Goal: Information Seeking & Learning: Find specific fact

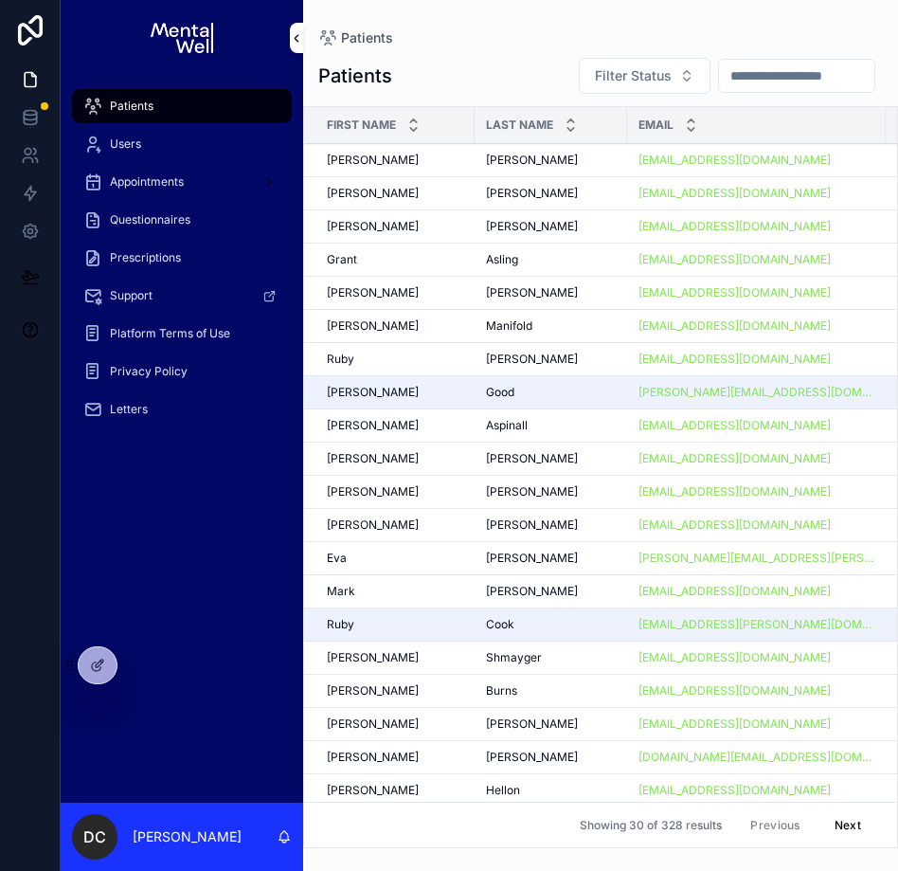
click at [771, 79] on input "scrollable content" at bounding box center [796, 76] width 155 height 27
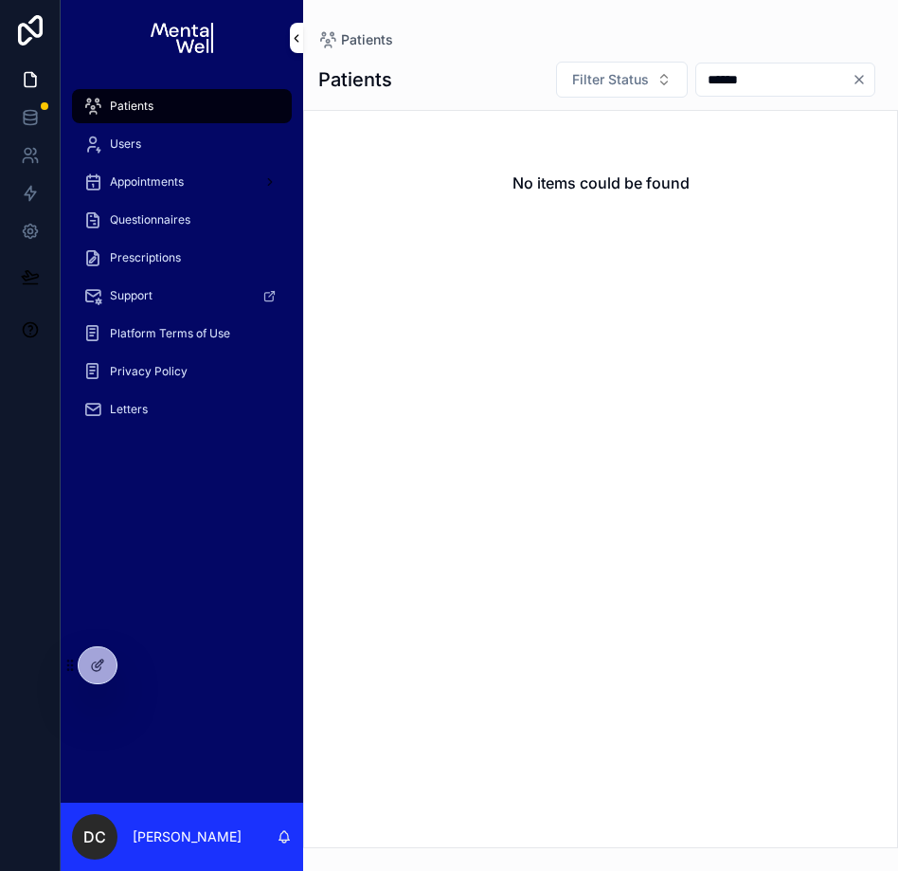
click at [721, 77] on input "******" at bounding box center [774, 79] width 155 height 27
type input "******"
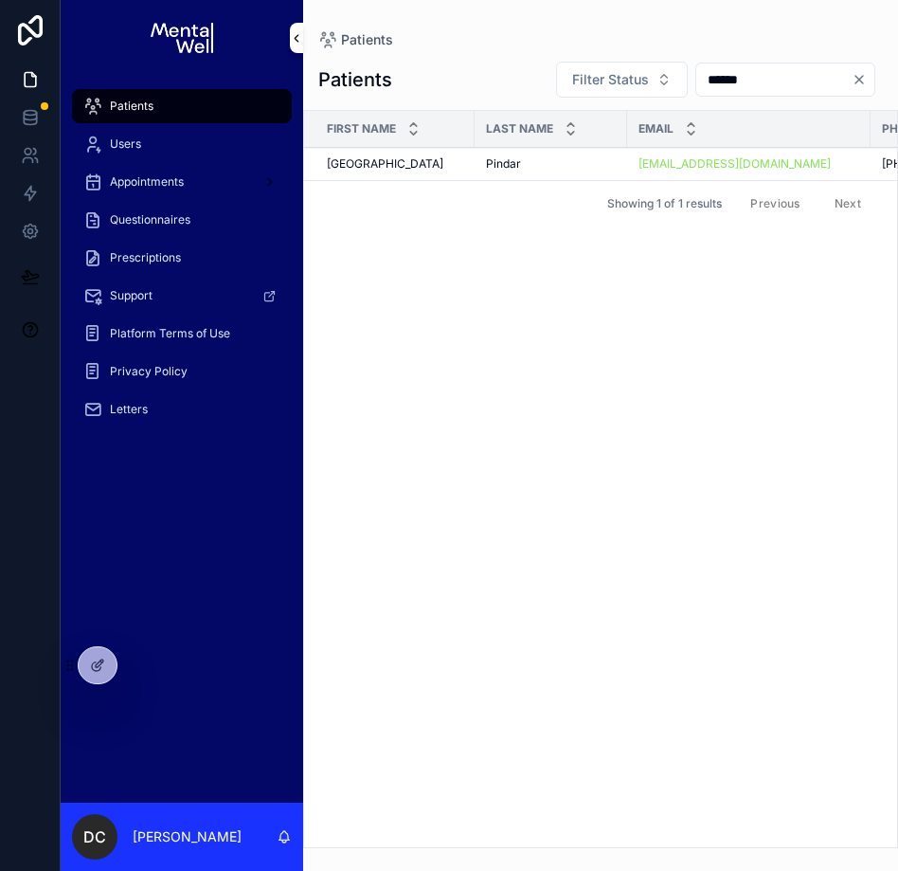
click at [434, 158] on div "Sabah Sabah" at bounding box center [395, 163] width 136 height 15
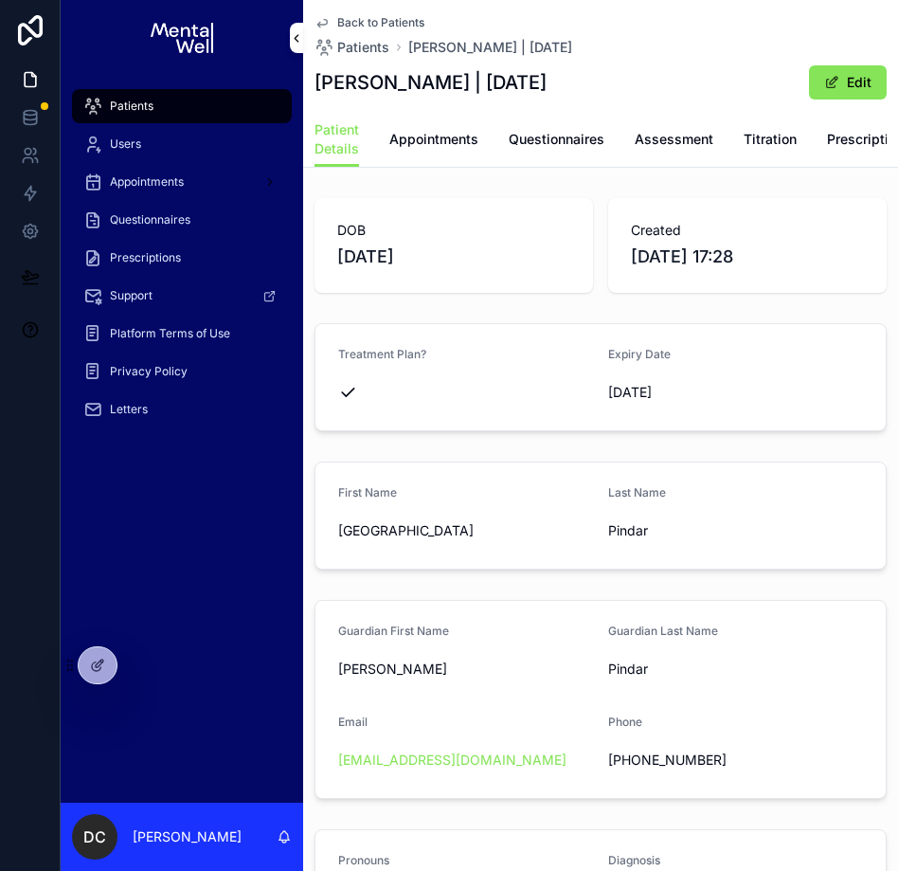
click at [425, 157] on link "Appointments" at bounding box center [434, 141] width 89 height 38
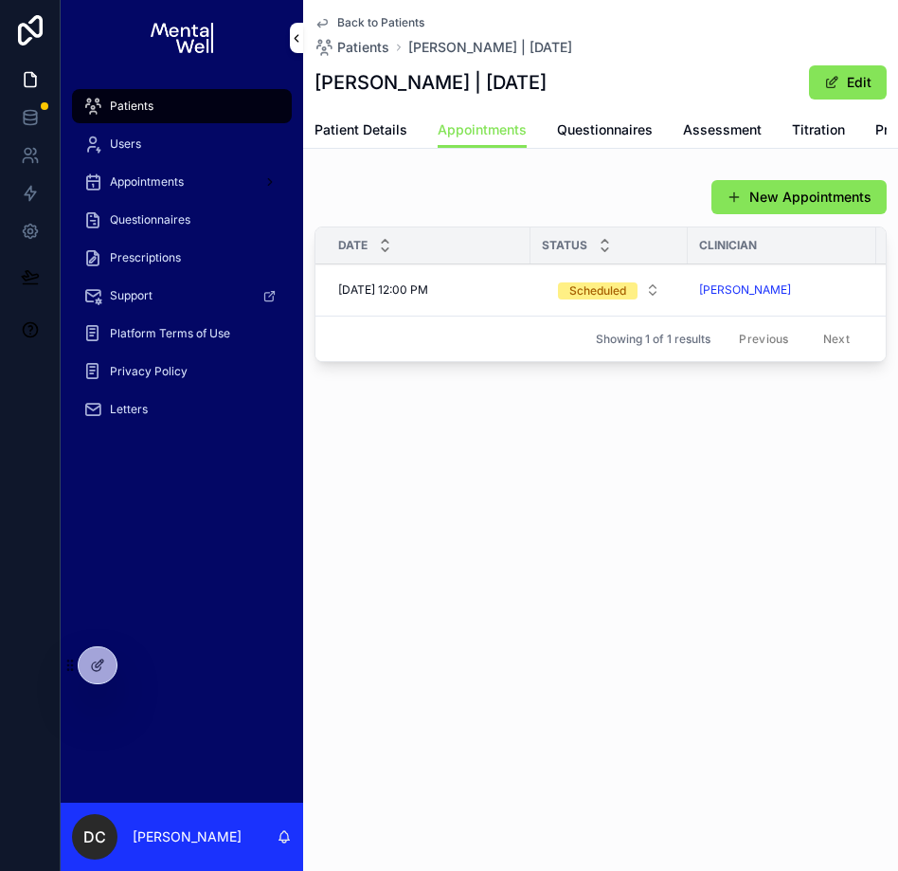
drag, startPoint x: 455, startPoint y: 82, endPoint x: 555, endPoint y: 82, distance: 100.5
click at [547, 82] on h1 "[PERSON_NAME] | [DATE]" at bounding box center [431, 82] width 232 height 27
copy h1 "[DATE]"
click at [233, 95] on div "Patients" at bounding box center [181, 106] width 197 height 30
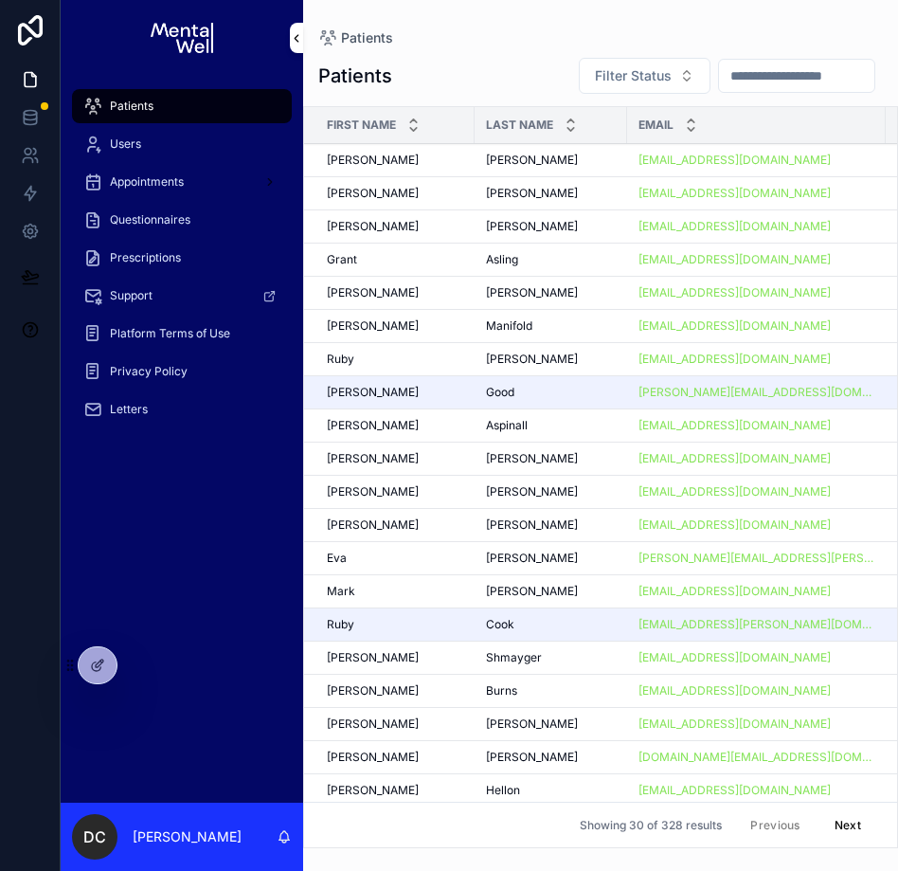
click at [842, 75] on input "scrollable content" at bounding box center [796, 76] width 155 height 27
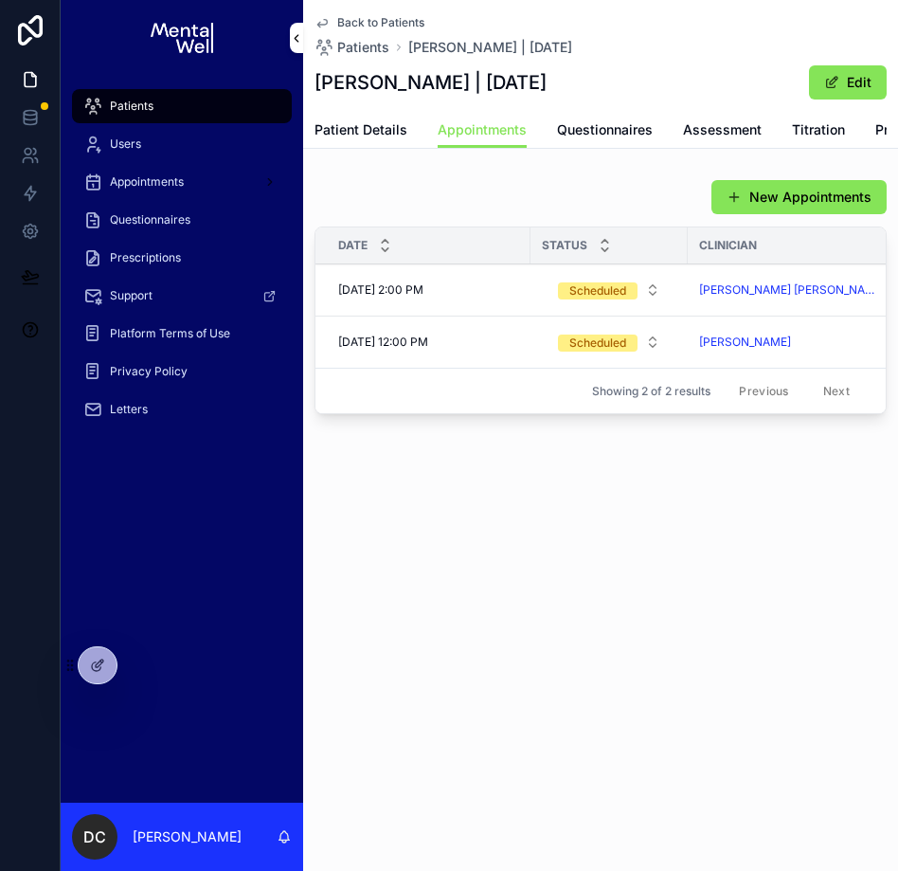
click at [166, 108] on div "Patients" at bounding box center [181, 106] width 197 height 30
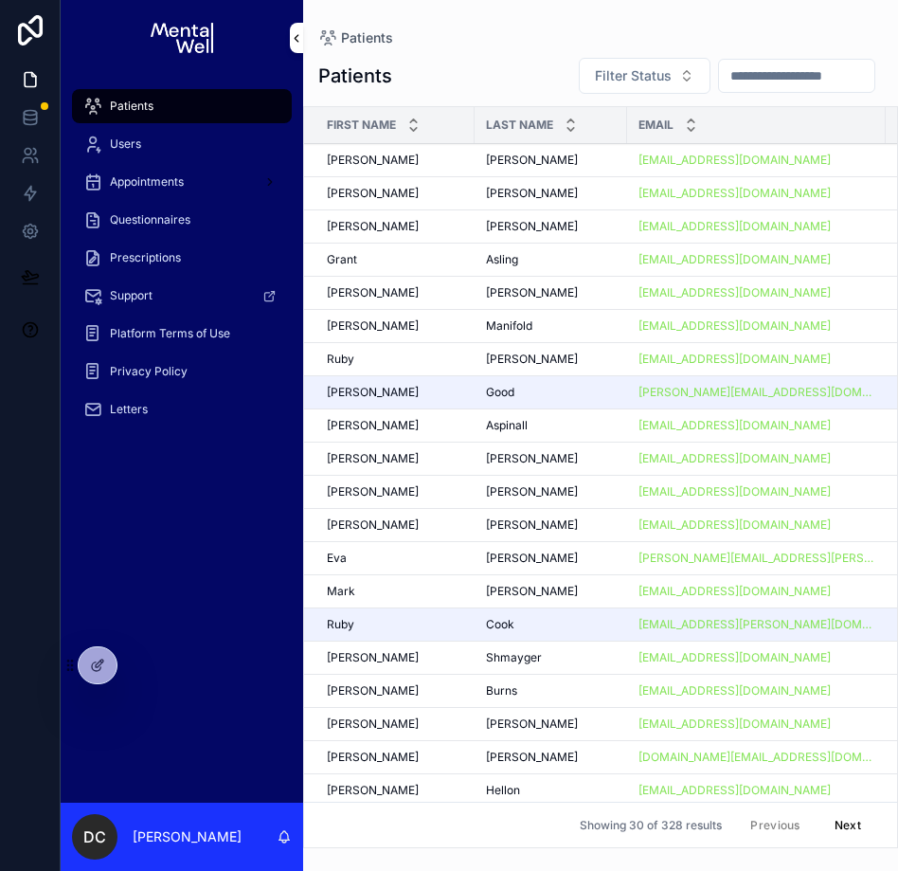
click at [777, 82] on input "scrollable content" at bounding box center [796, 76] width 155 height 27
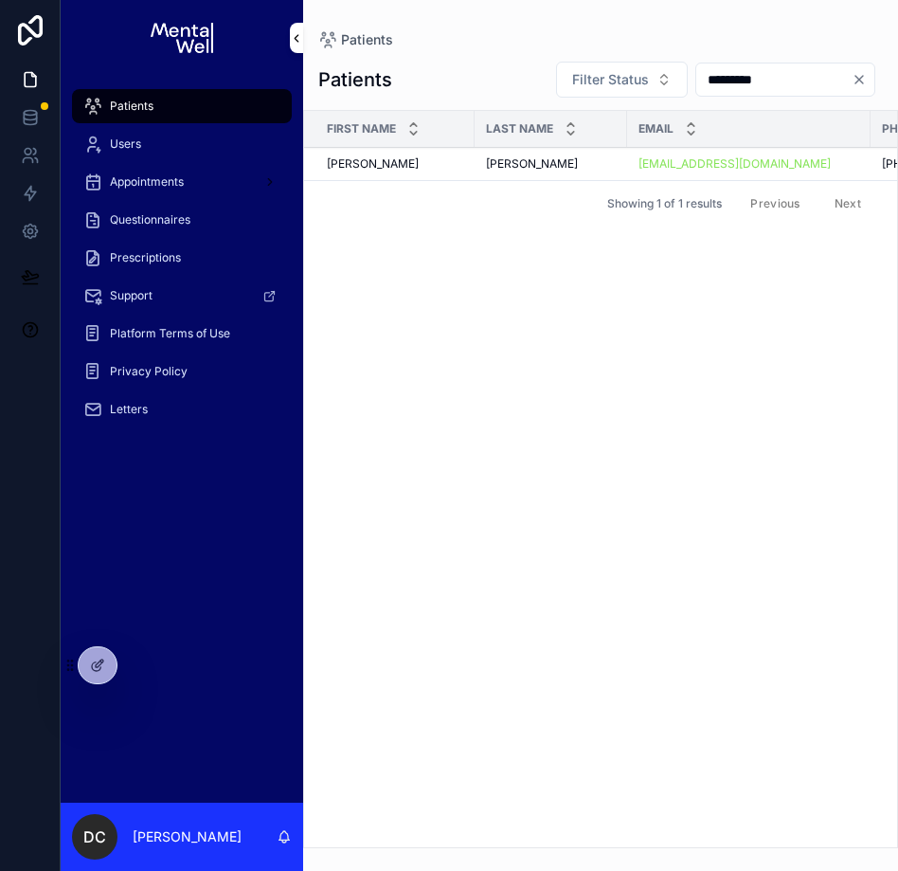
type input "*********"
click at [459, 165] on div "Jenna Jenna" at bounding box center [395, 163] width 136 height 15
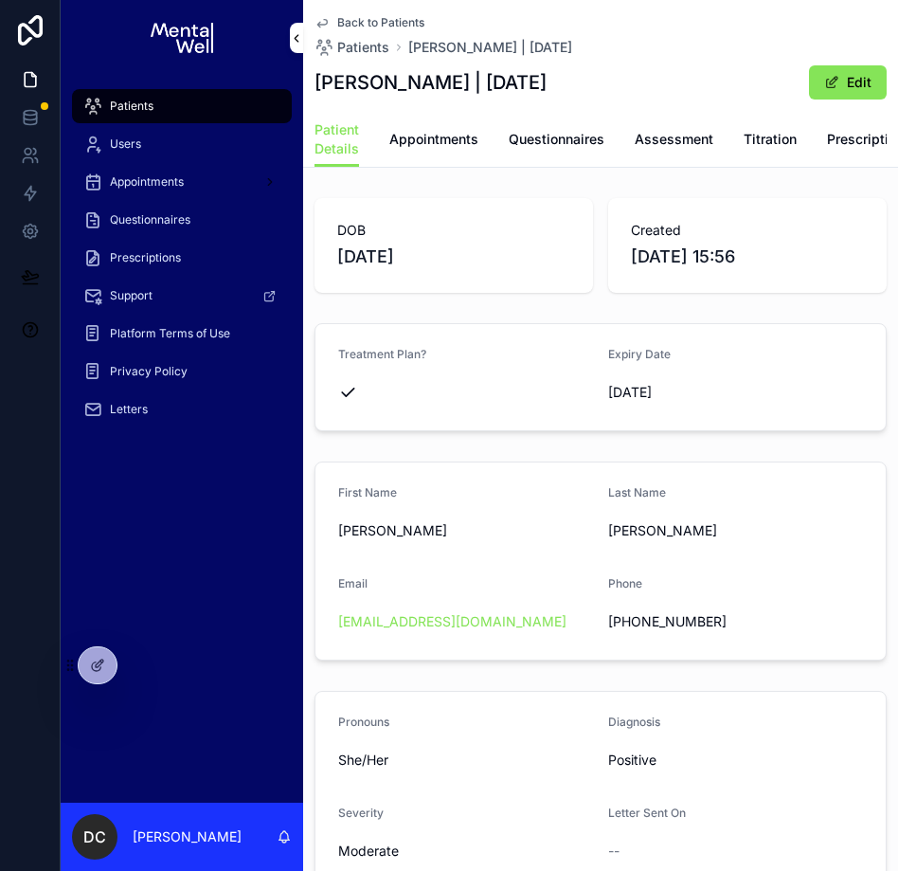
scroll to position [0, 136]
click at [716, 148] on span "Prescriptions" at bounding box center [733, 139] width 84 height 19
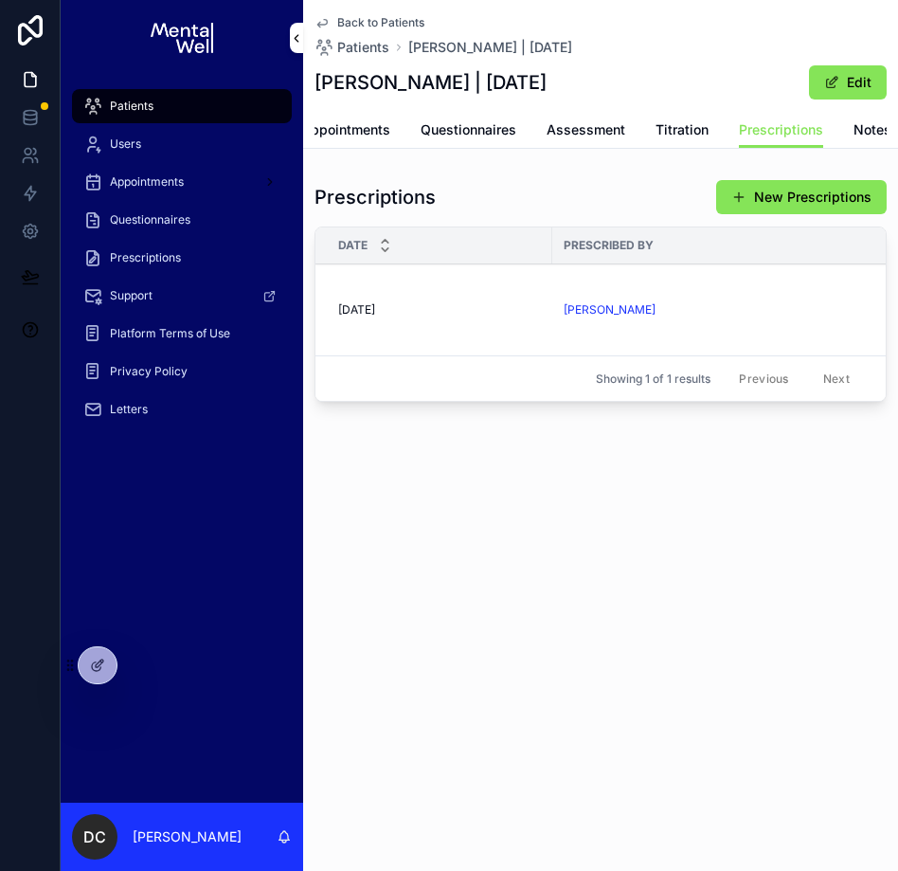
click at [484, 317] on div "19/09/2025 19/09/2025" at bounding box center [439, 309] width 203 height 15
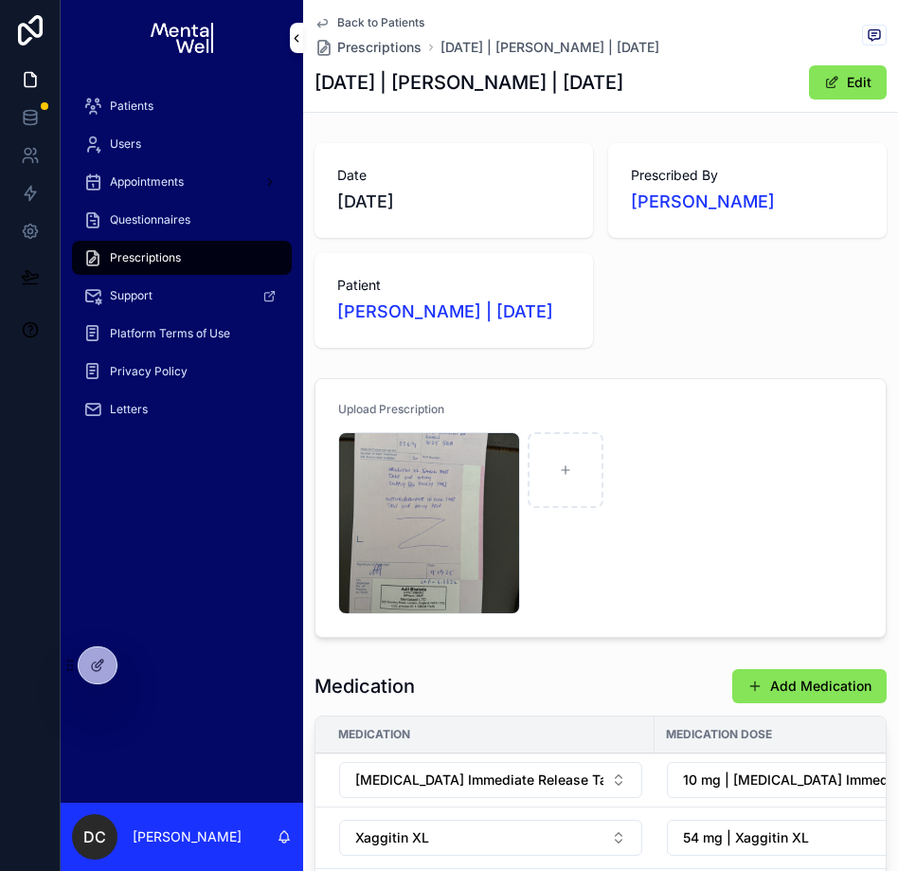
click at [447, 502] on div "IMG_0469 .jpeg" at bounding box center [429, 523] width 182 height 182
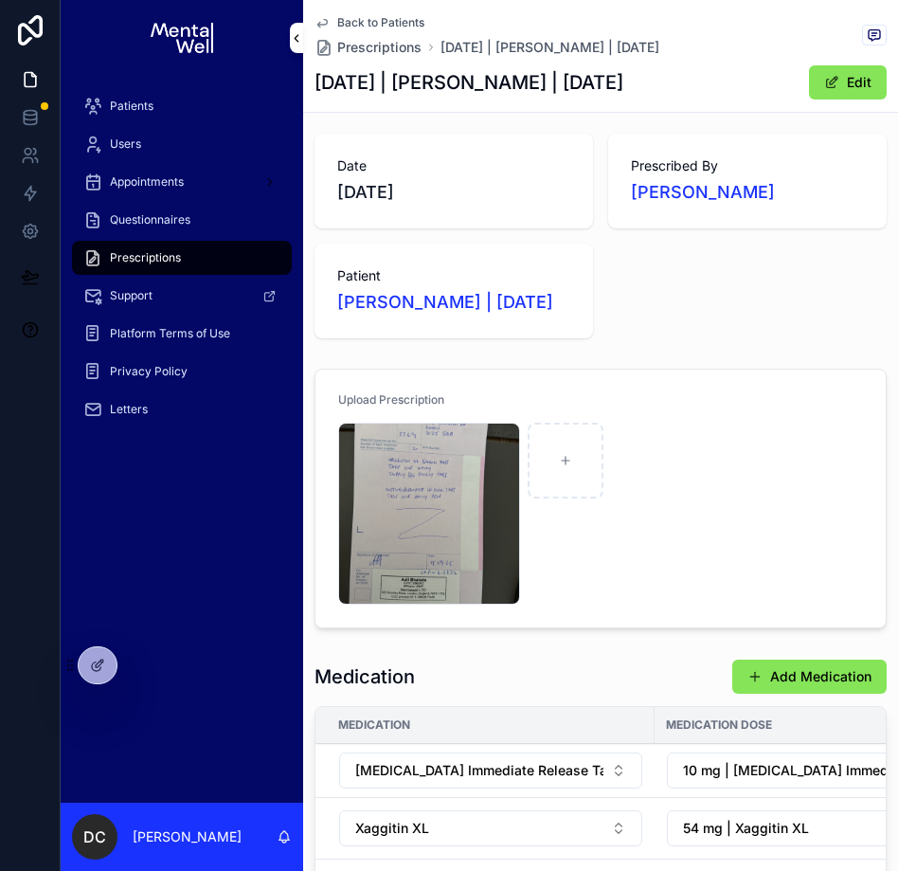
scroll to position [10, 0]
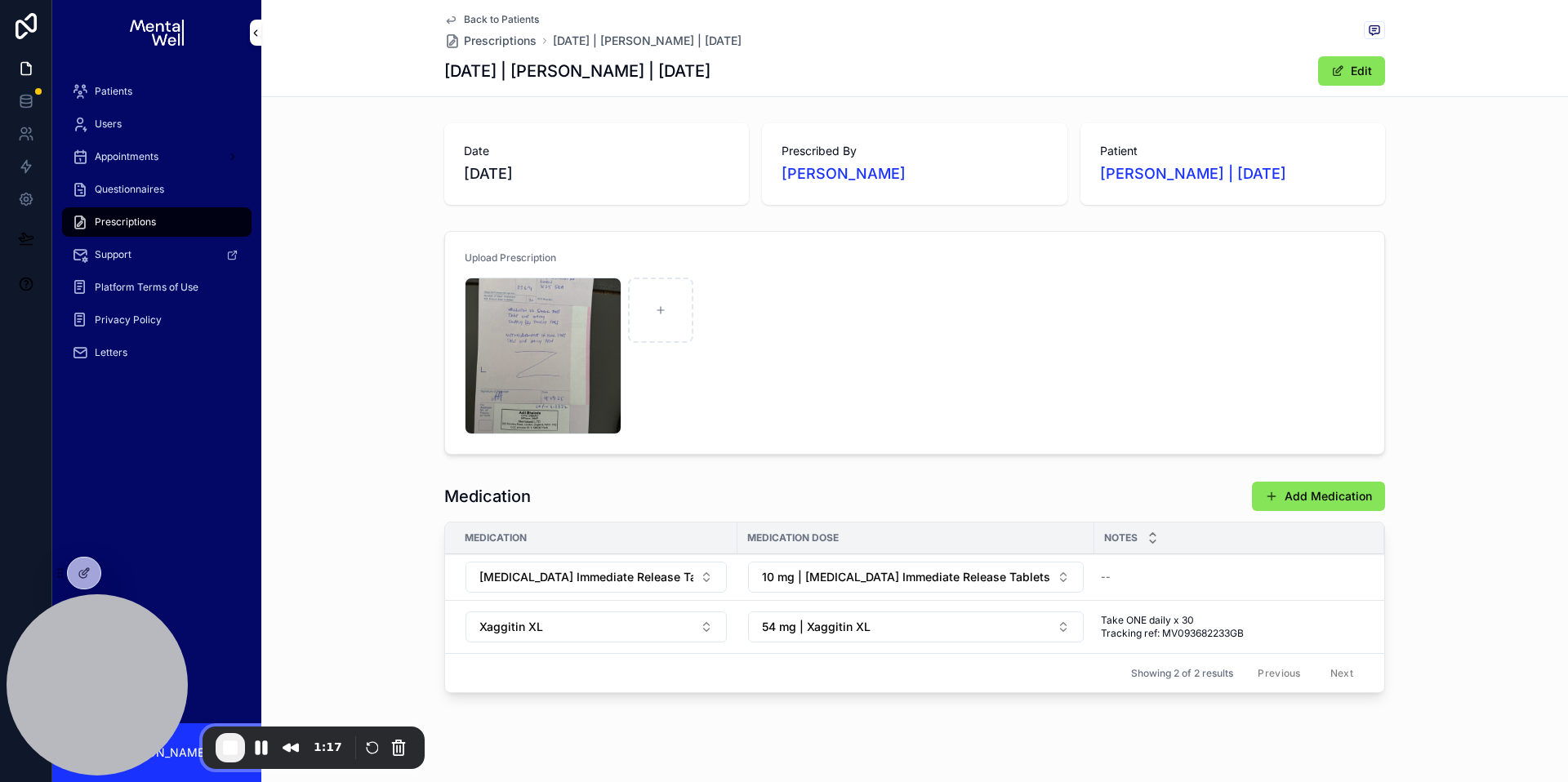
click at [148, 95] on div "Patients" at bounding box center [156, 91] width 170 height 26
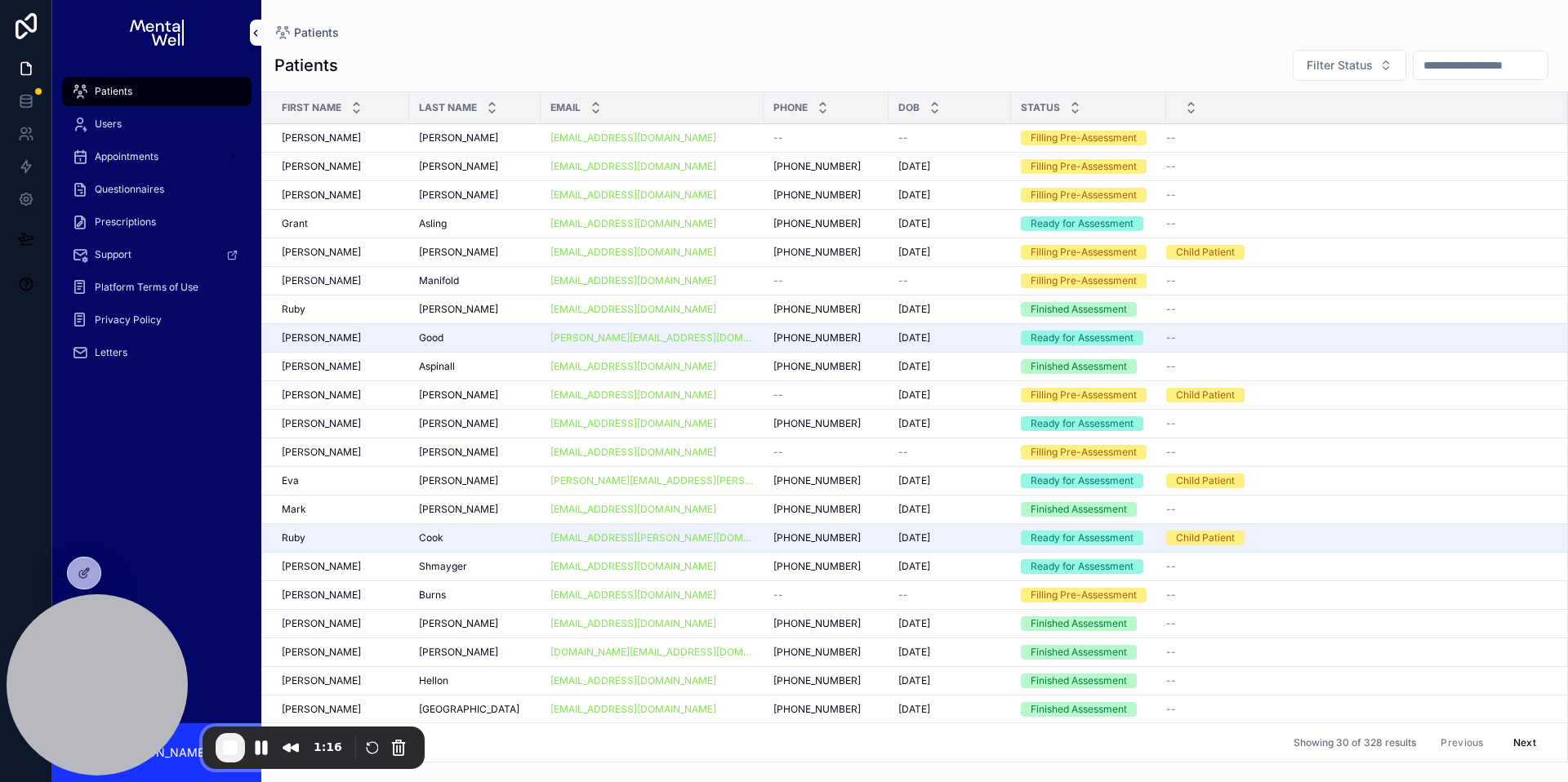
click at [1476, 65] on input "scrollable content" at bounding box center [1480, 65] width 134 height 23
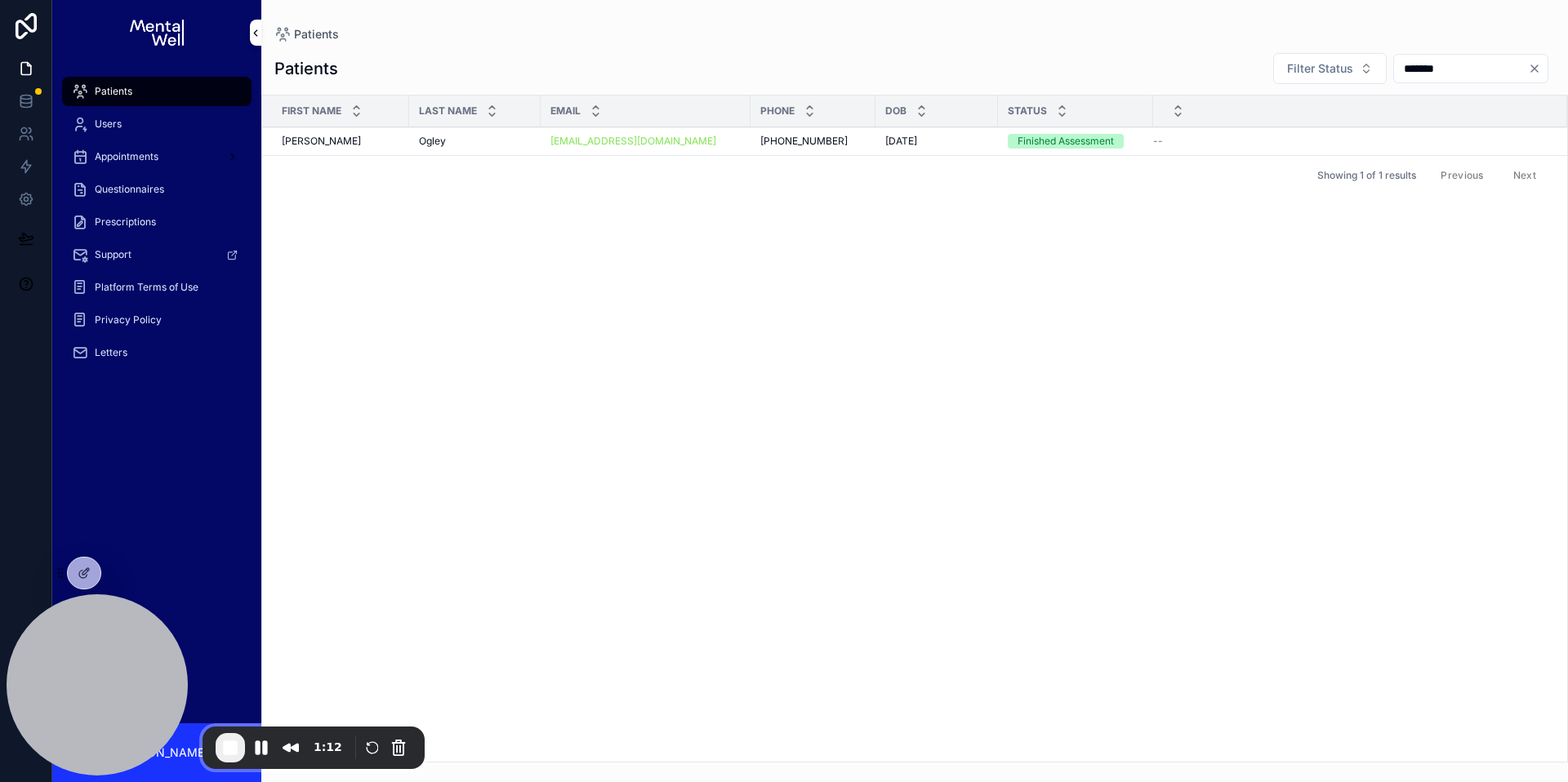
type input "*******"
click at [445, 147] on div "[PERSON_NAME] [PERSON_NAME]" at bounding box center [475, 140] width 112 height 13
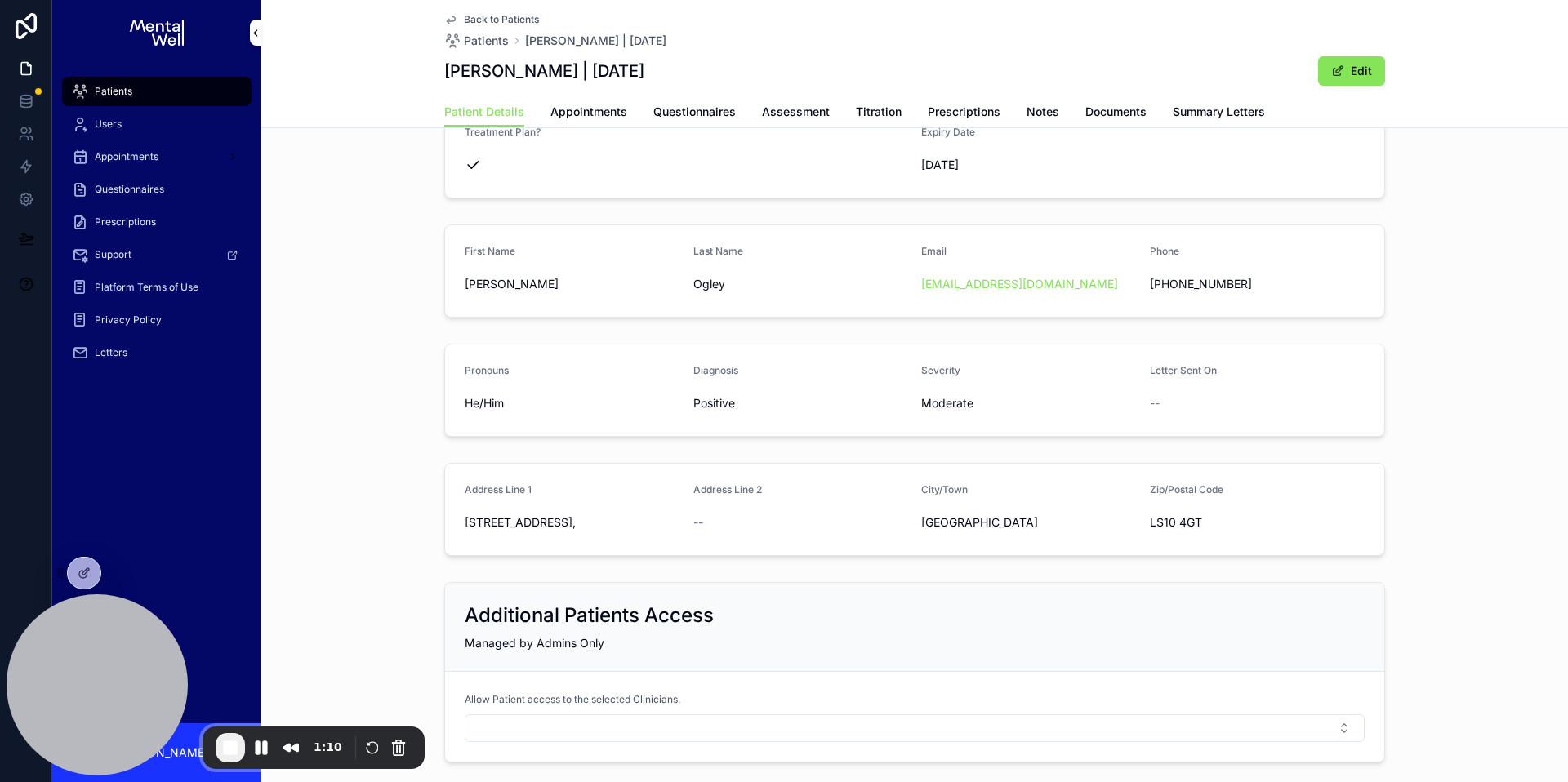
scroll to position [166, 0]
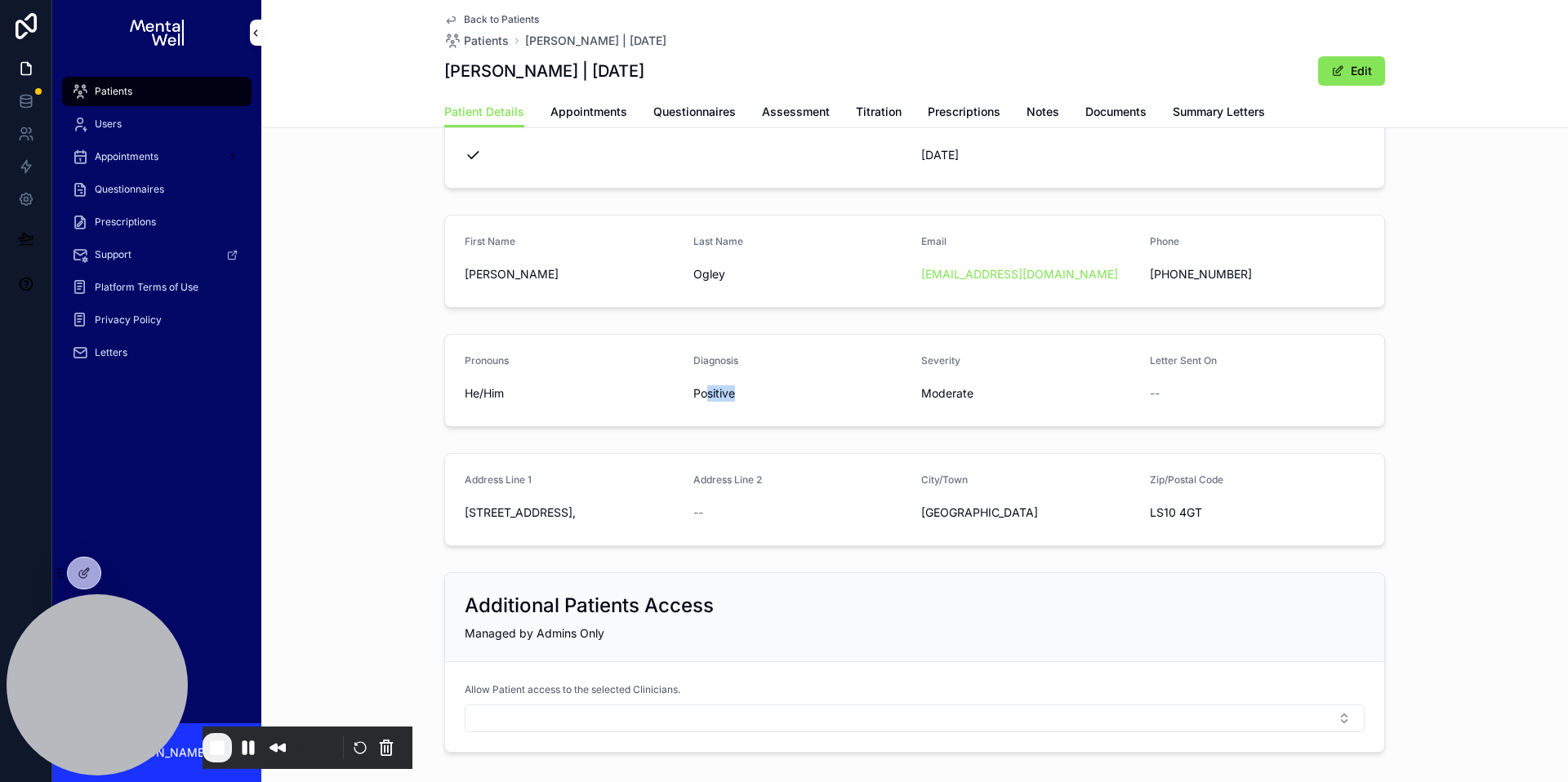
drag, startPoint x: 701, startPoint y: 395, endPoint x: 739, endPoint y: 394, distance: 38.0
click at [739, 394] on span "Positive" at bounding box center [801, 393] width 215 height 16
click at [921, 382] on div "Moderate" at bounding box center [1029, 394] width 215 height 26
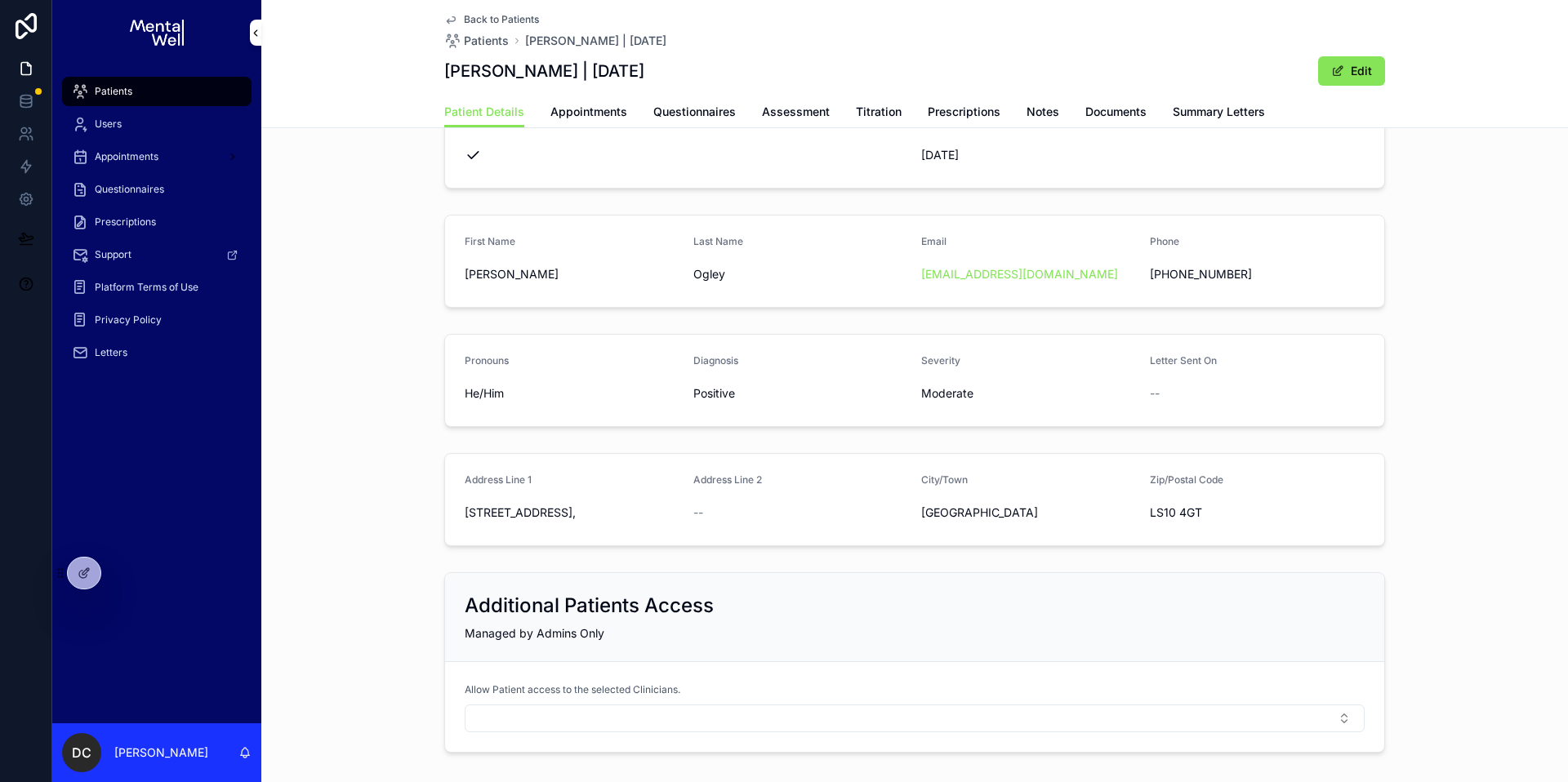
click at [72, 97] on icon "scrollable content" at bounding box center [79, 91] width 16 height 16
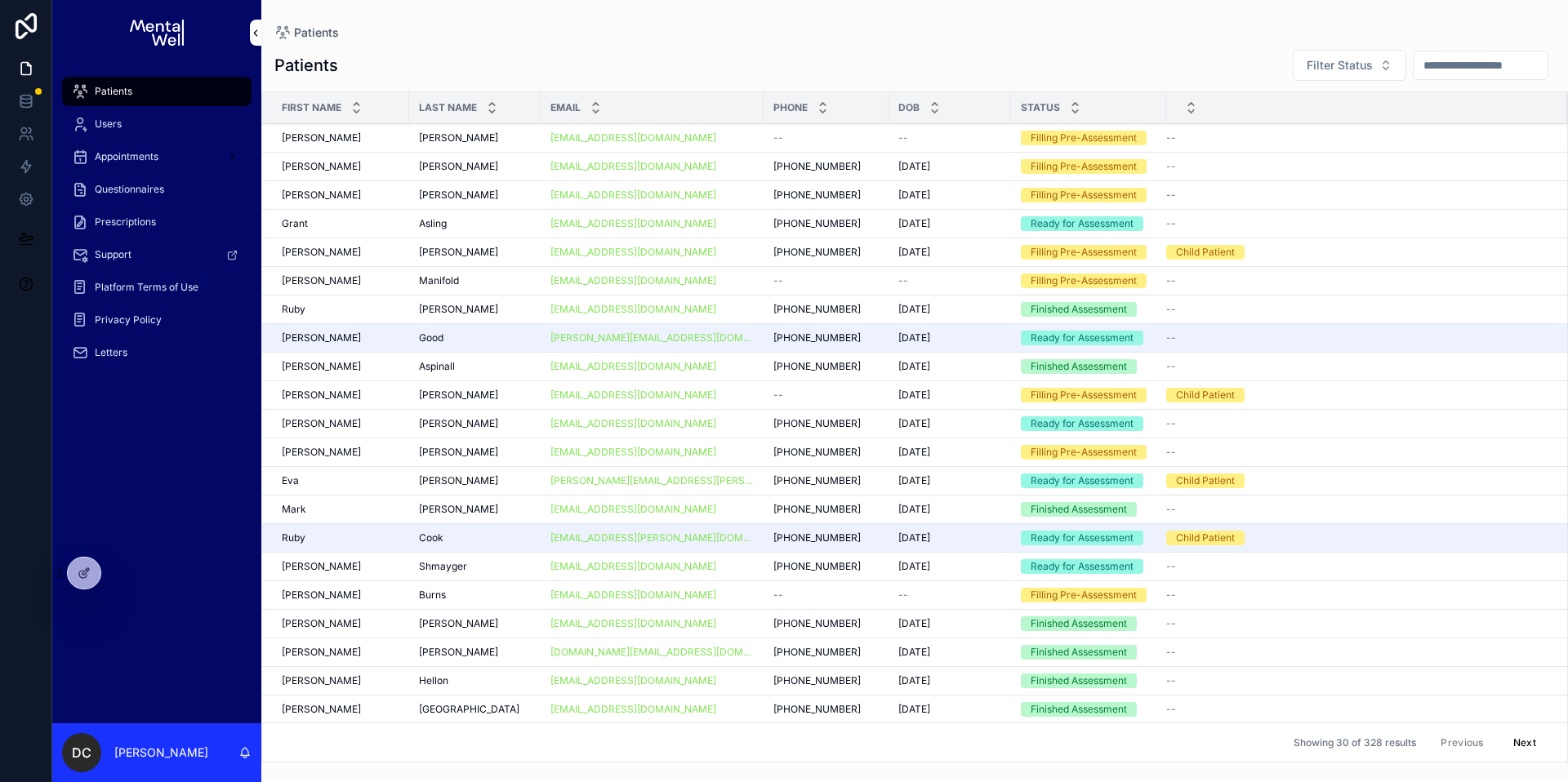
click at [1435, 65] on input "scrollable content" at bounding box center [1480, 65] width 134 height 23
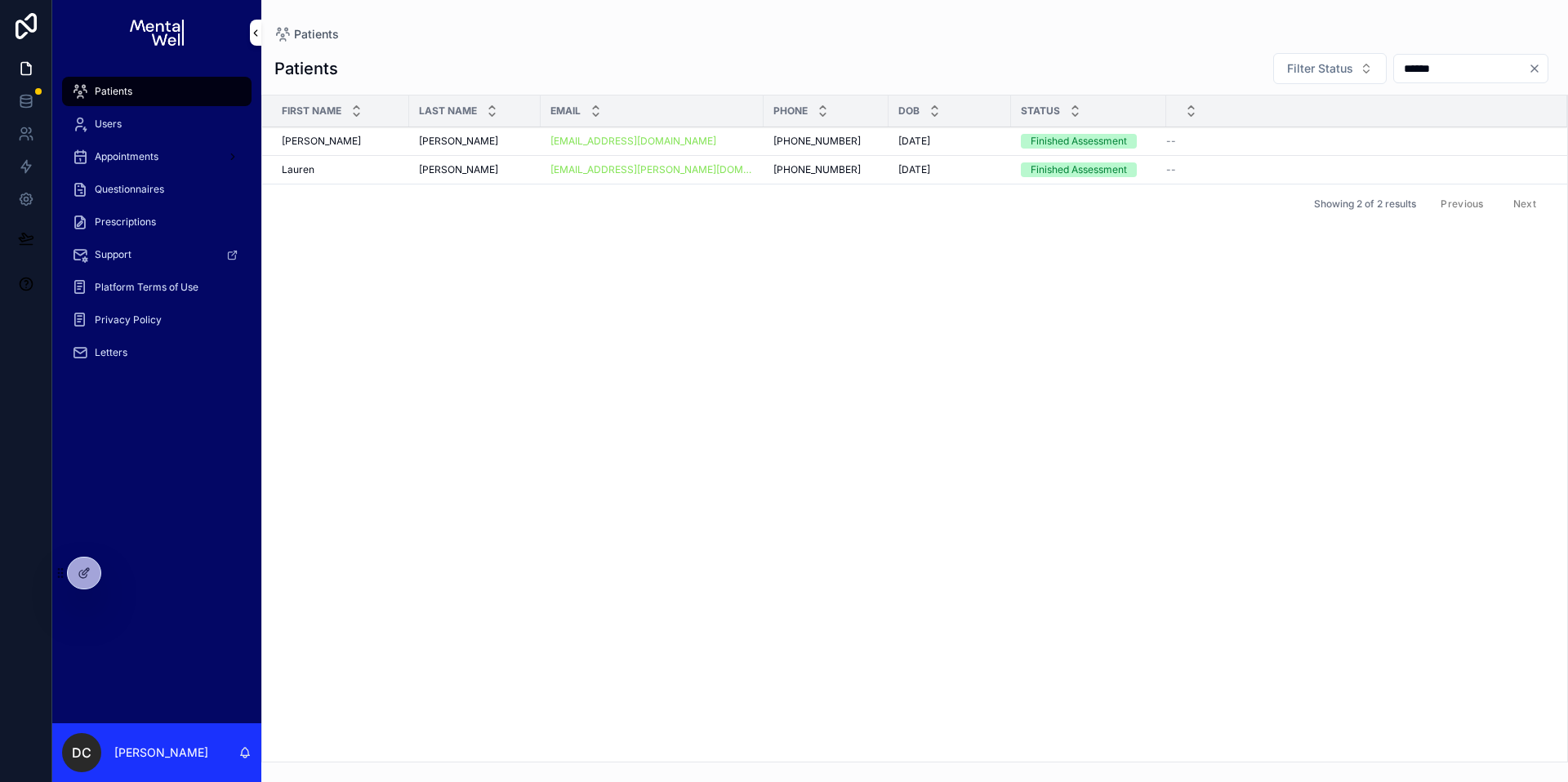
type input "******"
click at [476, 142] on div "[PERSON_NAME] [PERSON_NAME]" at bounding box center [475, 140] width 112 height 13
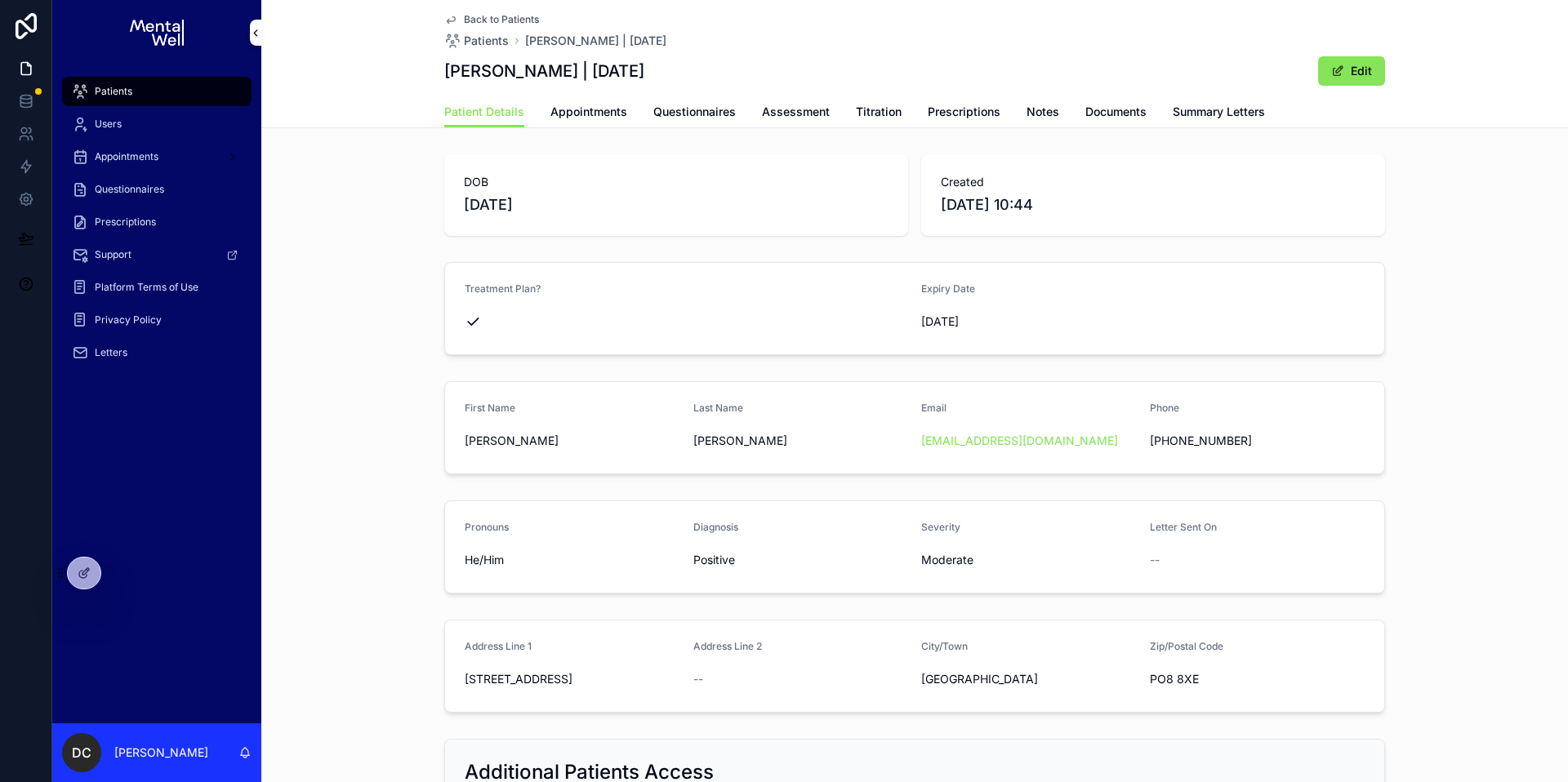
click at [1225, 112] on span "Summary Letters" at bounding box center [1218, 111] width 92 height 16
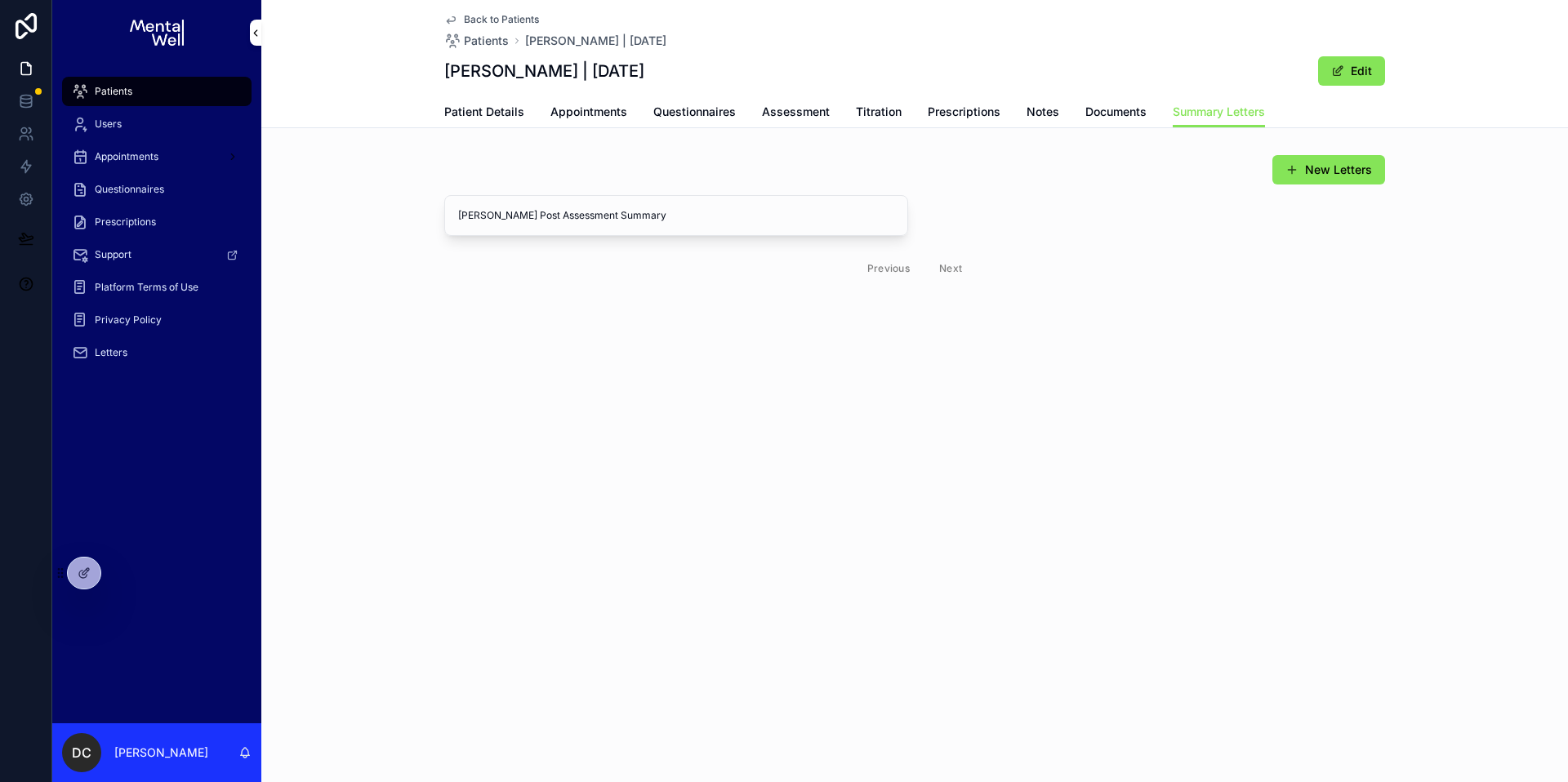
click at [695, 109] on span "Questionnaires" at bounding box center [694, 111] width 83 height 16
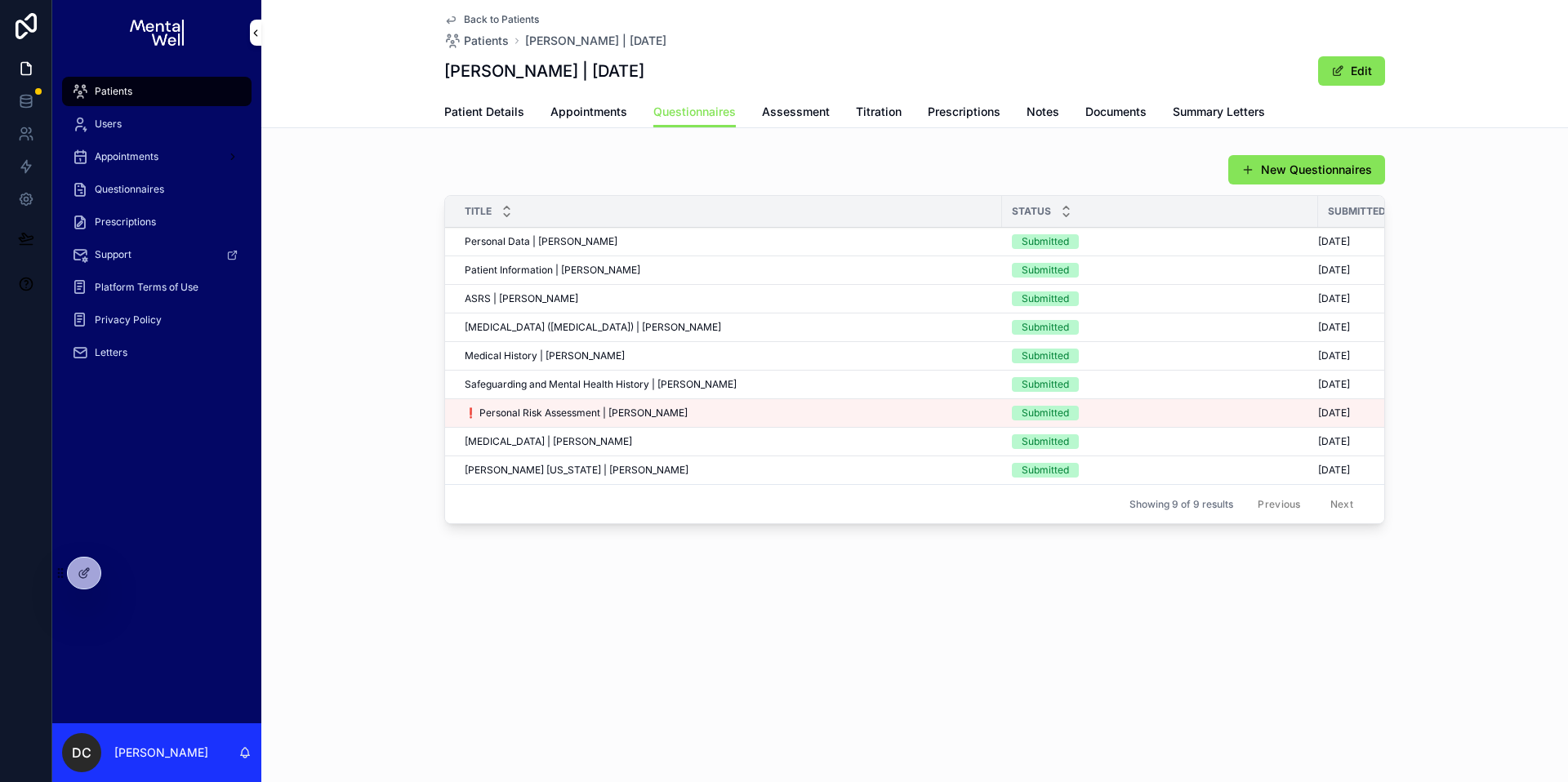
click at [980, 114] on span "Prescriptions" at bounding box center [964, 111] width 72 height 16
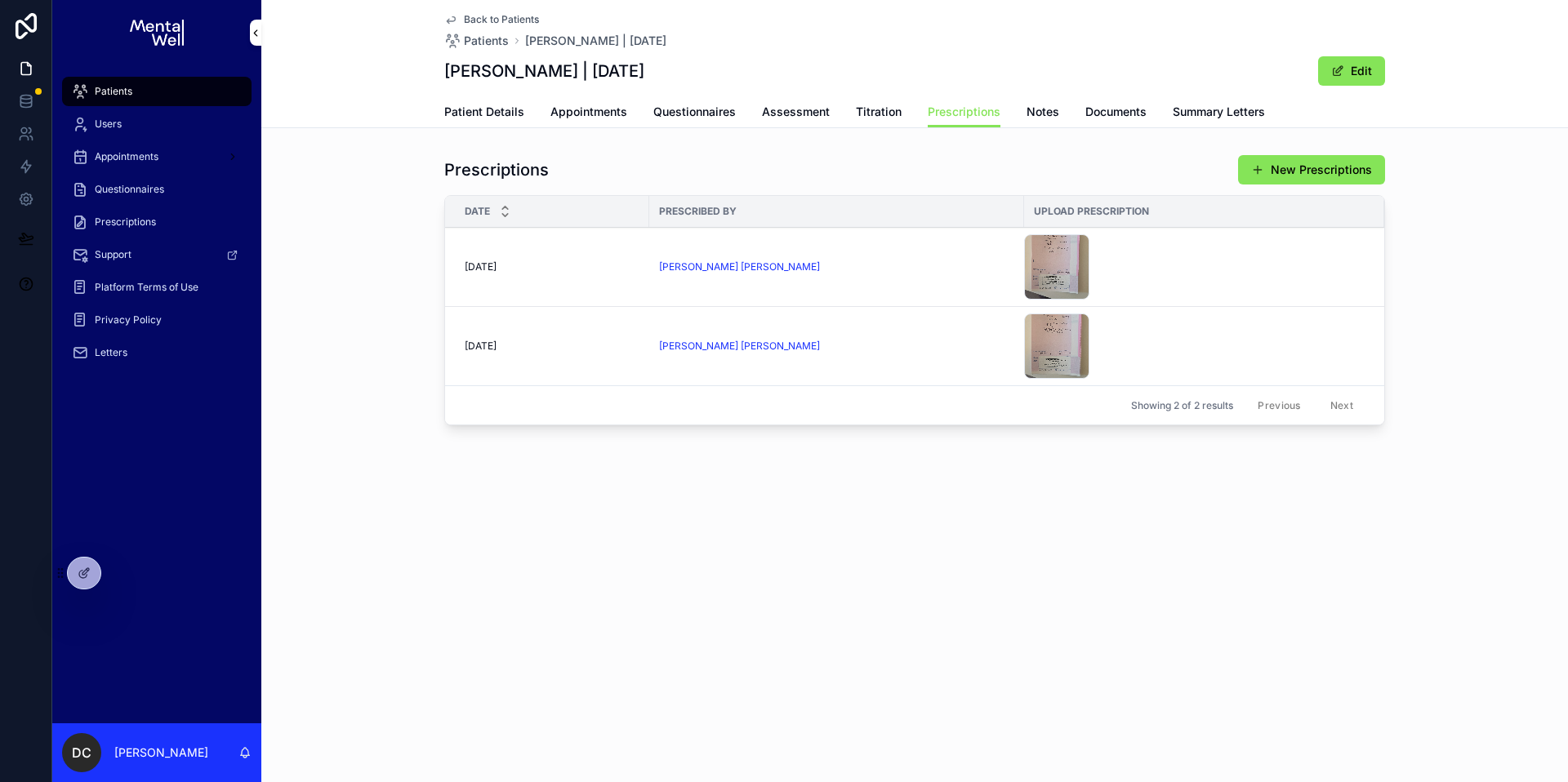
click at [482, 102] on link "Patient Details" at bounding box center [484, 114] width 80 height 33
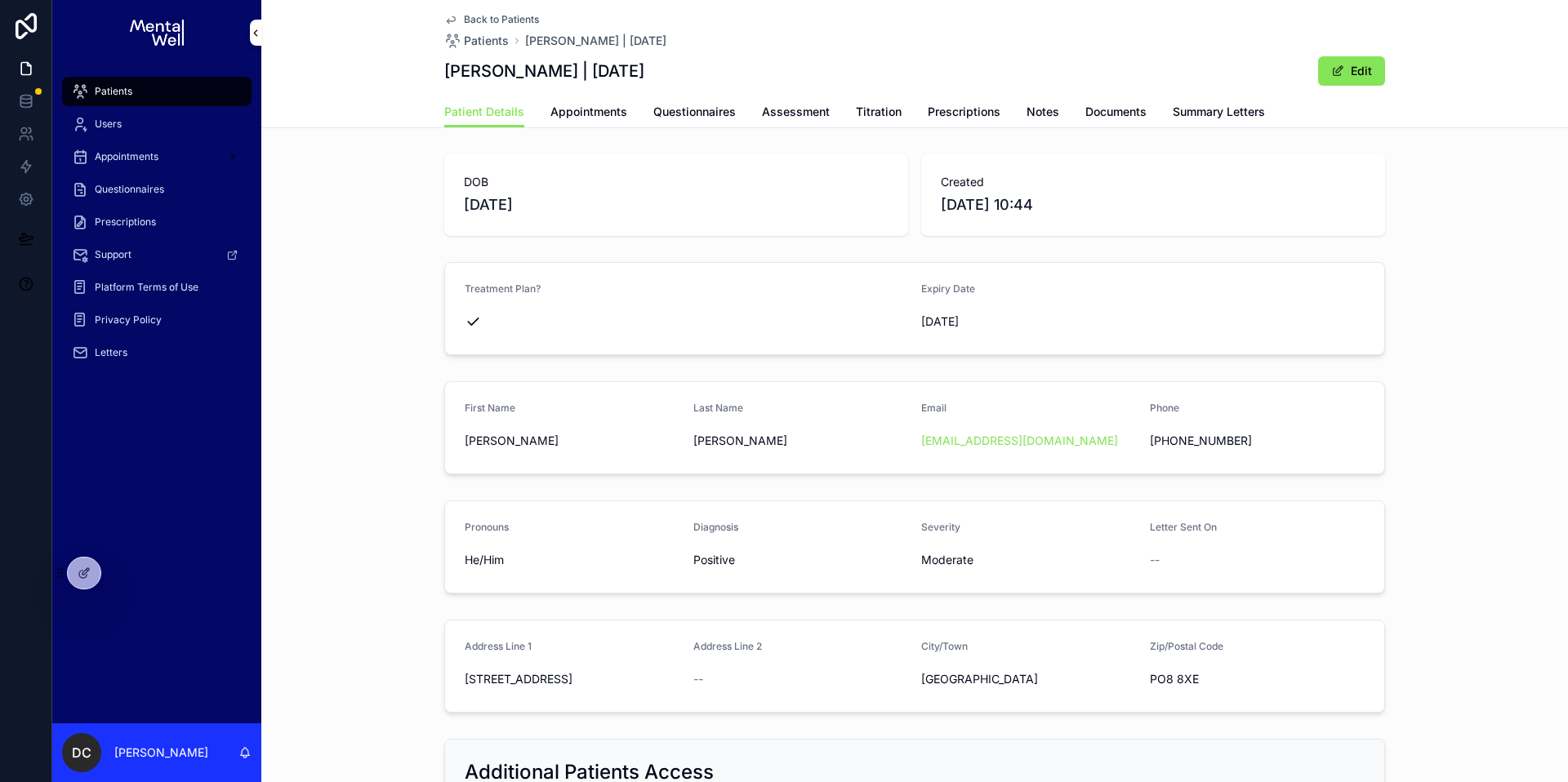
click at [142, 91] on div "Patients" at bounding box center [156, 91] width 170 height 26
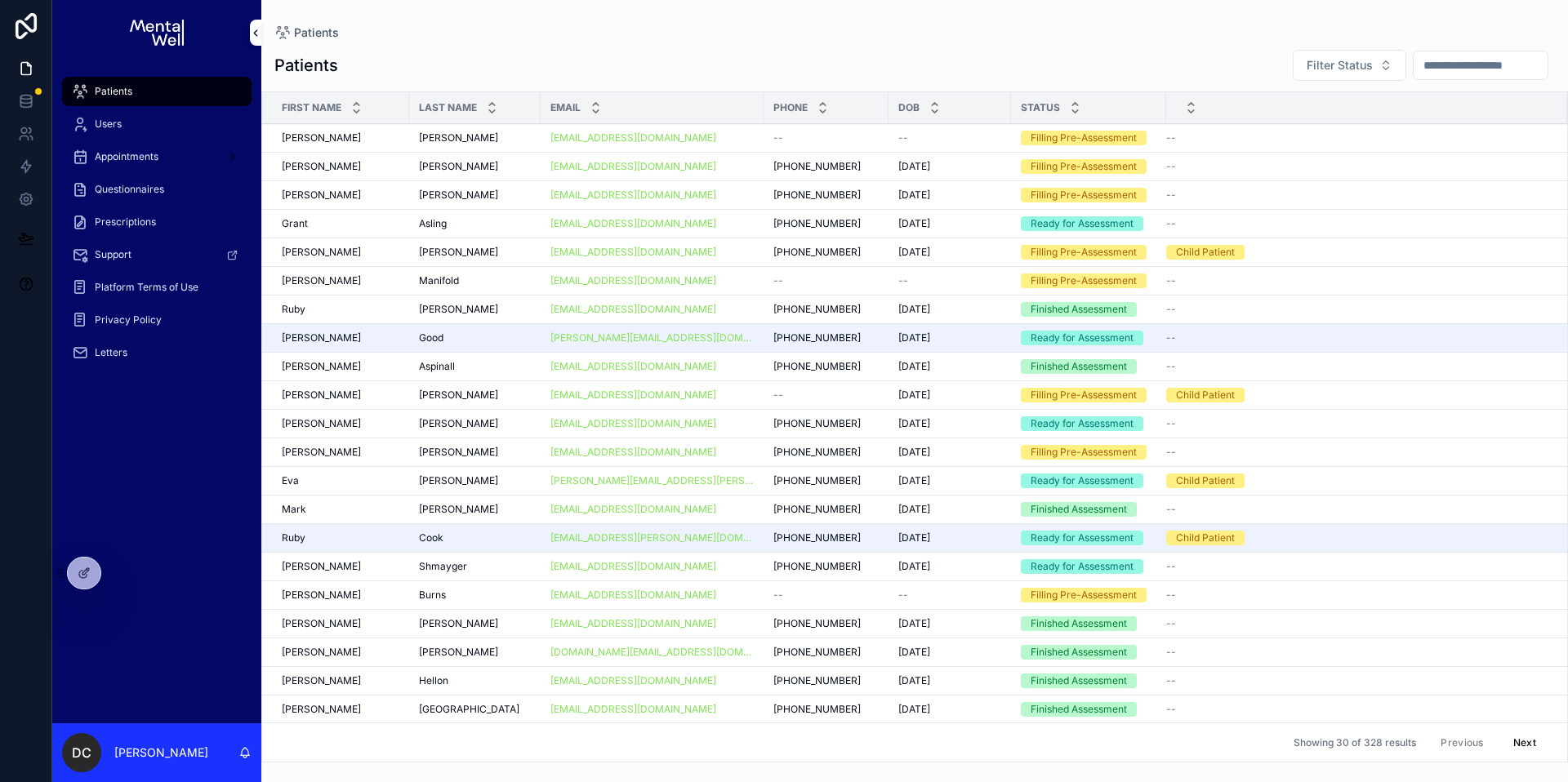
click at [1446, 58] on input "scrollable content" at bounding box center [1480, 65] width 134 height 23
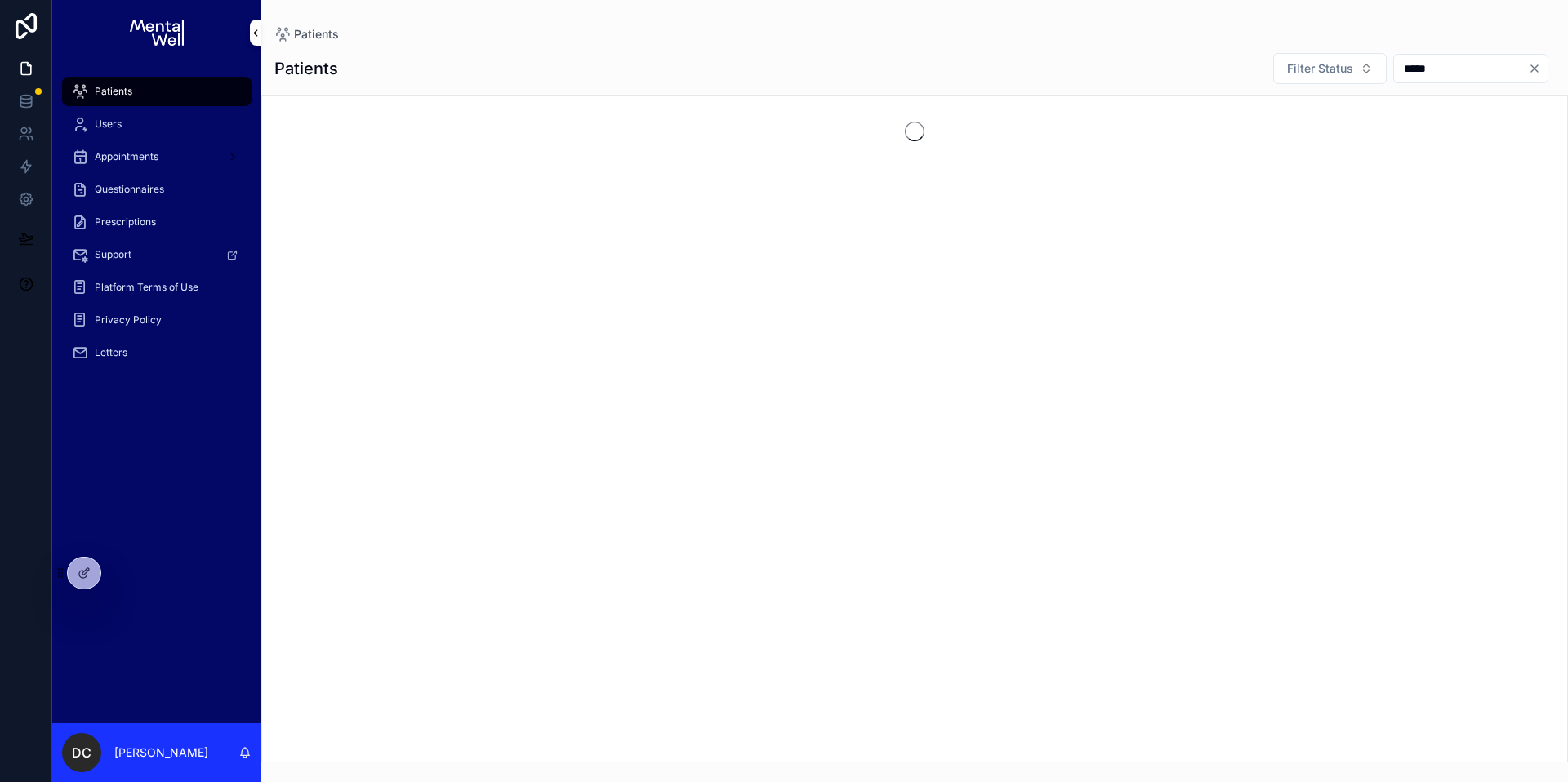
click at [1422, 67] on input "*****" at bounding box center [1460, 68] width 134 height 23
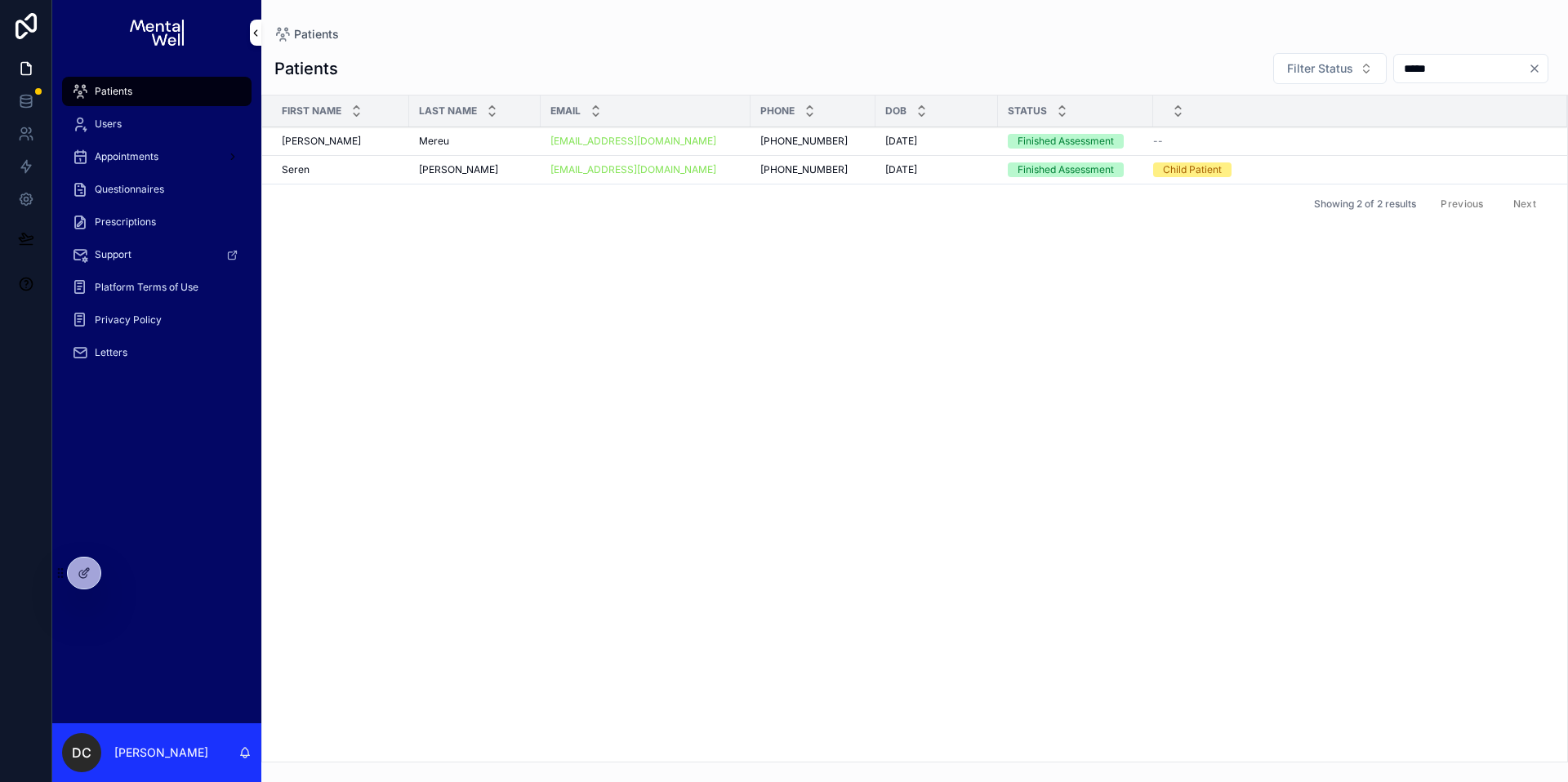
type input "*****"
click at [479, 173] on span "[PERSON_NAME]" at bounding box center [458, 170] width 79 height 13
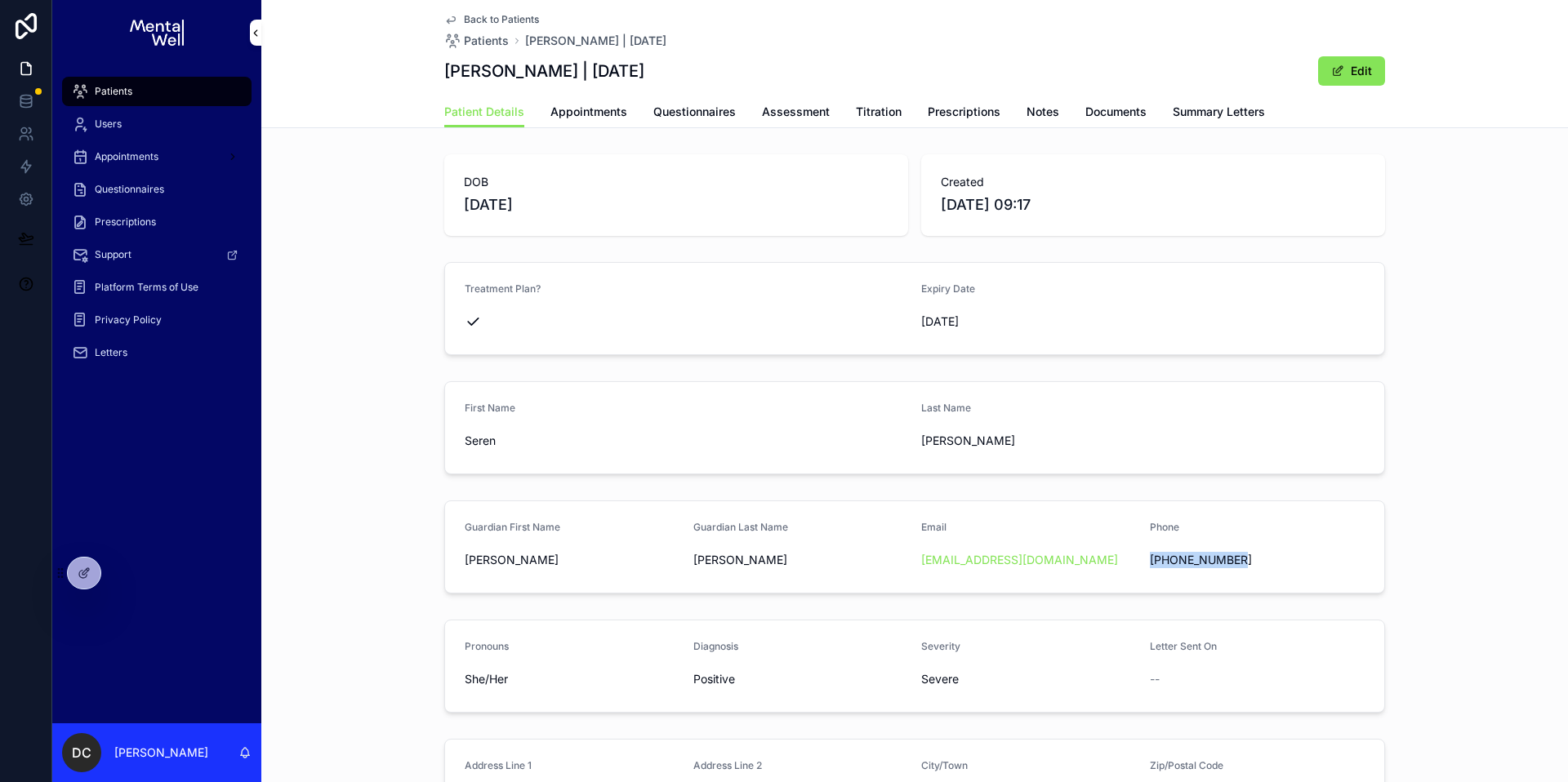
drag, startPoint x: 1144, startPoint y: 562, endPoint x: 1241, endPoint y: 565, distance: 97.0
click at [1241, 565] on span "[PHONE_NUMBER]" at bounding box center [1257, 560] width 215 height 16
copy span "[PHONE_NUMBER]"
click at [119, 100] on div "Patients" at bounding box center [156, 91] width 170 height 26
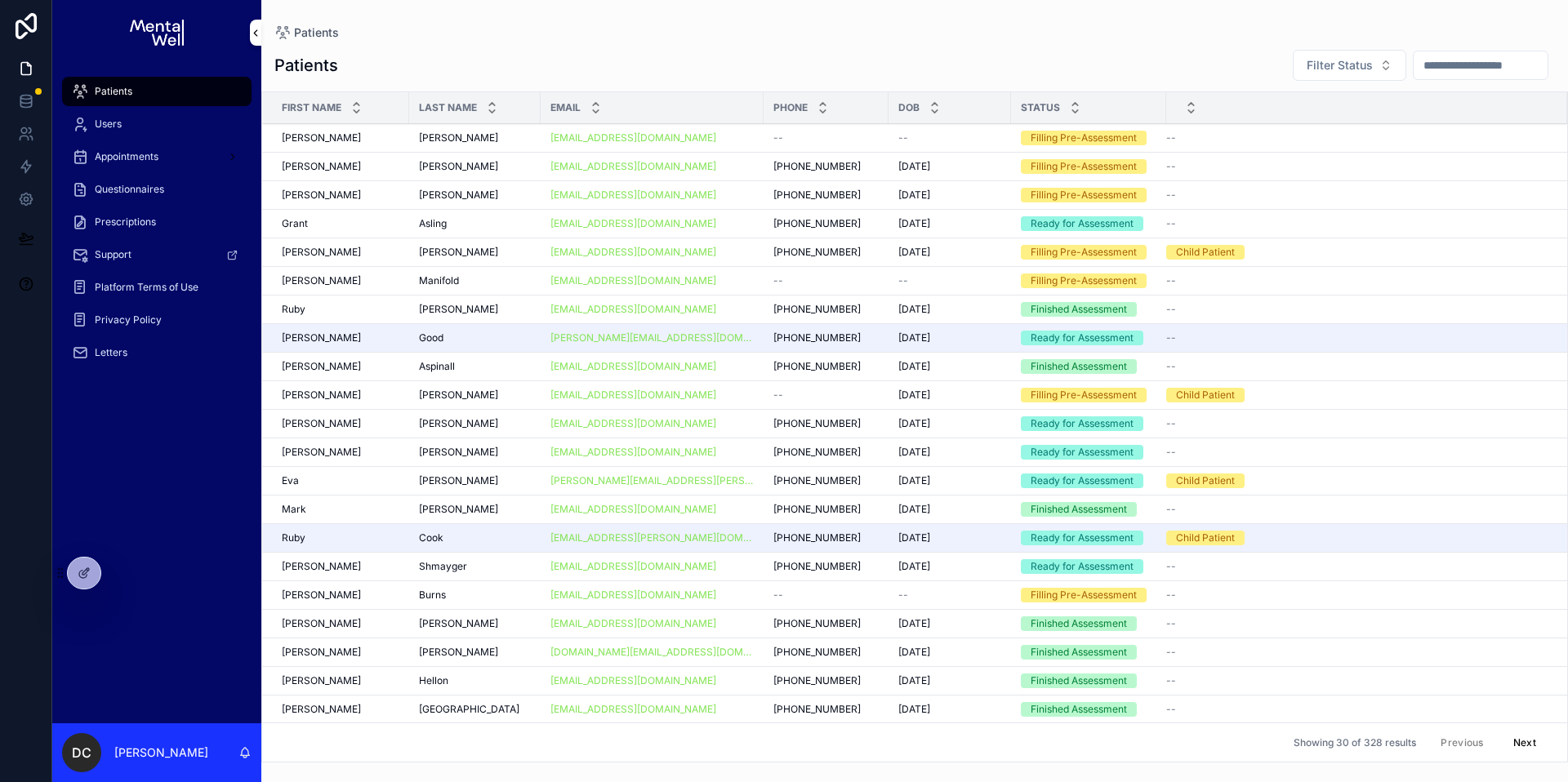
click at [1447, 64] on input "scrollable content" at bounding box center [1480, 65] width 134 height 23
type input "*****"
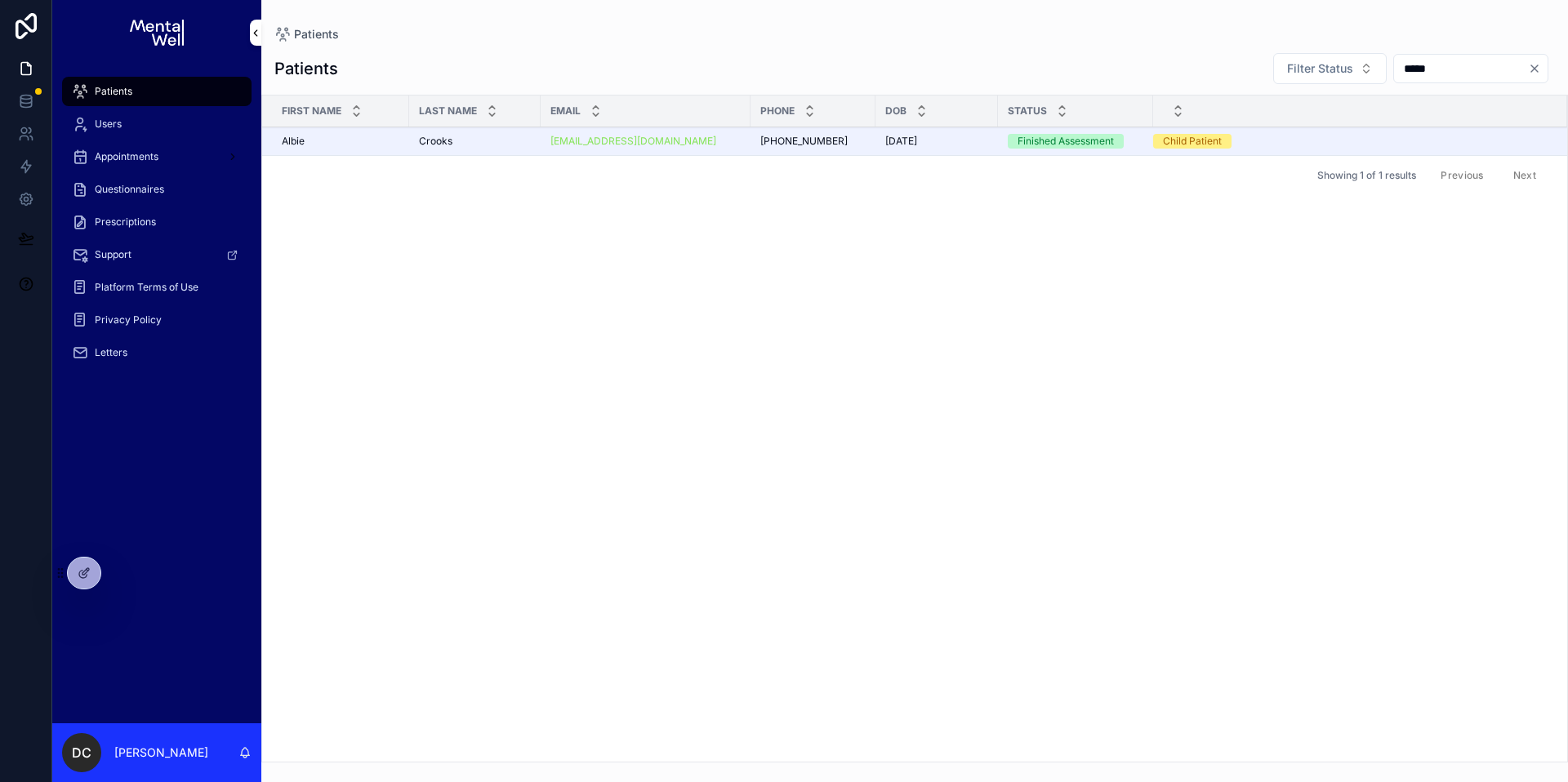
click at [481, 140] on div "Crooks Crooks" at bounding box center [475, 140] width 112 height 13
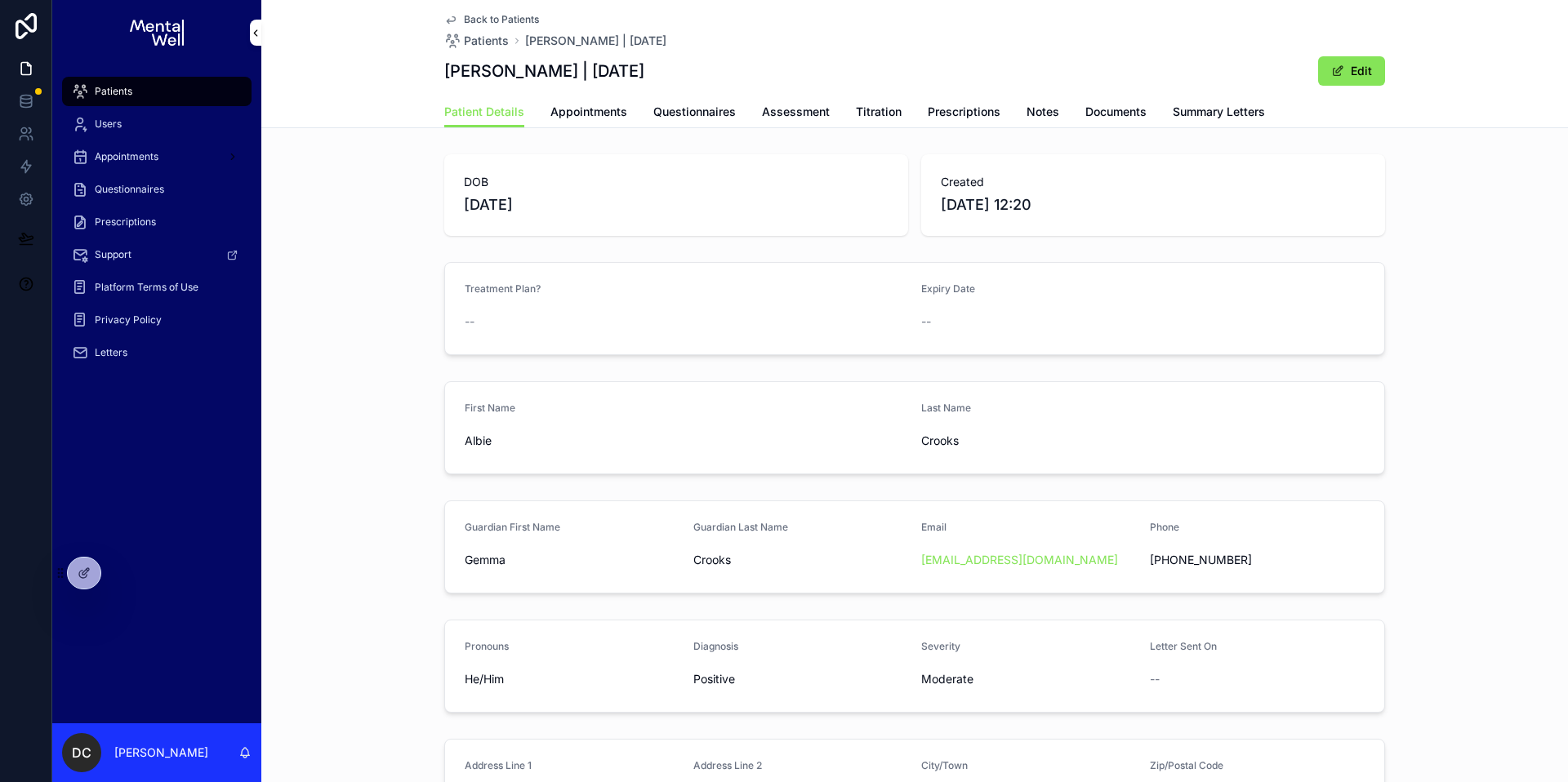
click at [1196, 113] on span "Summary Letters" at bounding box center [1218, 111] width 92 height 16
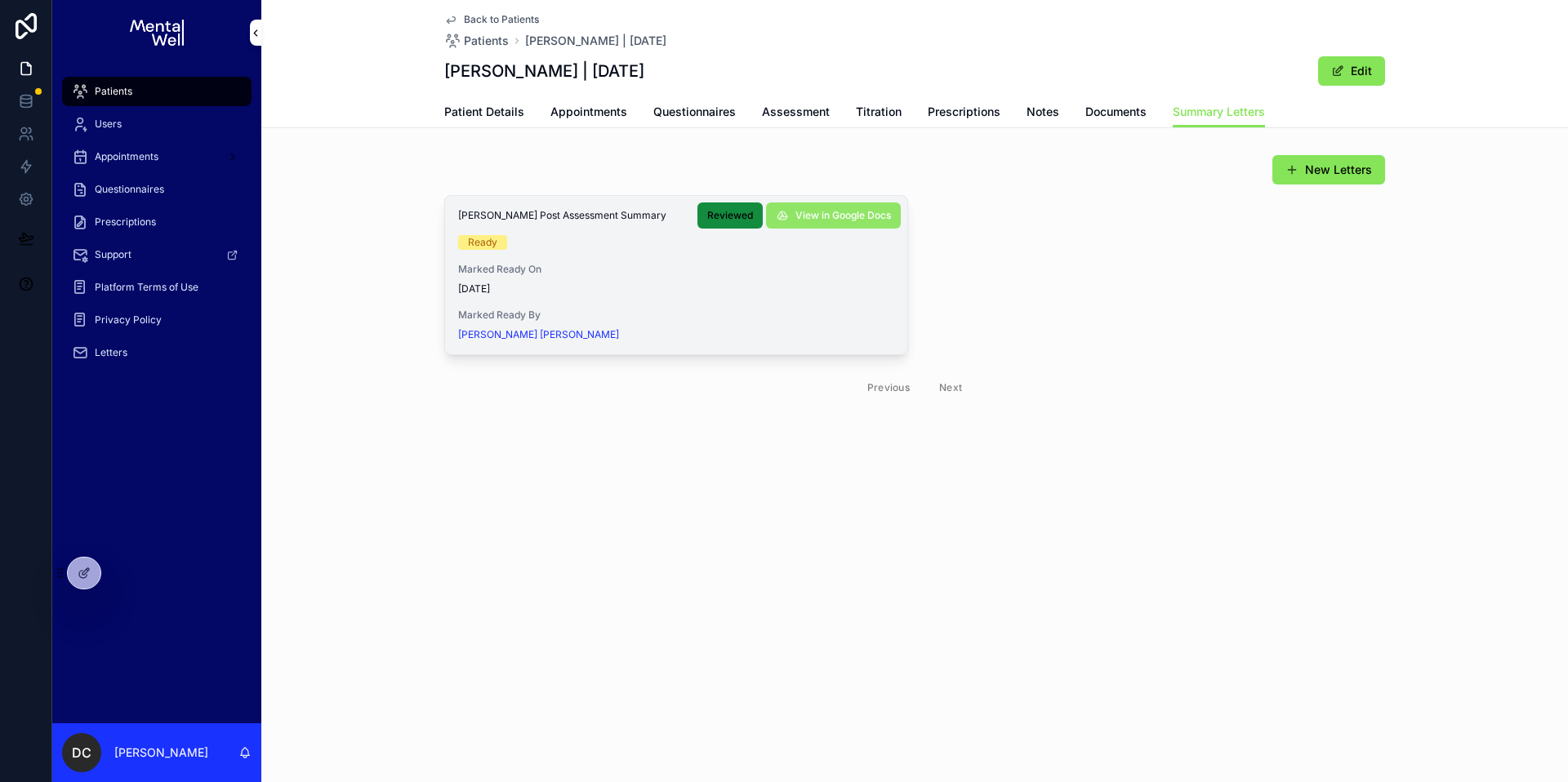
click at [820, 214] on span "View in Google Docs" at bounding box center [843, 215] width 96 height 13
click at [125, 92] on span "Patients" at bounding box center [114, 91] width 38 height 13
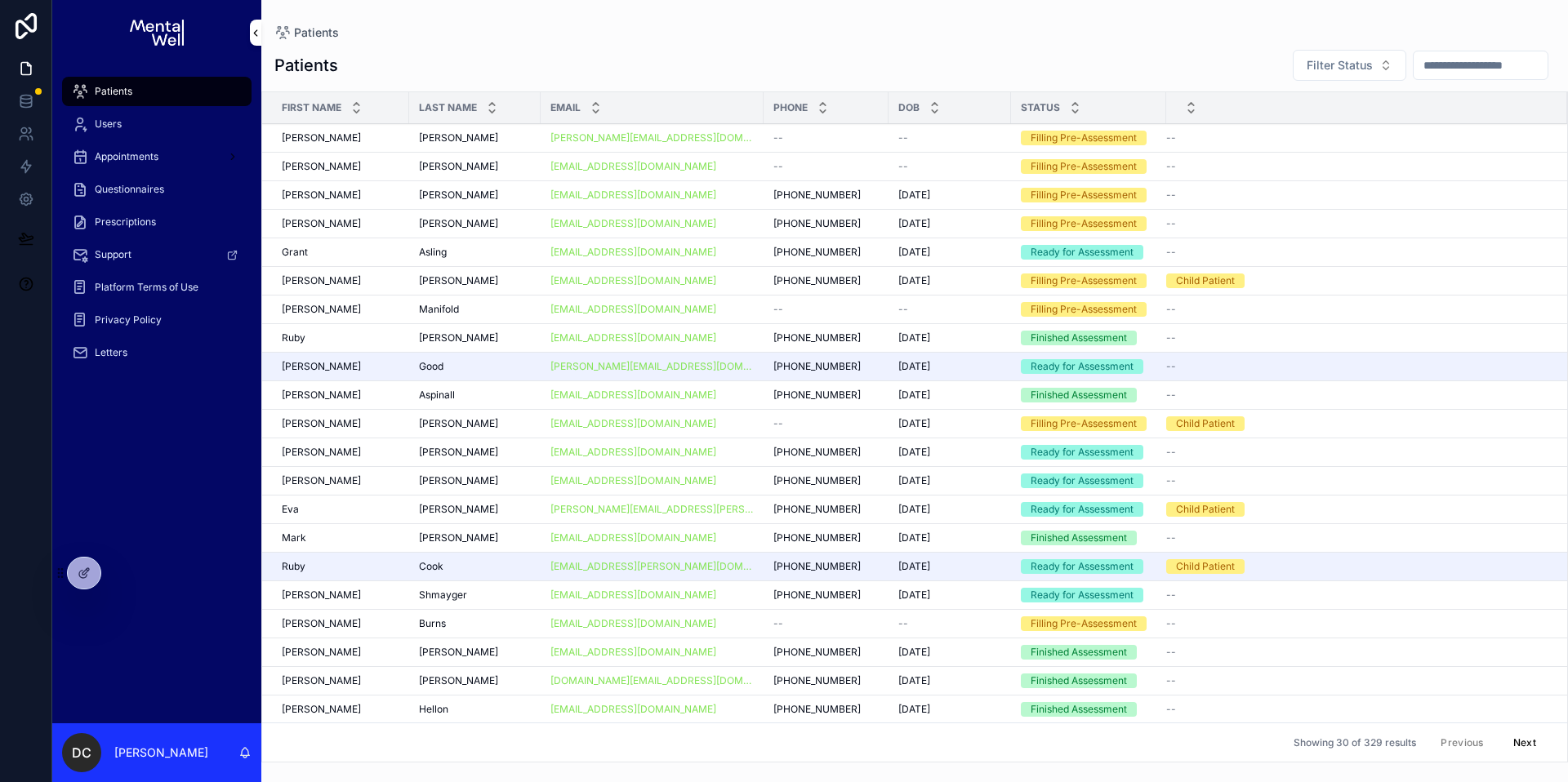
click at [1448, 69] on input "scrollable content" at bounding box center [1480, 65] width 134 height 23
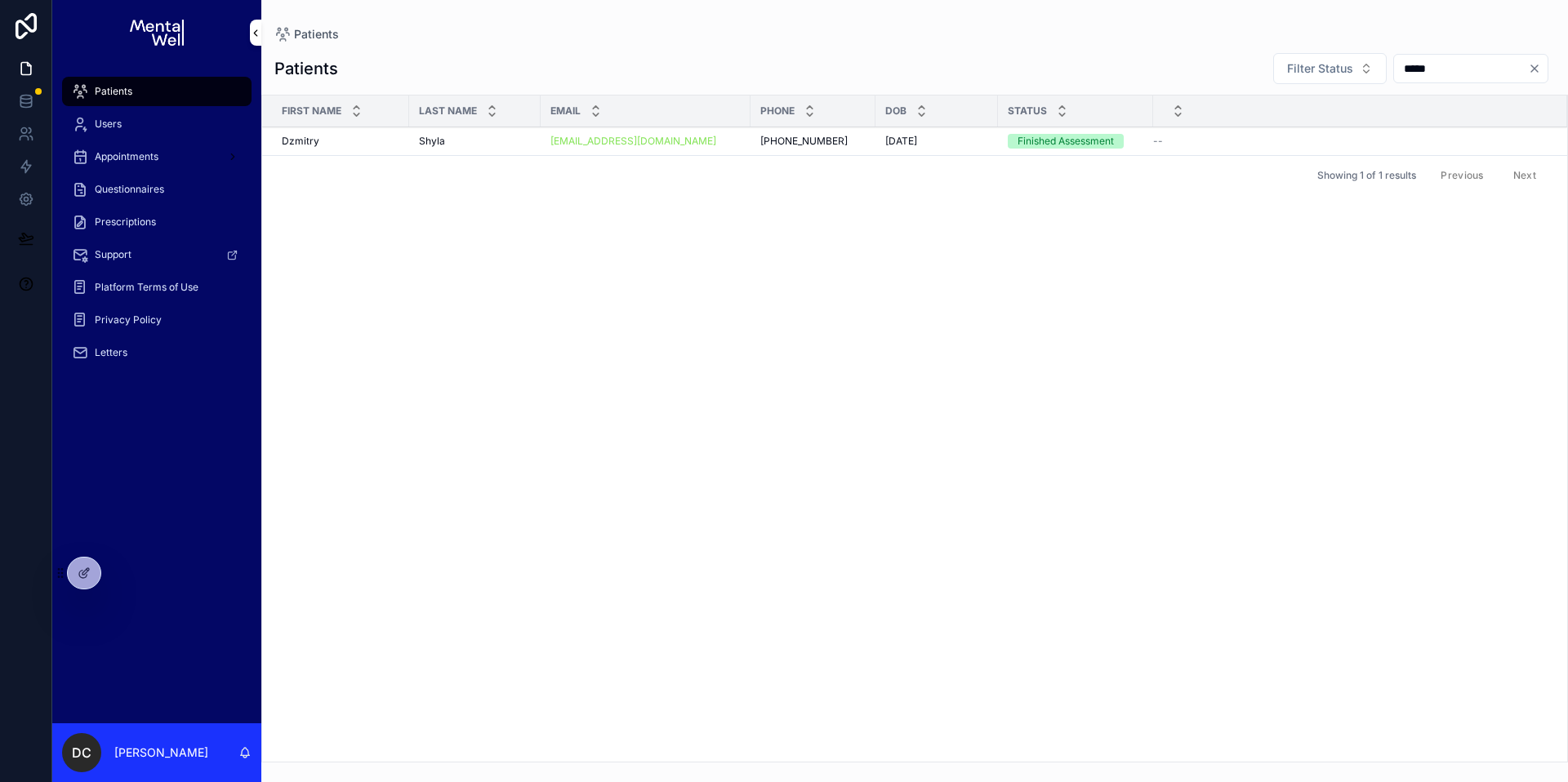
type input "*****"
click at [454, 147] on div "[PERSON_NAME]" at bounding box center [475, 140] width 112 height 13
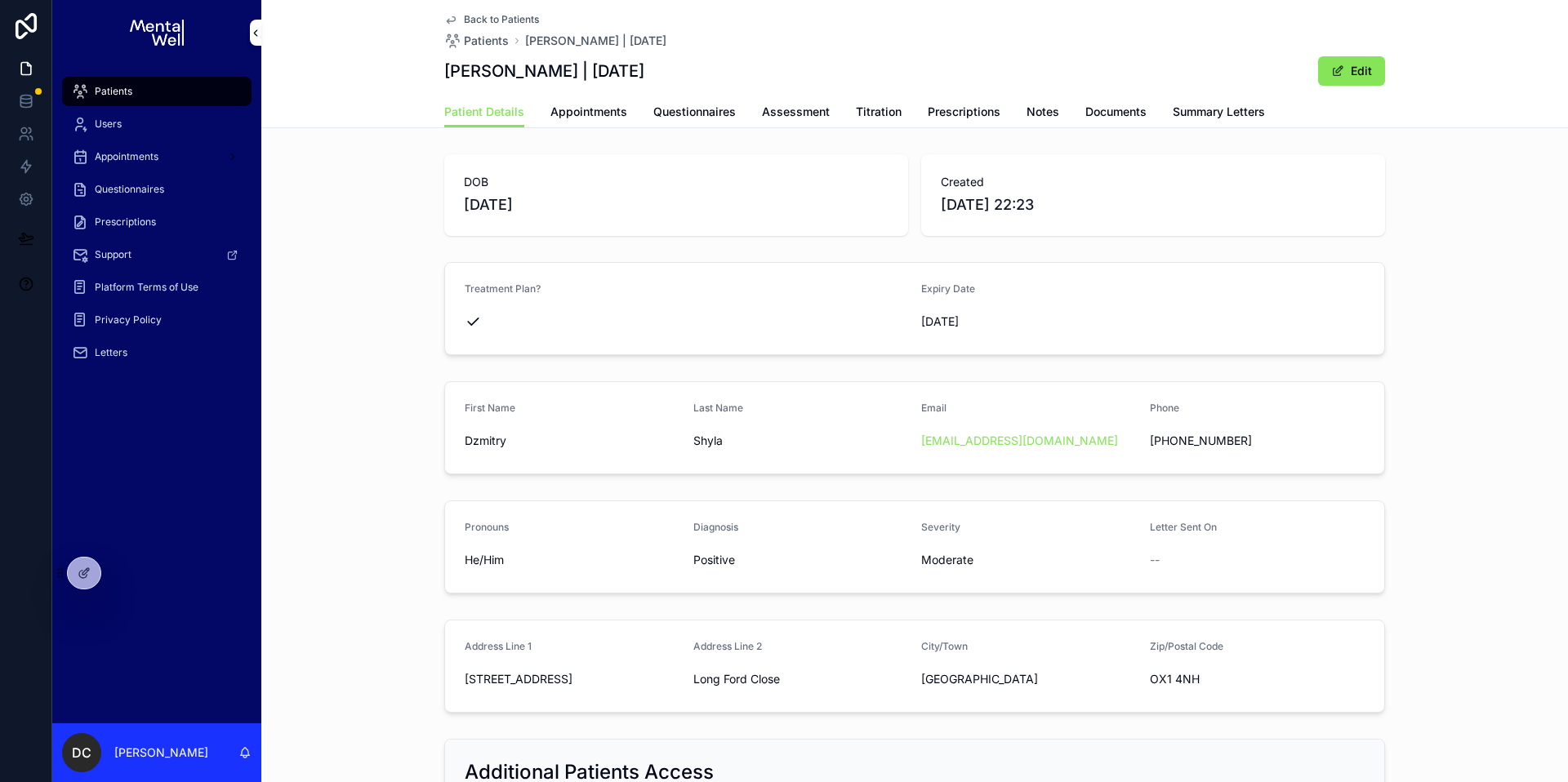
click at [1162, 119] on div "Patient Details Appointments Questionnaires Assessment Titration Prescriptions …" at bounding box center [915, 112] width 941 height 31
click at [1160, 120] on div "Patient Details Appointments Questionnaires Assessment Titration Prescriptions …" at bounding box center [915, 112] width 941 height 31
click at [1190, 113] on span "Summary Letters" at bounding box center [1218, 111] width 92 height 16
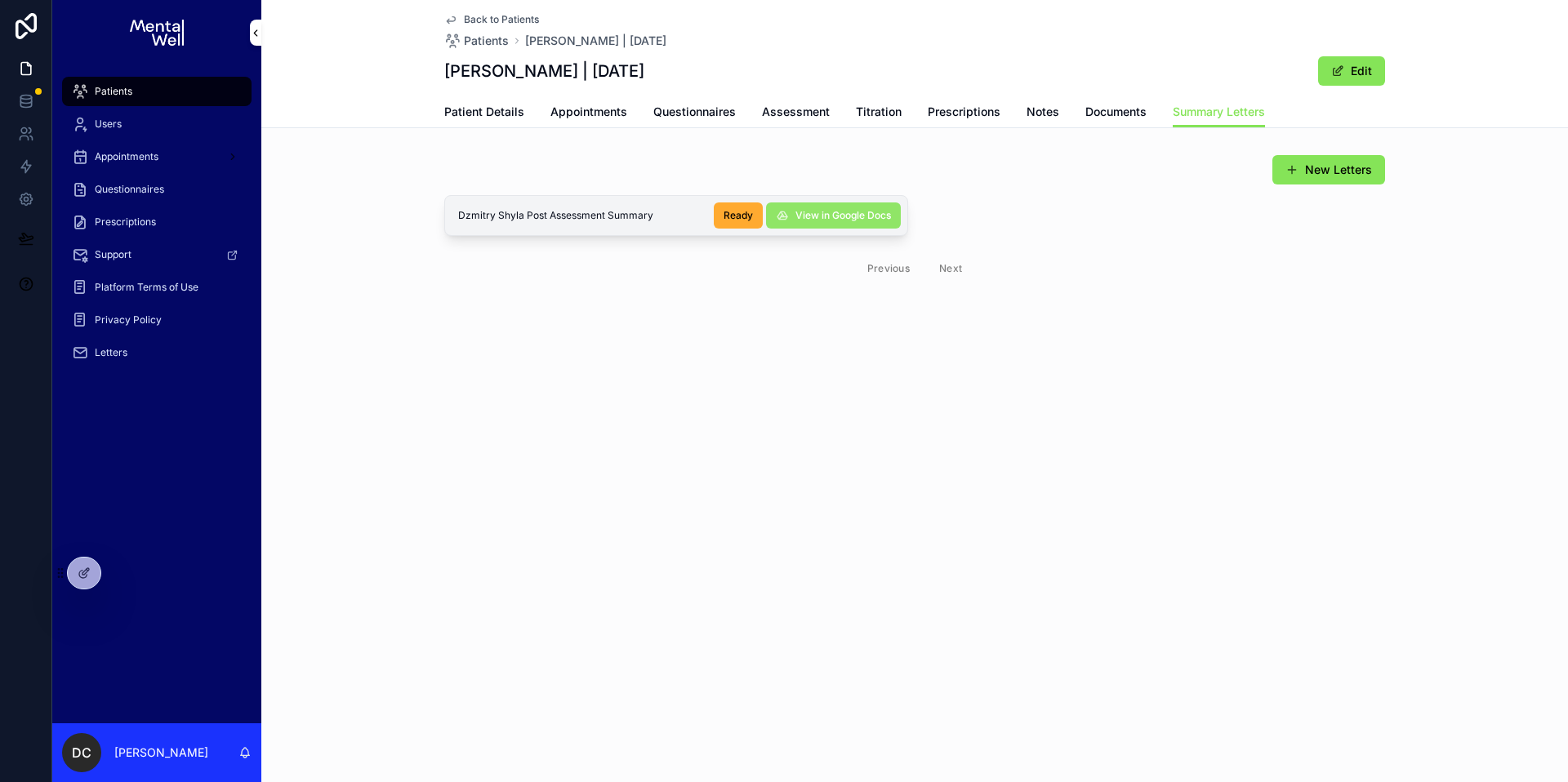
click at [805, 214] on span "View in Google Docs" at bounding box center [843, 215] width 96 height 13
click at [157, 83] on div "Patients" at bounding box center [156, 91] width 170 height 26
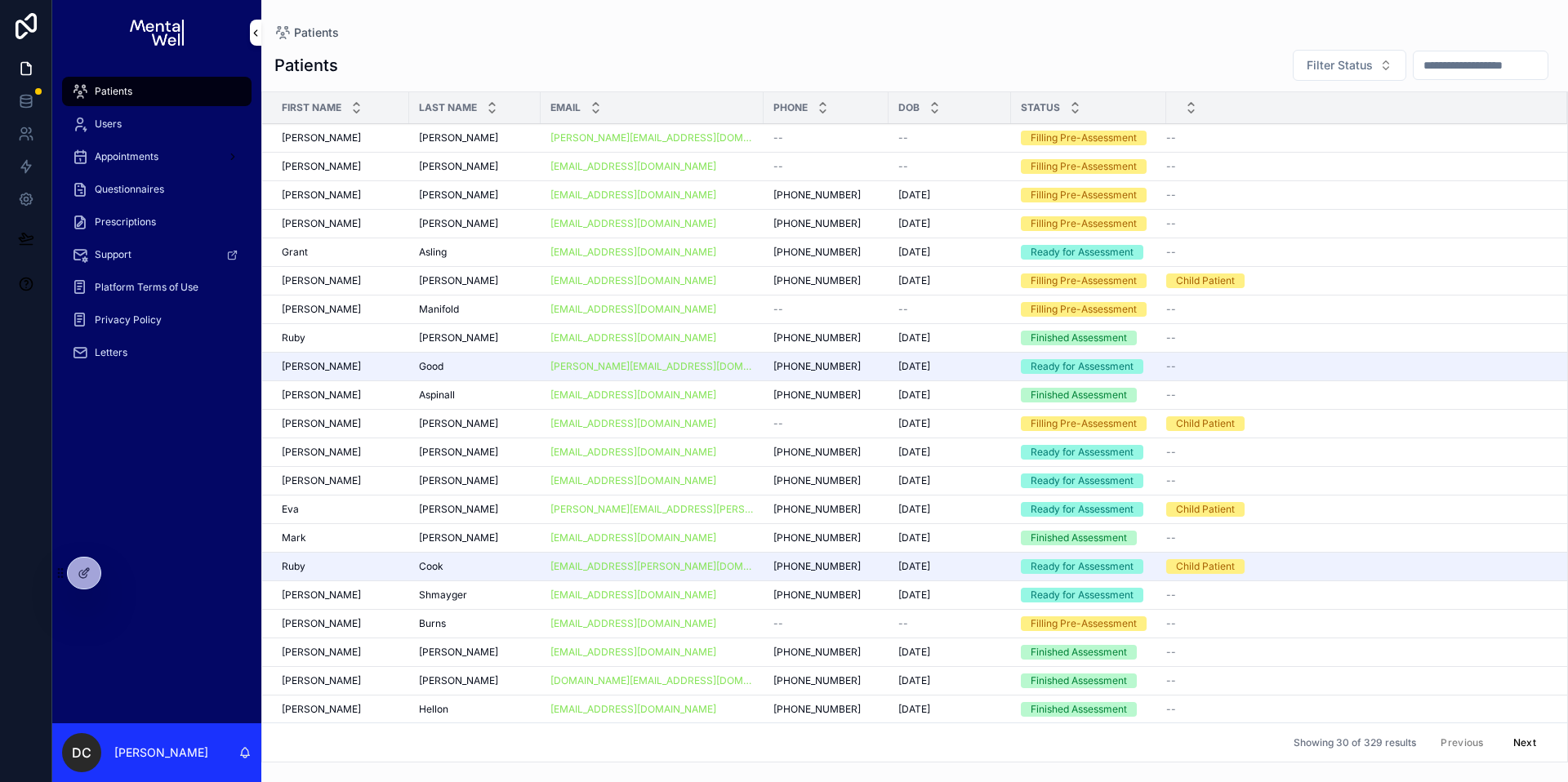
click at [1476, 69] on input "scrollable content" at bounding box center [1480, 65] width 134 height 23
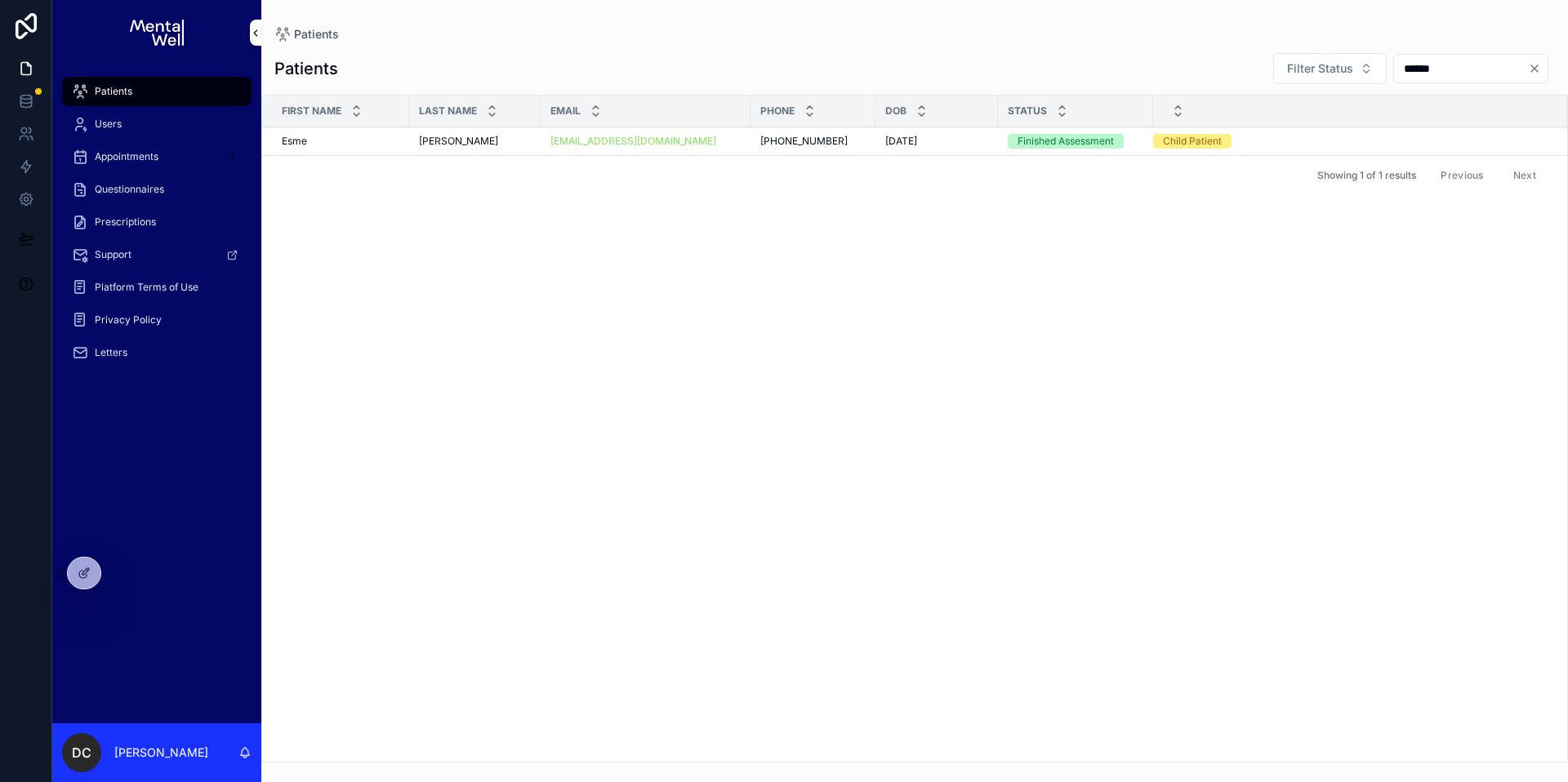
type input "******"
click at [499, 146] on div "[PERSON_NAME] [PERSON_NAME]" at bounding box center [475, 140] width 112 height 13
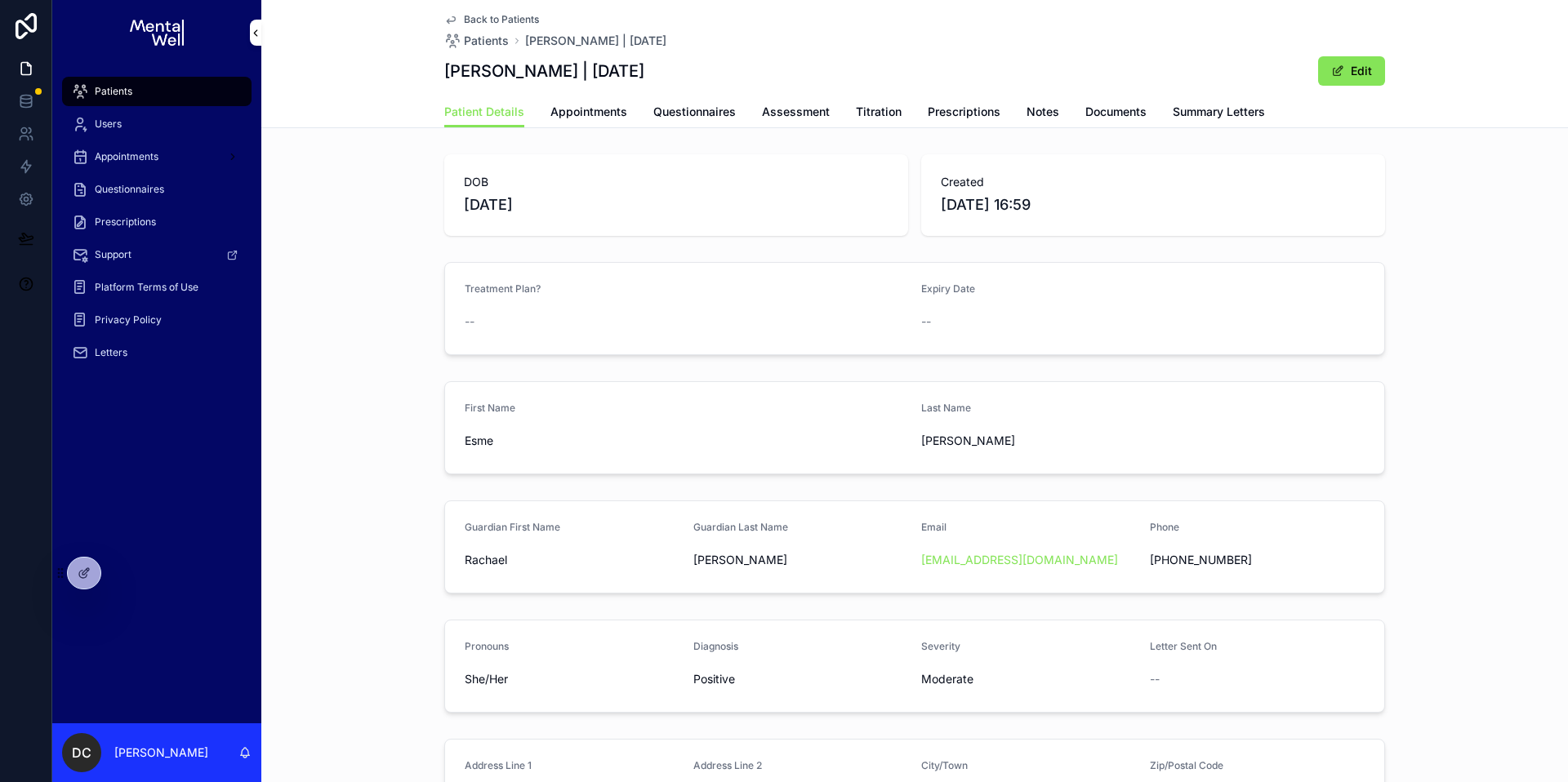
click at [1138, 111] on div "Patient Details Appointments Questionnaires Assessment Titration Prescriptions …" at bounding box center [915, 112] width 941 height 31
click at [1196, 102] on link "Summary Letters" at bounding box center [1218, 114] width 92 height 33
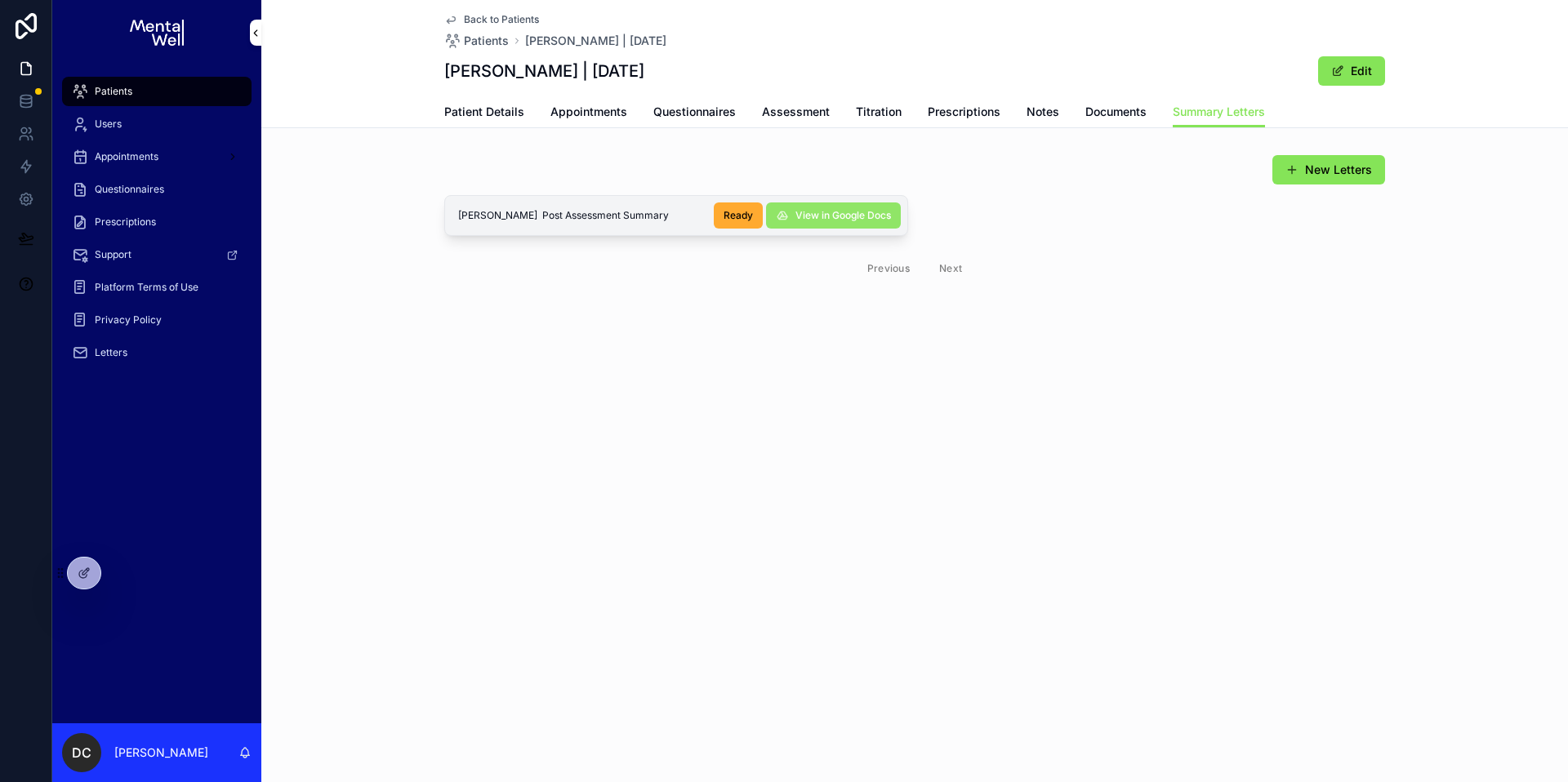
click at [807, 212] on span "View in Google Docs" at bounding box center [843, 215] width 96 height 13
click at [103, 79] on div "Patients" at bounding box center [156, 91] width 170 height 26
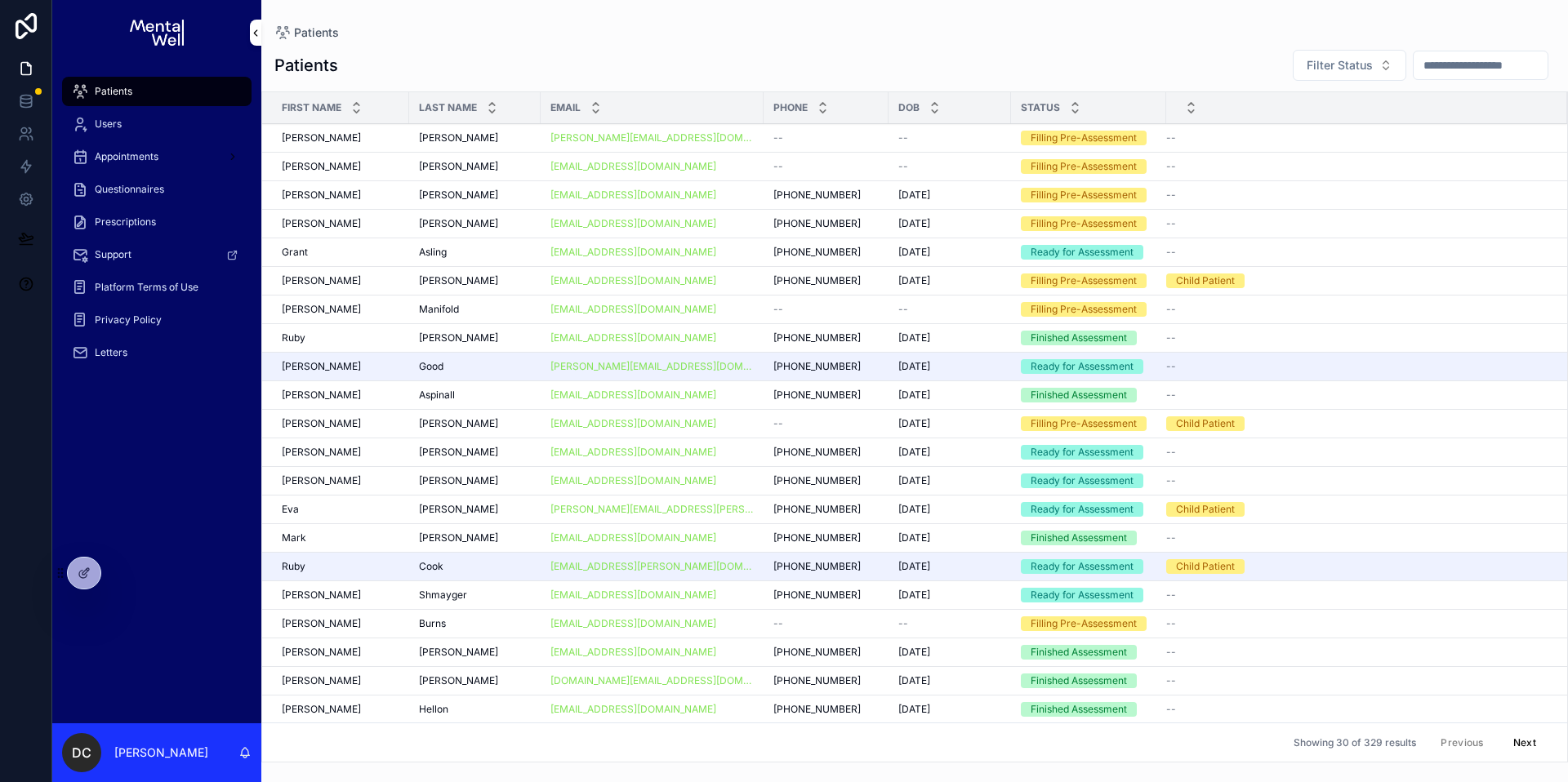
click at [1432, 70] on input "scrollable content" at bounding box center [1480, 65] width 134 height 23
paste input "*********"
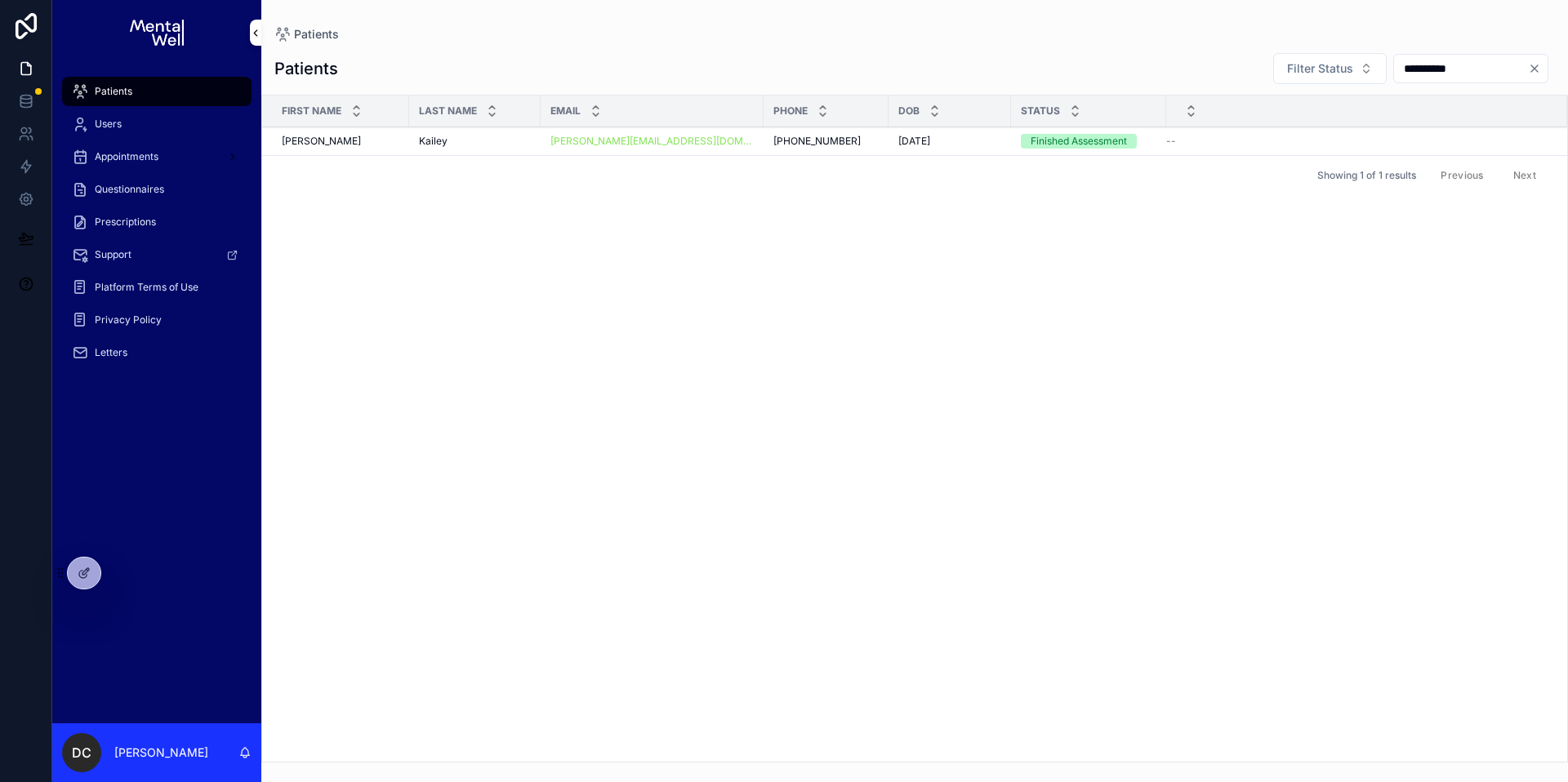
type input "*********"
click at [476, 143] on div "[PERSON_NAME]" at bounding box center [475, 140] width 112 height 13
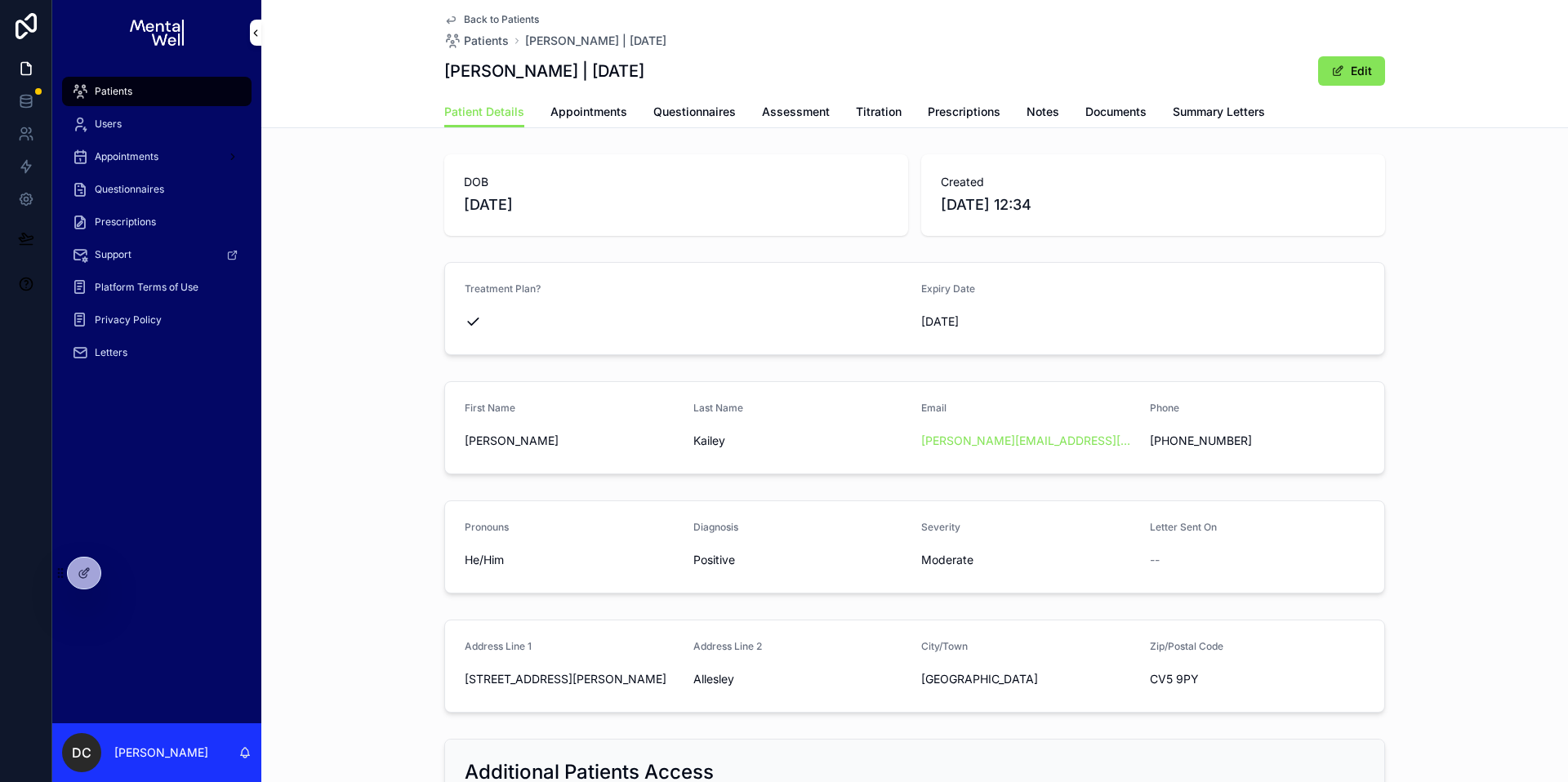
click at [1211, 114] on span "Summary Letters" at bounding box center [1218, 111] width 92 height 16
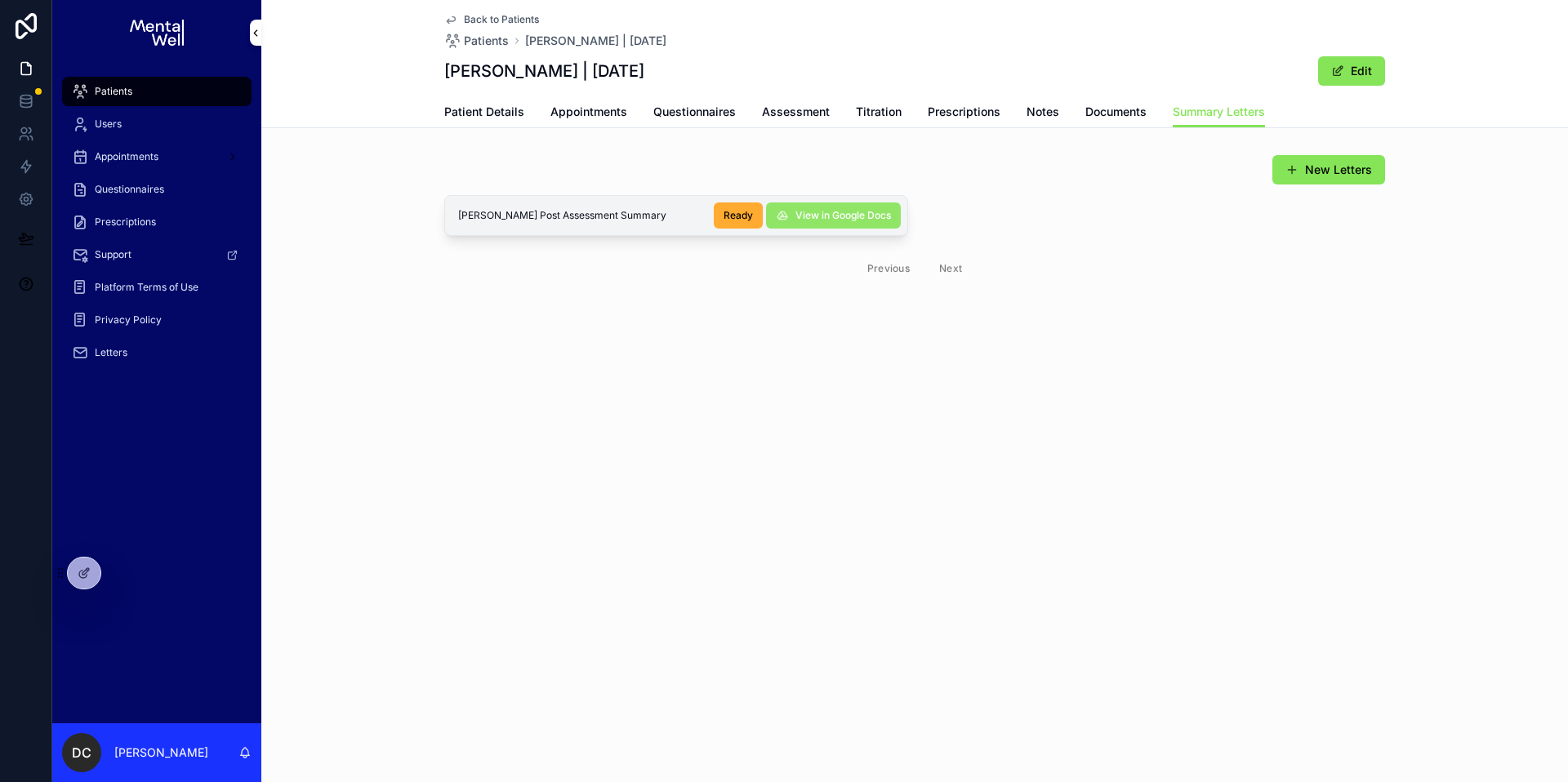
click at [824, 216] on span "View in Google Docs" at bounding box center [843, 215] width 96 height 13
click at [104, 78] on link "Patients" at bounding box center [157, 91] width 190 height 29
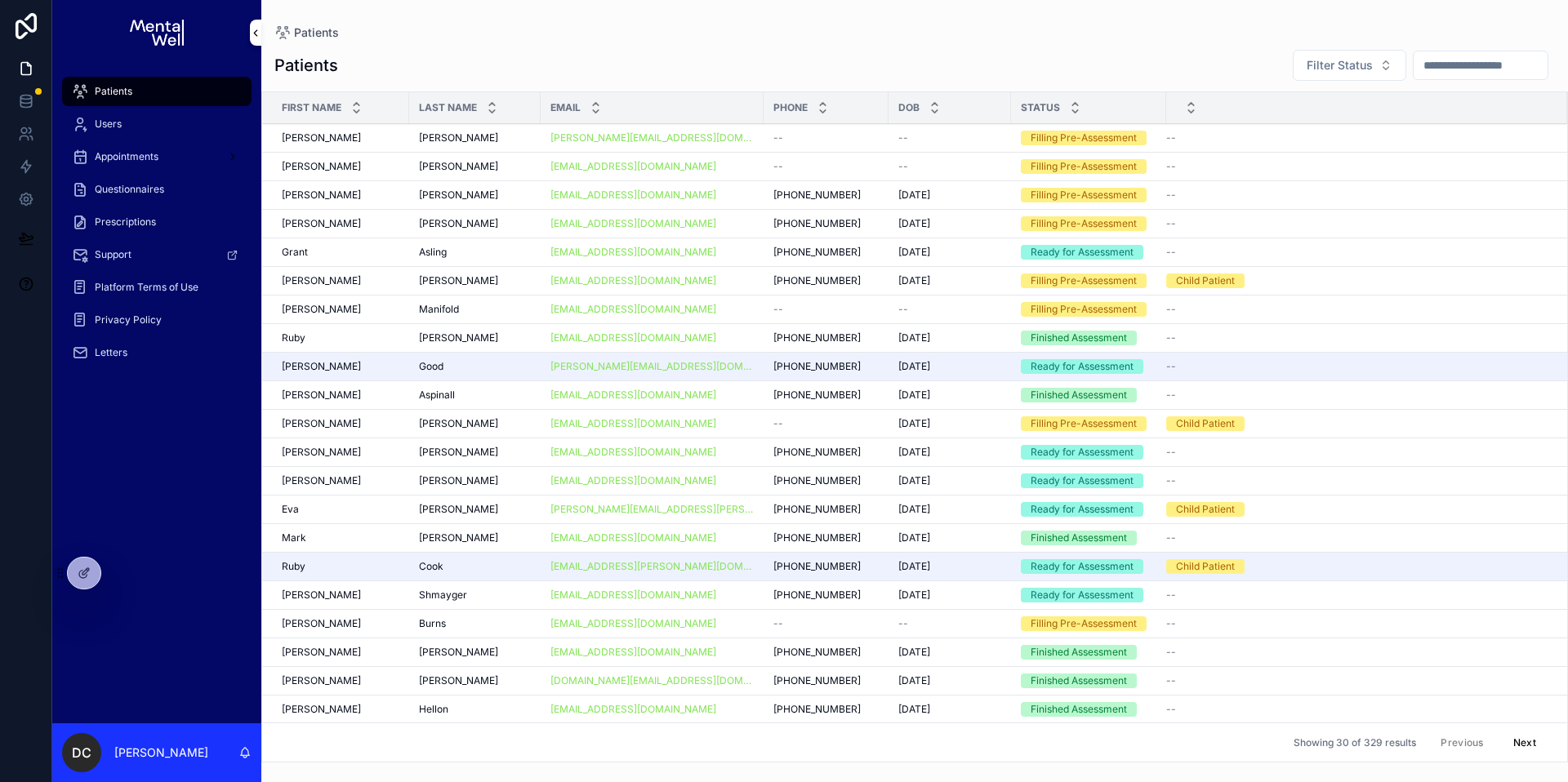
click at [1432, 73] on input "scrollable content" at bounding box center [1480, 65] width 134 height 23
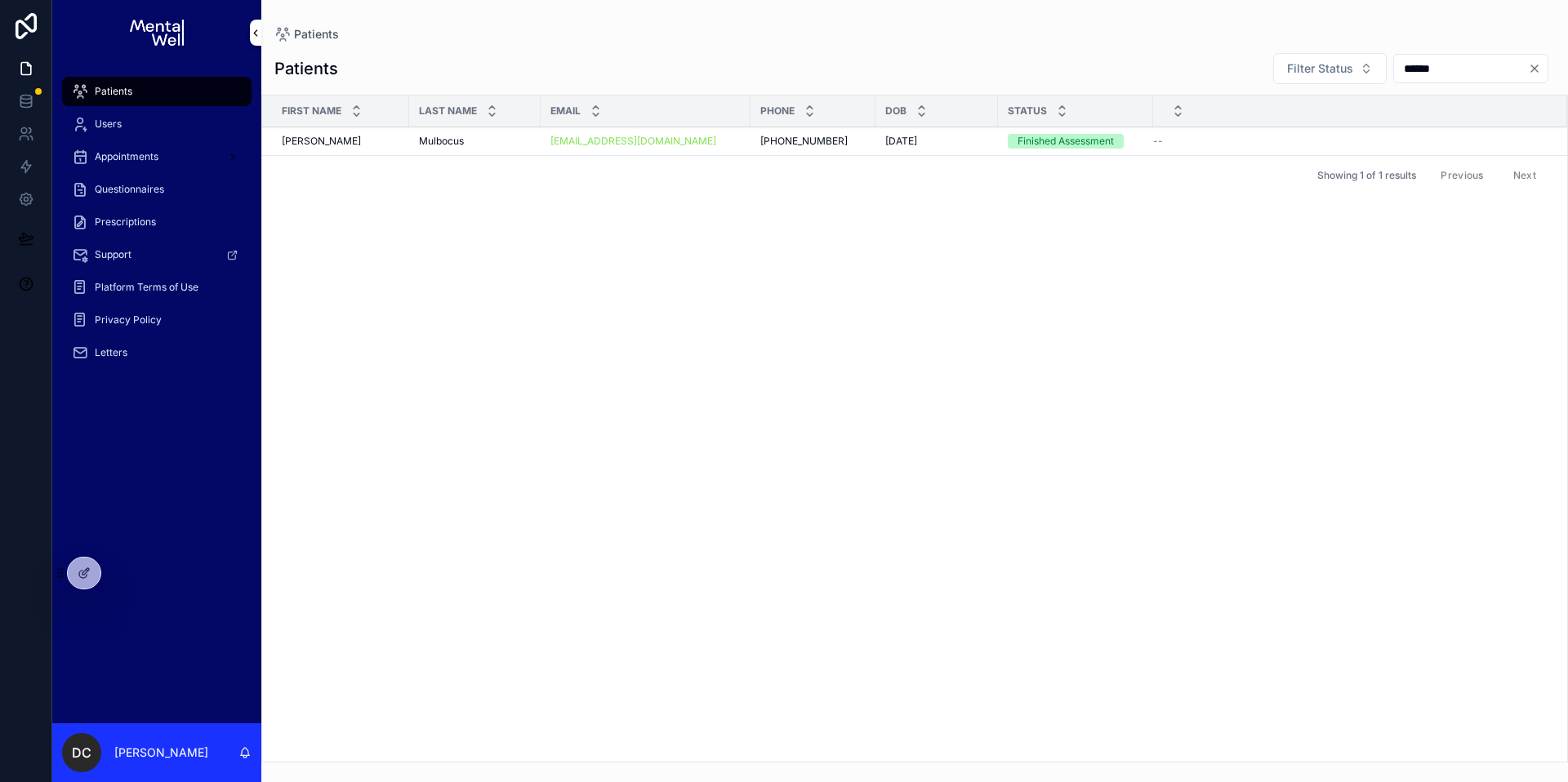
type input "******"
click at [501, 139] on div "Mulbocus Mulbocus" at bounding box center [475, 140] width 112 height 13
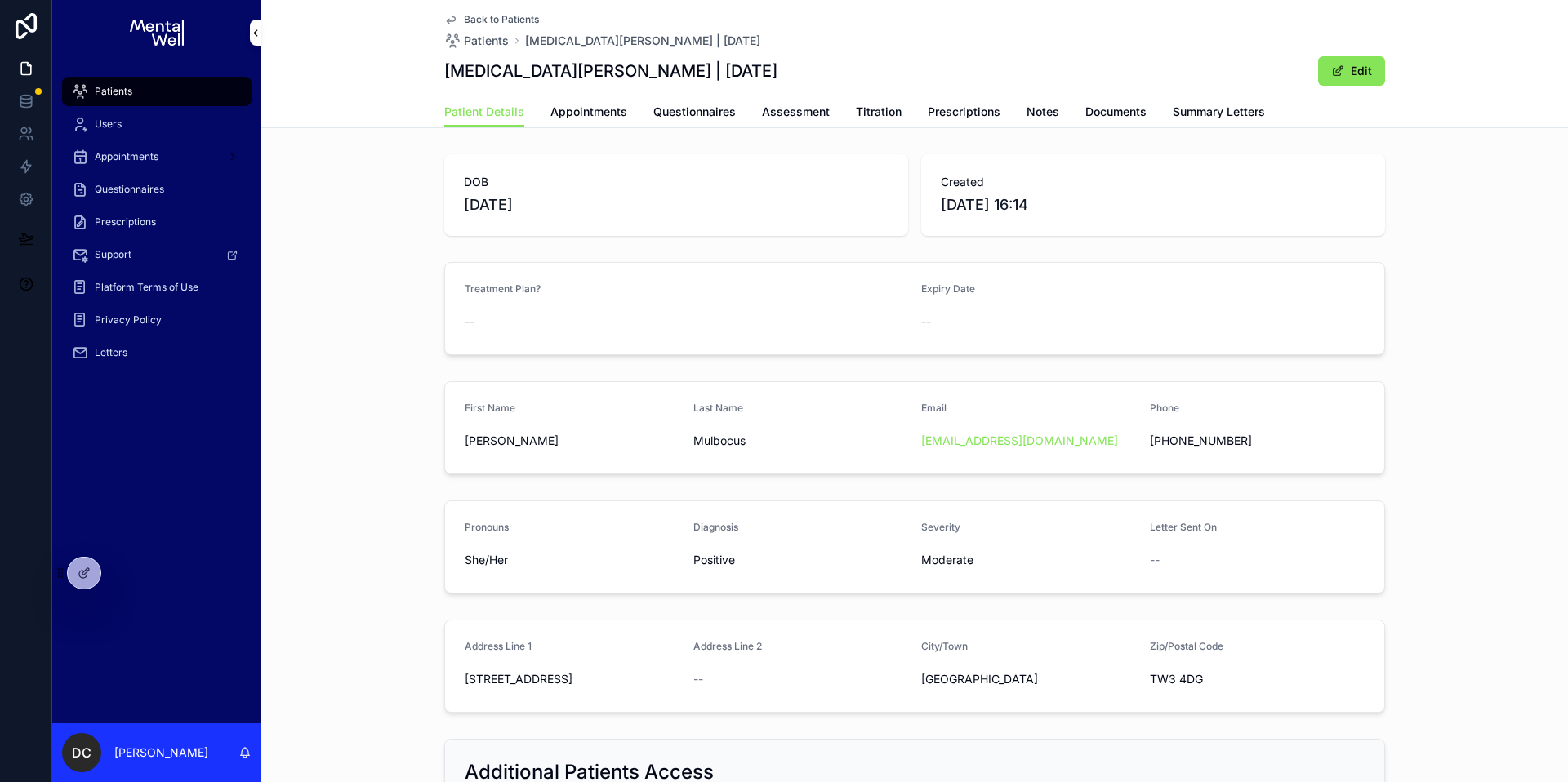
click at [1184, 108] on span "Summary Letters" at bounding box center [1218, 111] width 92 height 16
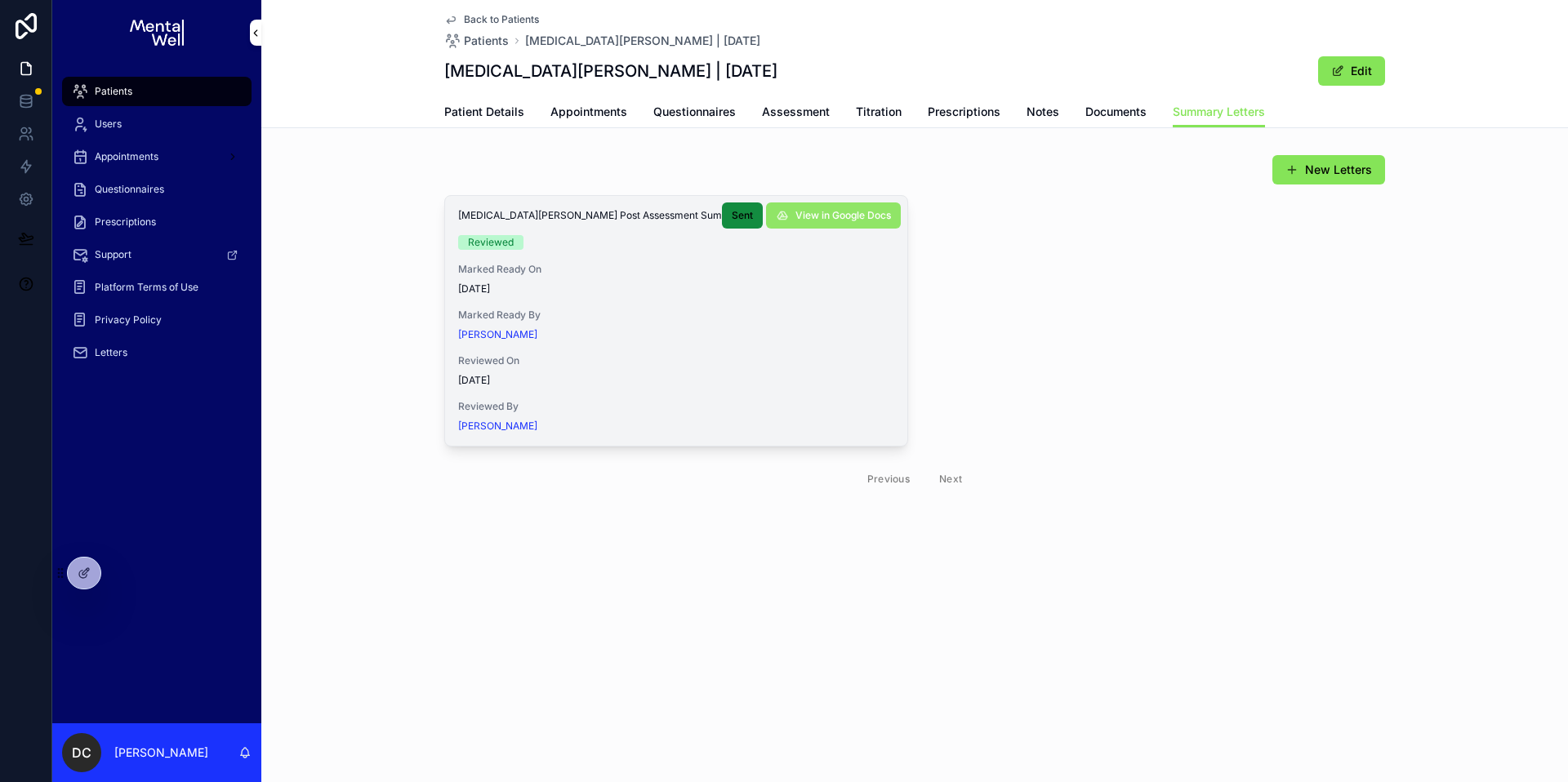
click at [788, 211] on button "View in Google Docs" at bounding box center [833, 215] width 134 height 26
click at [118, 94] on span "Patients" at bounding box center [114, 91] width 38 height 13
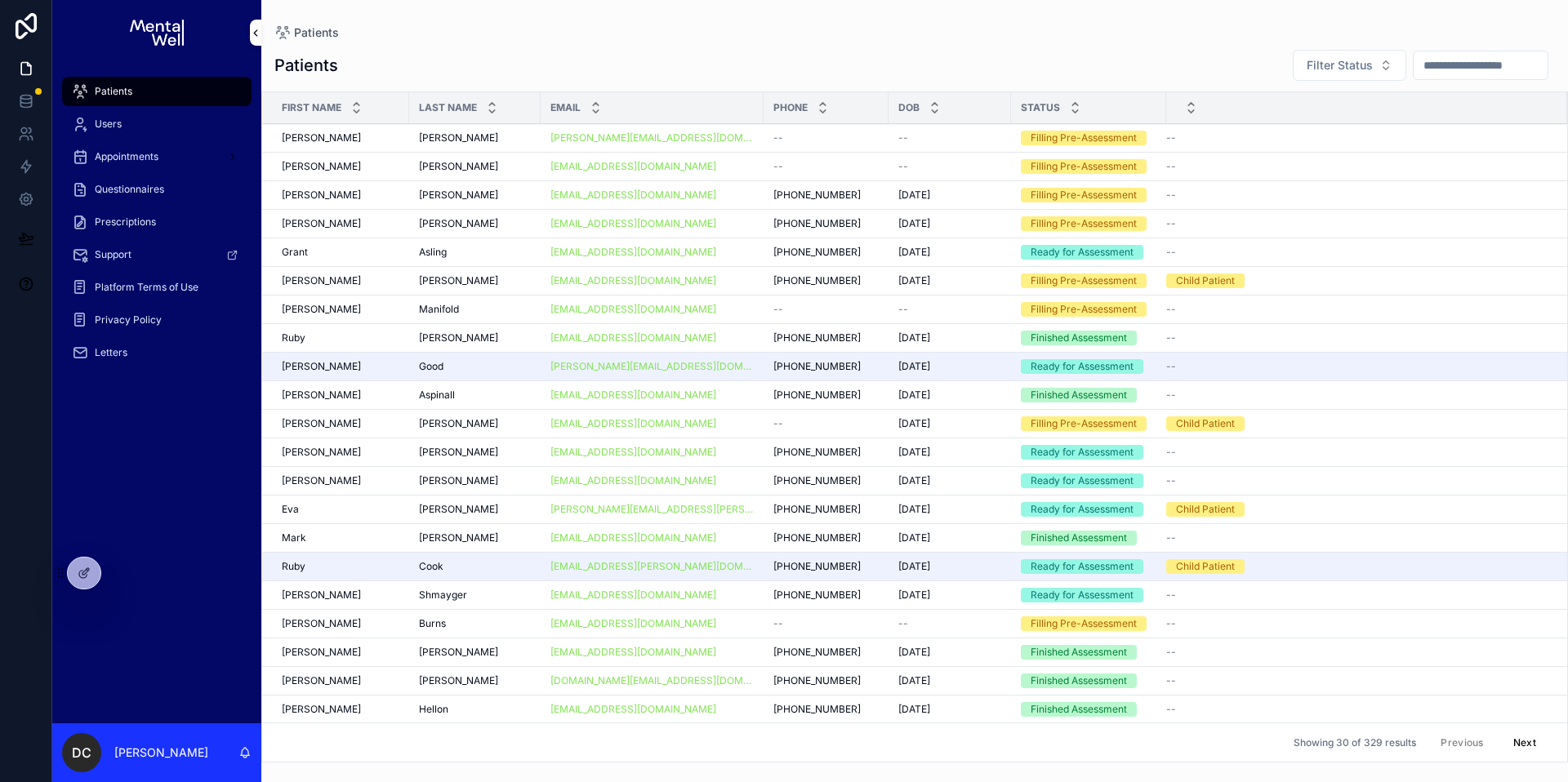
click at [1494, 80] on div "Filter Status" at bounding box center [1416, 65] width 275 height 33
click at [1494, 71] on input "scrollable content" at bounding box center [1480, 65] width 134 height 23
type input "*****"
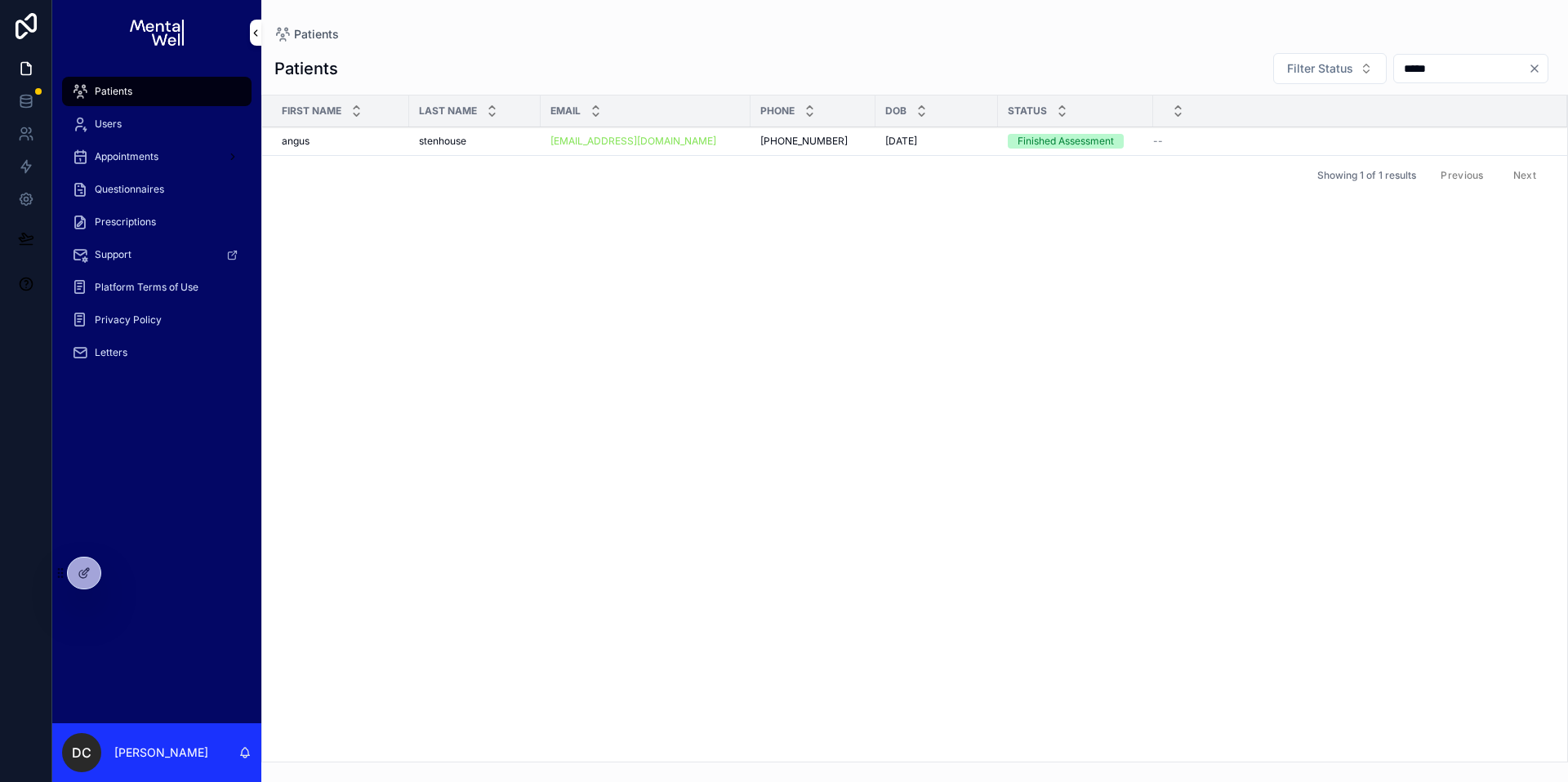
click at [501, 135] on div "stenhouse stenhouse" at bounding box center [475, 140] width 112 height 13
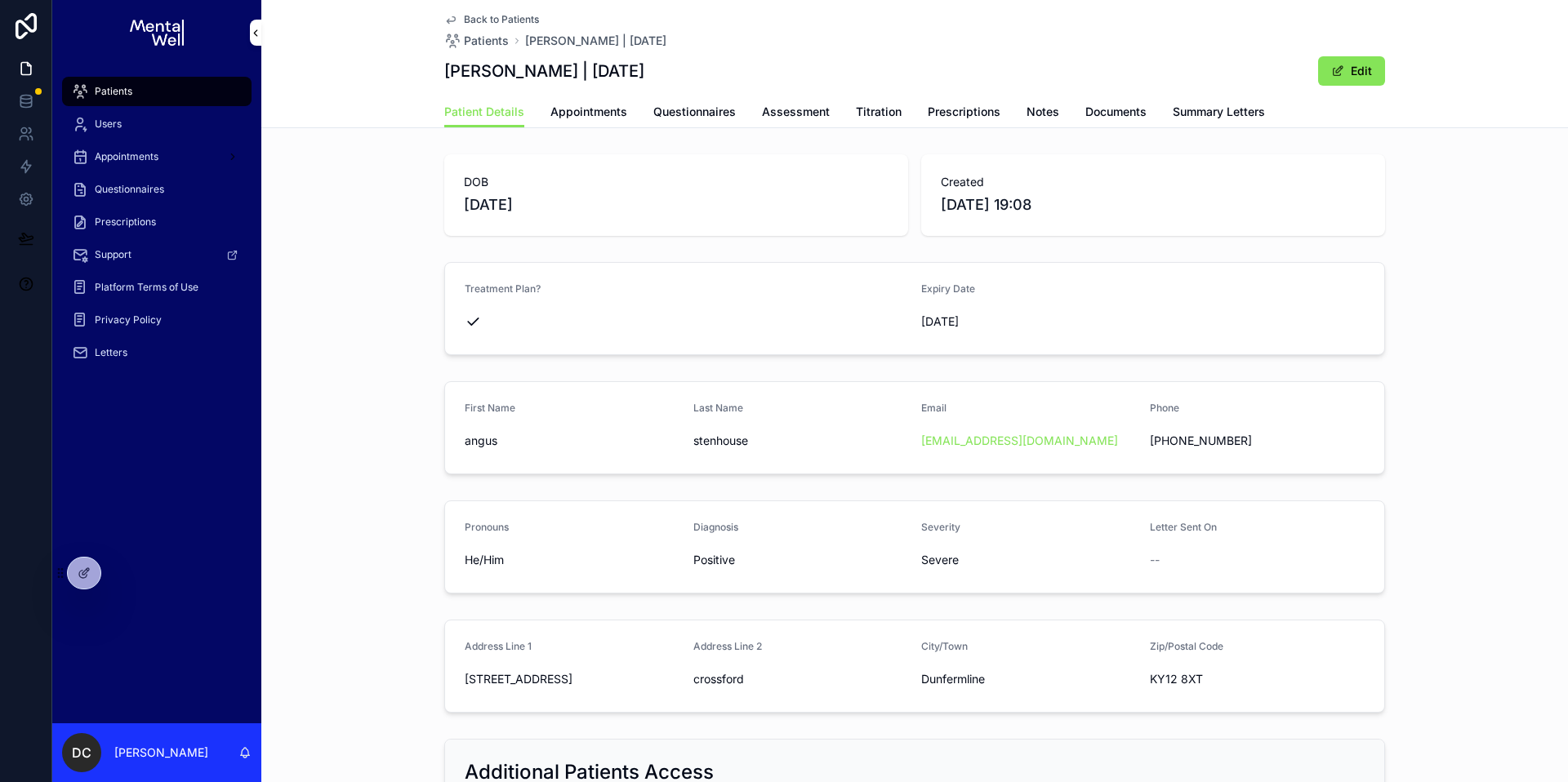
click at [1222, 121] on link "Summary Letters" at bounding box center [1218, 114] width 92 height 33
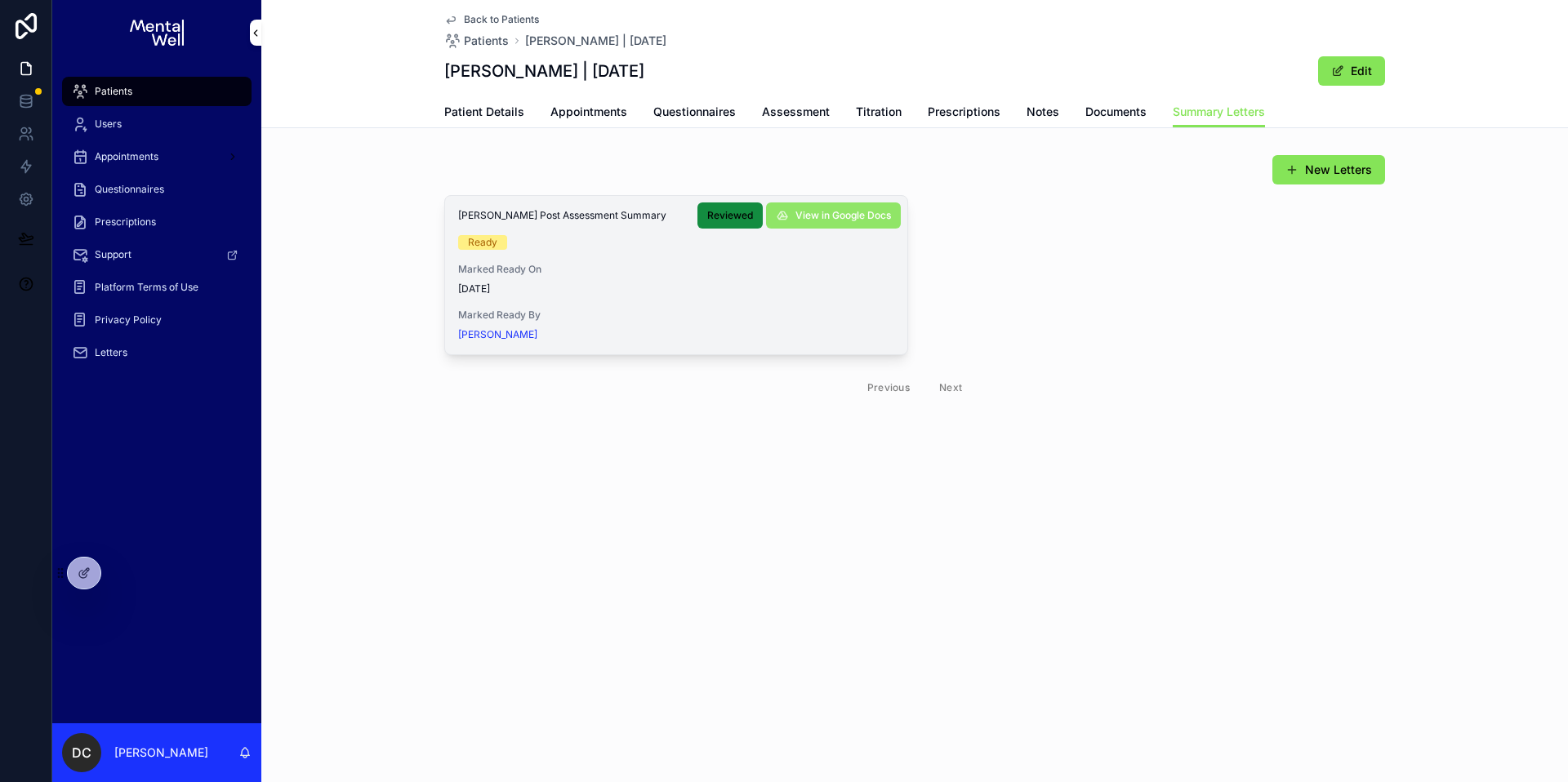
click at [825, 208] on button "View in Google Docs" at bounding box center [833, 215] width 134 height 26
click at [153, 85] on div "Patients" at bounding box center [156, 91] width 170 height 26
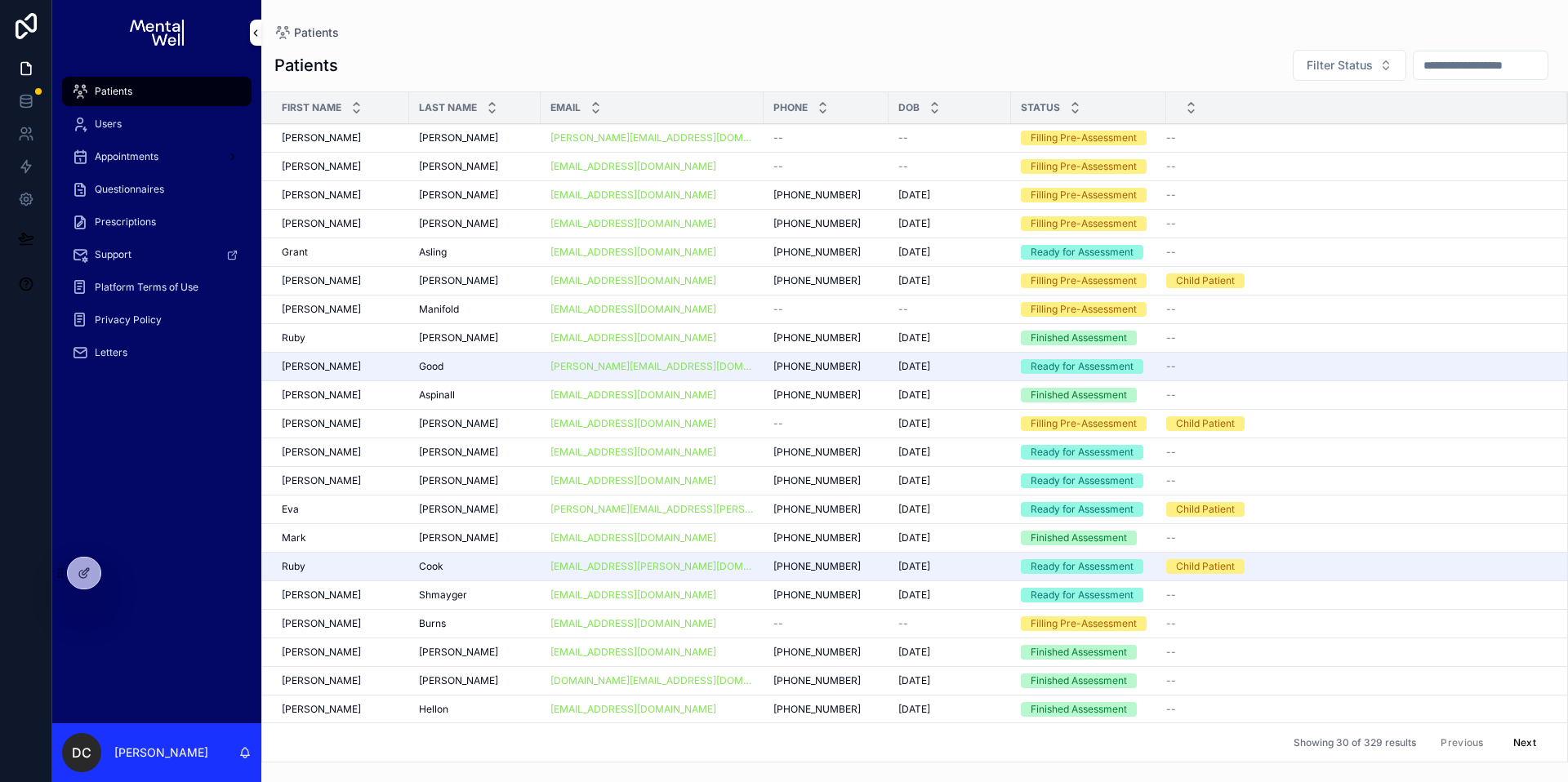
click at [1428, 71] on input "scrollable content" at bounding box center [1480, 65] width 134 height 23
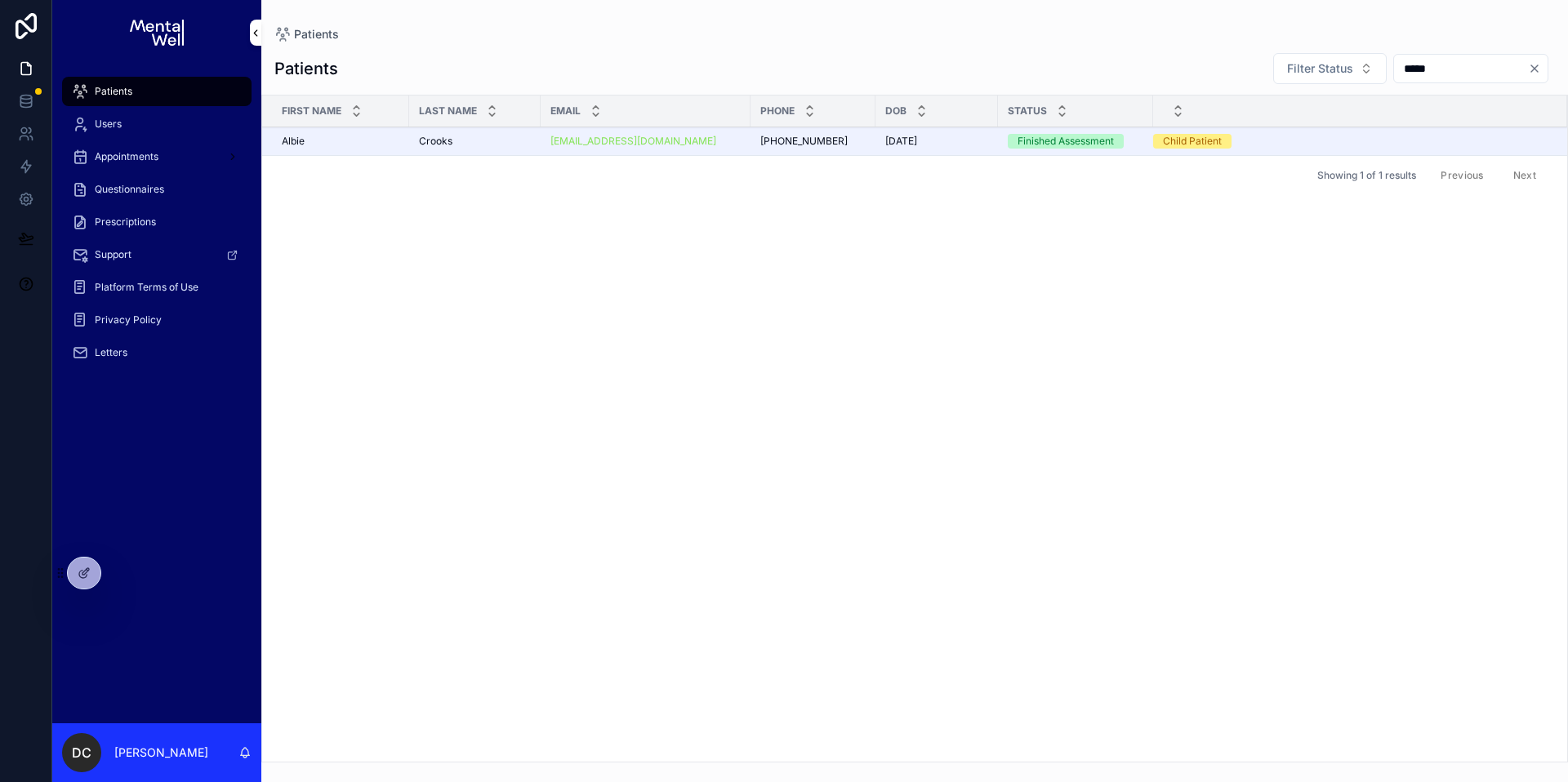
type input "*****"
click at [495, 152] on td "Crooks Crooks" at bounding box center [475, 141] width 132 height 28
click at [462, 133] on td "Crooks Crooks" at bounding box center [475, 141] width 132 height 28
click at [491, 146] on div "Crooks Crooks" at bounding box center [475, 140] width 112 height 13
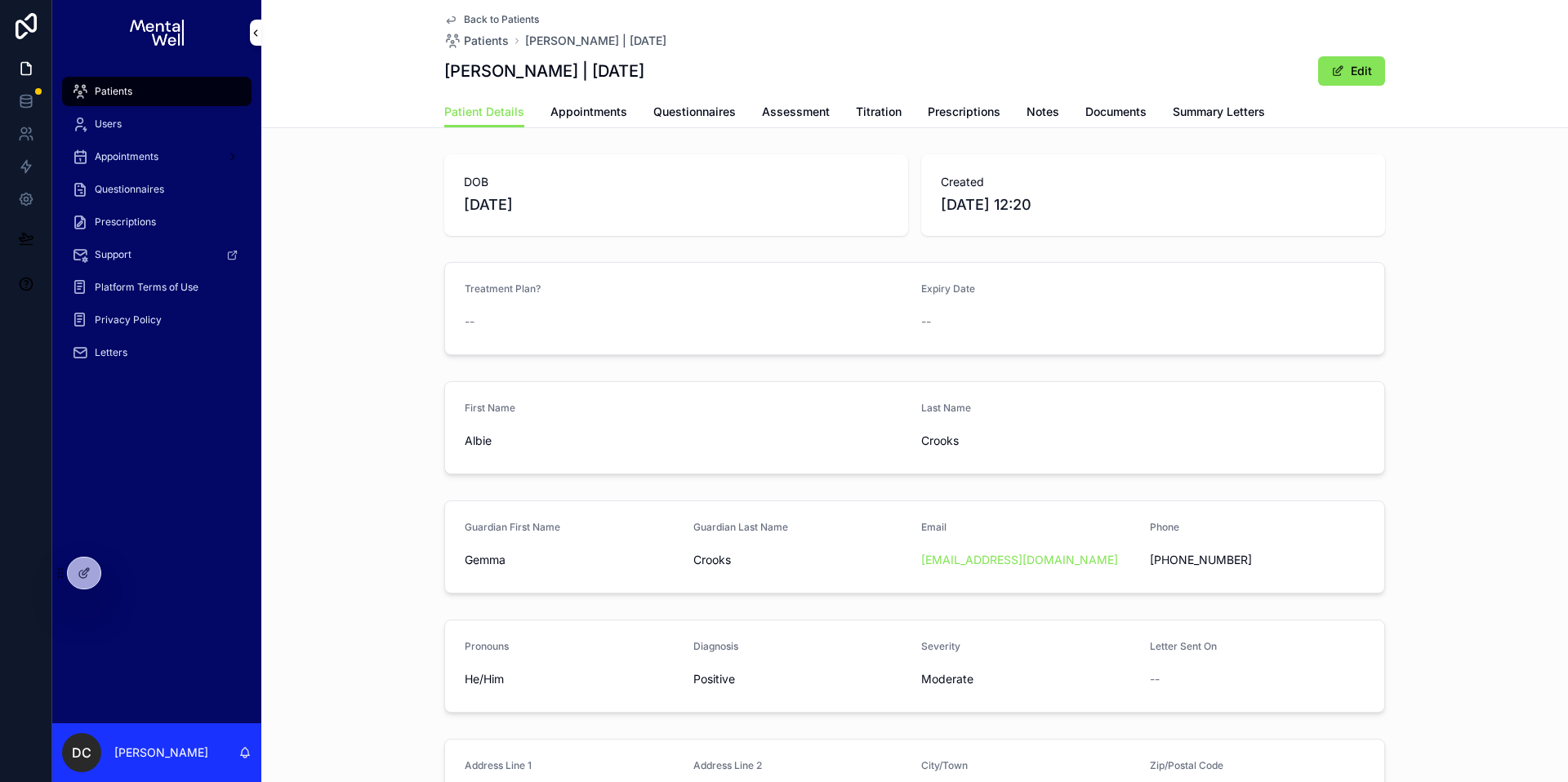
click at [1272, 116] on div "Patient Details Appointments Questionnaires Assessment Titration Prescriptions …" at bounding box center [915, 112] width 941 height 31
click at [1241, 116] on span "Summary Letters" at bounding box center [1218, 111] width 92 height 16
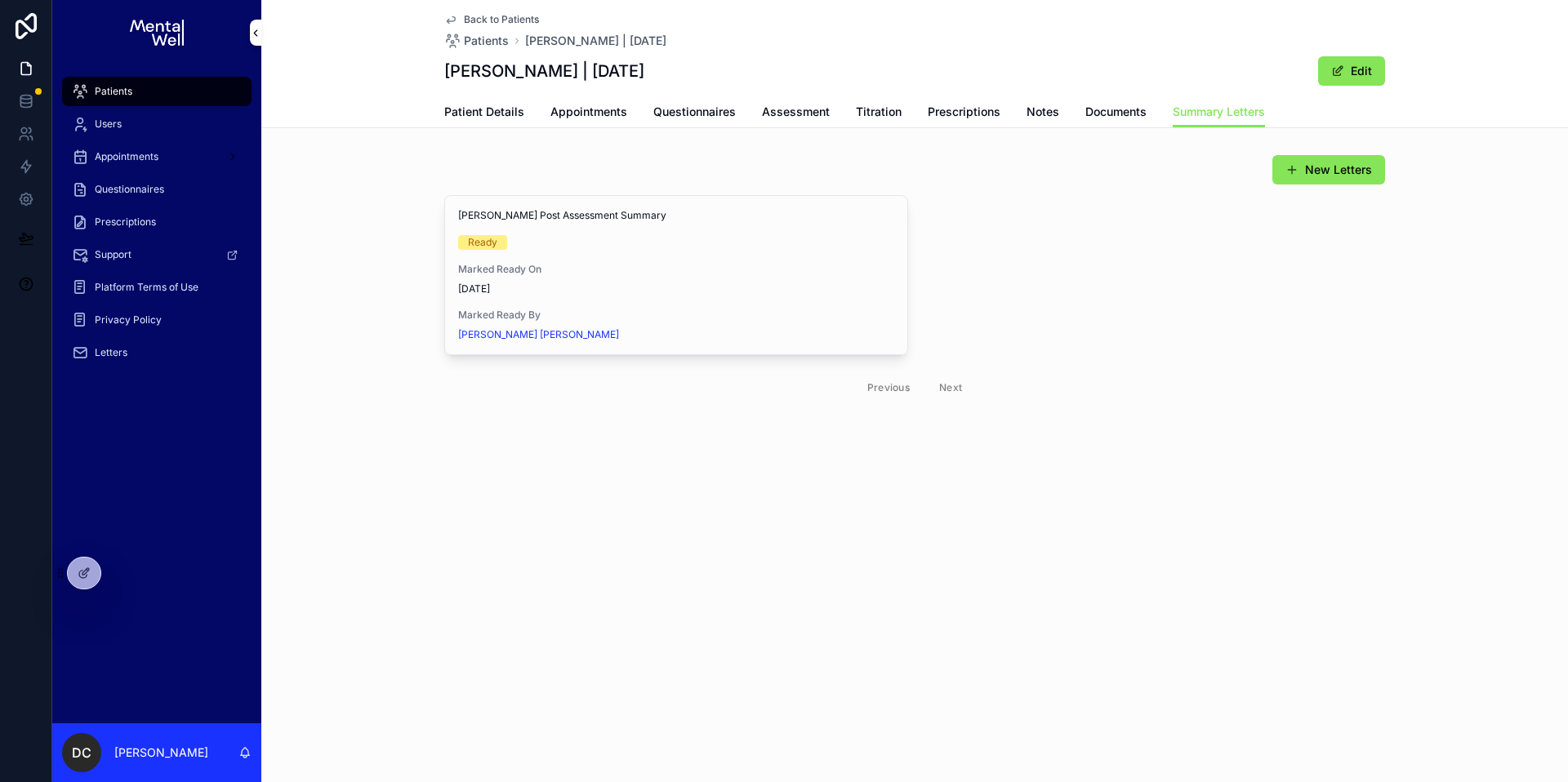
click at [152, 99] on div "Patients" at bounding box center [156, 91] width 170 height 26
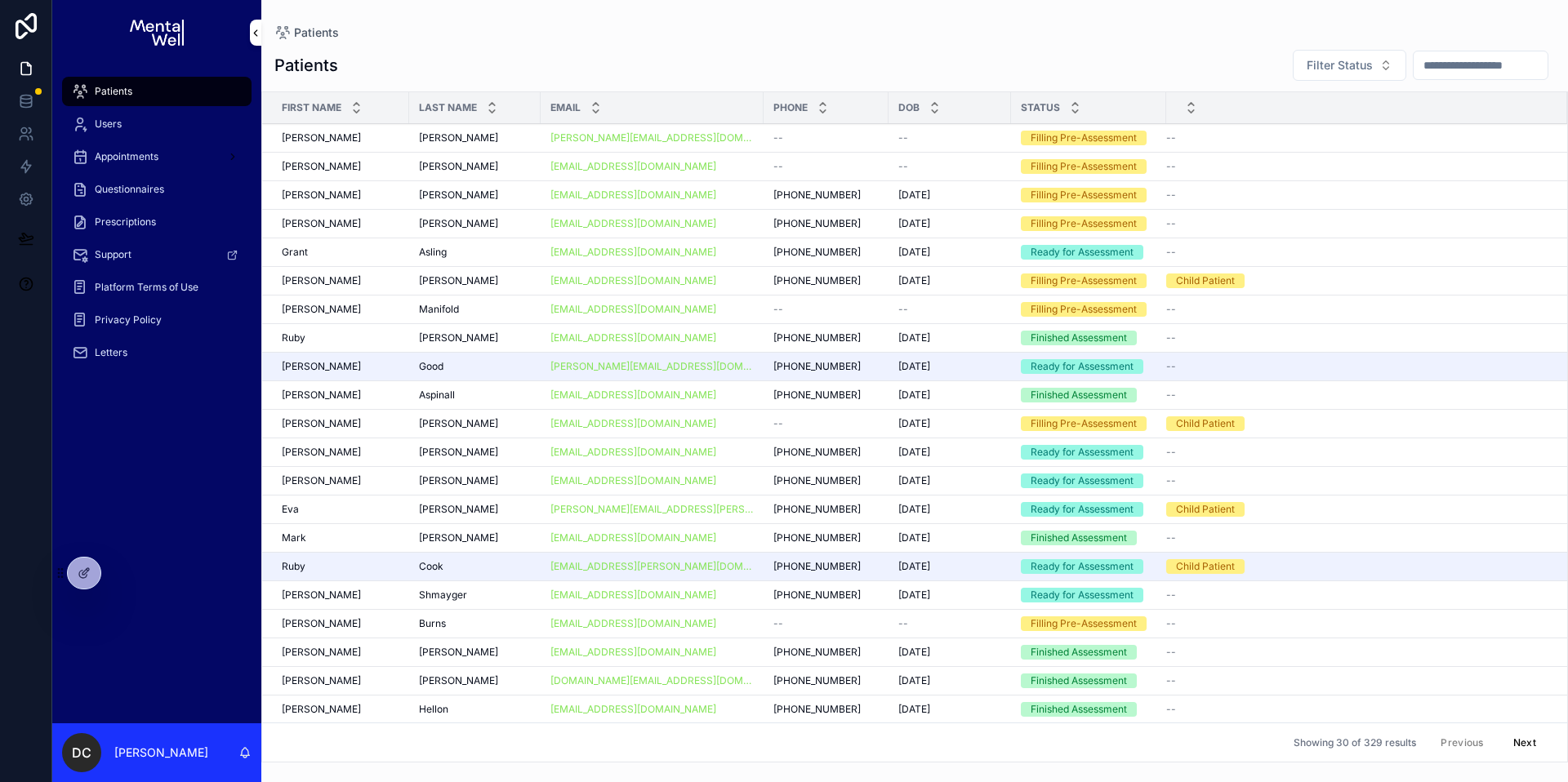
click at [1418, 61] on input "scrollable content" at bounding box center [1480, 65] width 134 height 23
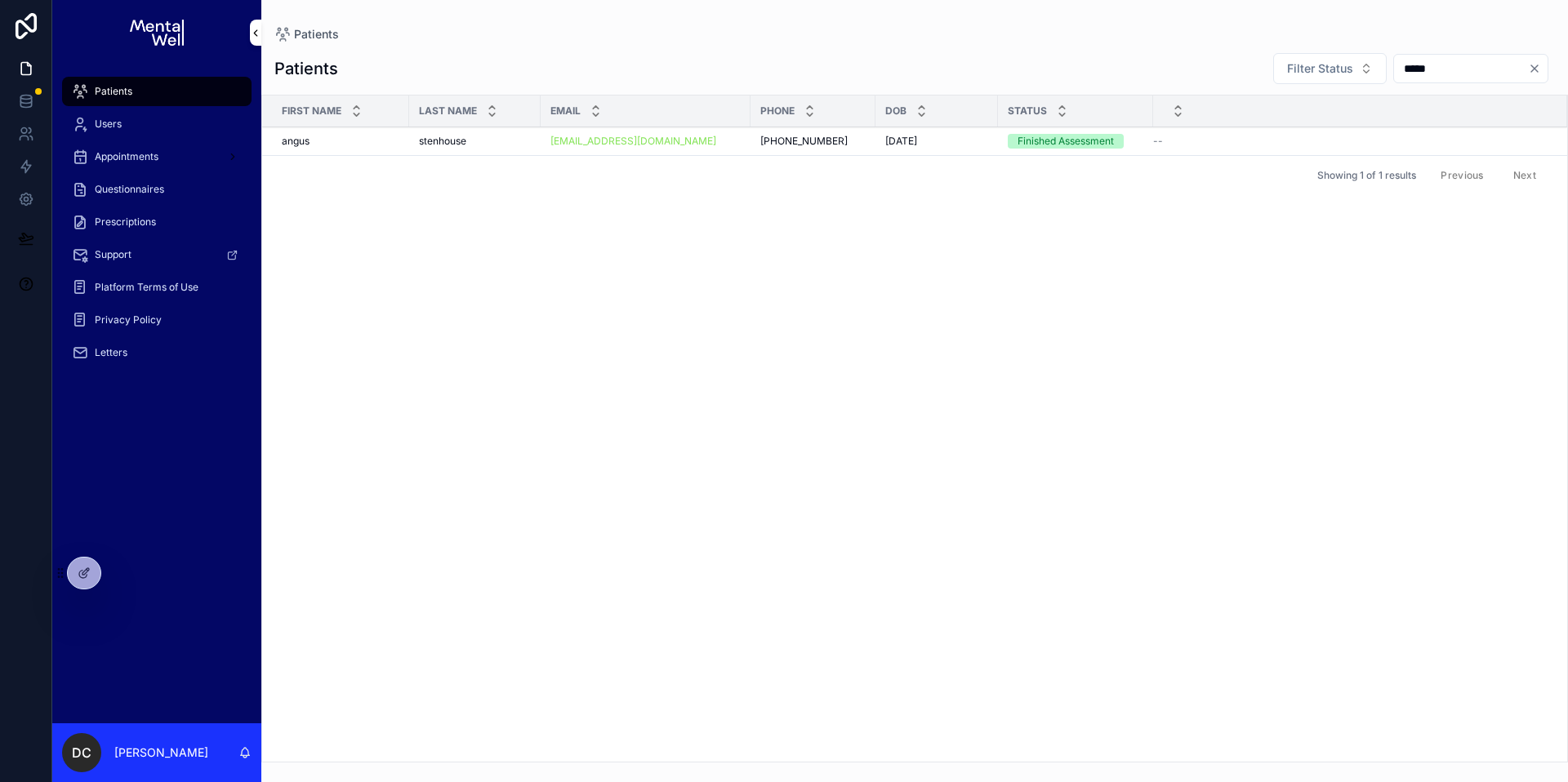
type input "*****"
click at [483, 139] on div "stenhouse stenhouse" at bounding box center [475, 140] width 112 height 13
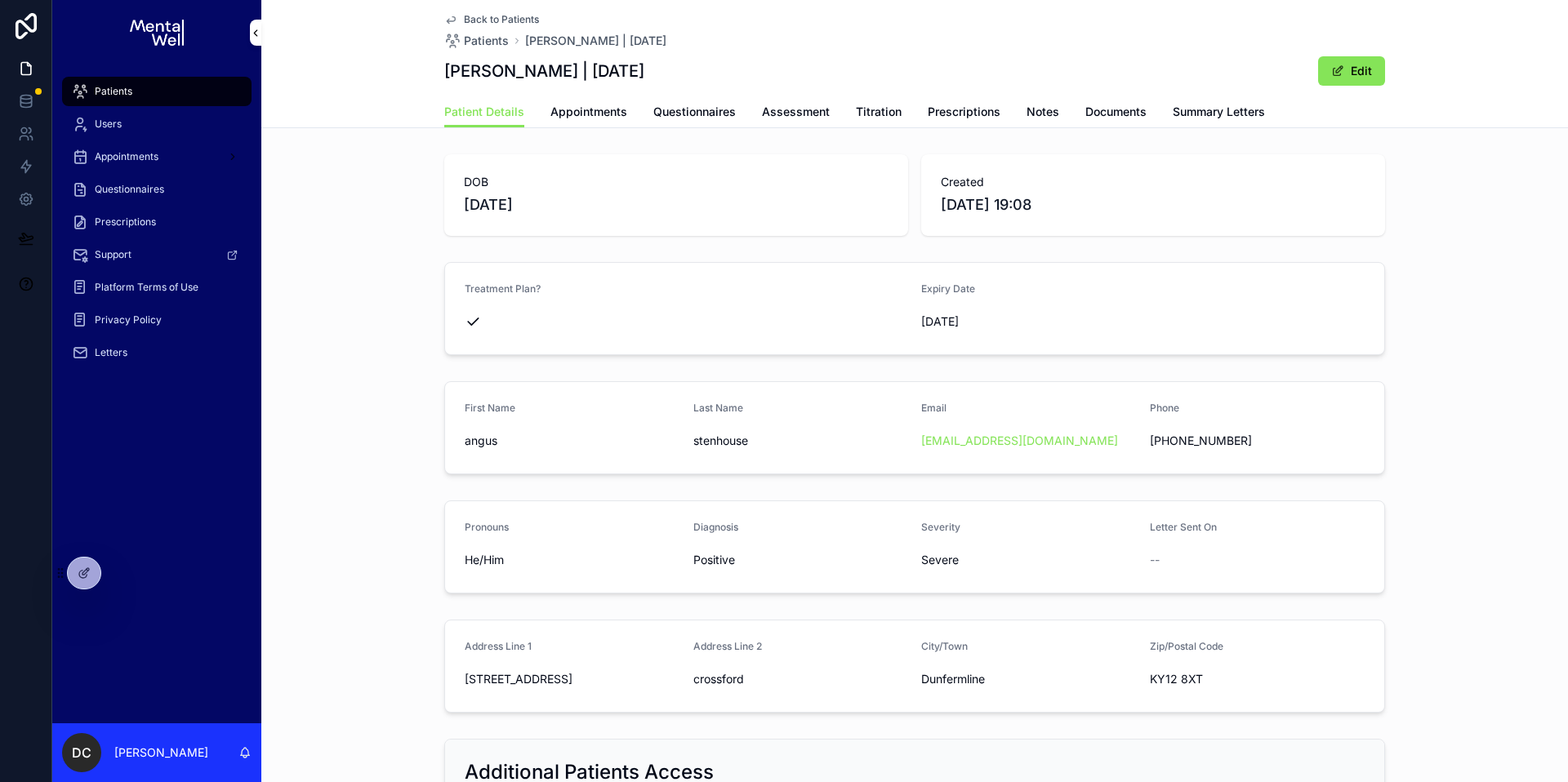
click at [1213, 100] on link "Summary Letters" at bounding box center [1218, 114] width 92 height 33
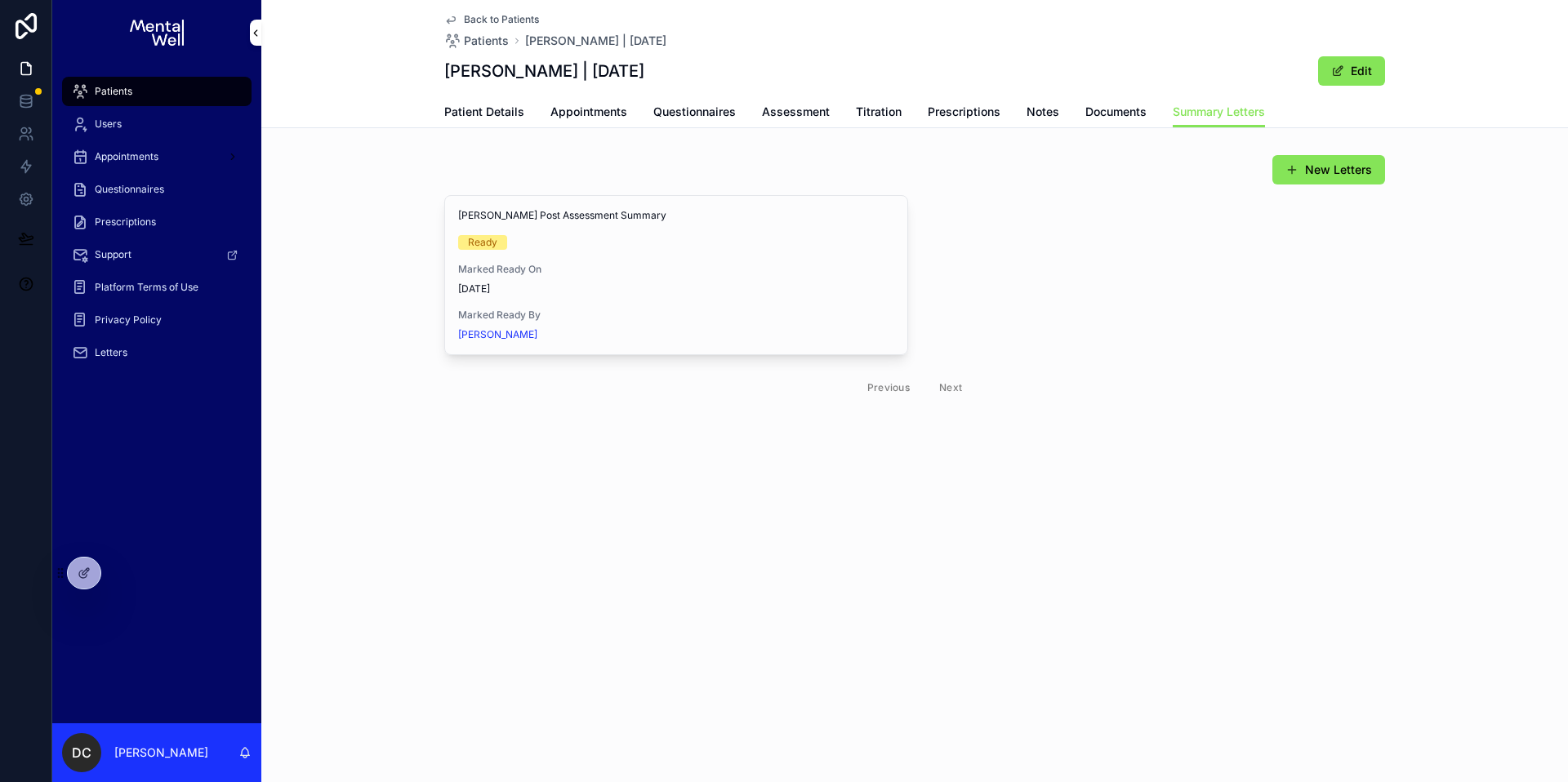
click at [175, 83] on div "Patients" at bounding box center [156, 91] width 170 height 26
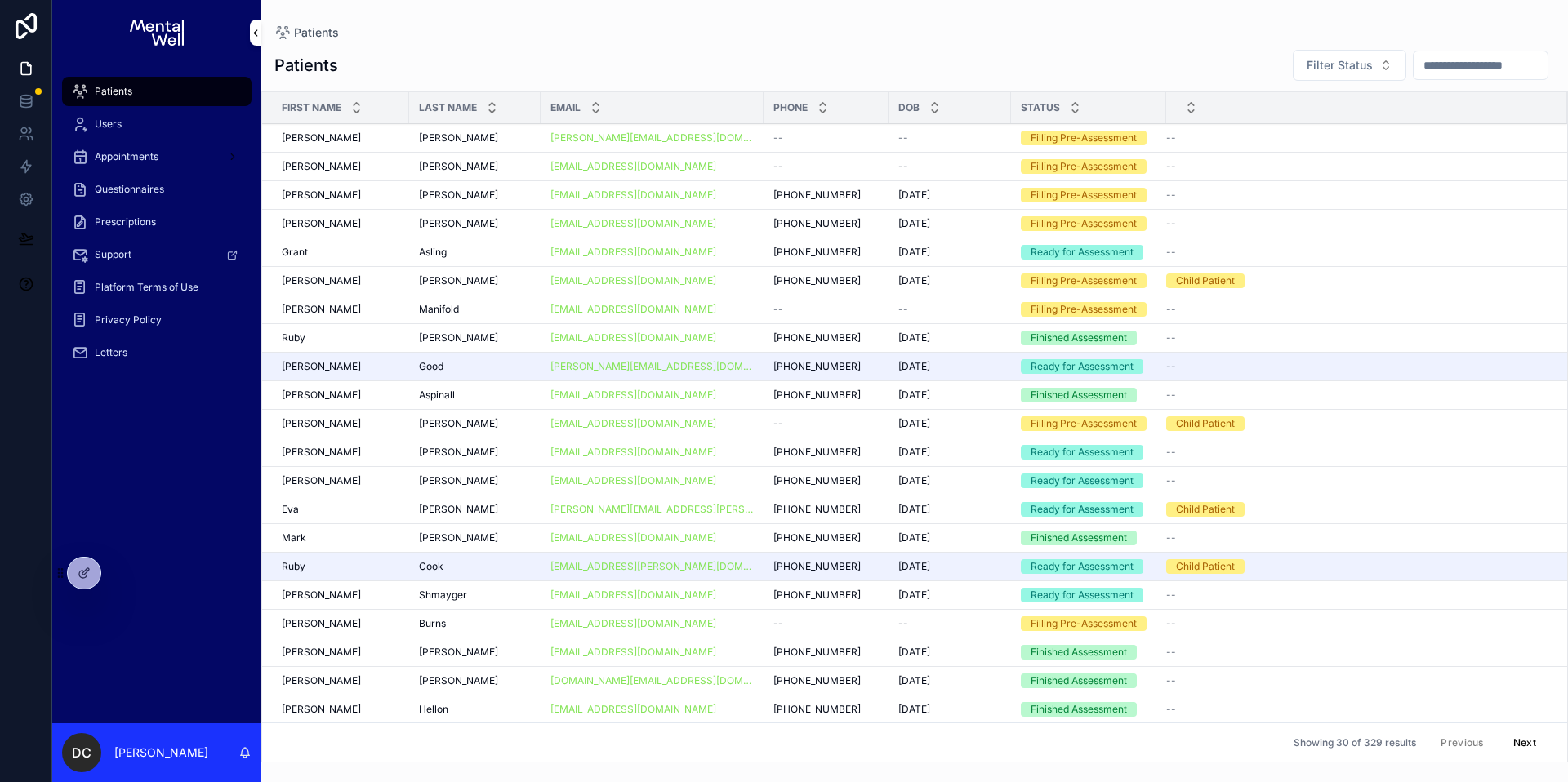
click at [1414, 62] on input "scrollable content" at bounding box center [1480, 65] width 134 height 23
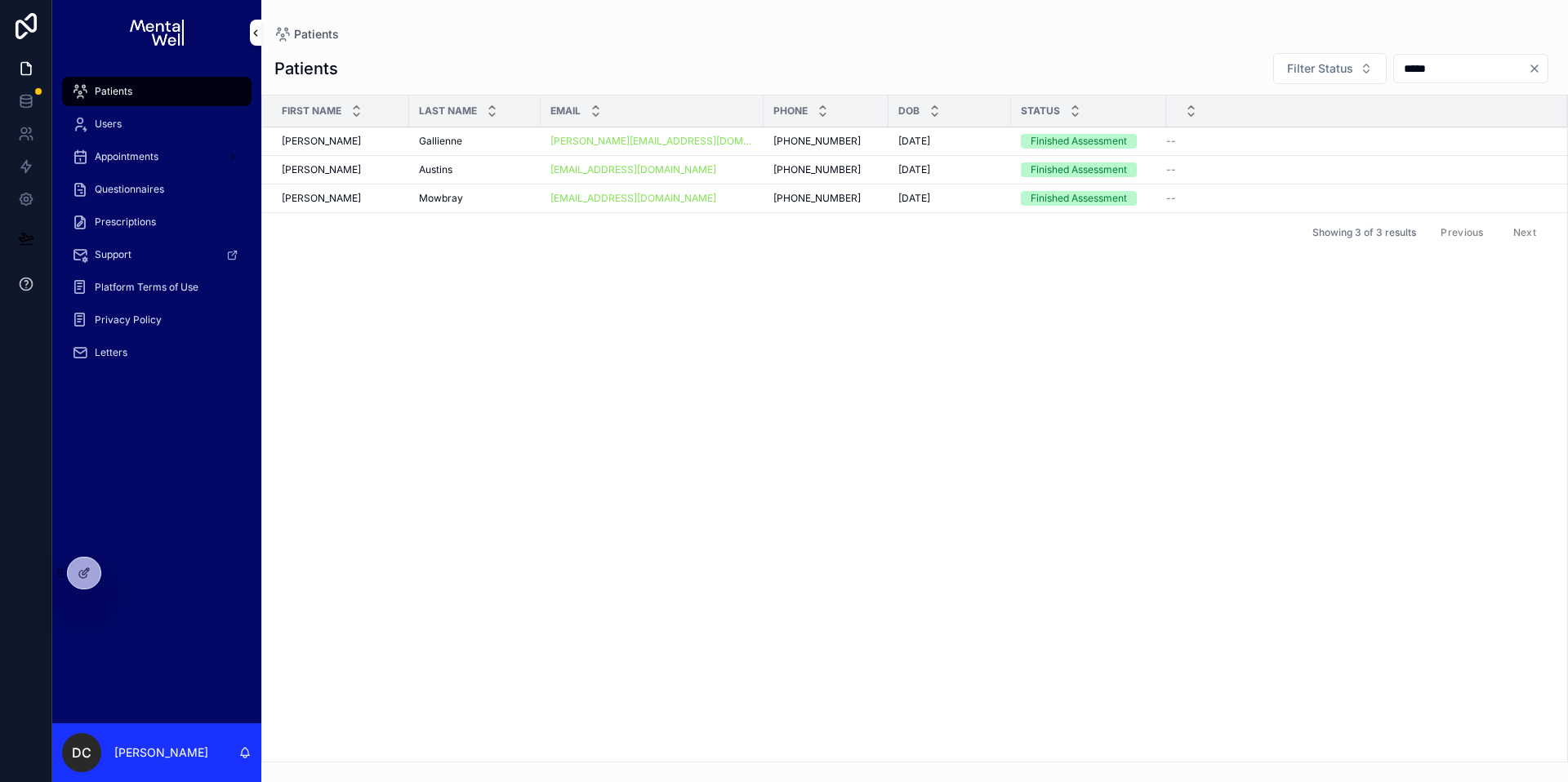
type input "*****"
click at [465, 166] on div "Austins Austins" at bounding box center [475, 170] width 112 height 13
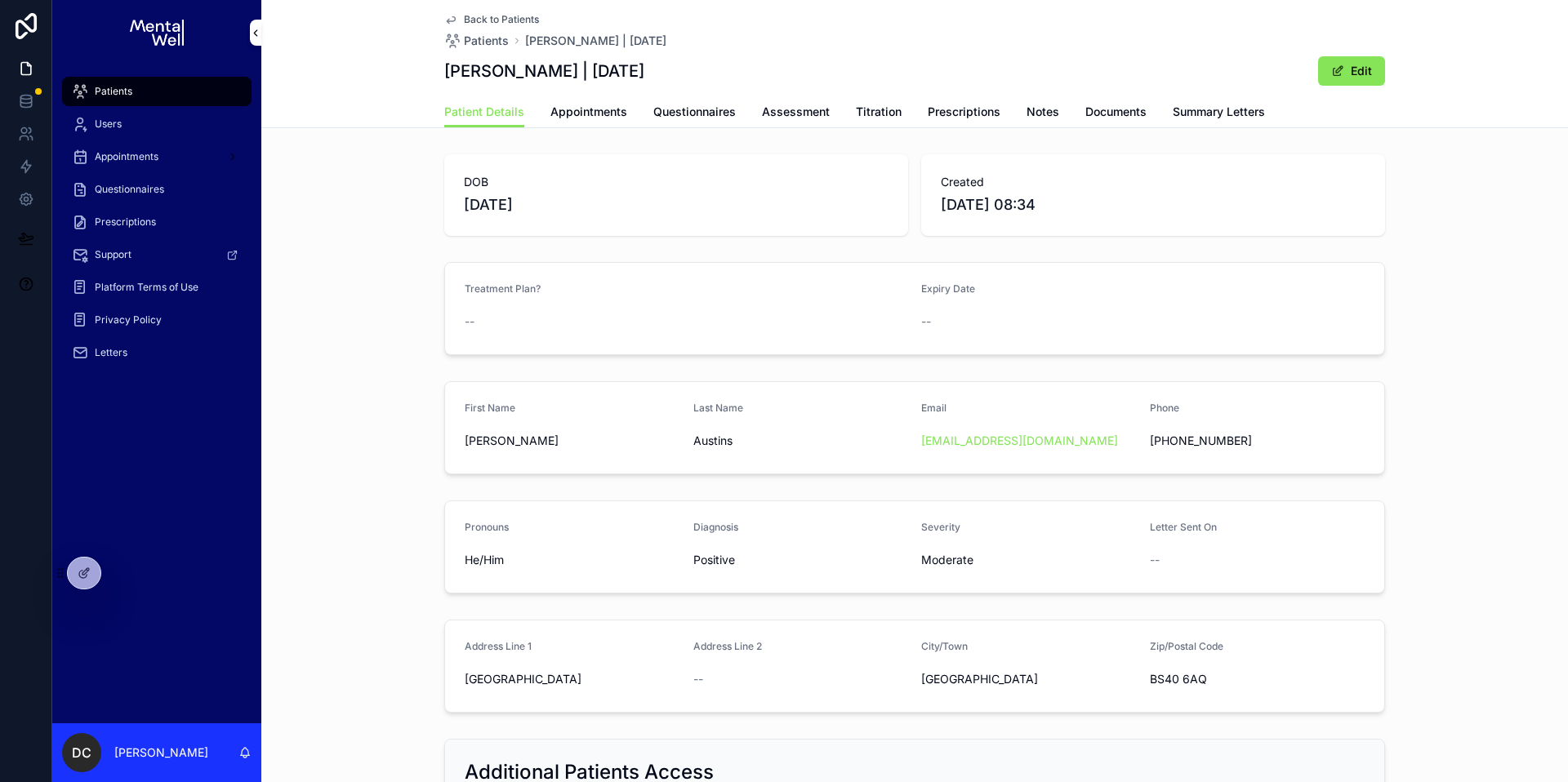
click at [588, 117] on span "Appointments" at bounding box center [588, 111] width 77 height 16
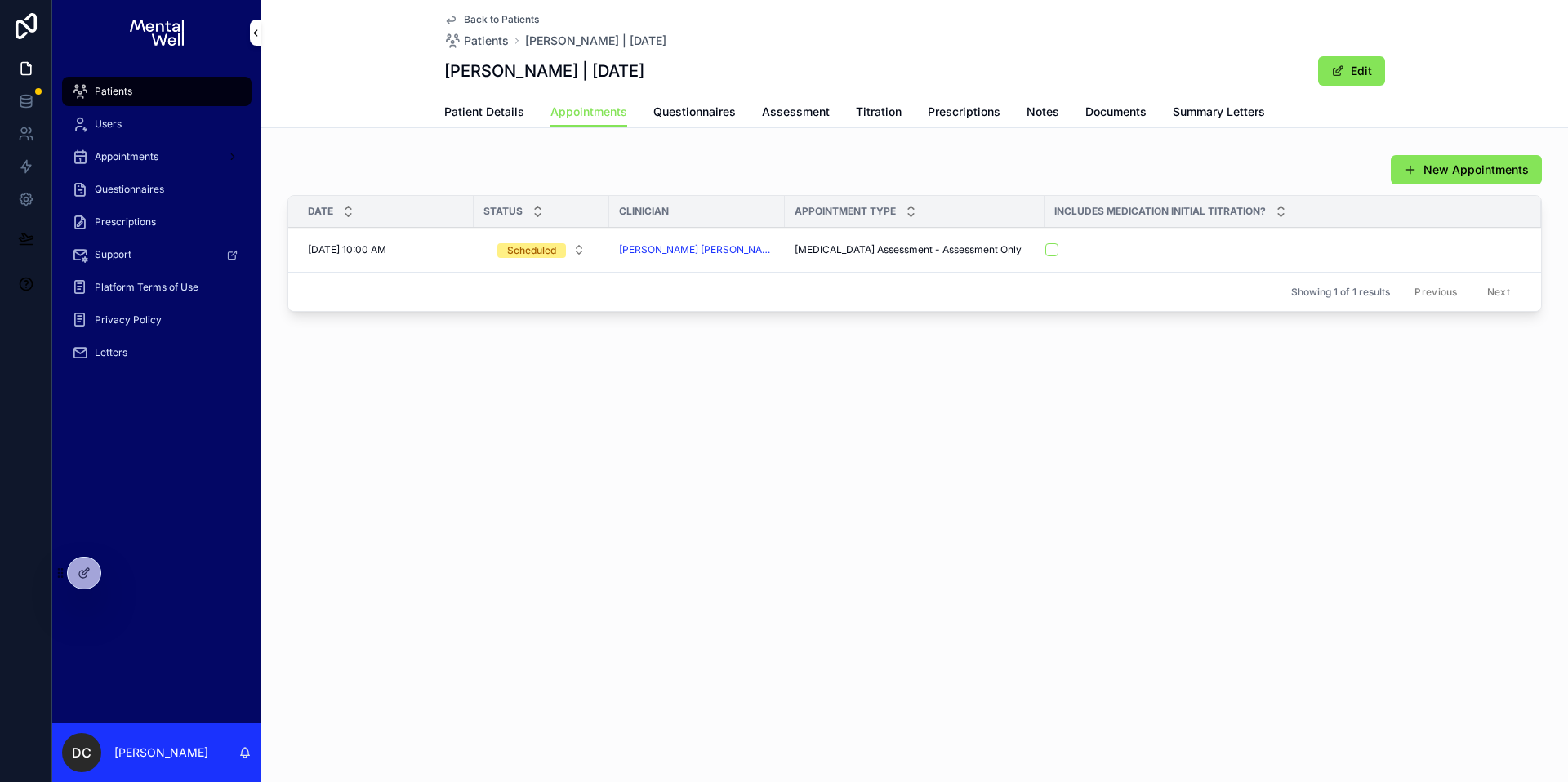
click at [523, 116] on div "Patient Details Appointments Questionnaires Assessment Titration Prescriptions …" at bounding box center [915, 112] width 941 height 31
click at [516, 117] on span "Patient Details" at bounding box center [484, 111] width 80 height 16
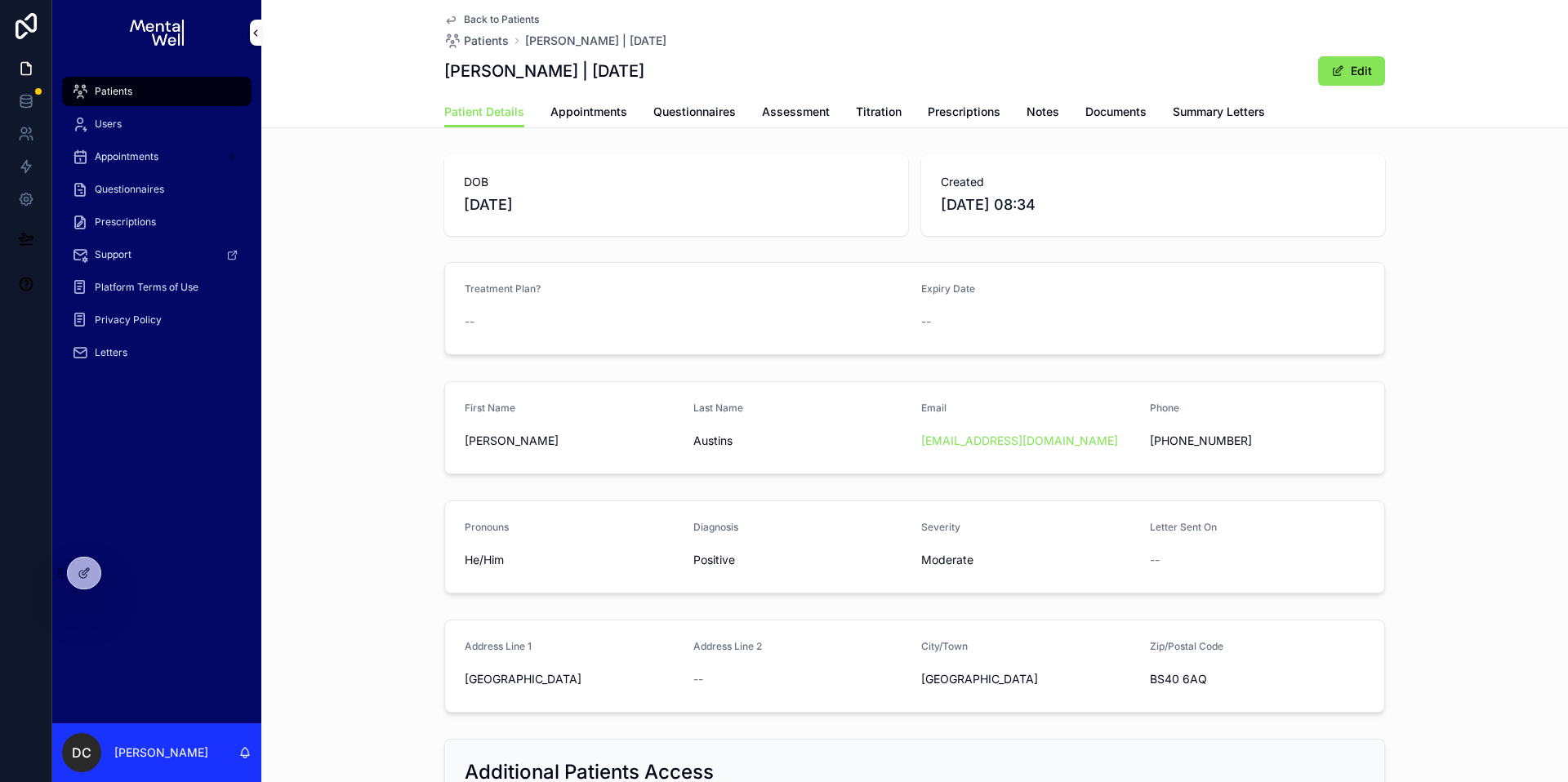
click at [1215, 117] on span "Summary Letters" at bounding box center [1218, 111] width 92 height 16
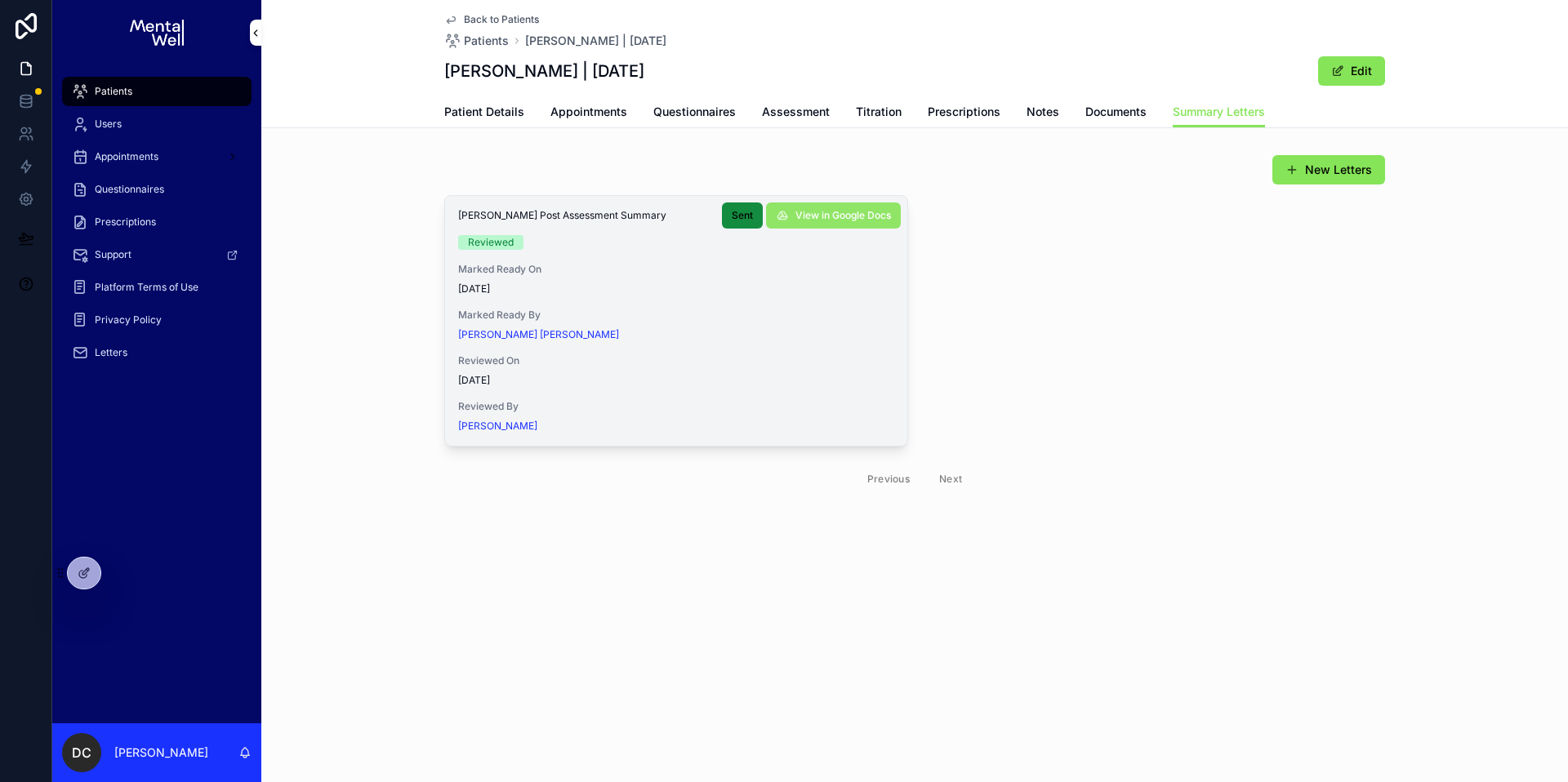
click at [863, 209] on span "View in Google Docs" at bounding box center [843, 215] width 96 height 13
click at [139, 98] on div "Patients" at bounding box center [156, 91] width 170 height 26
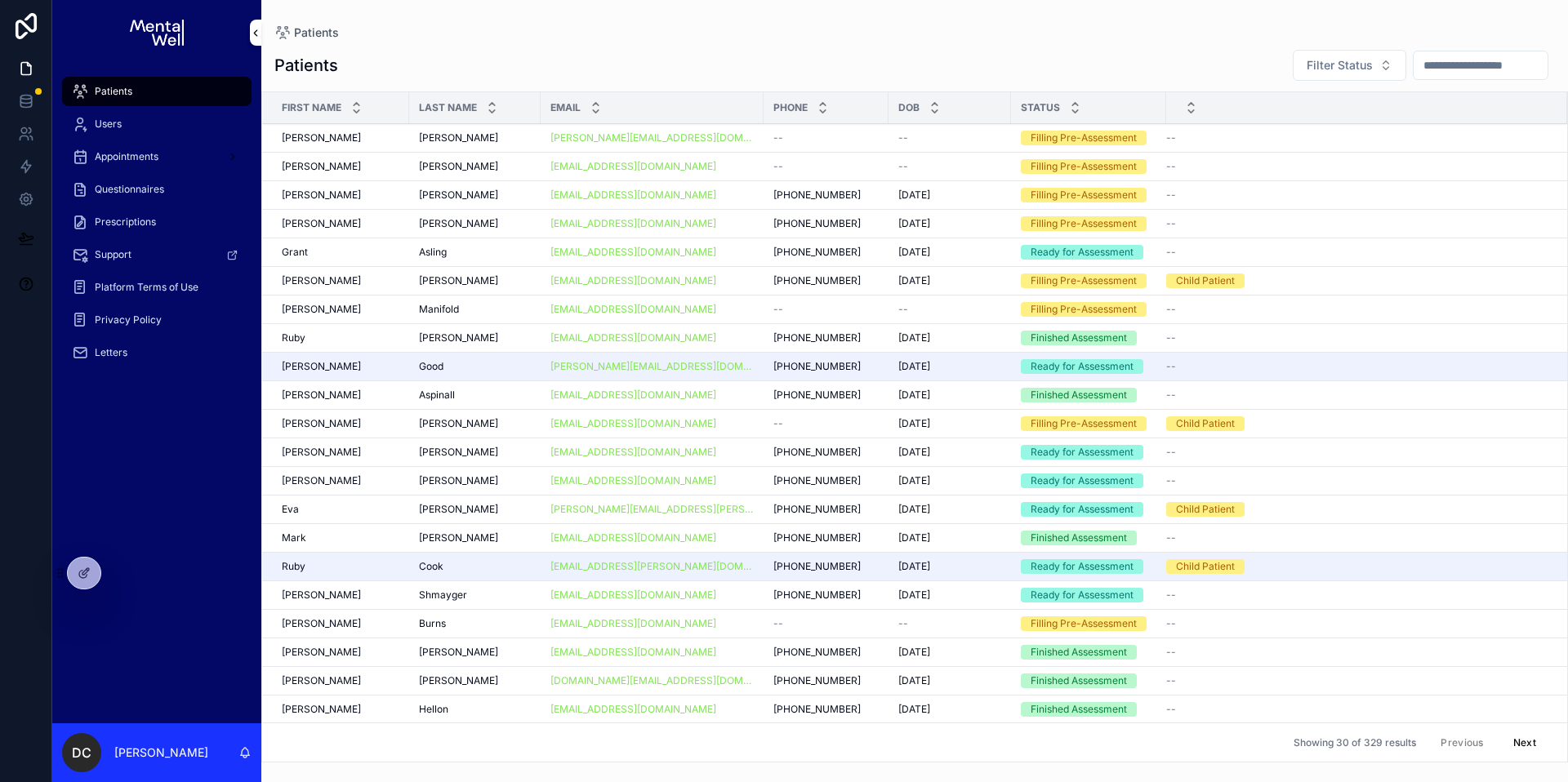
click at [1434, 53] on div "scrollable content" at bounding box center [1480, 65] width 135 height 29
click at [1417, 58] on input "scrollable content" at bounding box center [1480, 65] width 134 height 23
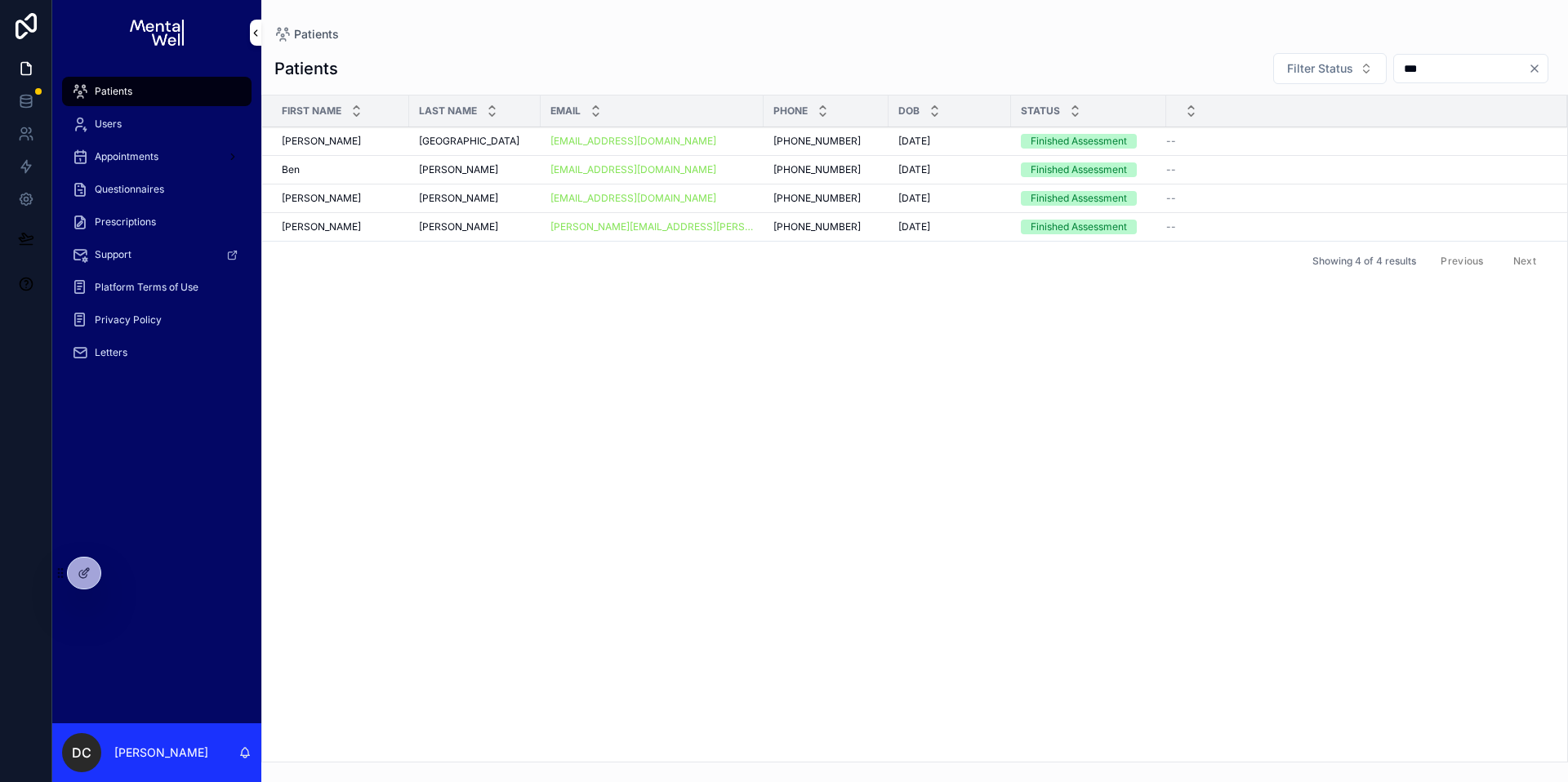
type input "***"
click at [474, 139] on div "[GEOGRAPHIC_DATA] [GEOGRAPHIC_DATA]" at bounding box center [475, 140] width 112 height 13
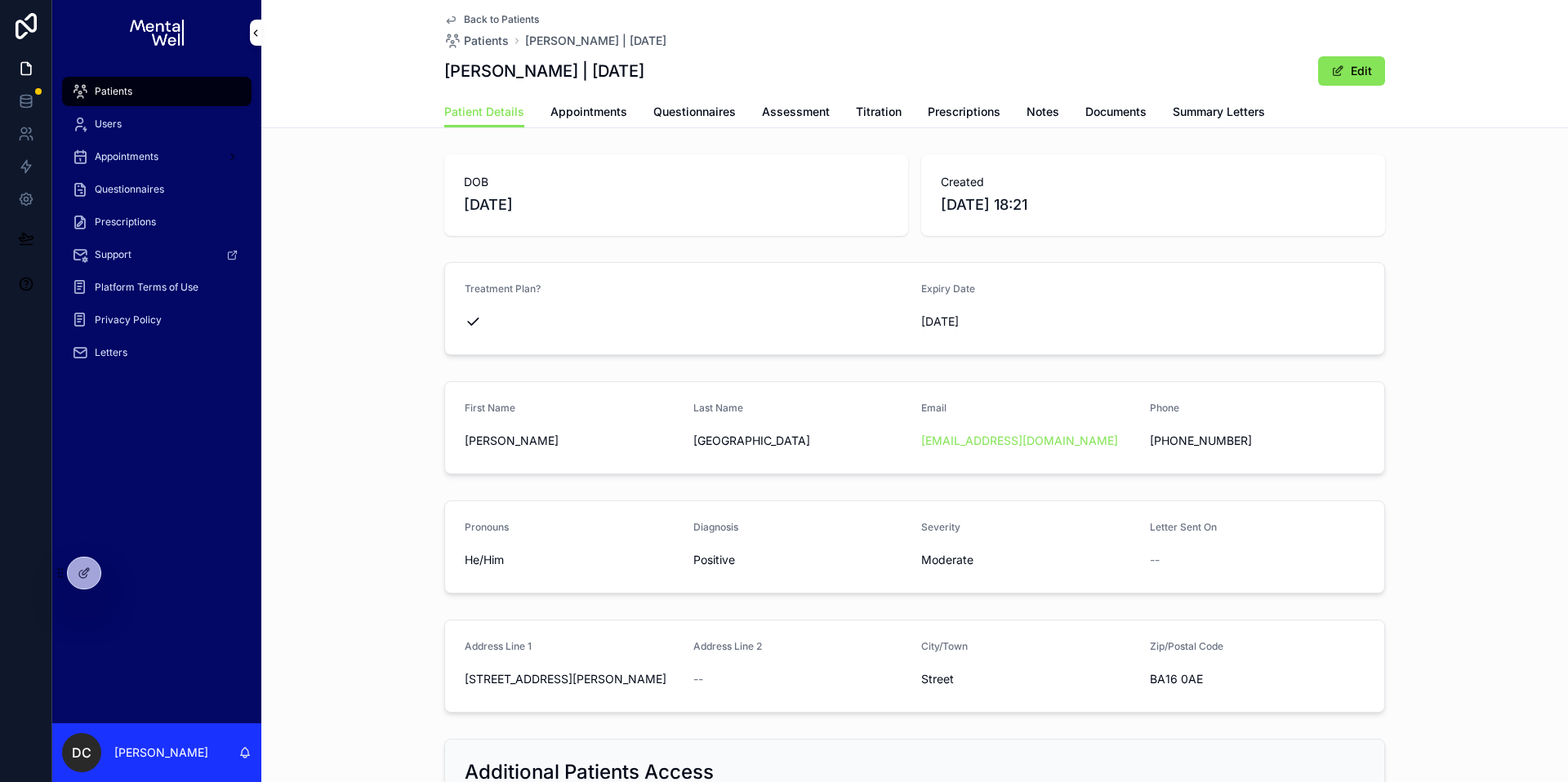
click at [985, 117] on span "Prescriptions" at bounding box center [964, 111] width 72 height 16
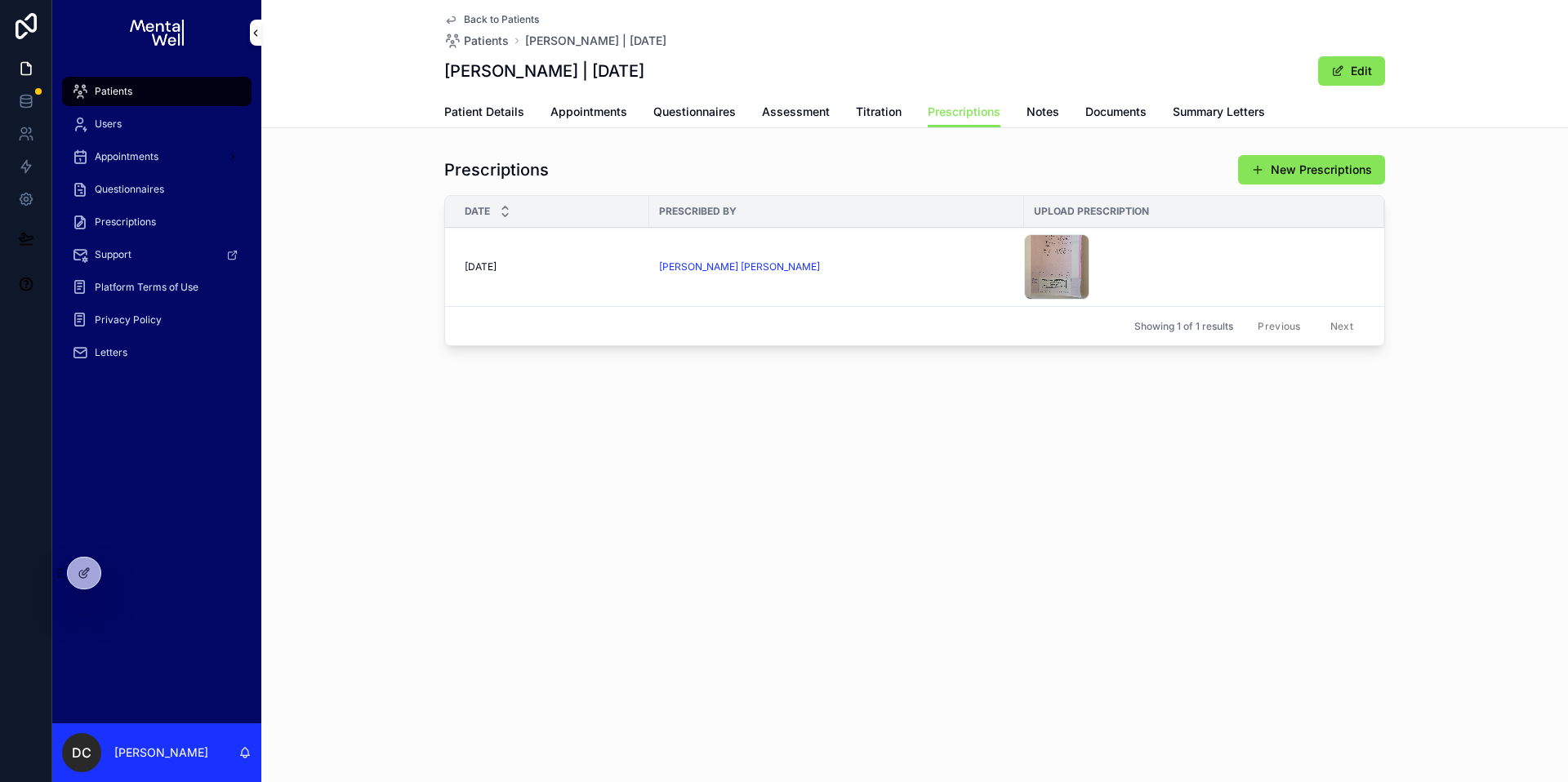
click at [595, 117] on span "Appointments" at bounding box center [588, 111] width 77 height 16
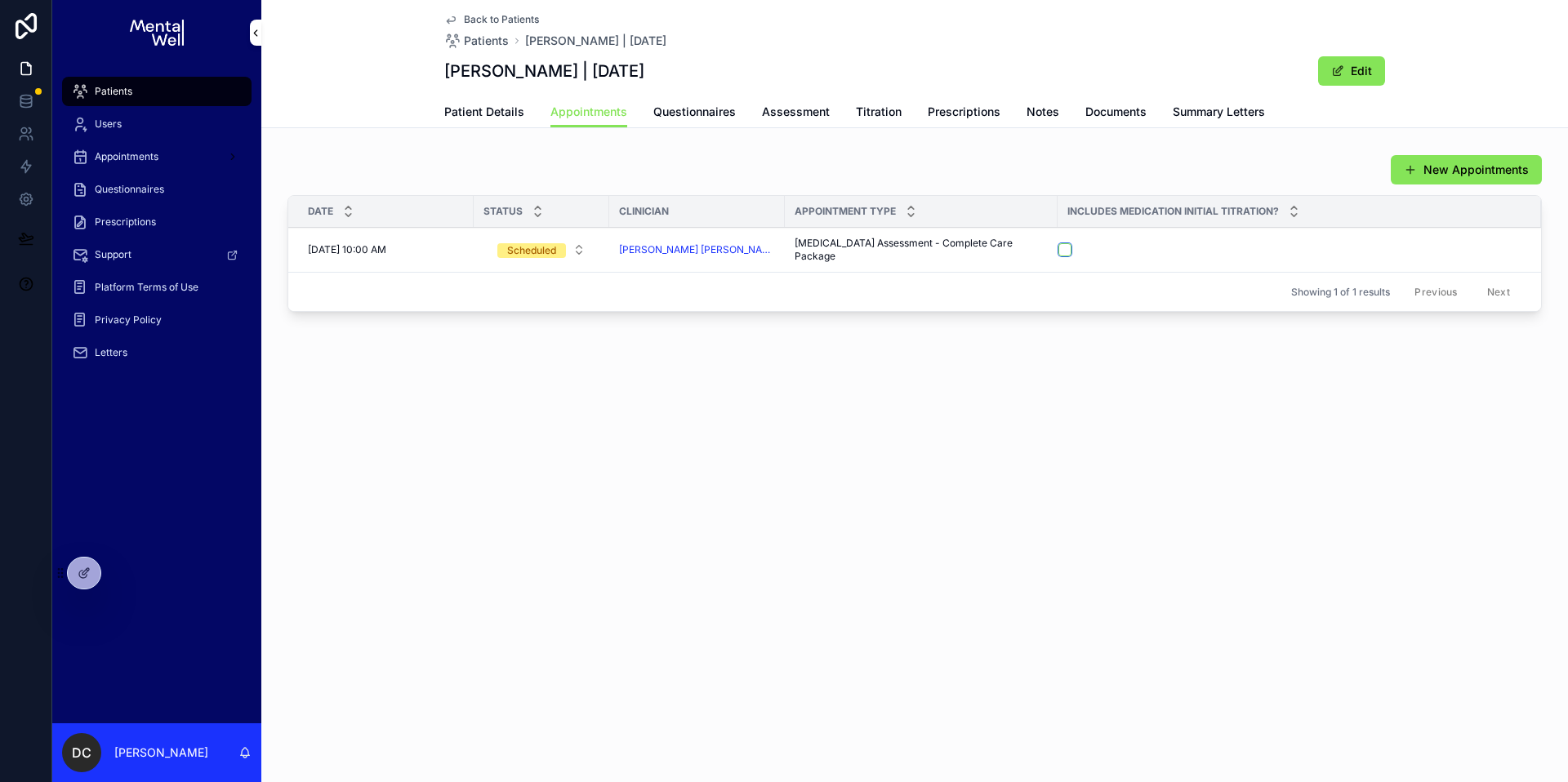
click at [1058, 251] on button "scrollable content" at bounding box center [1064, 249] width 13 height 13
click at [945, 120] on link "Prescriptions" at bounding box center [964, 114] width 72 height 33
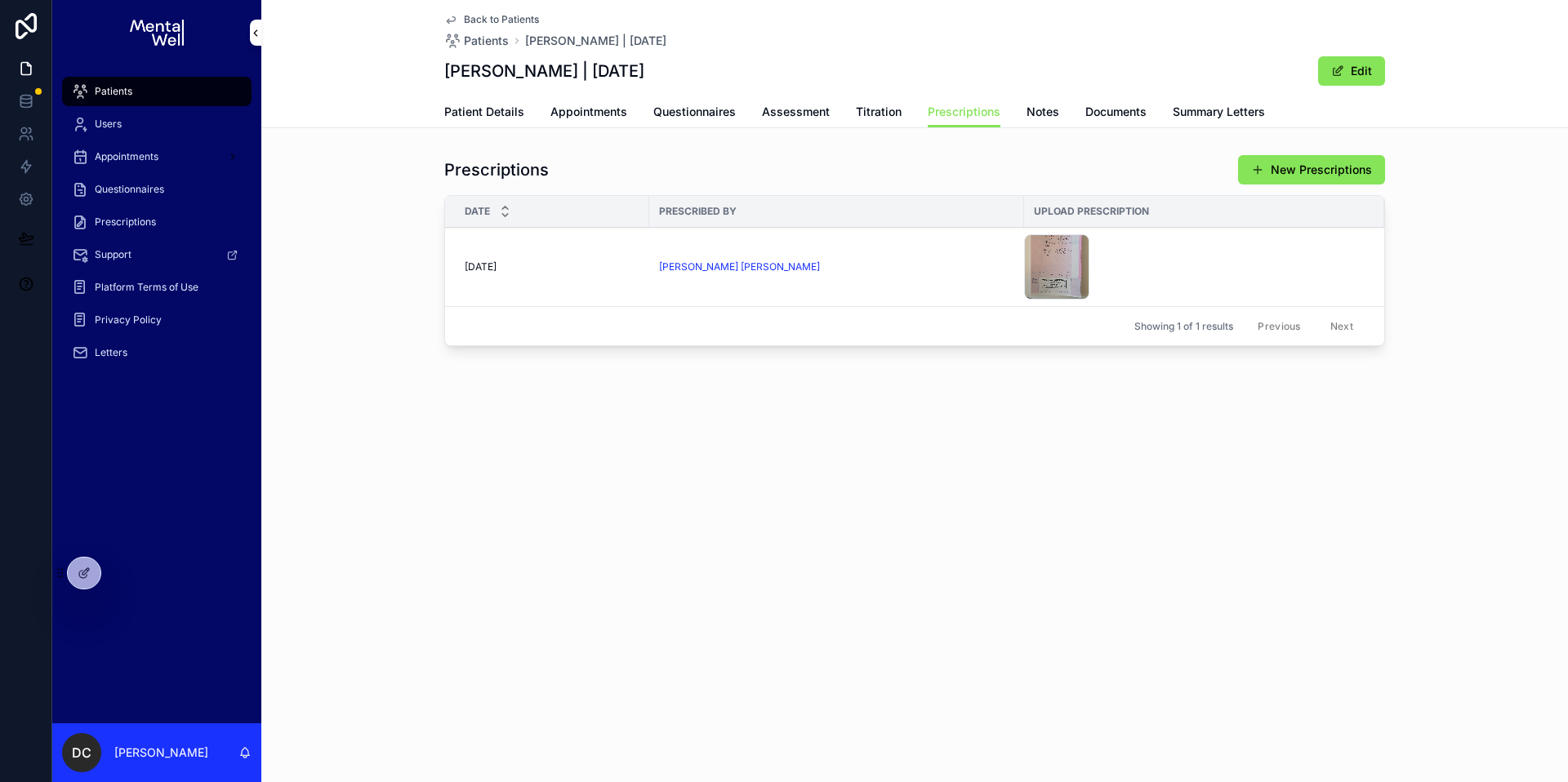
click at [180, 85] on div "Patients" at bounding box center [156, 91] width 170 height 26
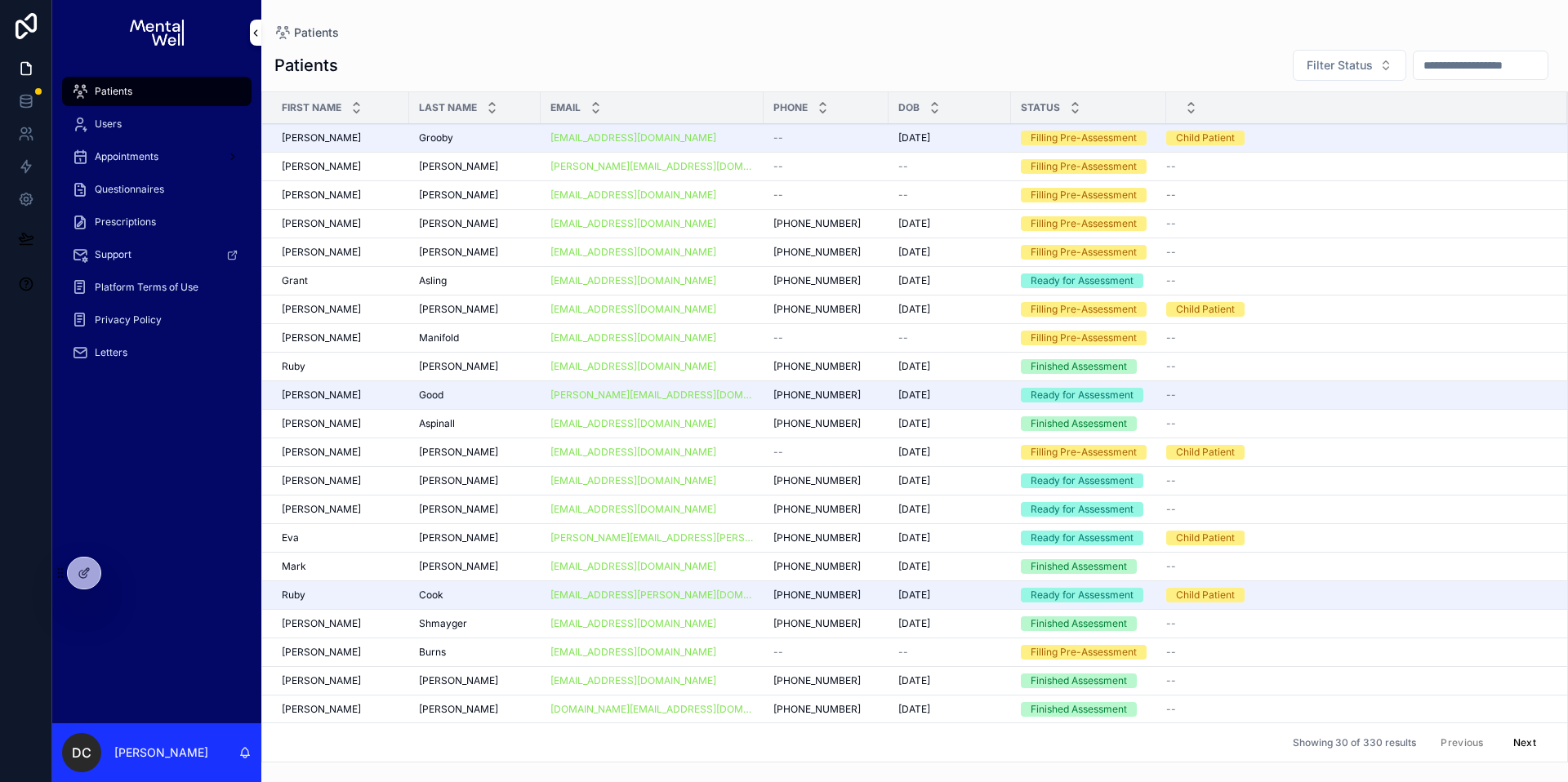
click at [1440, 57] on input "scrollable content" at bounding box center [1480, 65] width 134 height 23
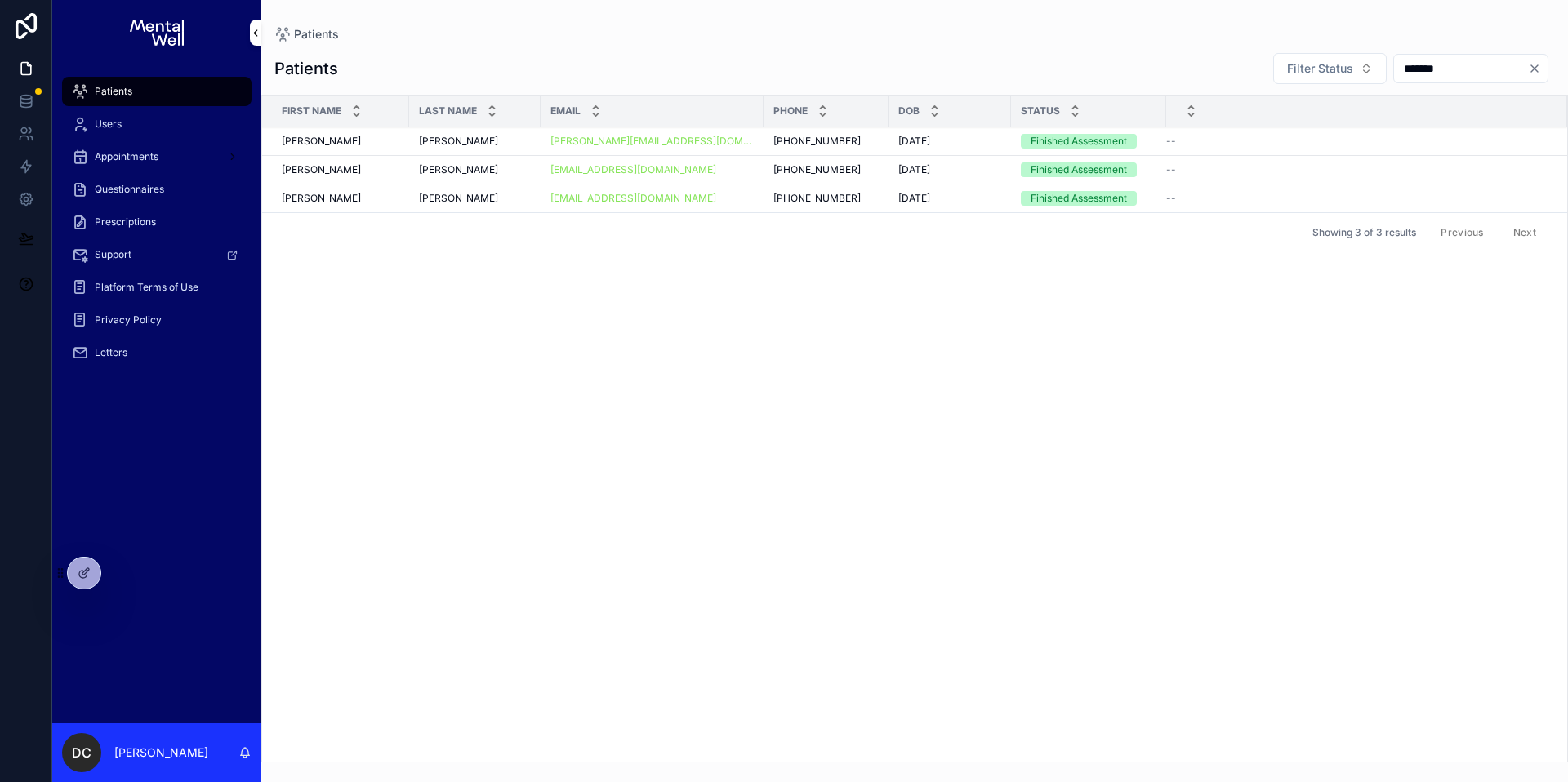
type input "*******"
click at [498, 142] on div "[PERSON_NAME] [PERSON_NAME]" at bounding box center [475, 140] width 112 height 13
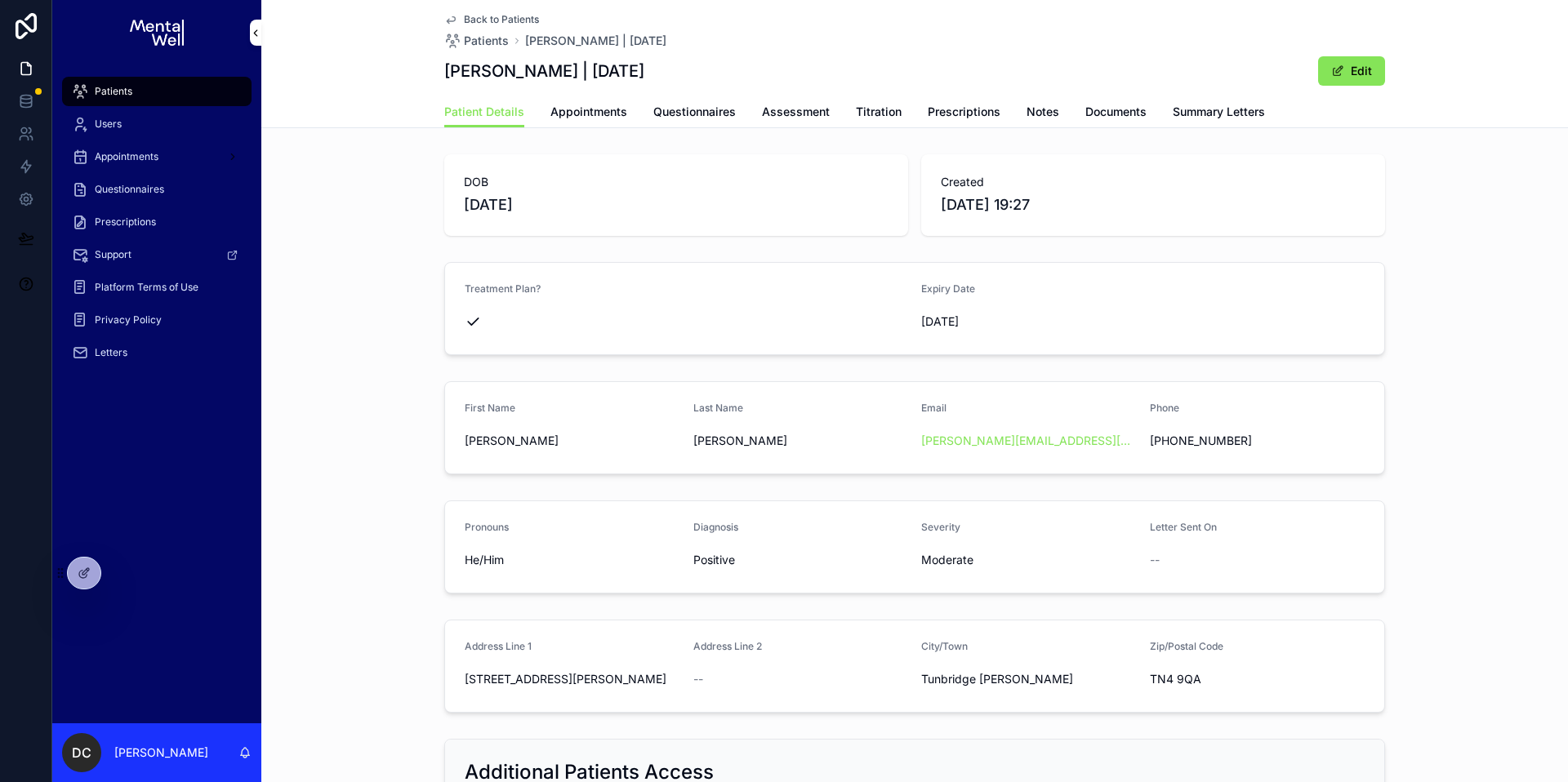
click at [1194, 118] on span "Summary Letters" at bounding box center [1218, 111] width 92 height 16
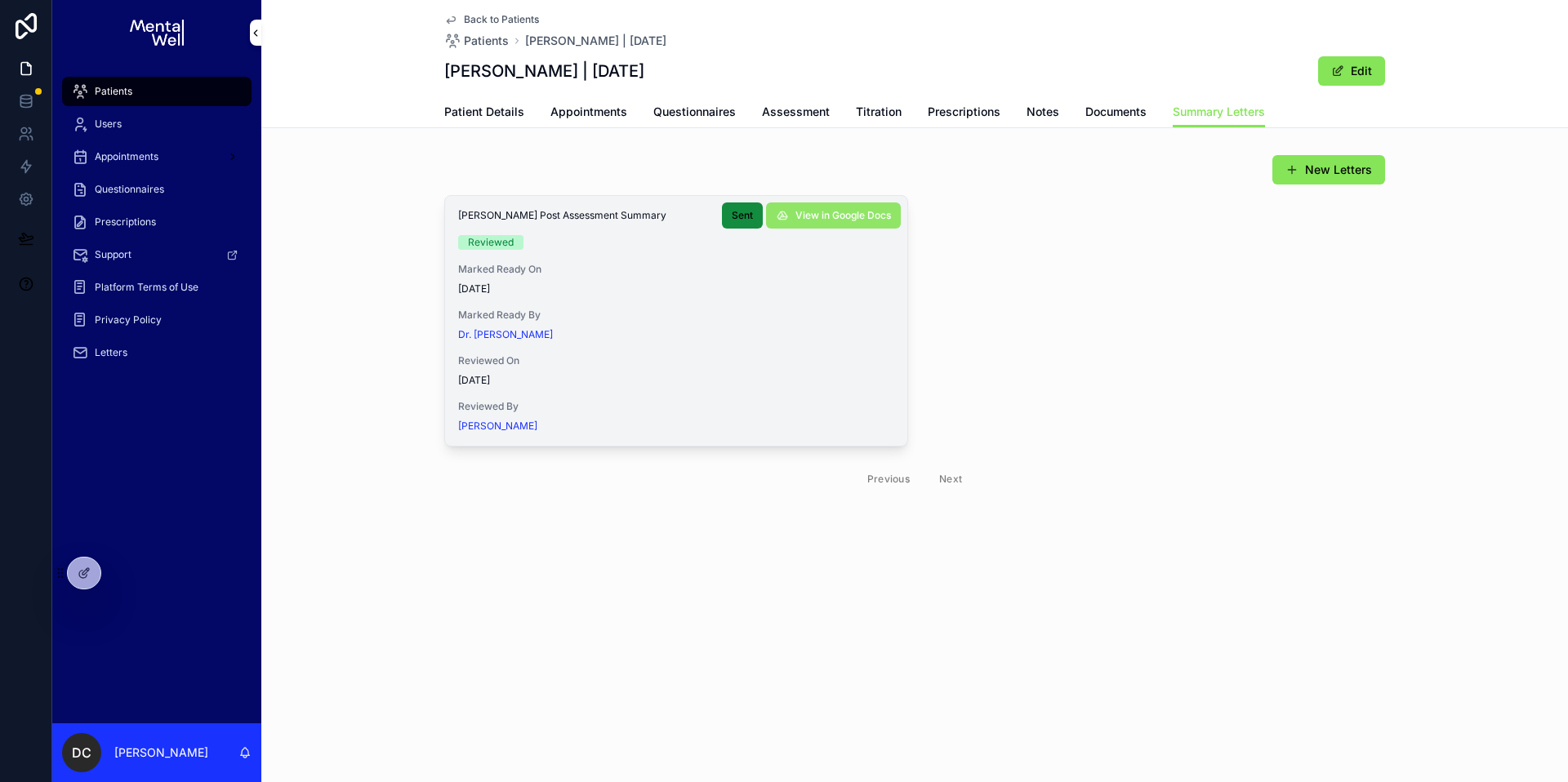
click at [813, 222] on button "View in Google Docs" at bounding box center [833, 215] width 134 height 26
click at [677, 122] on link "Questionnaires" at bounding box center [694, 114] width 83 height 33
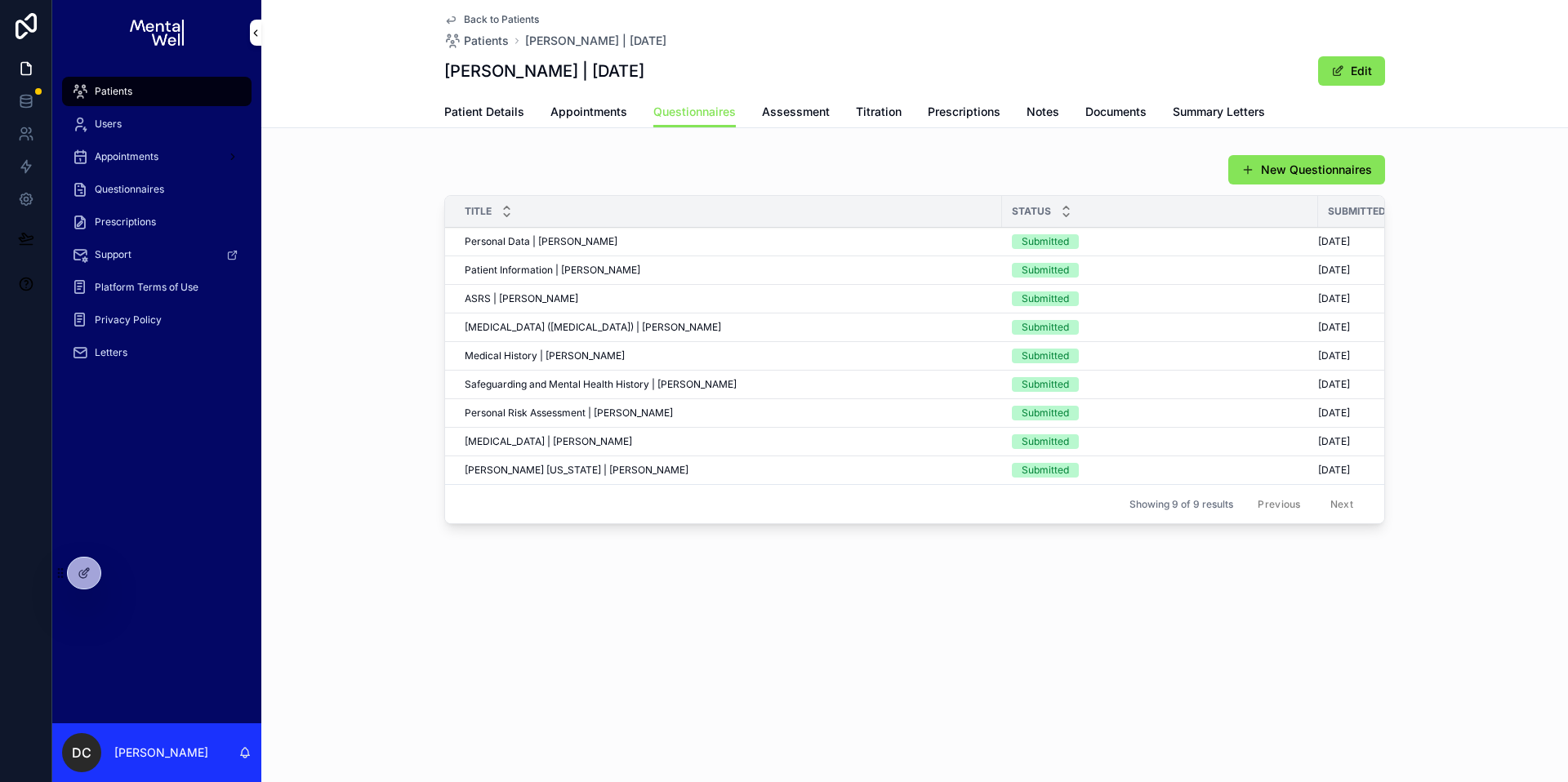
click at [539, 348] on td "Medical History | [PERSON_NAME] Medical History | [PERSON_NAME]" at bounding box center [724, 356] width 557 height 28
click at [538, 351] on span "Medical History | [PERSON_NAME]" at bounding box center [544, 356] width 160 height 13
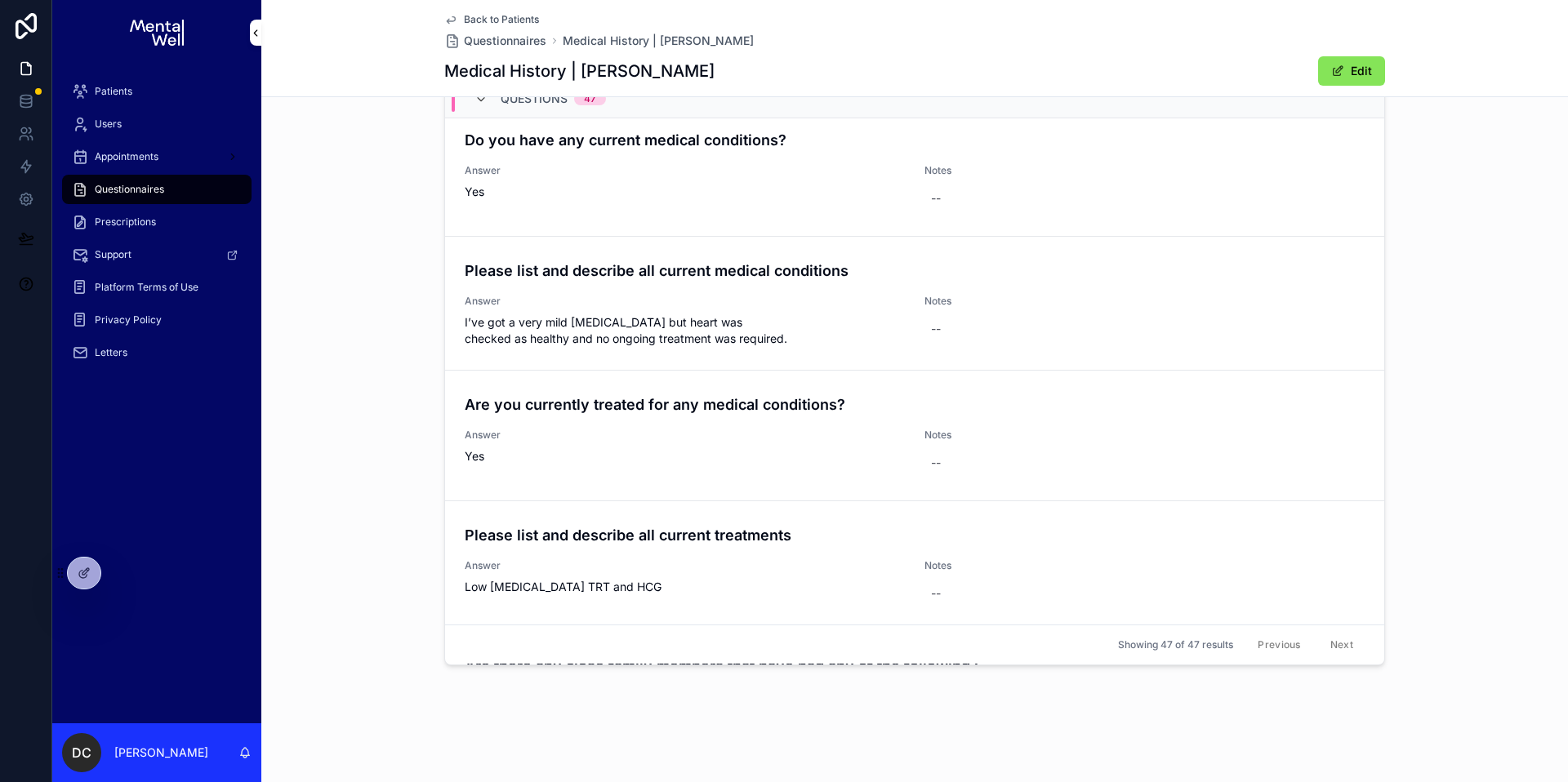
scroll to position [619, 0]
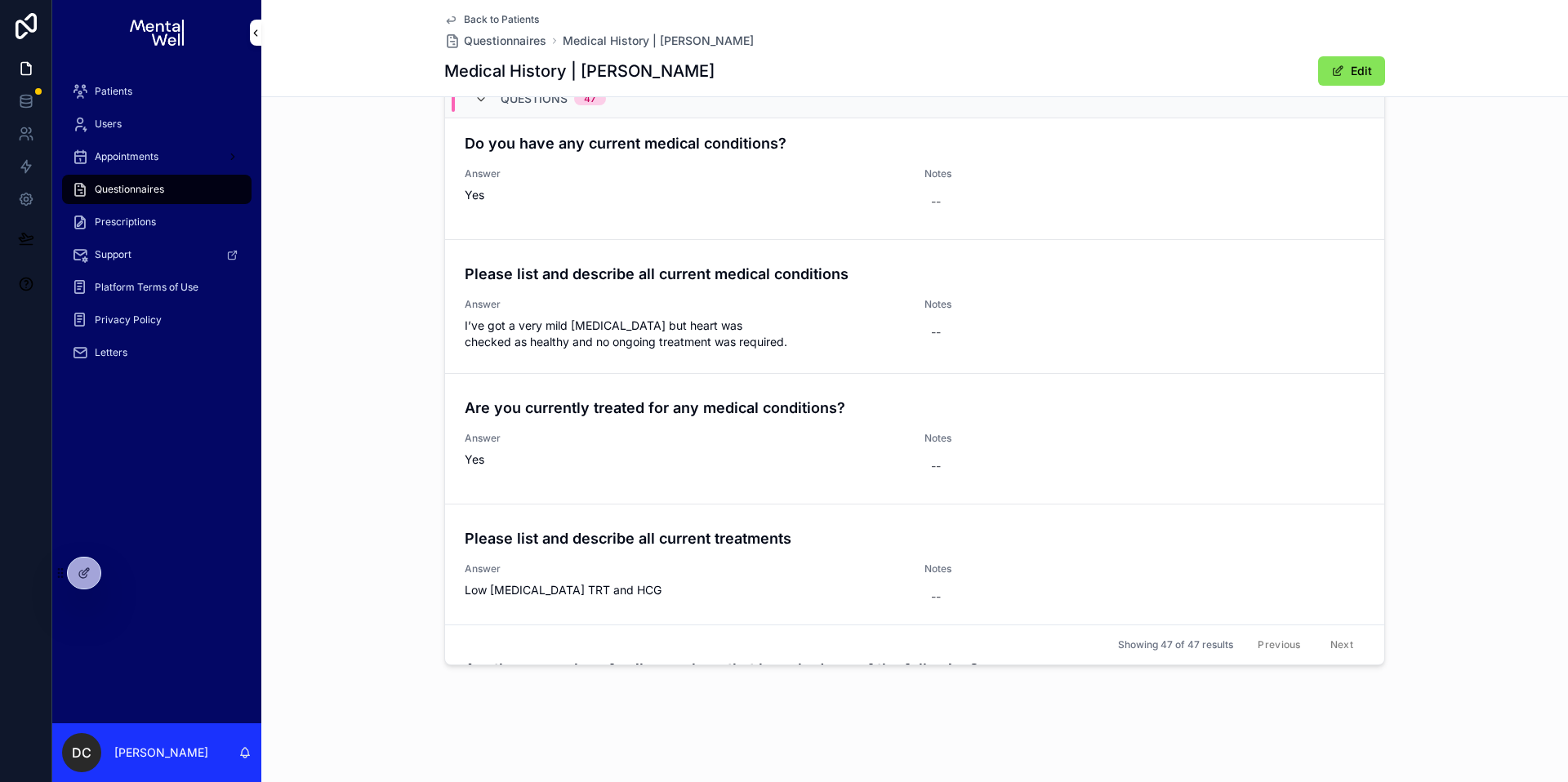
click at [125, 91] on span "Patients" at bounding box center [114, 91] width 38 height 13
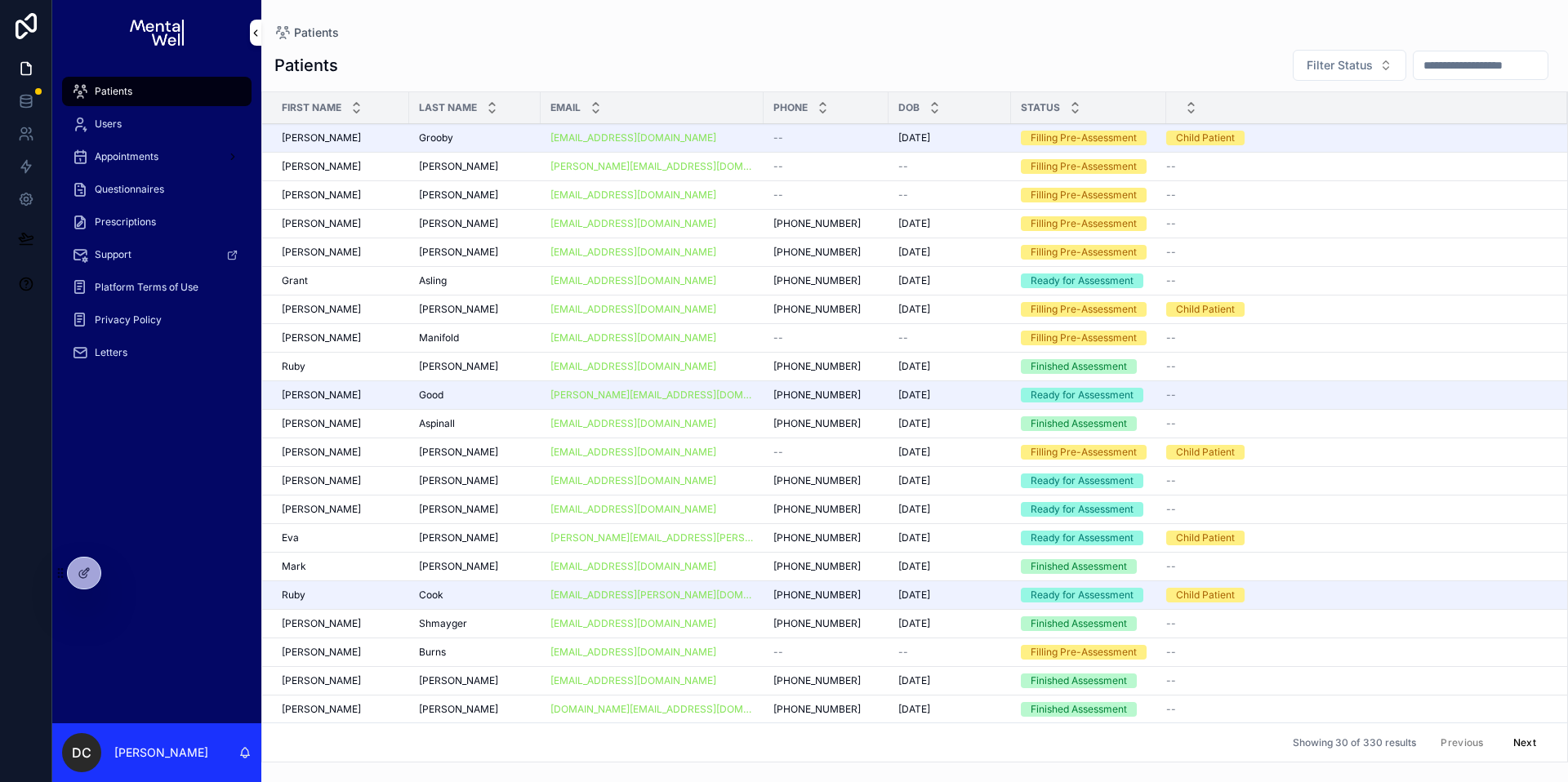
click at [1447, 64] on input "scrollable content" at bounding box center [1480, 65] width 134 height 23
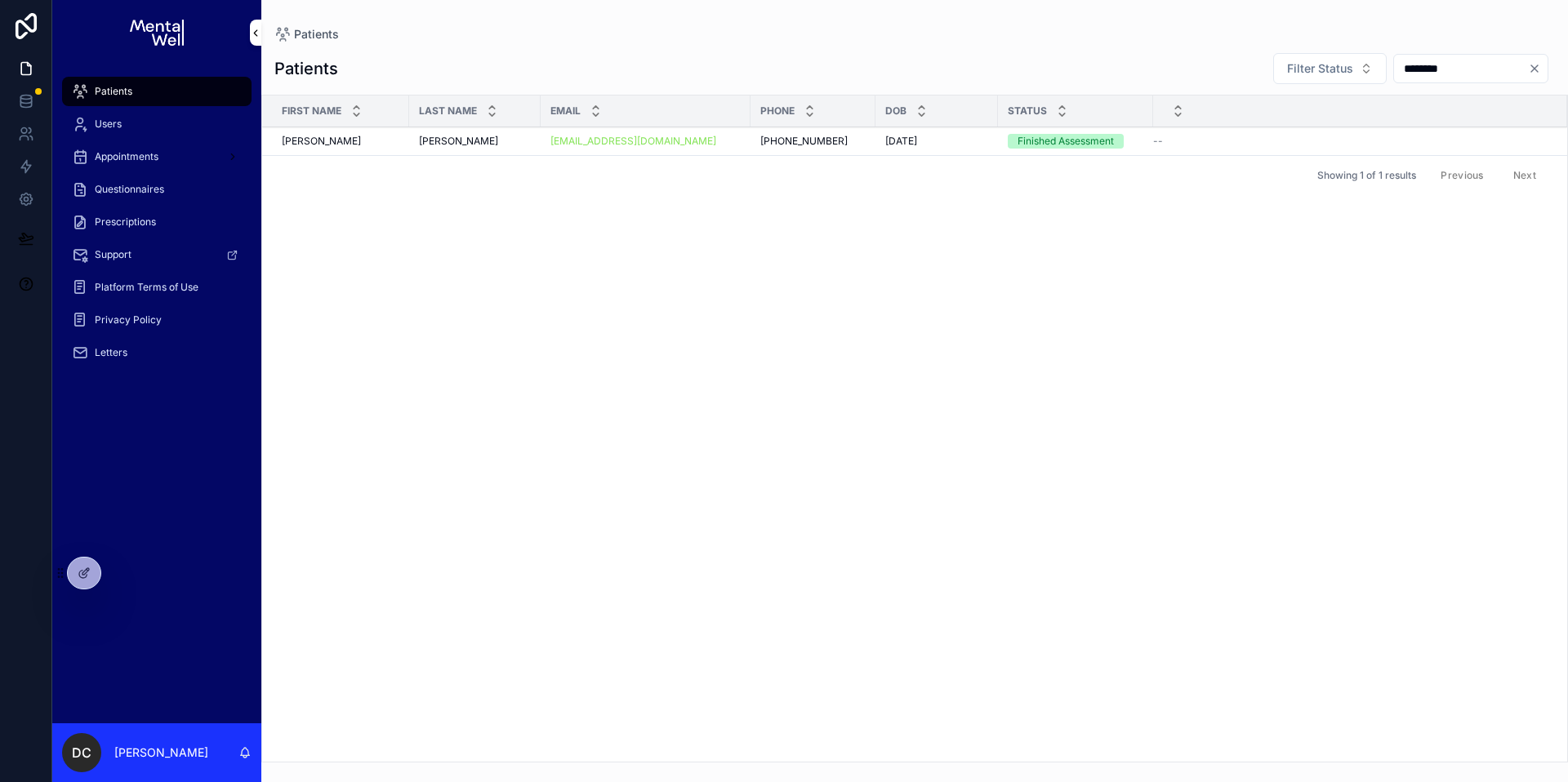
type input "********"
click at [513, 125] on div "Last Name" at bounding box center [475, 111] width 132 height 31
click at [524, 138] on div "[PERSON_NAME] [PERSON_NAME]" at bounding box center [475, 140] width 112 height 13
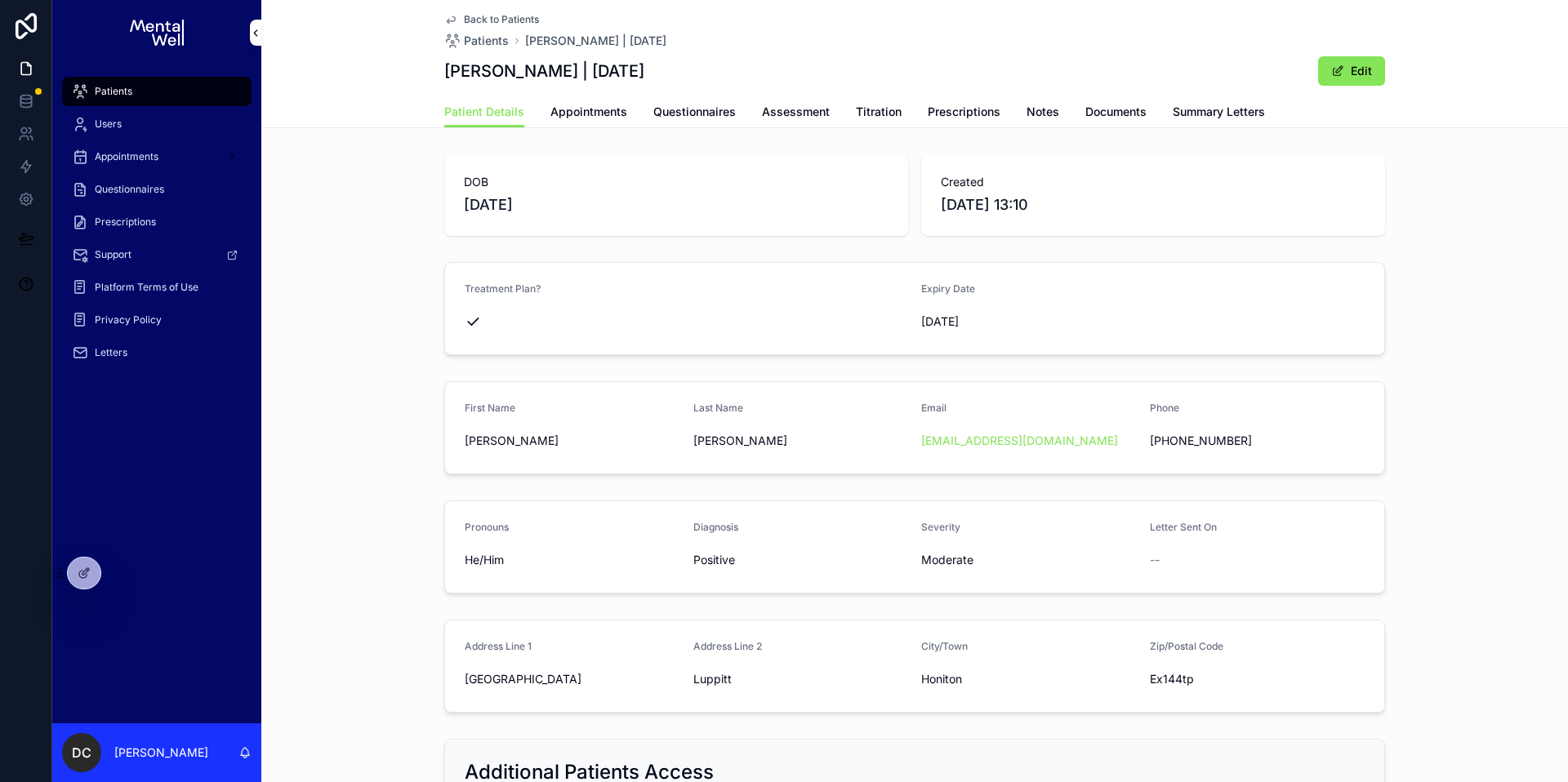
click at [978, 102] on link "Prescriptions" at bounding box center [964, 114] width 72 height 33
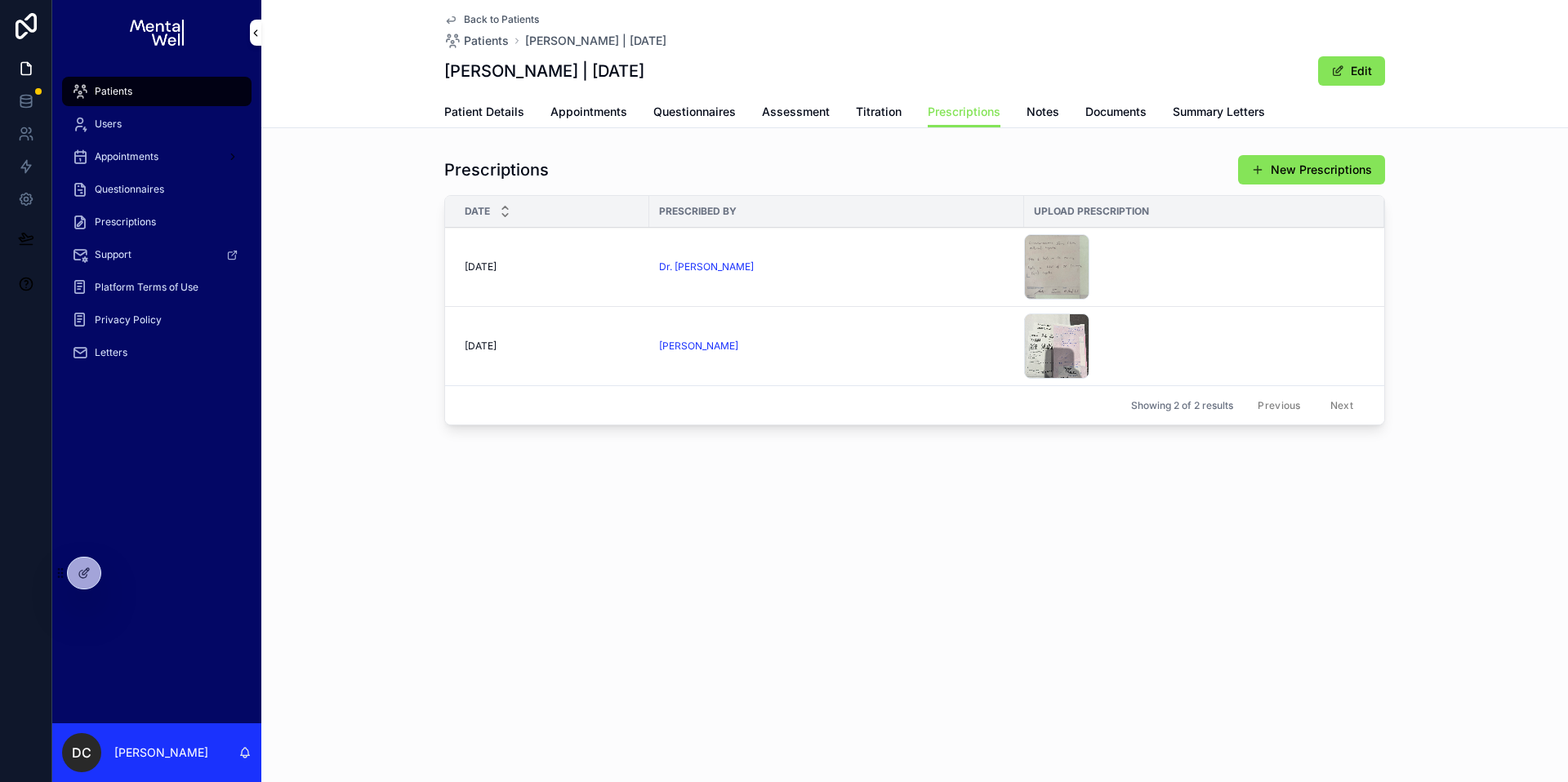
click at [834, 271] on div "Dr. [PERSON_NAME]" at bounding box center [837, 266] width 355 height 13
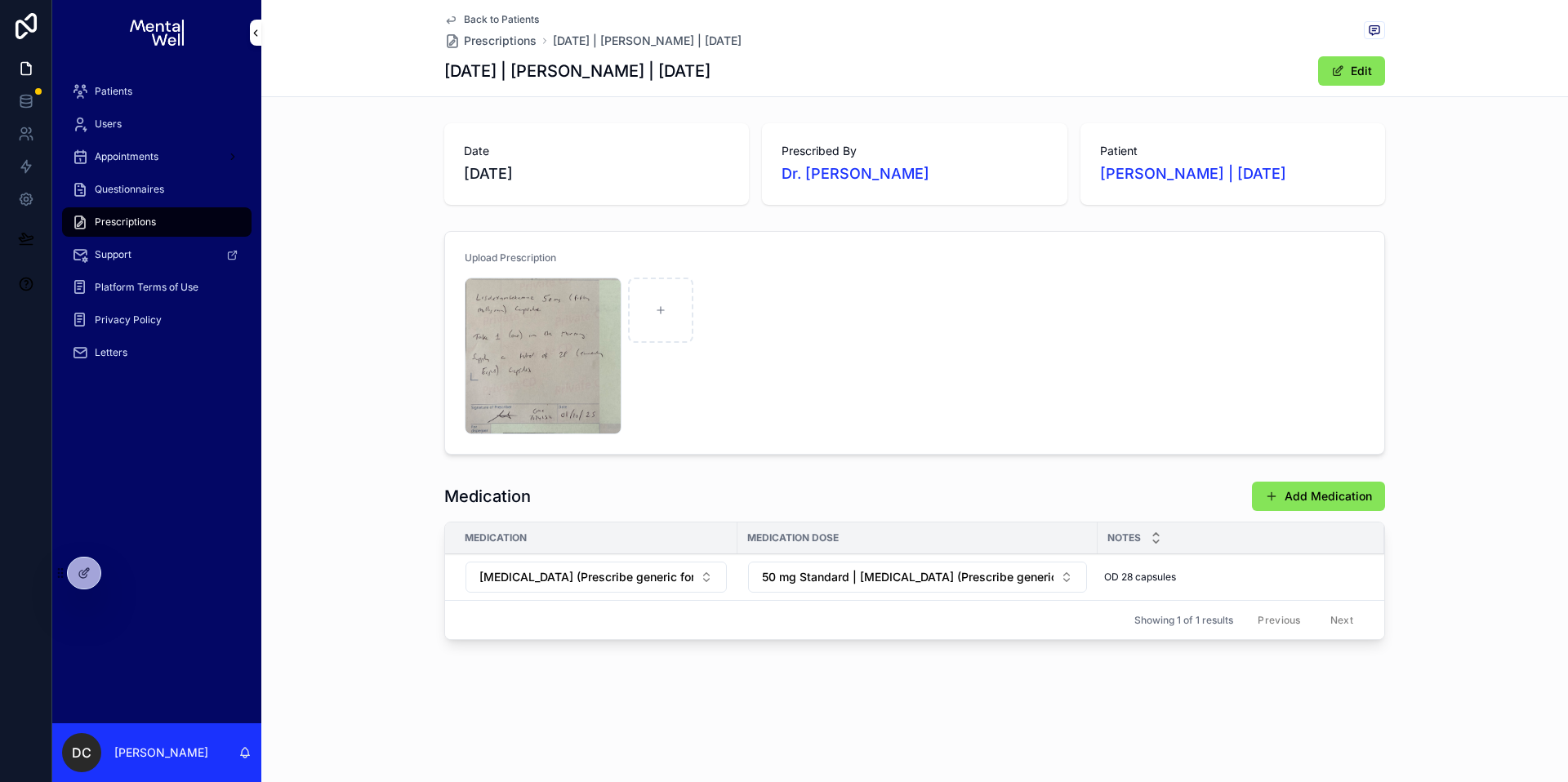
click at [121, 90] on span "Patients" at bounding box center [114, 91] width 38 height 13
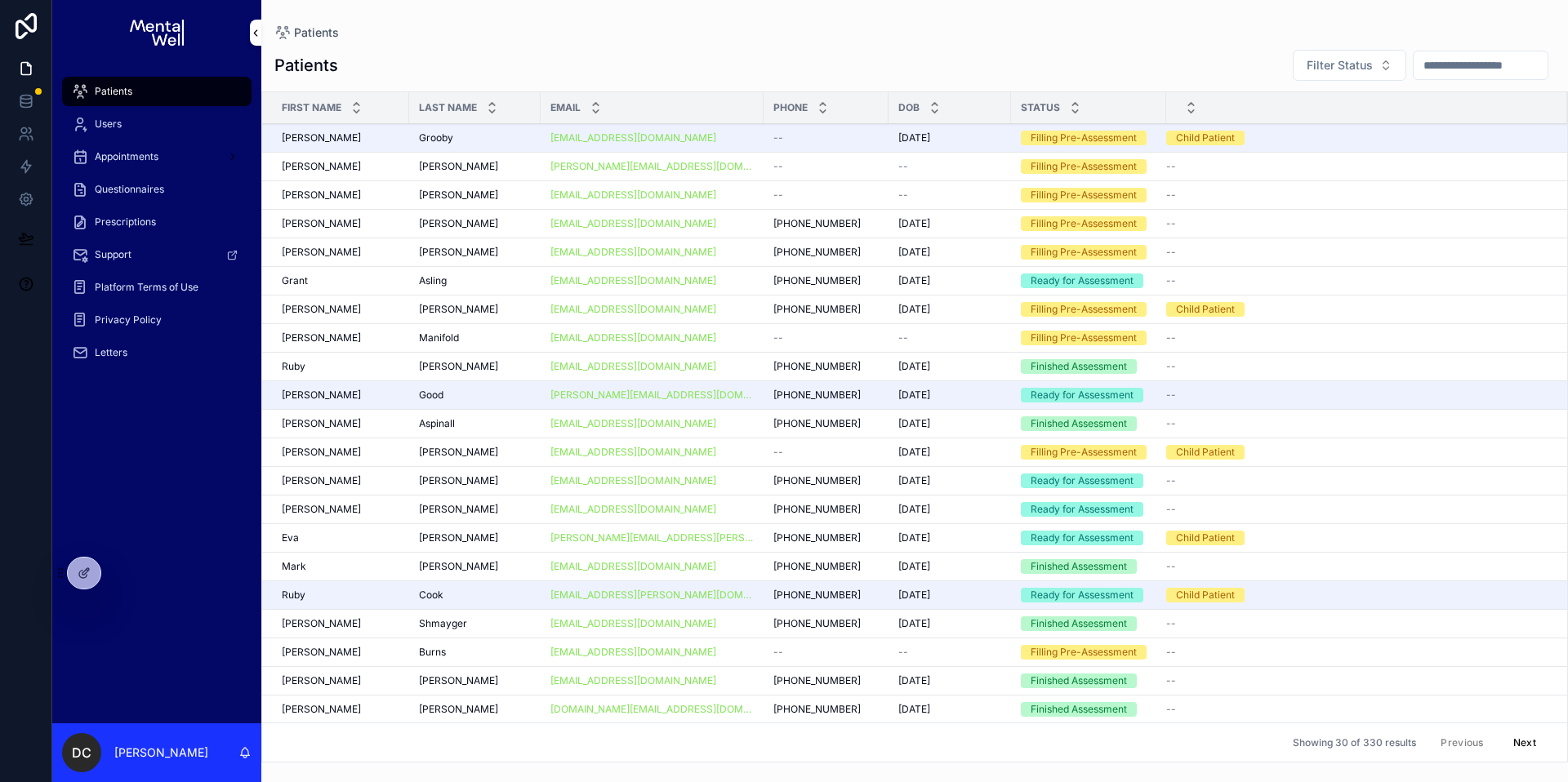
click at [1468, 74] on input "scrollable content" at bounding box center [1480, 65] width 134 height 23
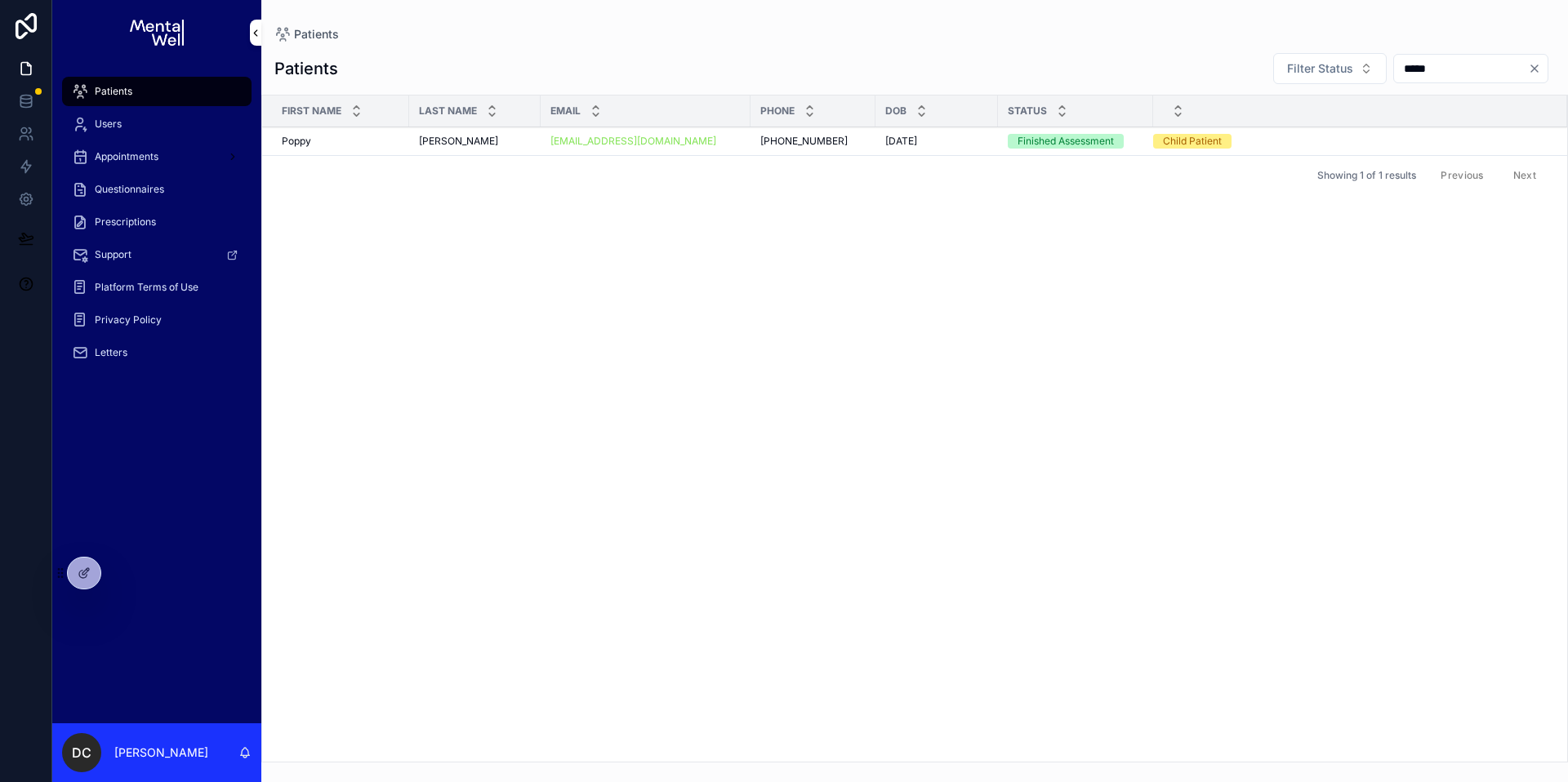
type input "*****"
click at [494, 133] on td "[PERSON_NAME] [PERSON_NAME]" at bounding box center [475, 141] width 132 height 28
click at [495, 143] on div "[PERSON_NAME] [PERSON_NAME]" at bounding box center [475, 140] width 112 height 13
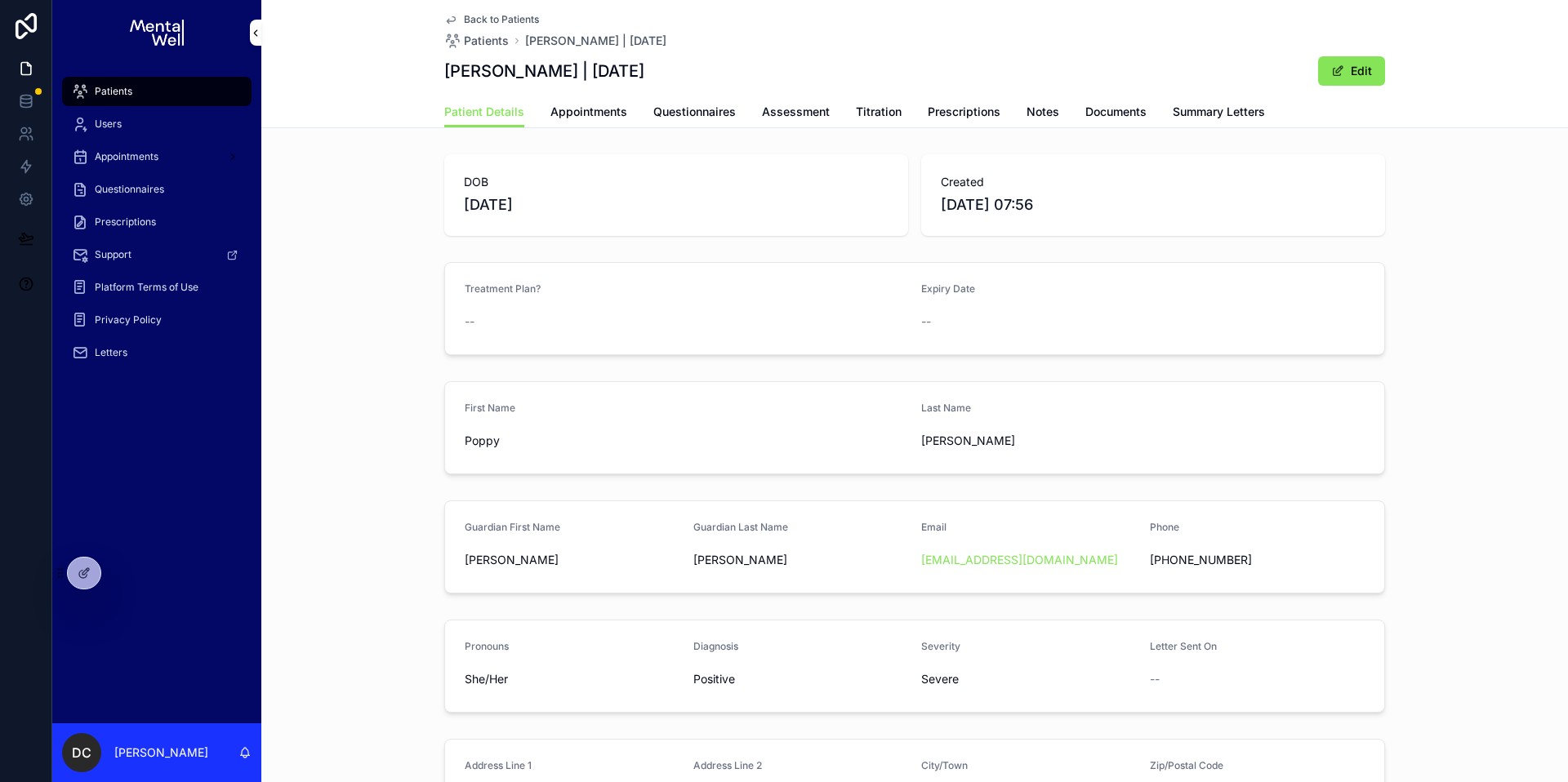
drag, startPoint x: 576, startPoint y: 72, endPoint x: 656, endPoint y: 71, distance: 80.0
click at [644, 71] on h1 "[PERSON_NAME] | [DATE]" at bounding box center [544, 71] width 200 height 23
copy h1 "[DATE]"
click at [162, 89] on div "Patients" at bounding box center [156, 91] width 170 height 26
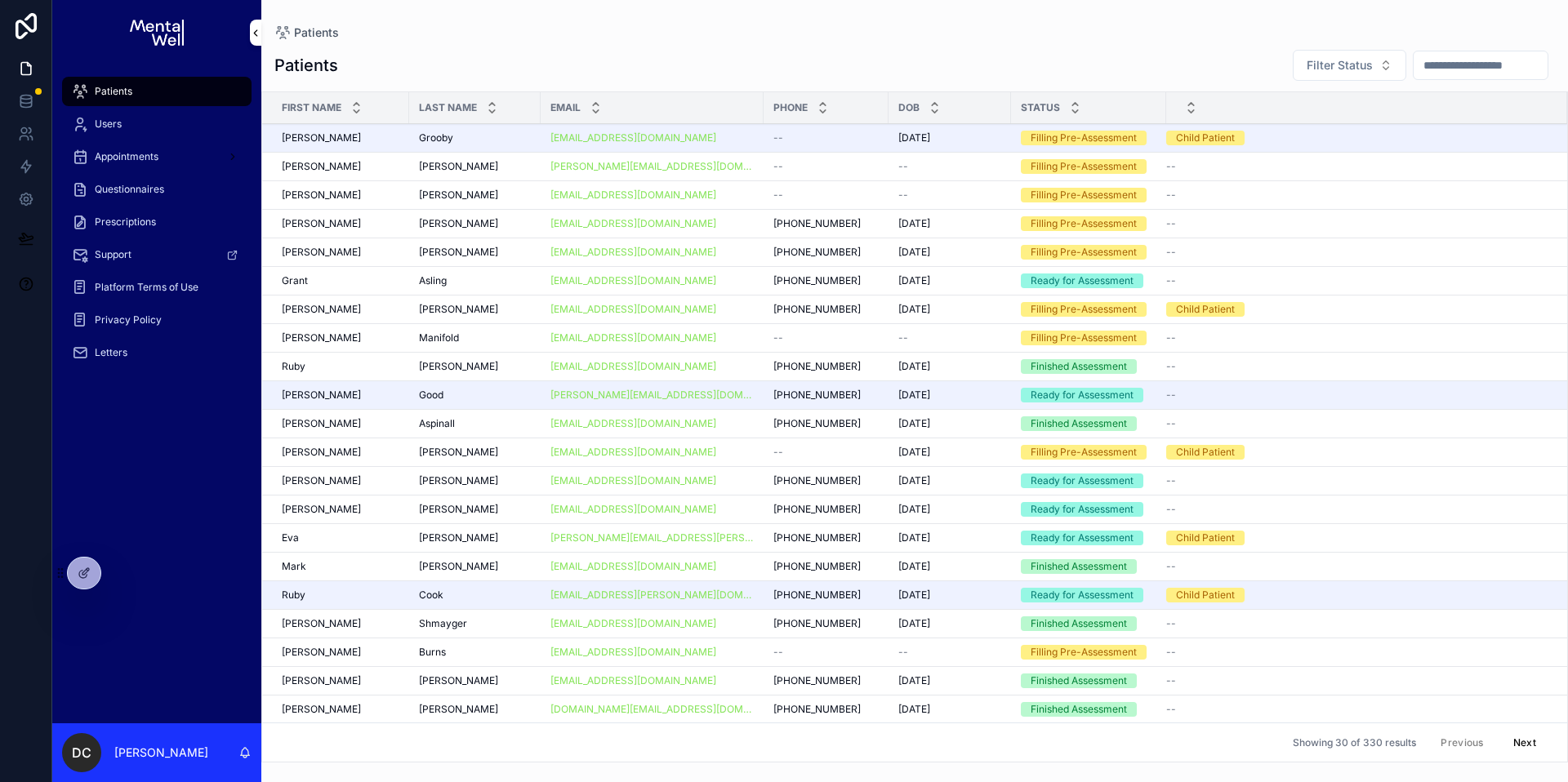
click at [1422, 59] on input "scrollable content" at bounding box center [1480, 65] width 134 height 23
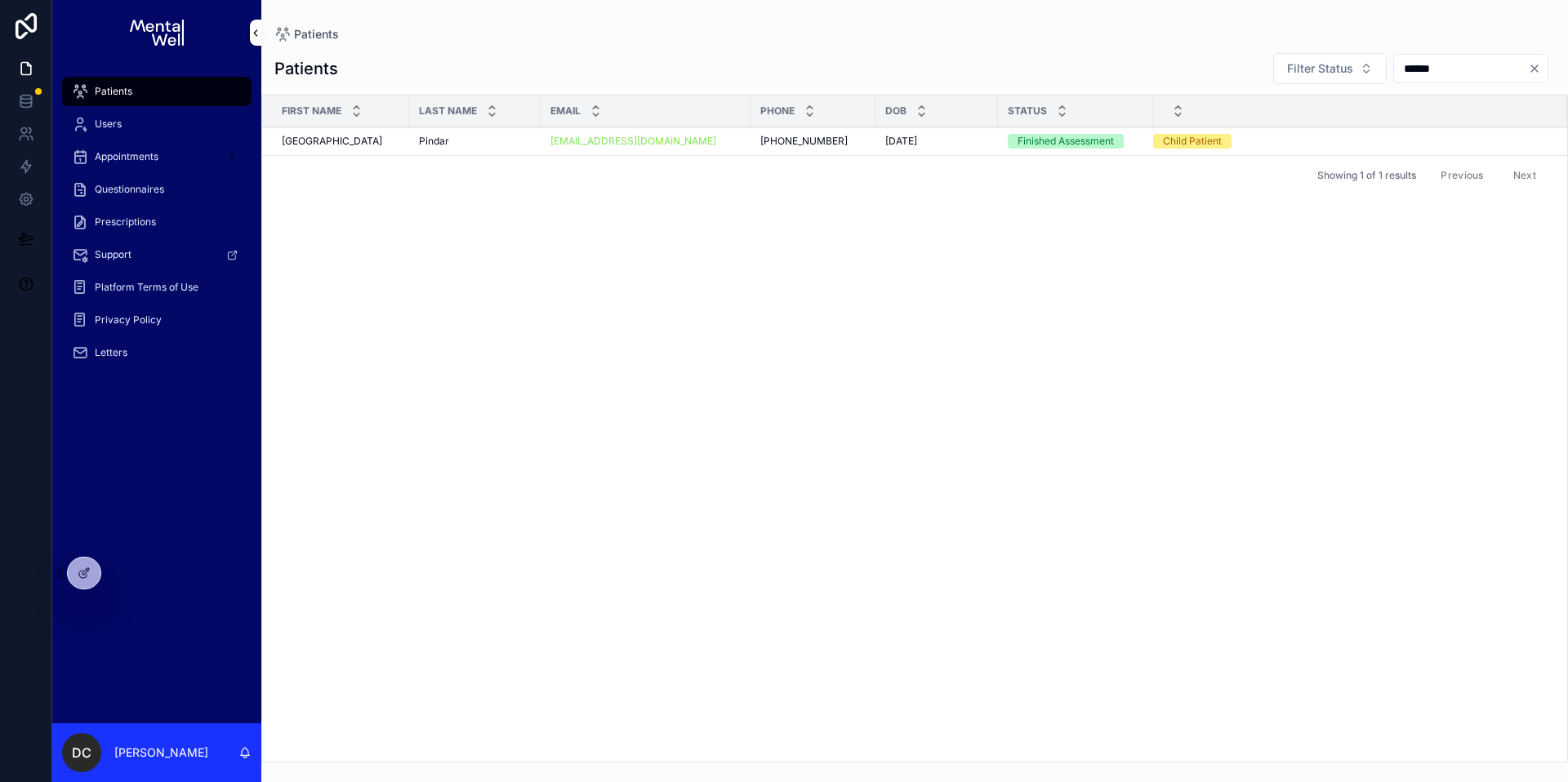
type input "******"
click at [464, 141] on div "[PERSON_NAME]" at bounding box center [475, 140] width 112 height 13
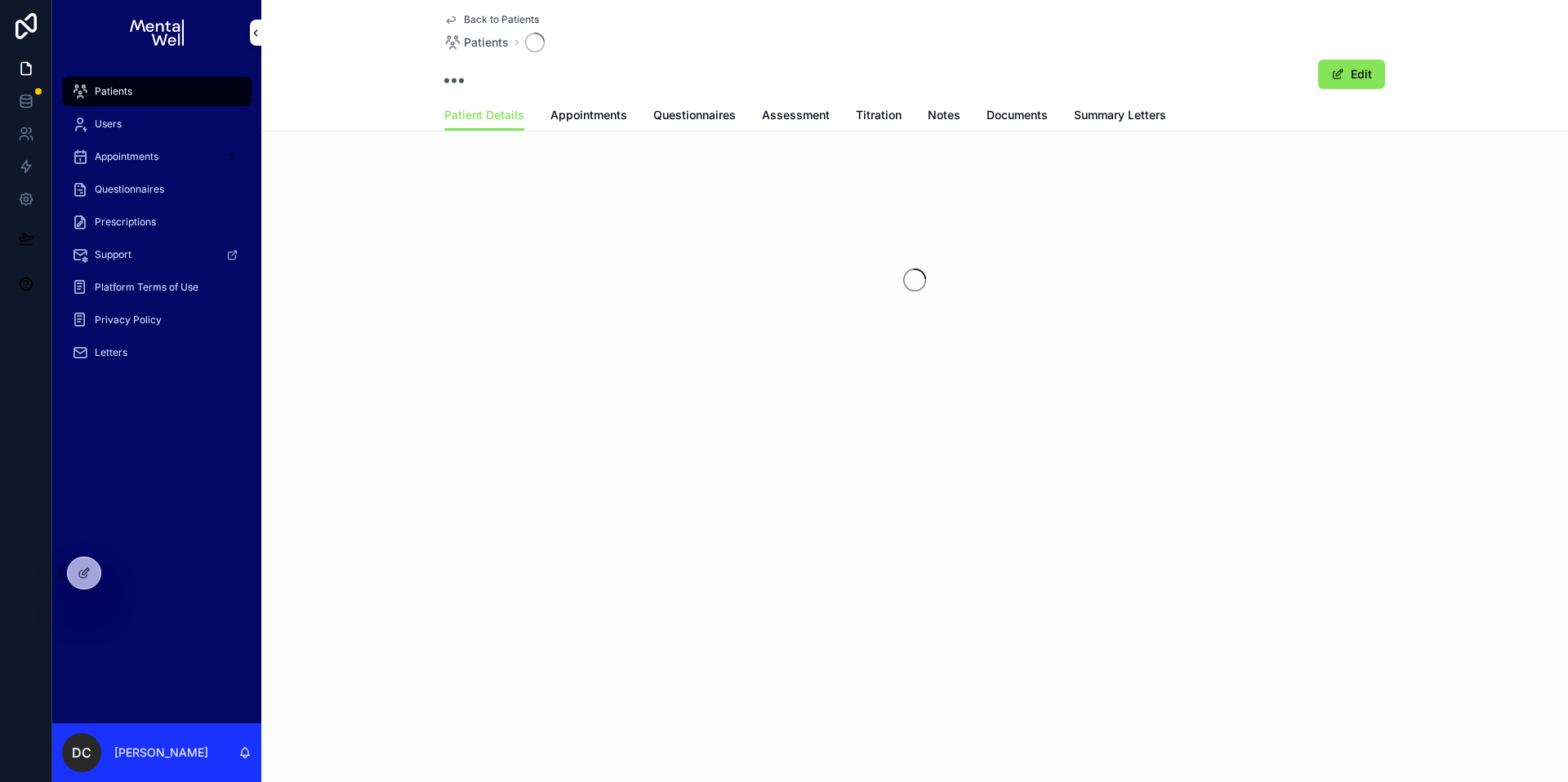
click at [600, 123] on link "Appointments" at bounding box center [588, 117] width 77 height 33
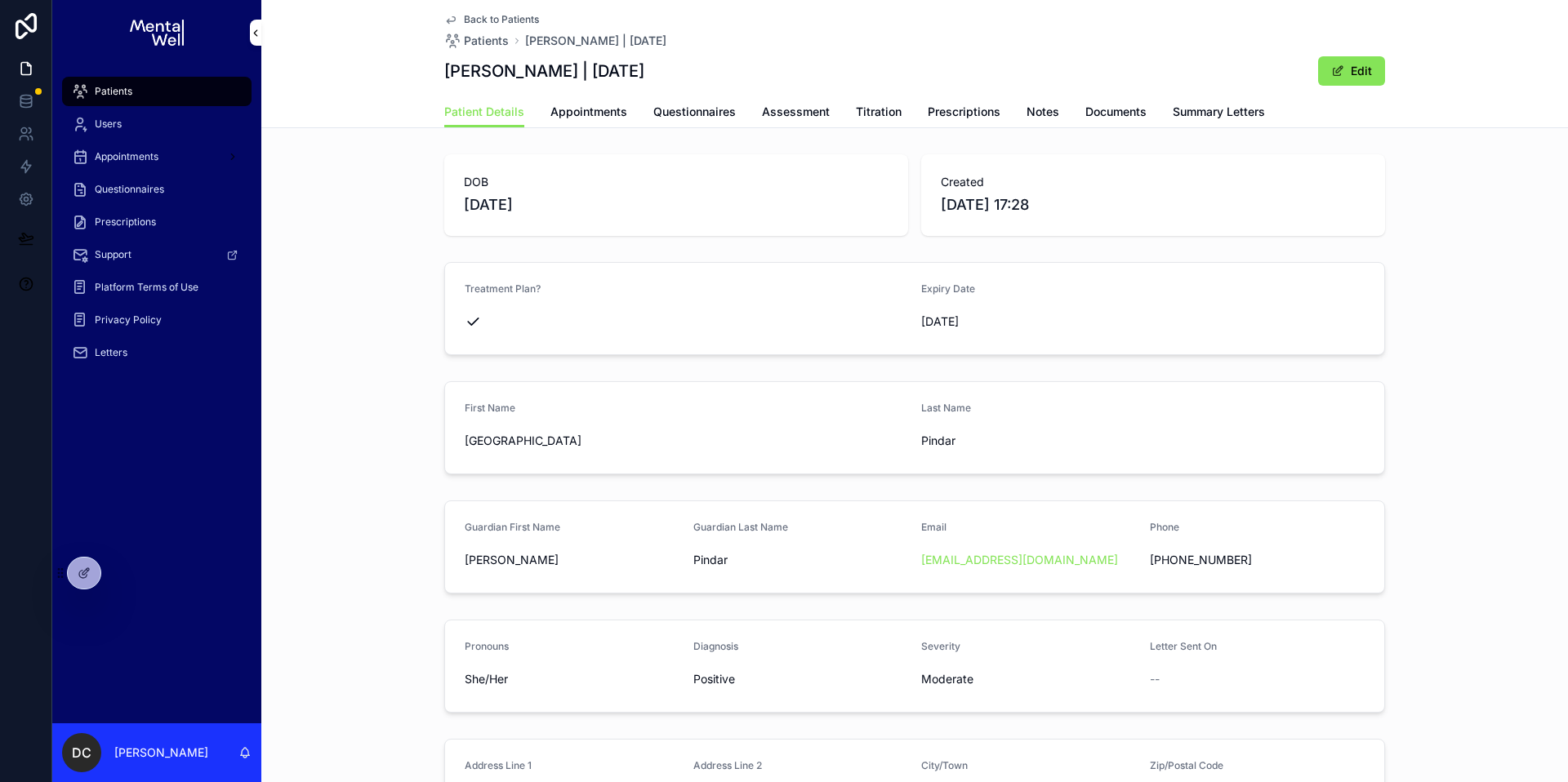
click at [163, 85] on div "Patients" at bounding box center [156, 91] width 170 height 26
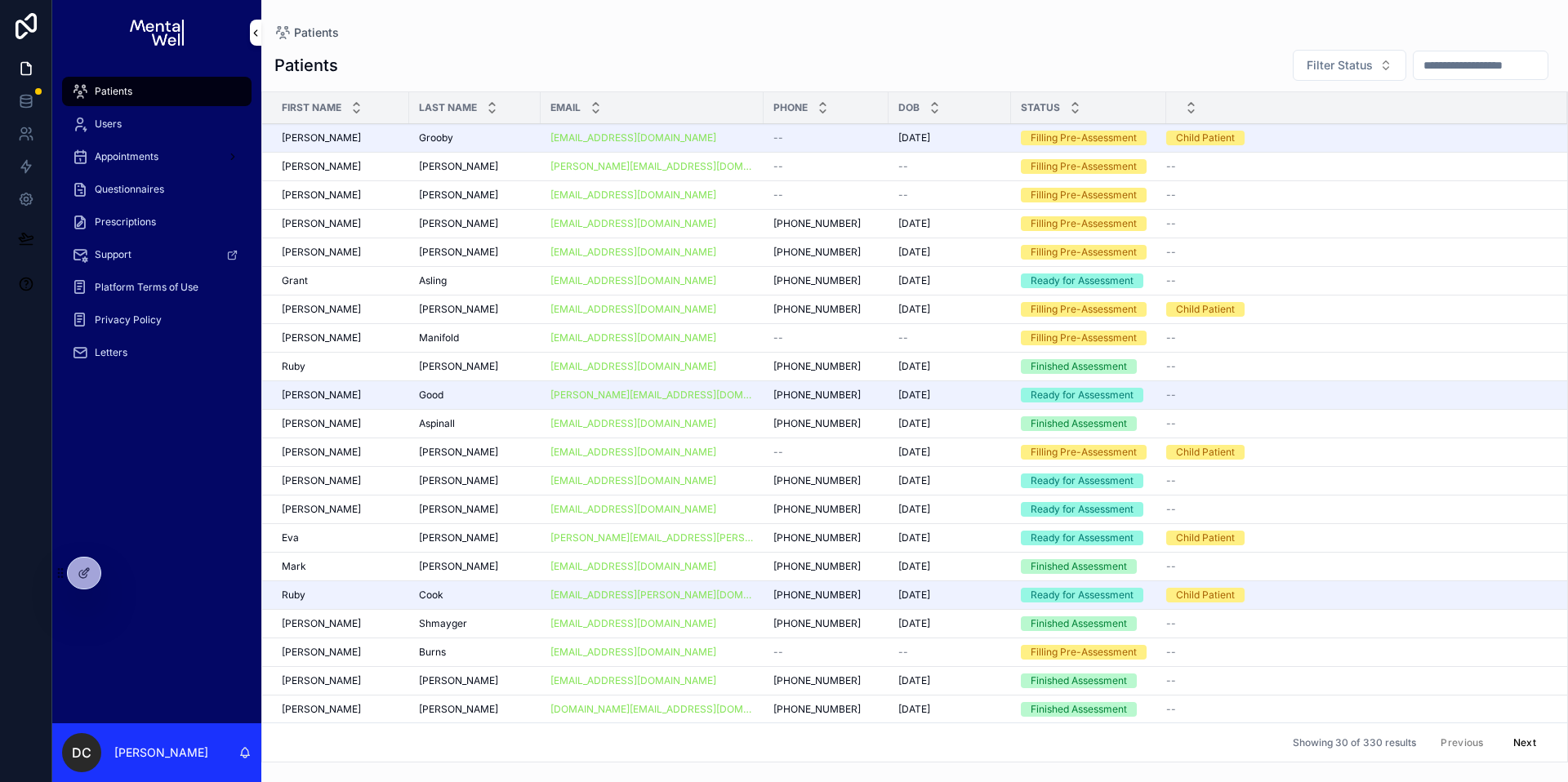
click at [1446, 79] on div "scrollable content" at bounding box center [1480, 65] width 135 height 29
click at [1446, 70] on input "scrollable content" at bounding box center [1480, 65] width 134 height 23
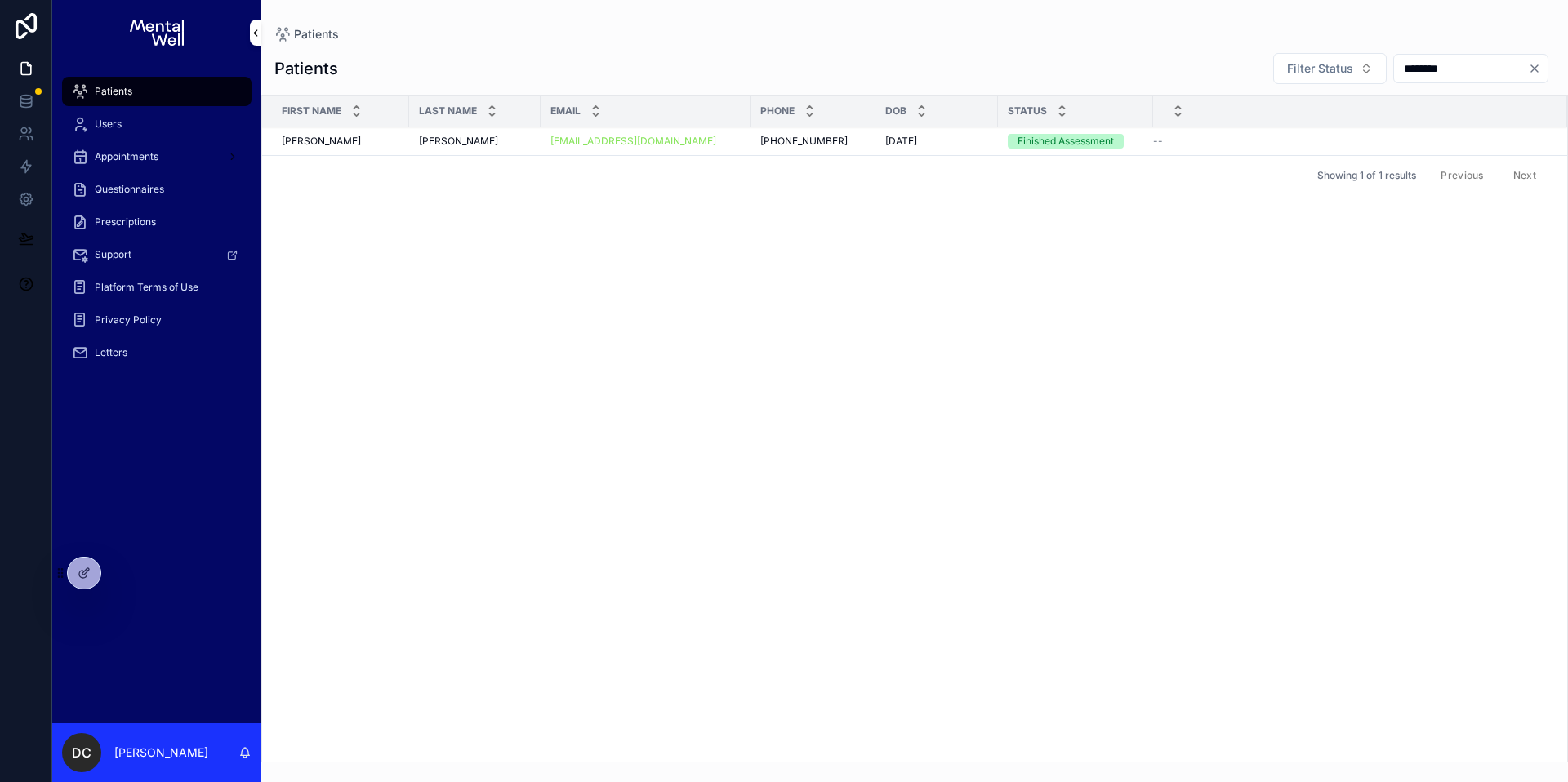
type input "********"
click at [502, 138] on div "[PERSON_NAME] [PERSON_NAME]" at bounding box center [475, 140] width 112 height 13
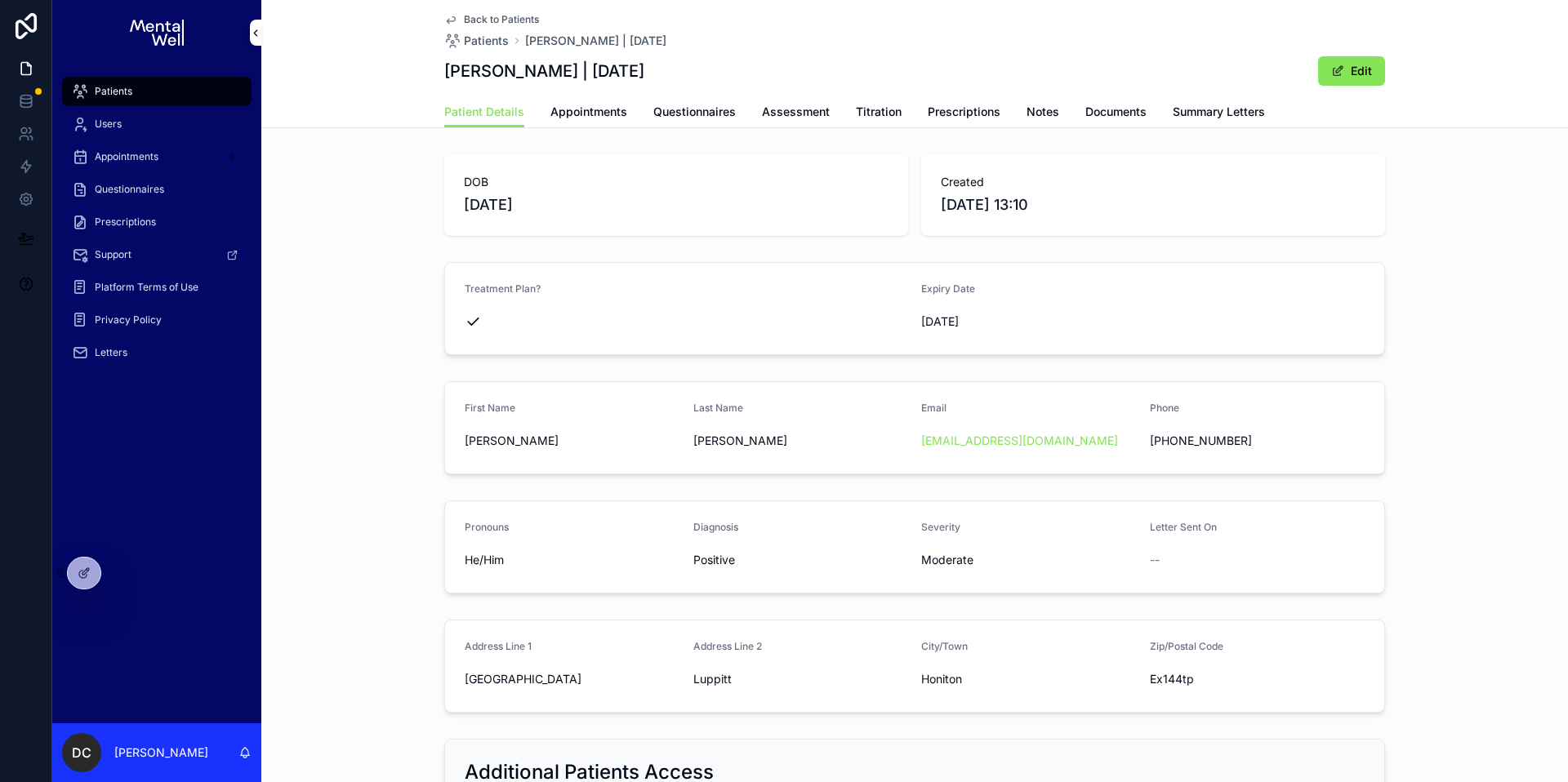
click at [948, 109] on span "Prescriptions" at bounding box center [964, 111] width 72 height 16
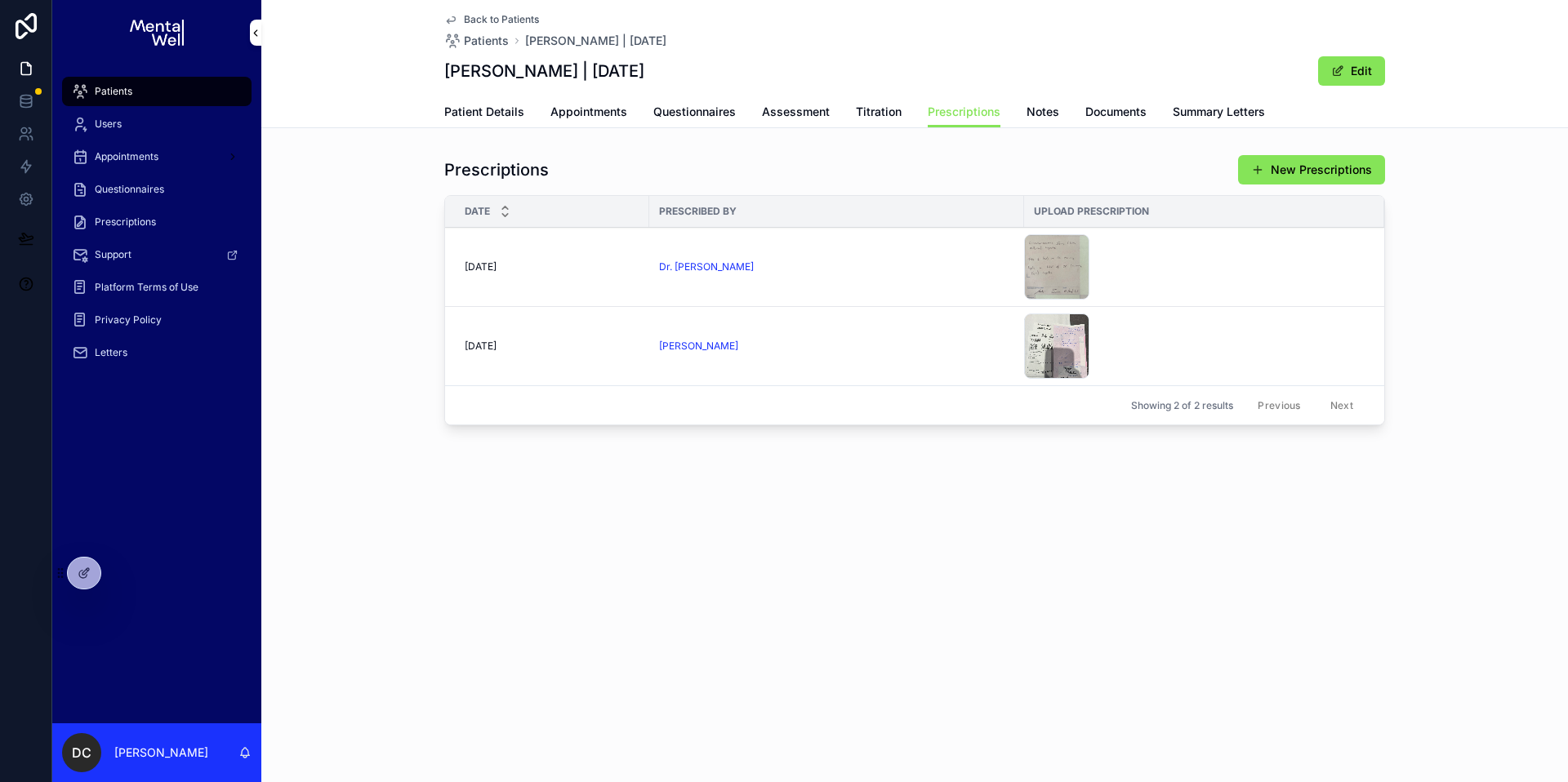
click at [812, 267] on div "Dr. [PERSON_NAME]" at bounding box center [837, 266] width 355 height 13
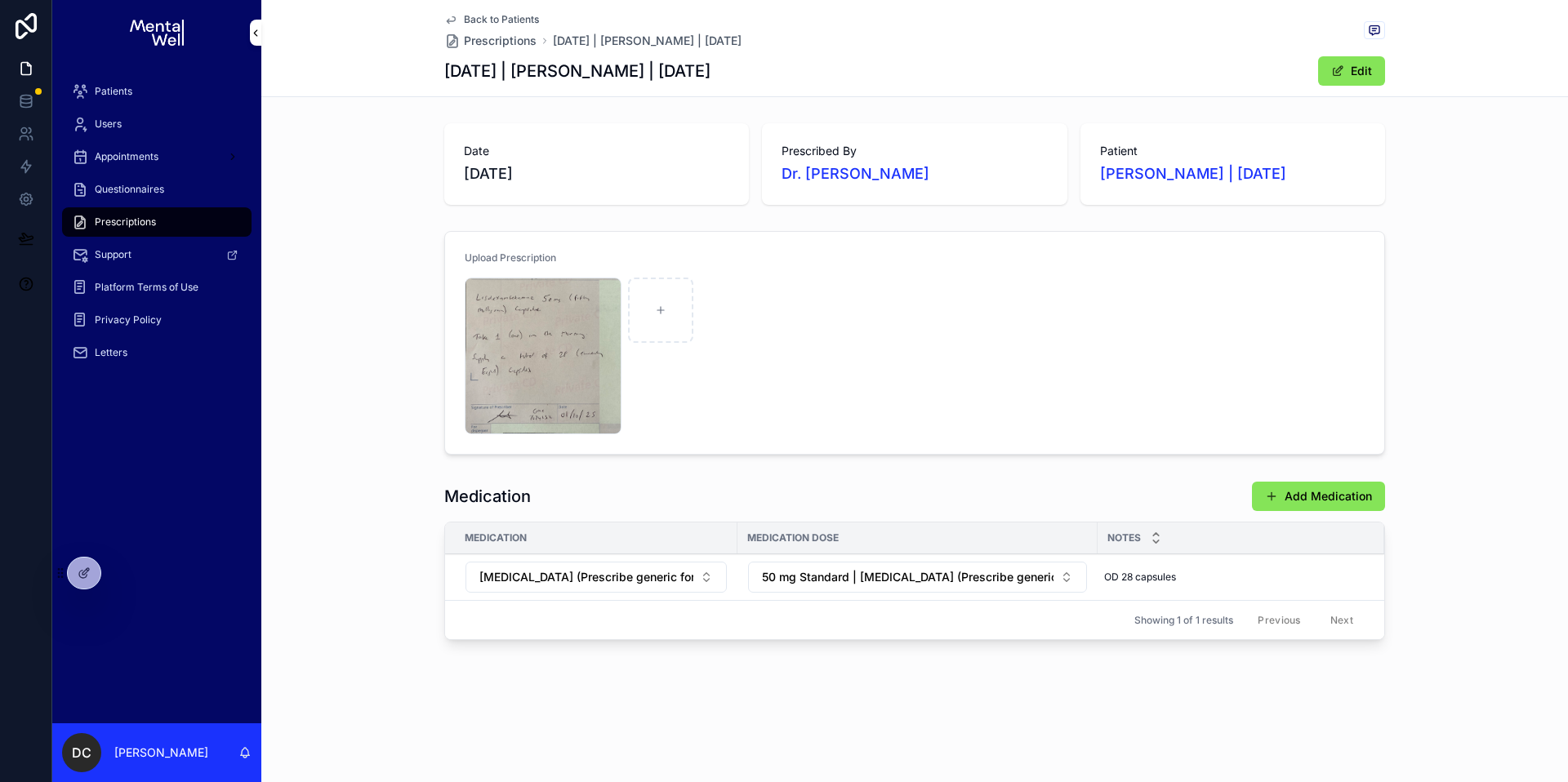
drag, startPoint x: 444, startPoint y: 73, endPoint x: 790, endPoint y: 65, distance: 346.1
click at [790, 65] on div "Back to Patients Prescriptions [DATE] | [PERSON_NAME] | [DATE] [DATE] | [PERSON…" at bounding box center [914, 48] width 1306 height 97
copy h1 "[DATE] | [PERSON_NAME] | [DATE]"
click at [122, 86] on span "Patients" at bounding box center [114, 91] width 38 height 13
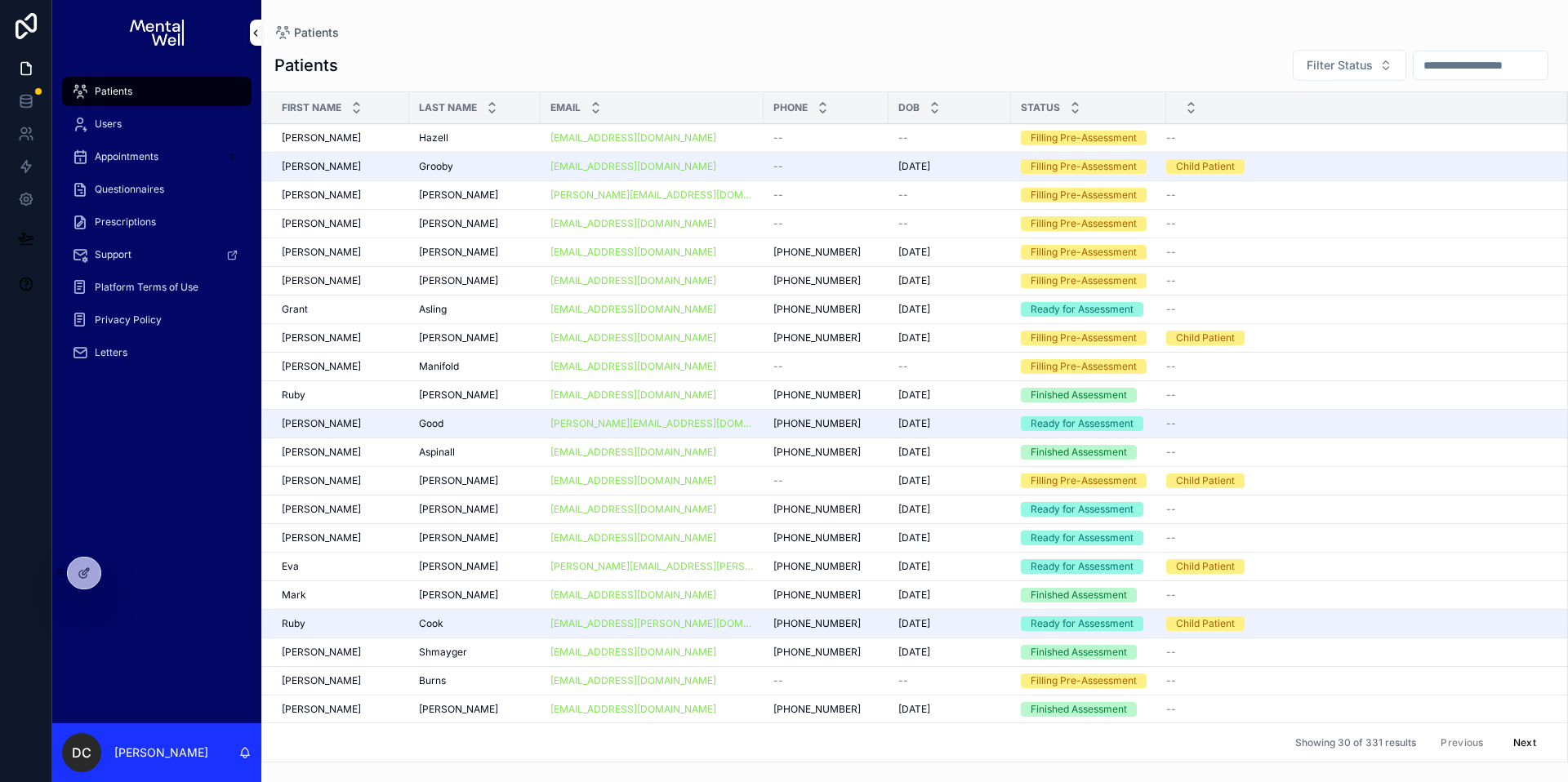
click at [1428, 63] on input "scrollable content" at bounding box center [1480, 65] width 134 height 23
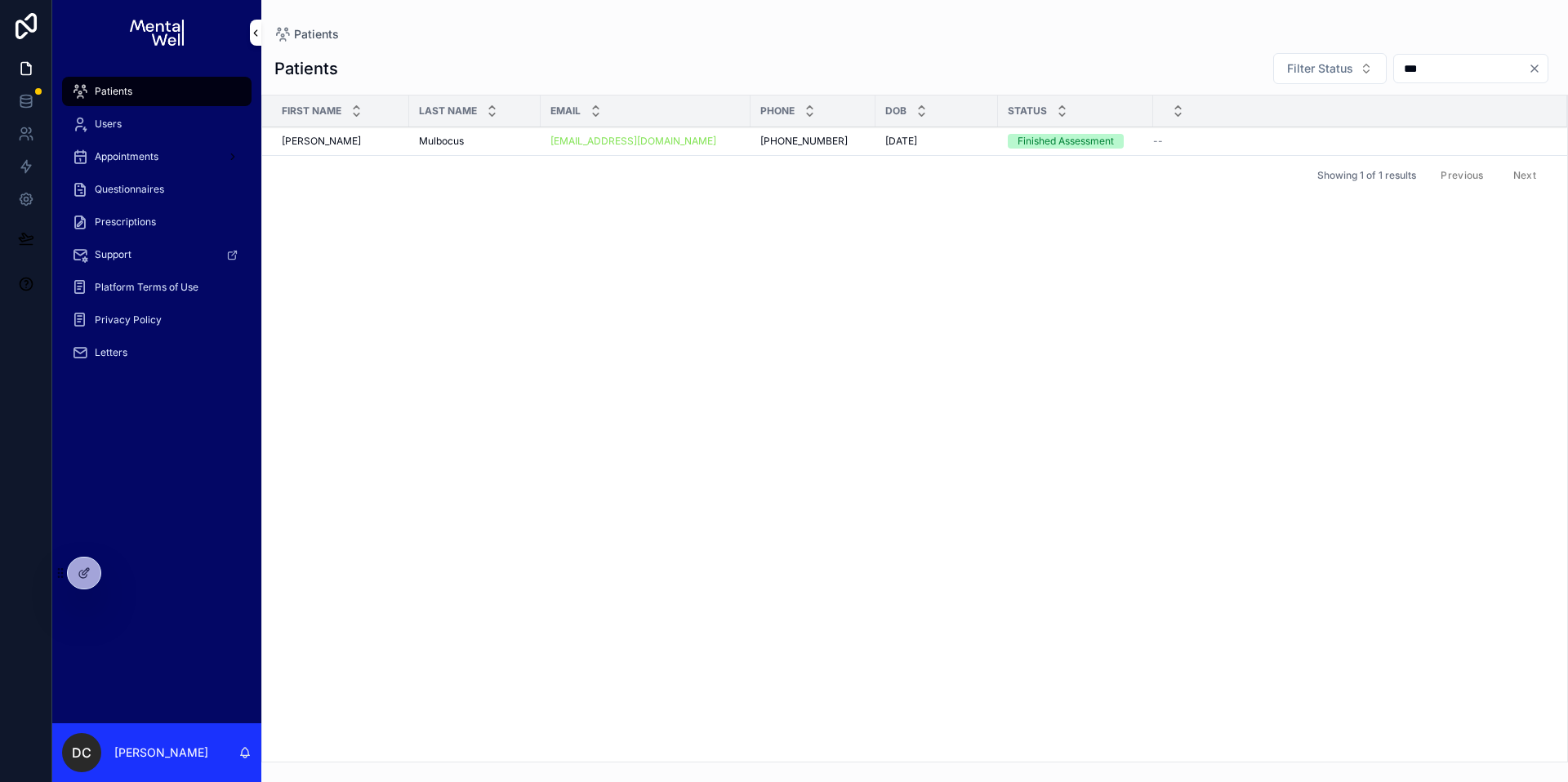
type input "***"
click at [467, 141] on div "Mulbocus Mulbocus" at bounding box center [475, 140] width 112 height 13
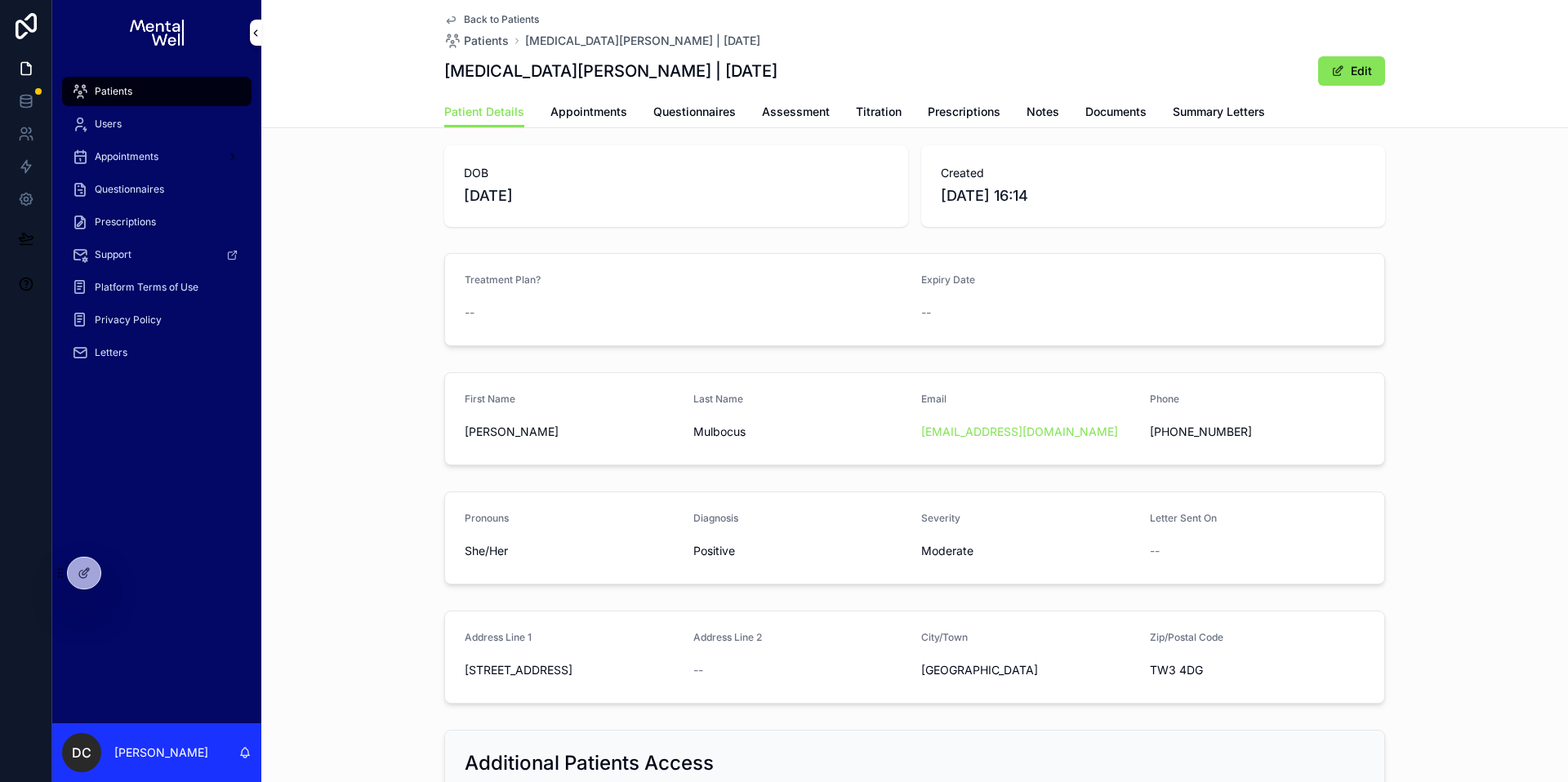
scroll to position [9, 0]
click at [676, 117] on span "Questionnaires" at bounding box center [694, 111] width 83 height 16
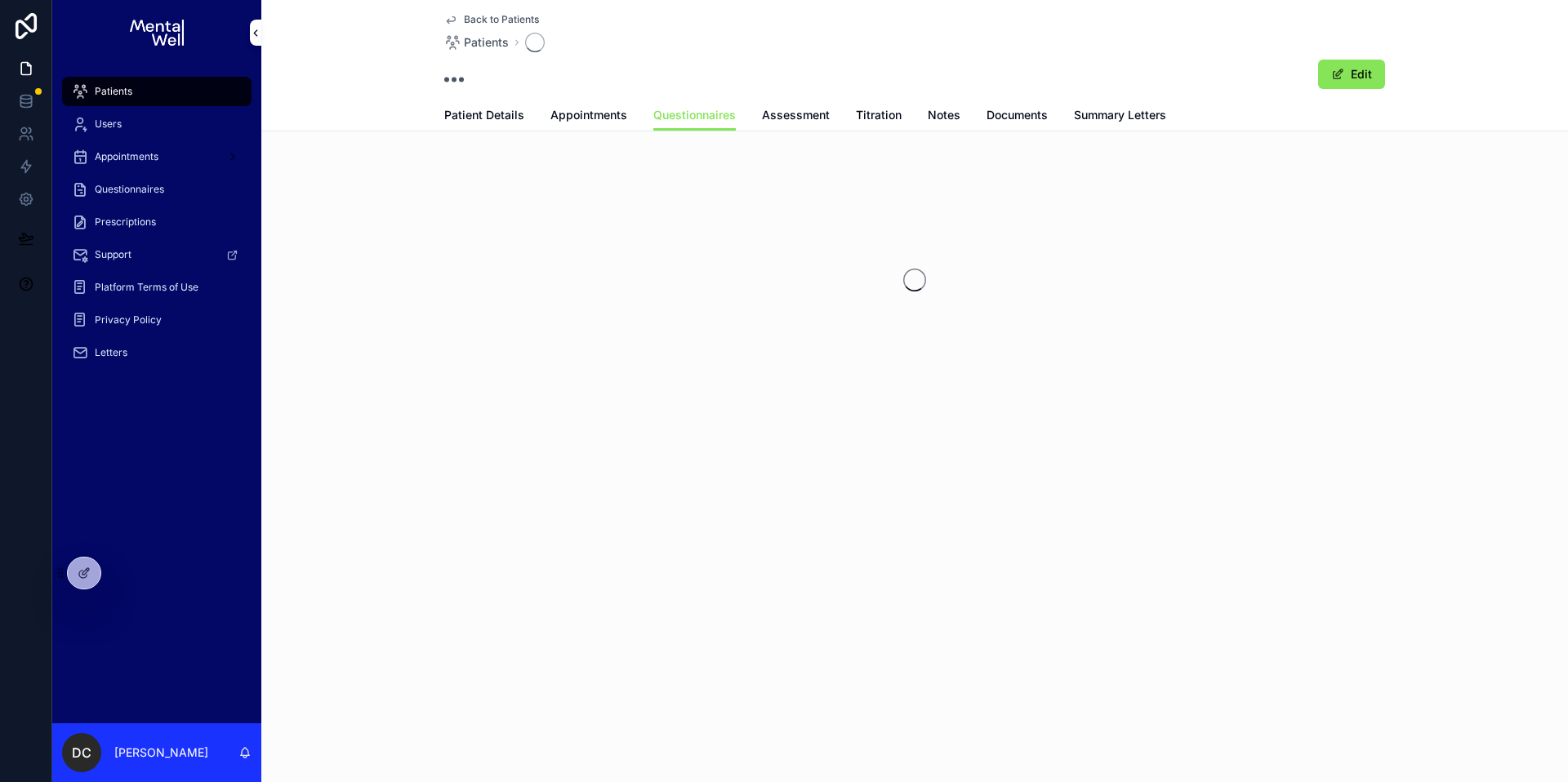
click at [589, 116] on span "Appointments" at bounding box center [588, 115] width 77 height 16
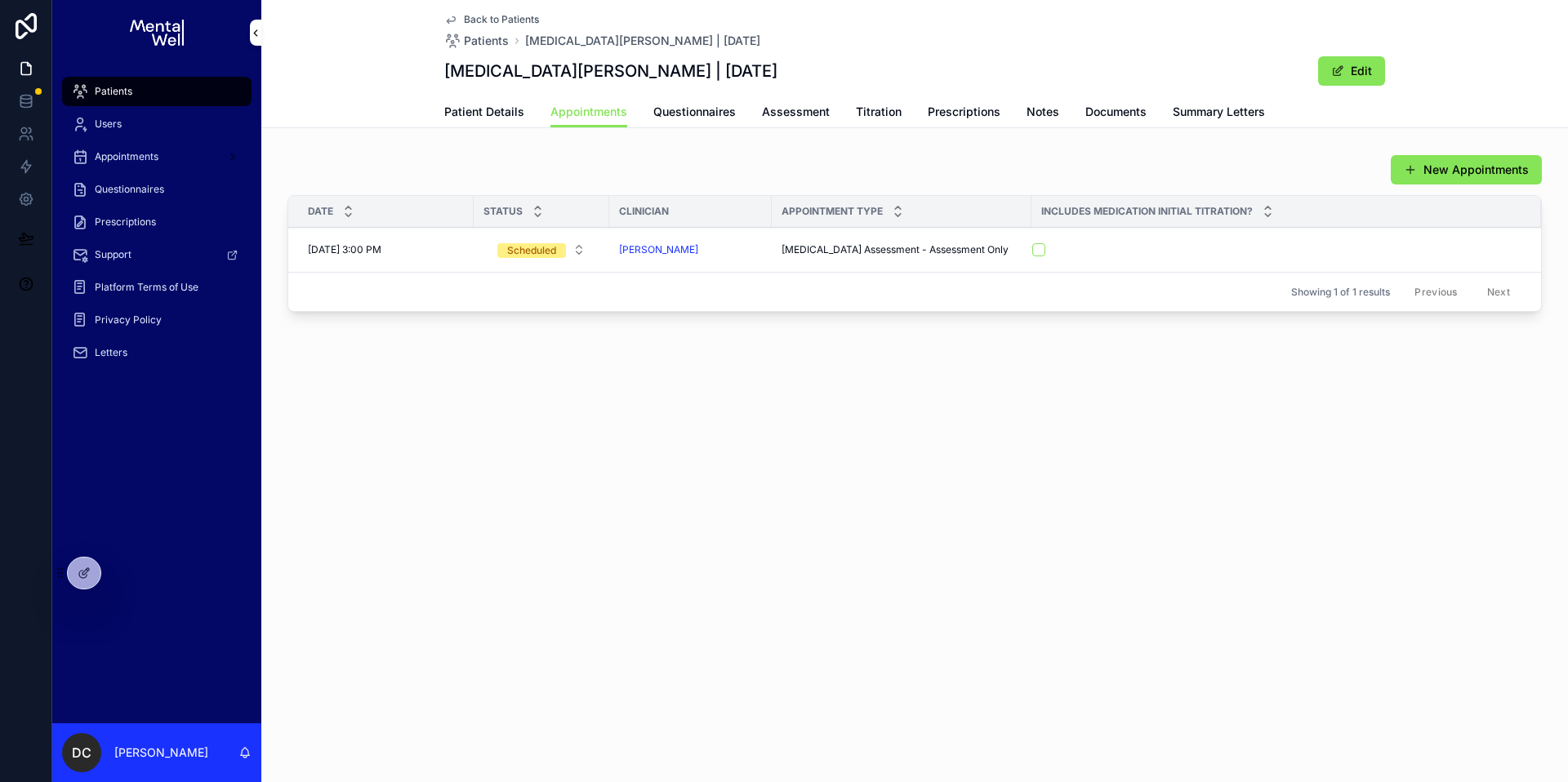
click at [496, 118] on span "Patient Details" at bounding box center [484, 111] width 80 height 16
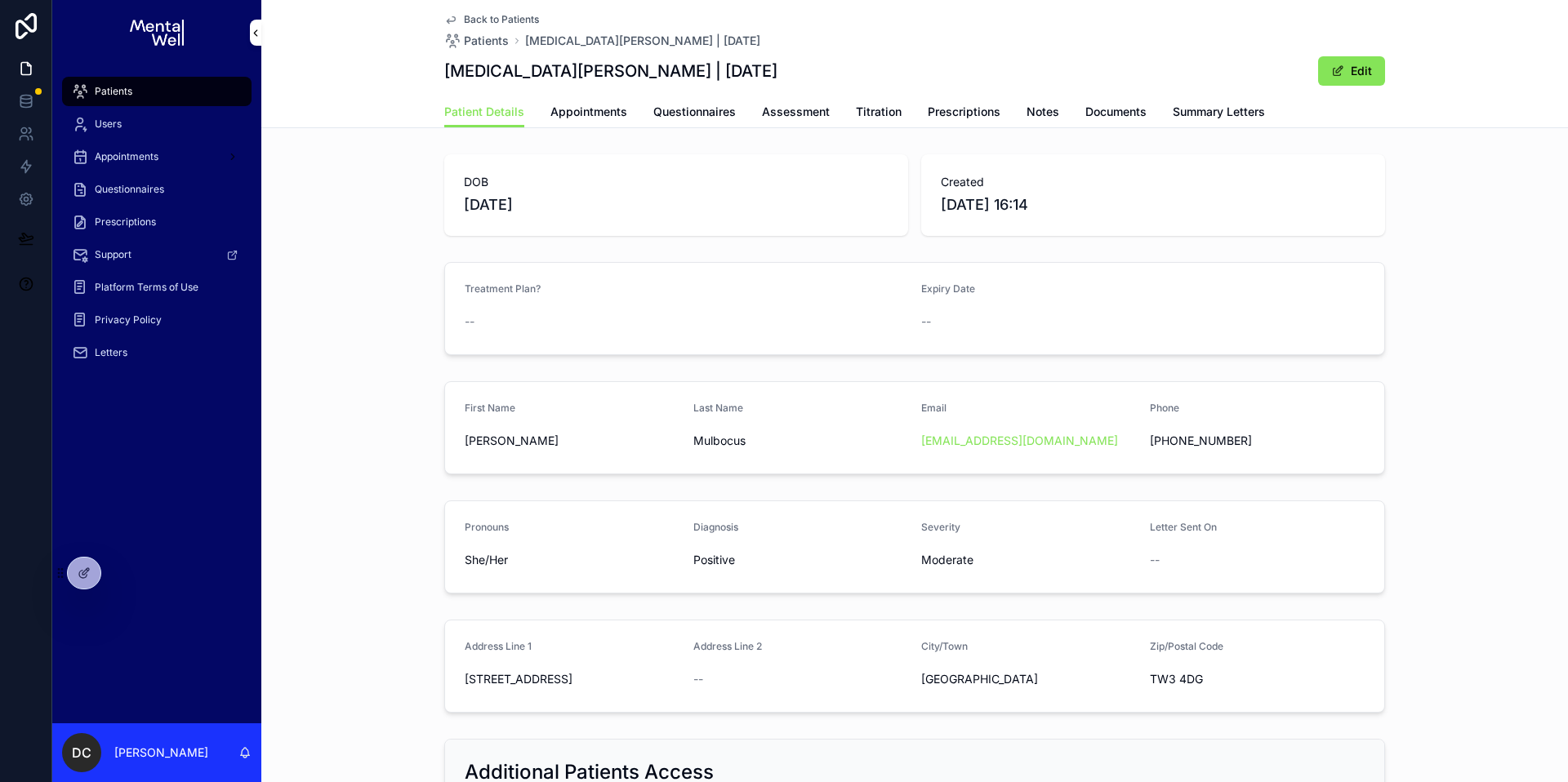
click at [142, 85] on div "Patients" at bounding box center [156, 91] width 170 height 26
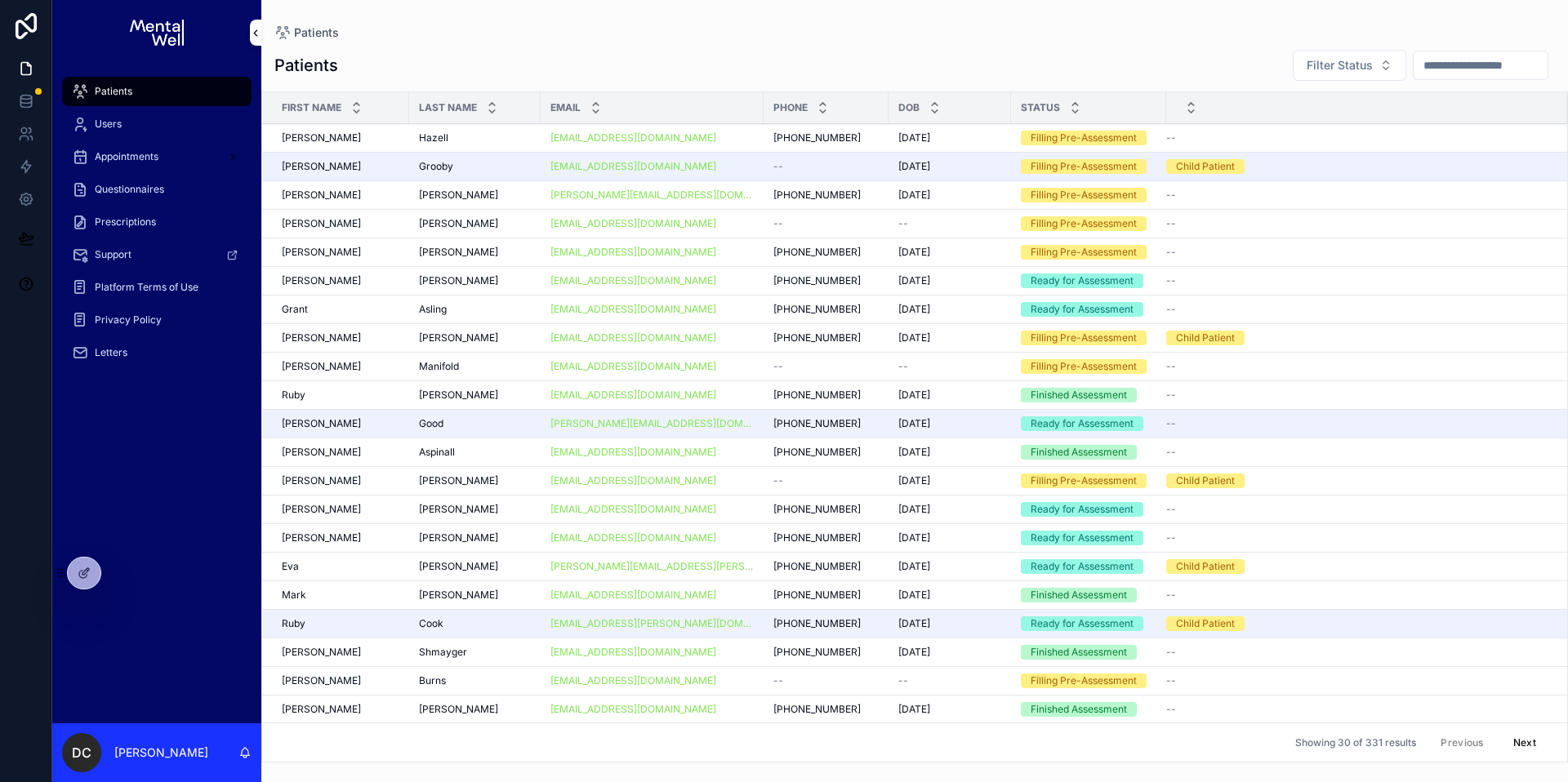
click at [1433, 58] on input "scrollable content" at bounding box center [1480, 65] width 134 height 23
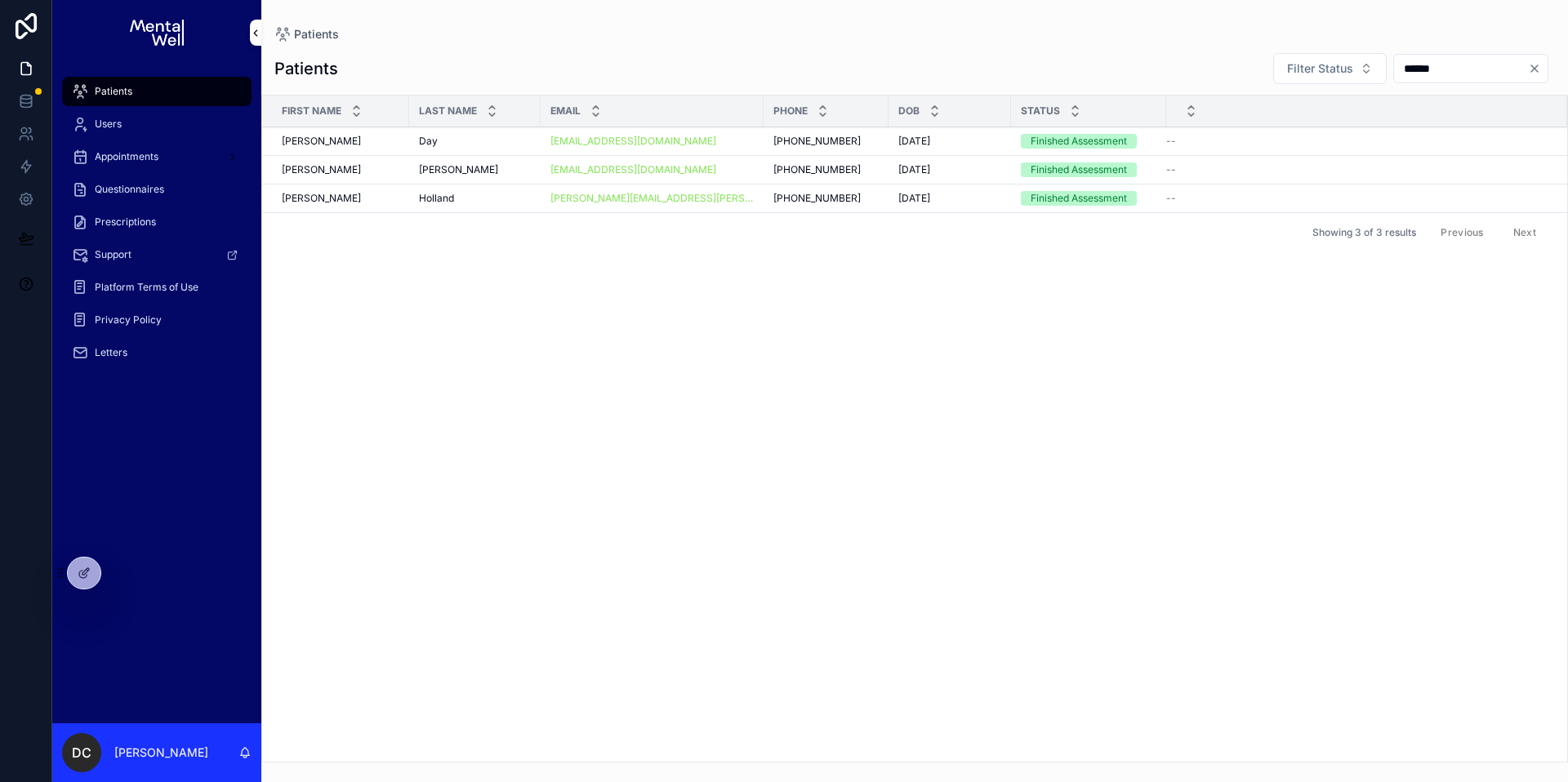
type input "******"
click at [466, 179] on td "[PERSON_NAME]" at bounding box center [475, 170] width 132 height 28
click at [471, 191] on td "[PERSON_NAME] [PERSON_NAME]" at bounding box center [475, 198] width 132 height 28
click at [472, 196] on div "[PERSON_NAME] [PERSON_NAME]" at bounding box center [475, 198] width 112 height 13
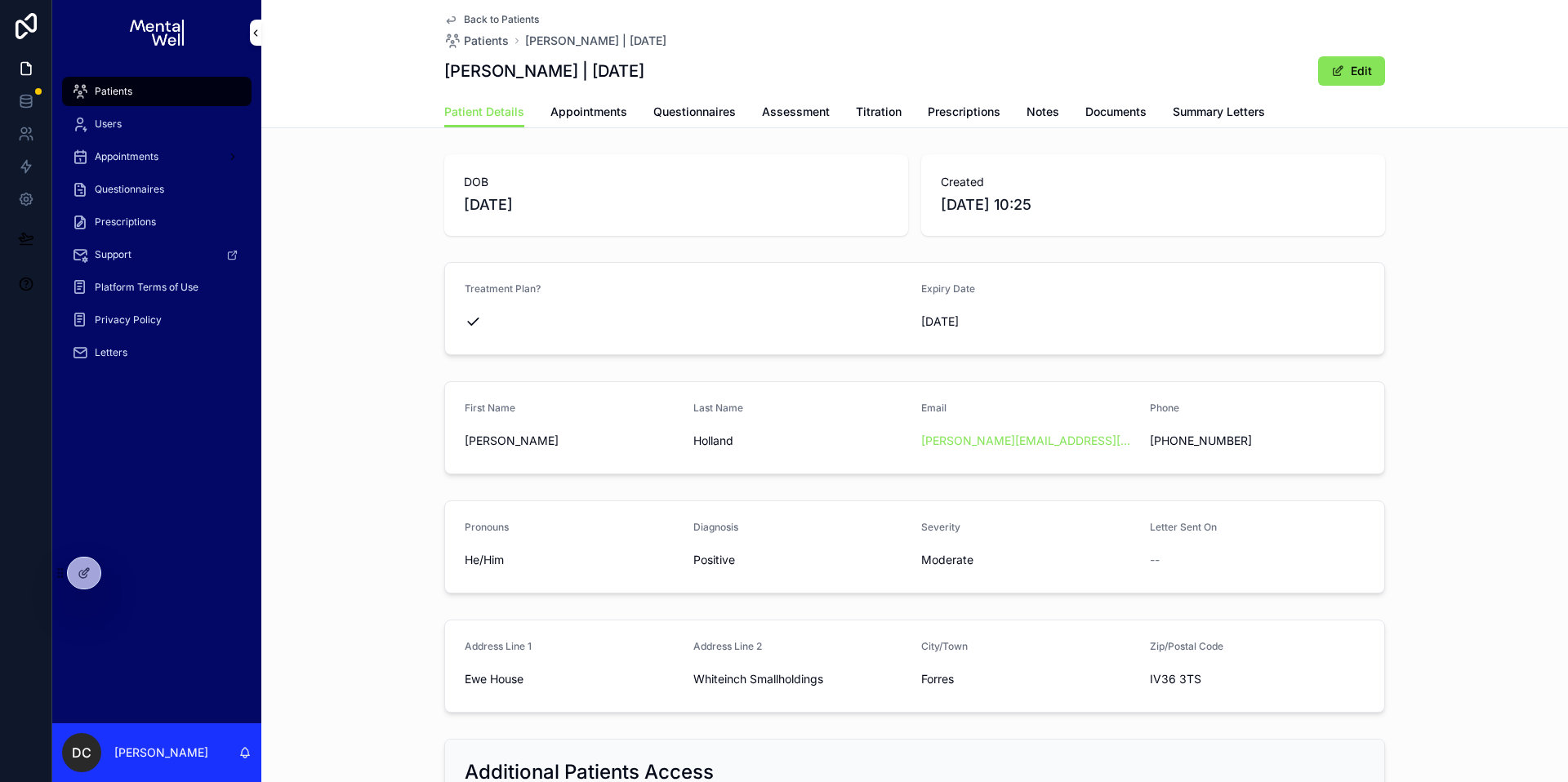
click at [928, 120] on link "Prescriptions" at bounding box center [964, 114] width 72 height 33
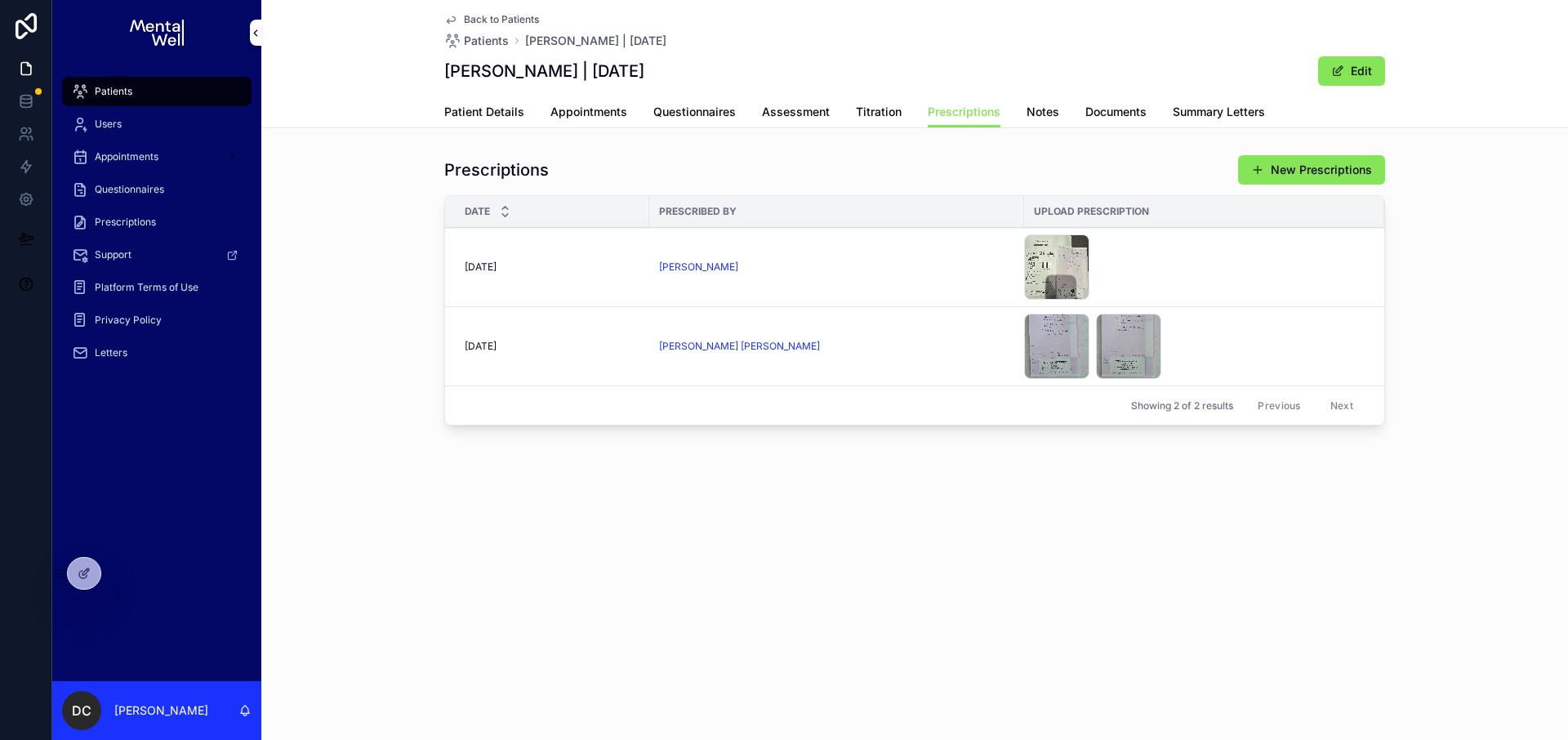
click at [192, 88] on div "Patients" at bounding box center [156, 91] width 170 height 26
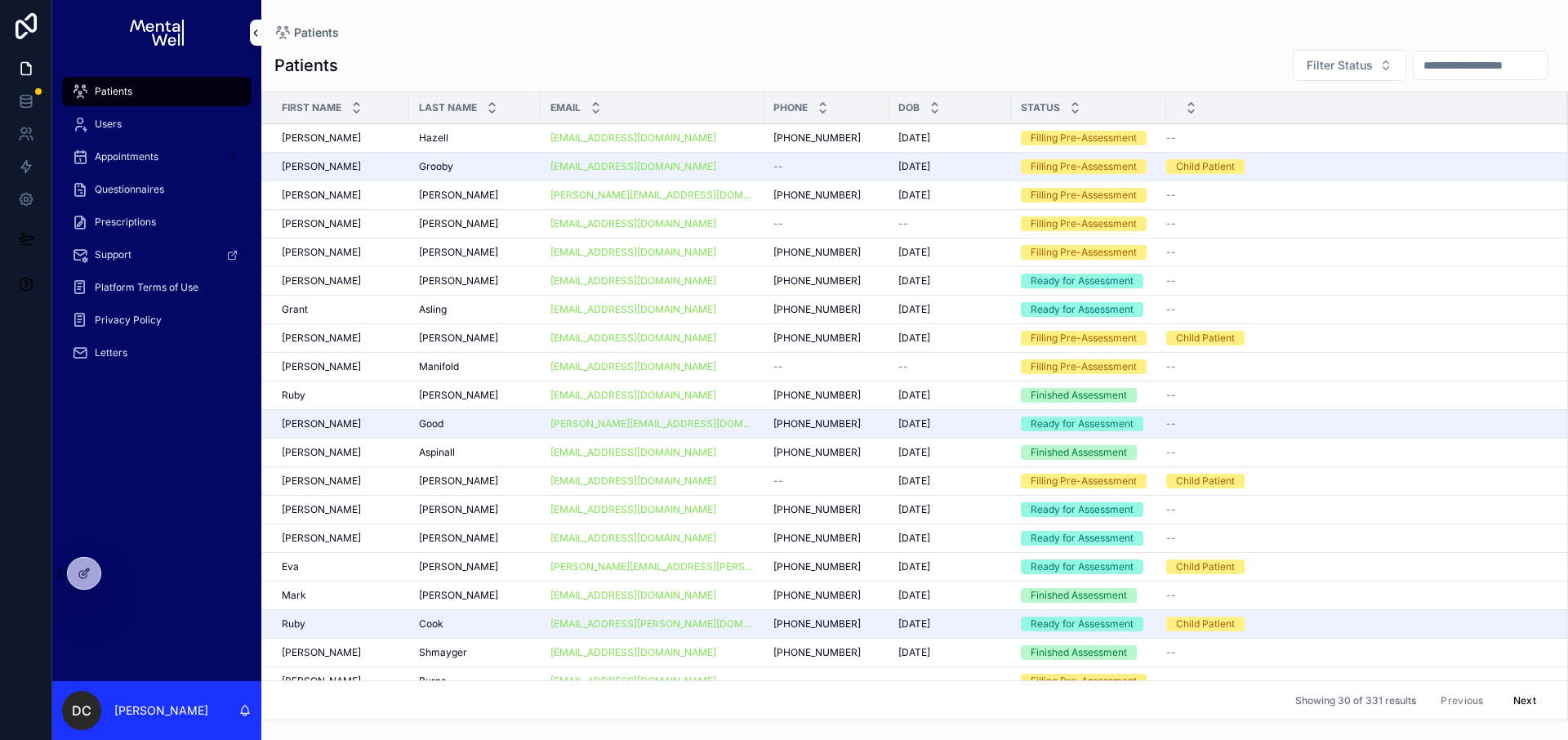
click at [1414, 64] on input "scrollable content" at bounding box center [1480, 65] width 134 height 23
paste input "**********"
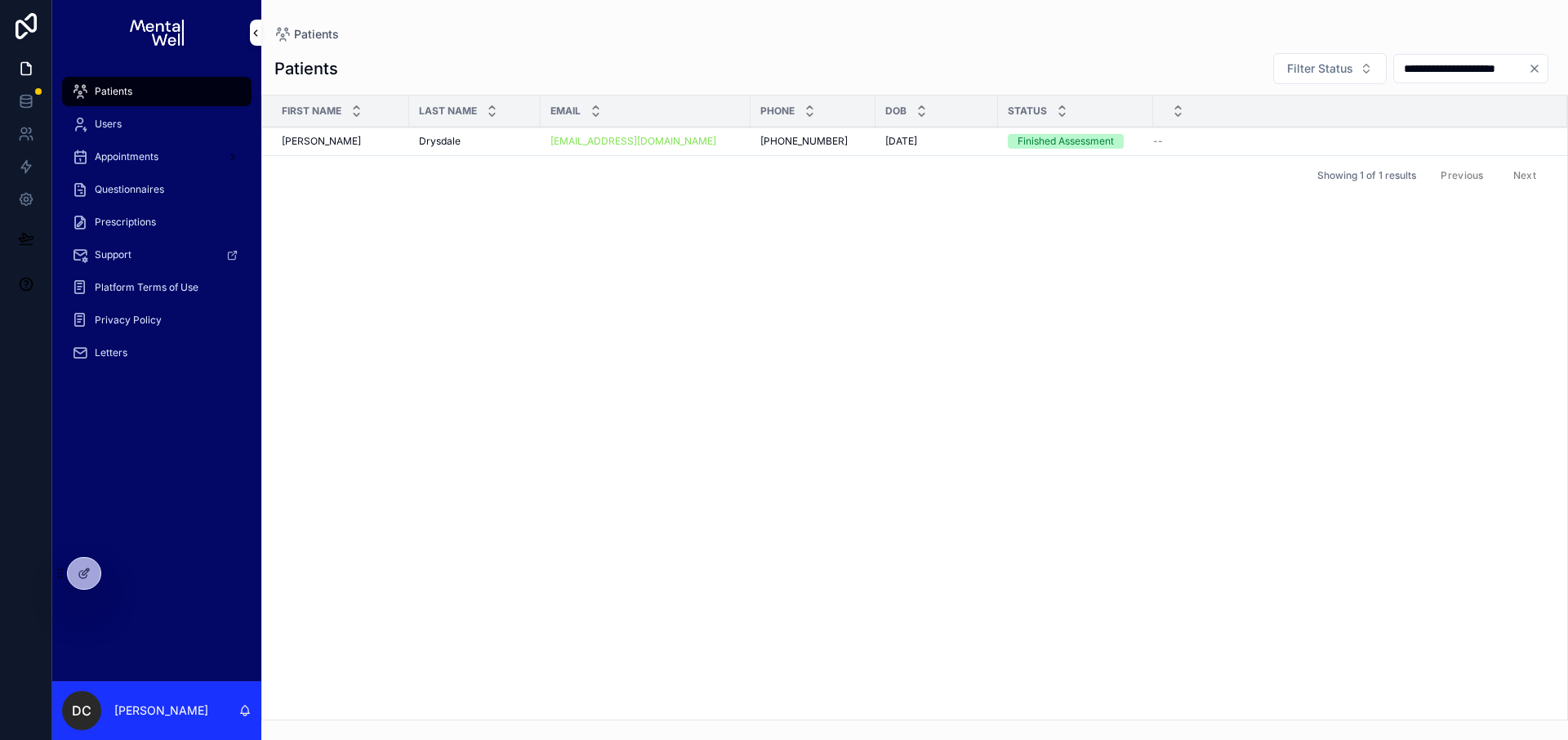
type input "**********"
click at [520, 137] on div "Drysdale Drysdale" at bounding box center [475, 140] width 112 height 13
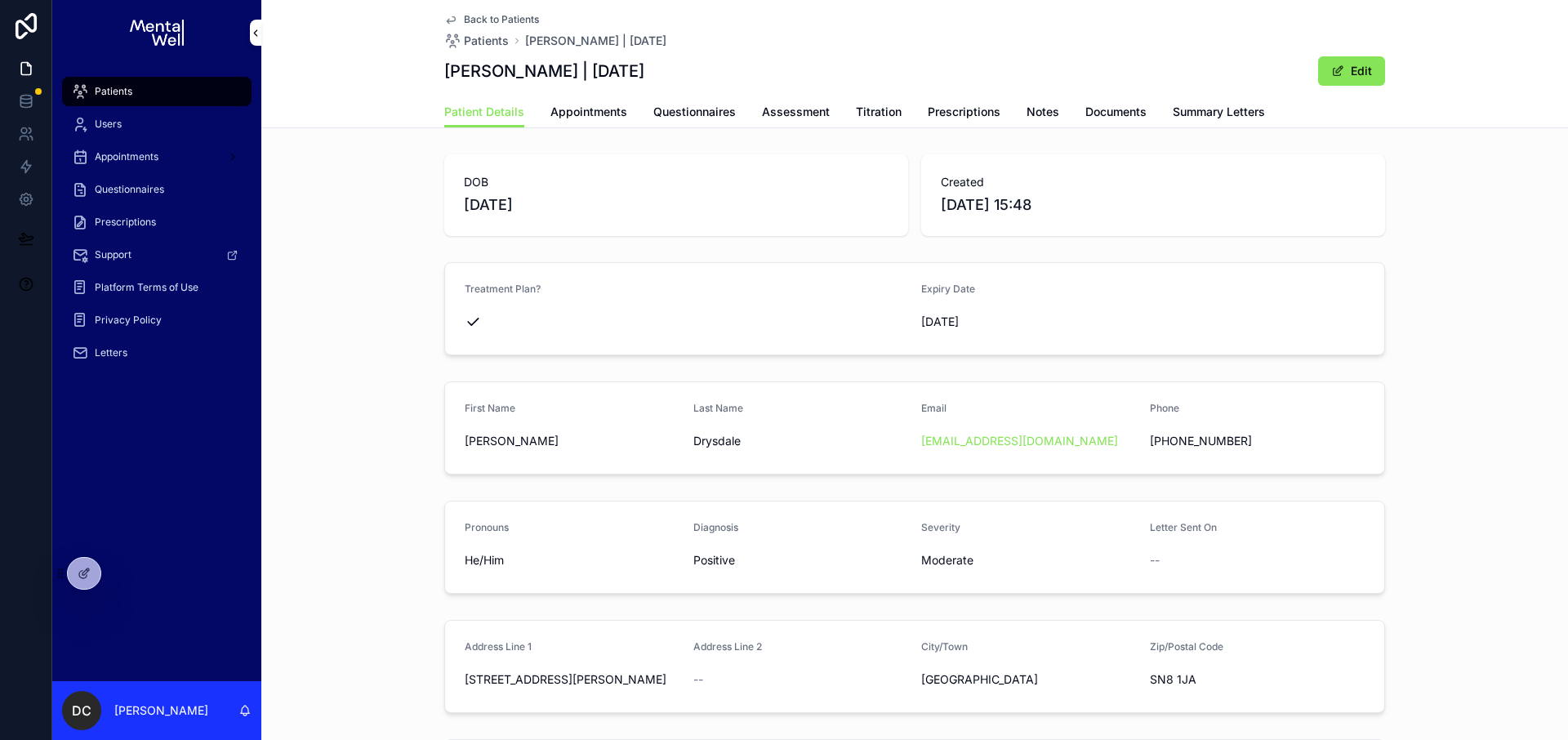
click at [977, 120] on link "Prescriptions" at bounding box center [964, 114] width 72 height 33
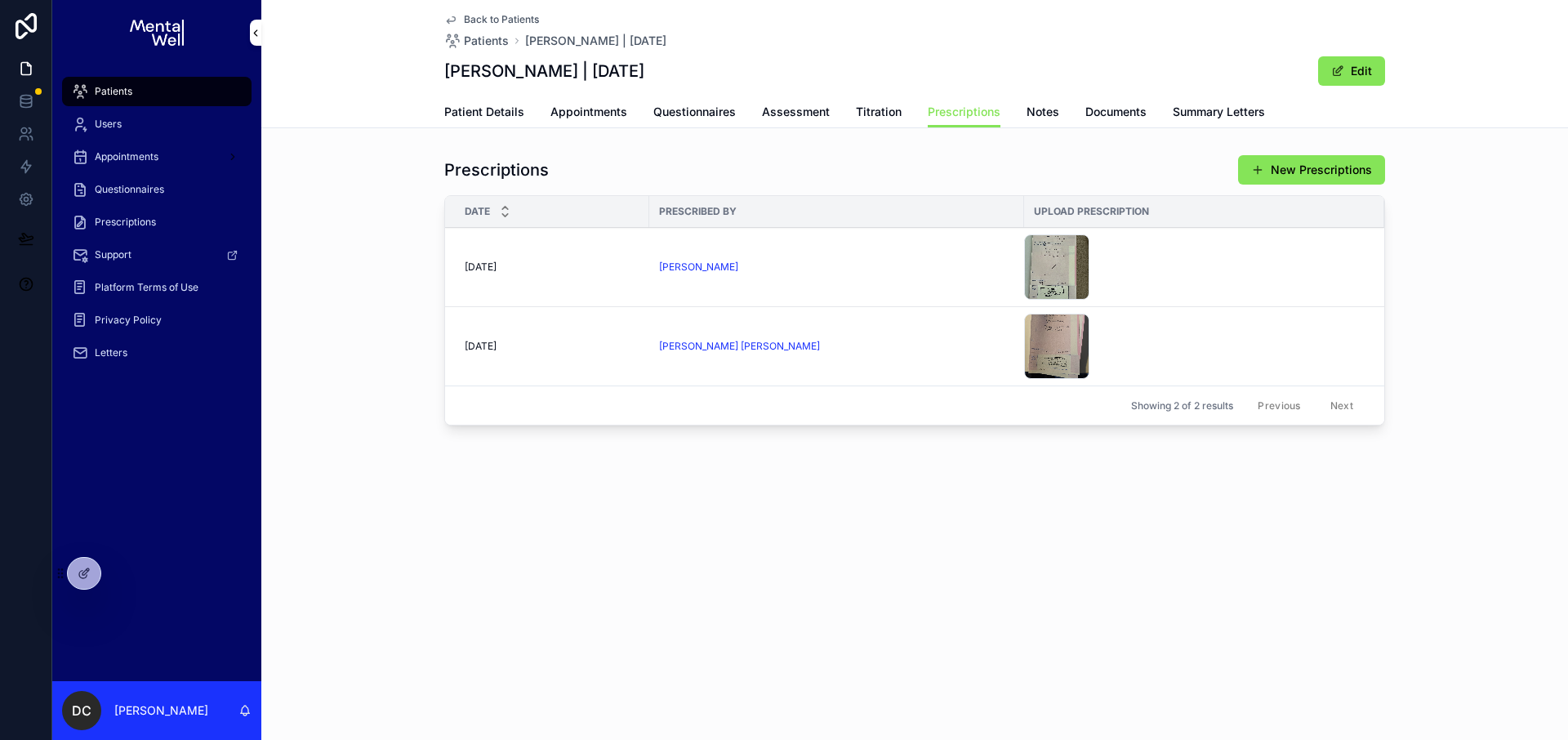
click at [125, 223] on span "Prescriptions" at bounding box center [125, 221] width 61 height 13
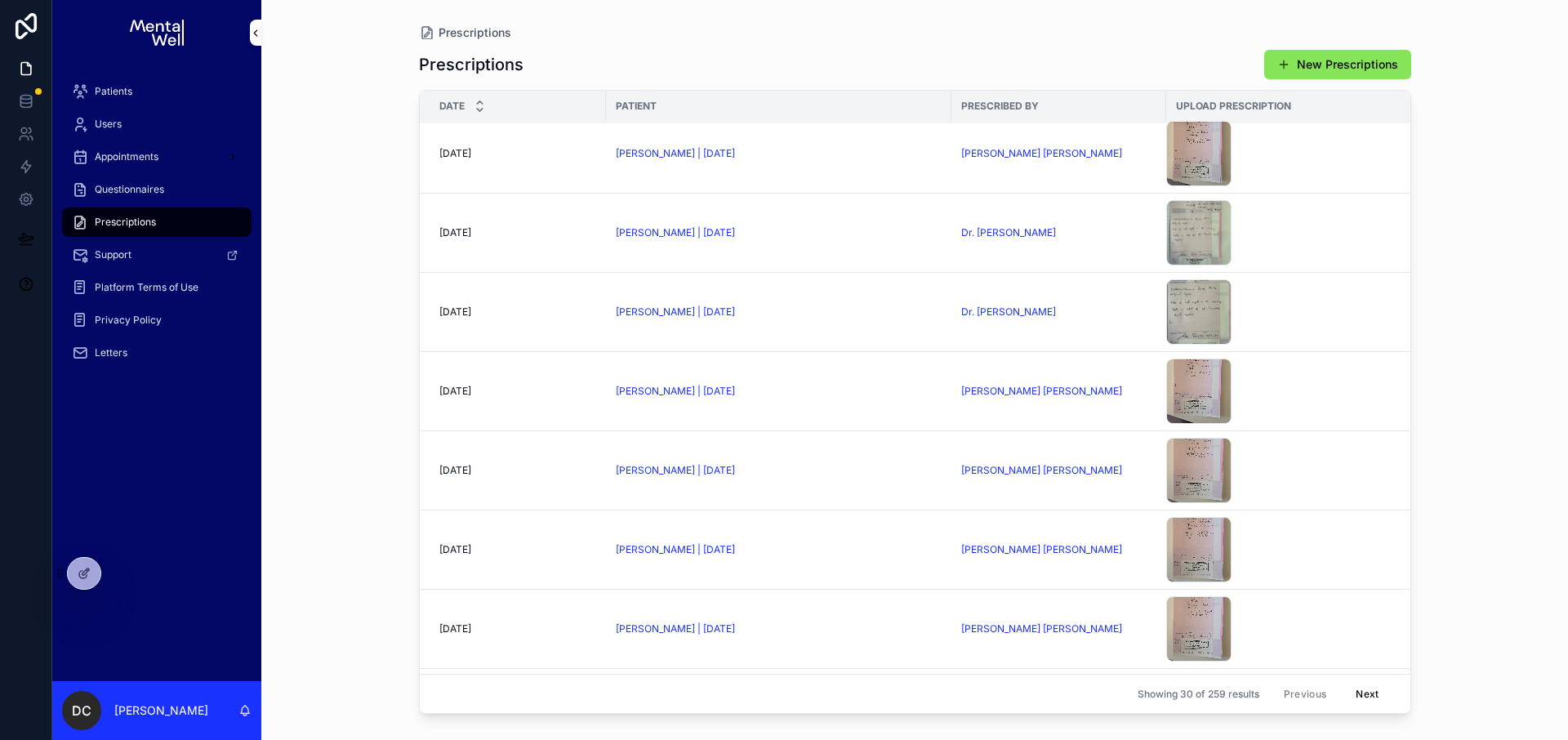
scroll to position [1502, 0]
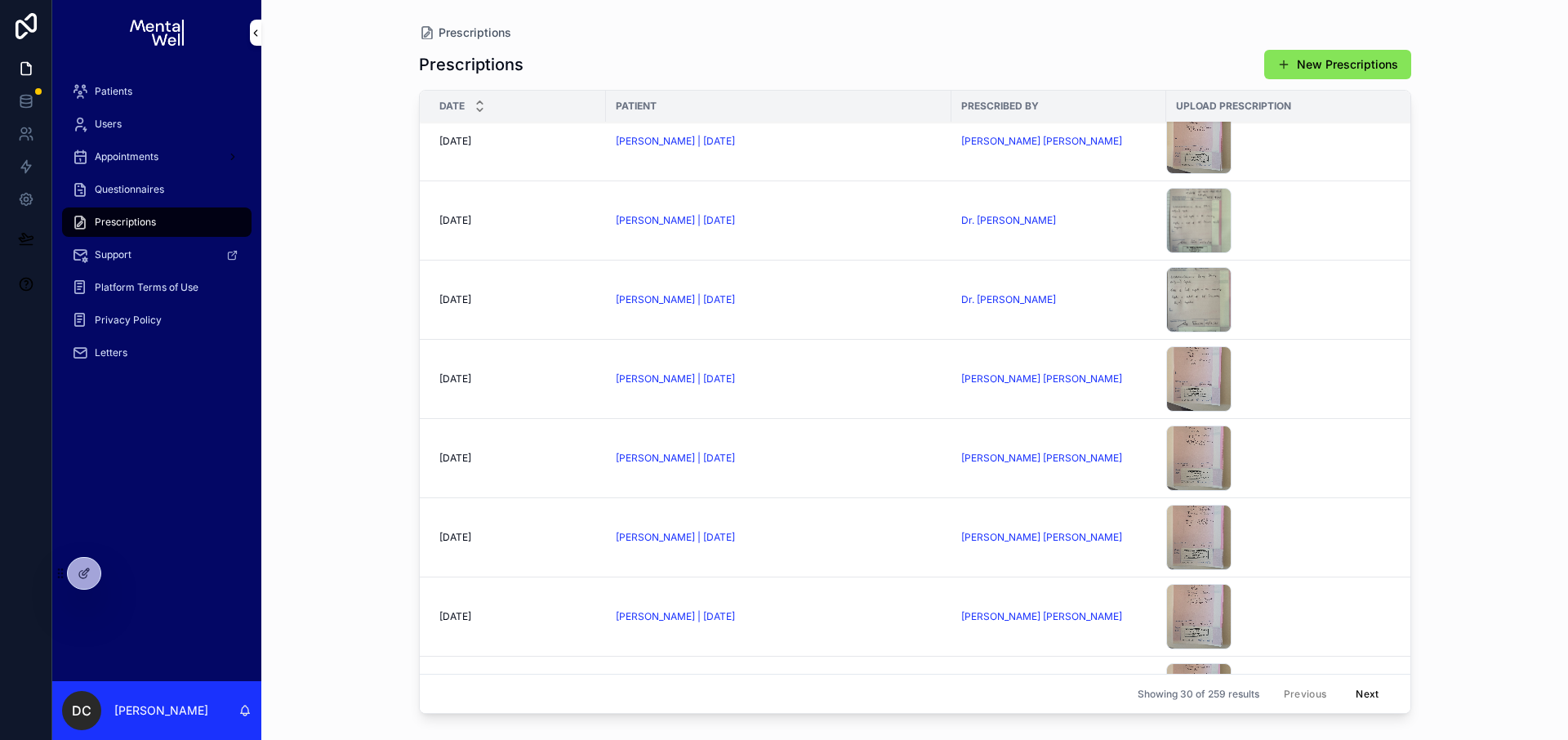
click at [136, 96] on div "Patients" at bounding box center [156, 91] width 170 height 26
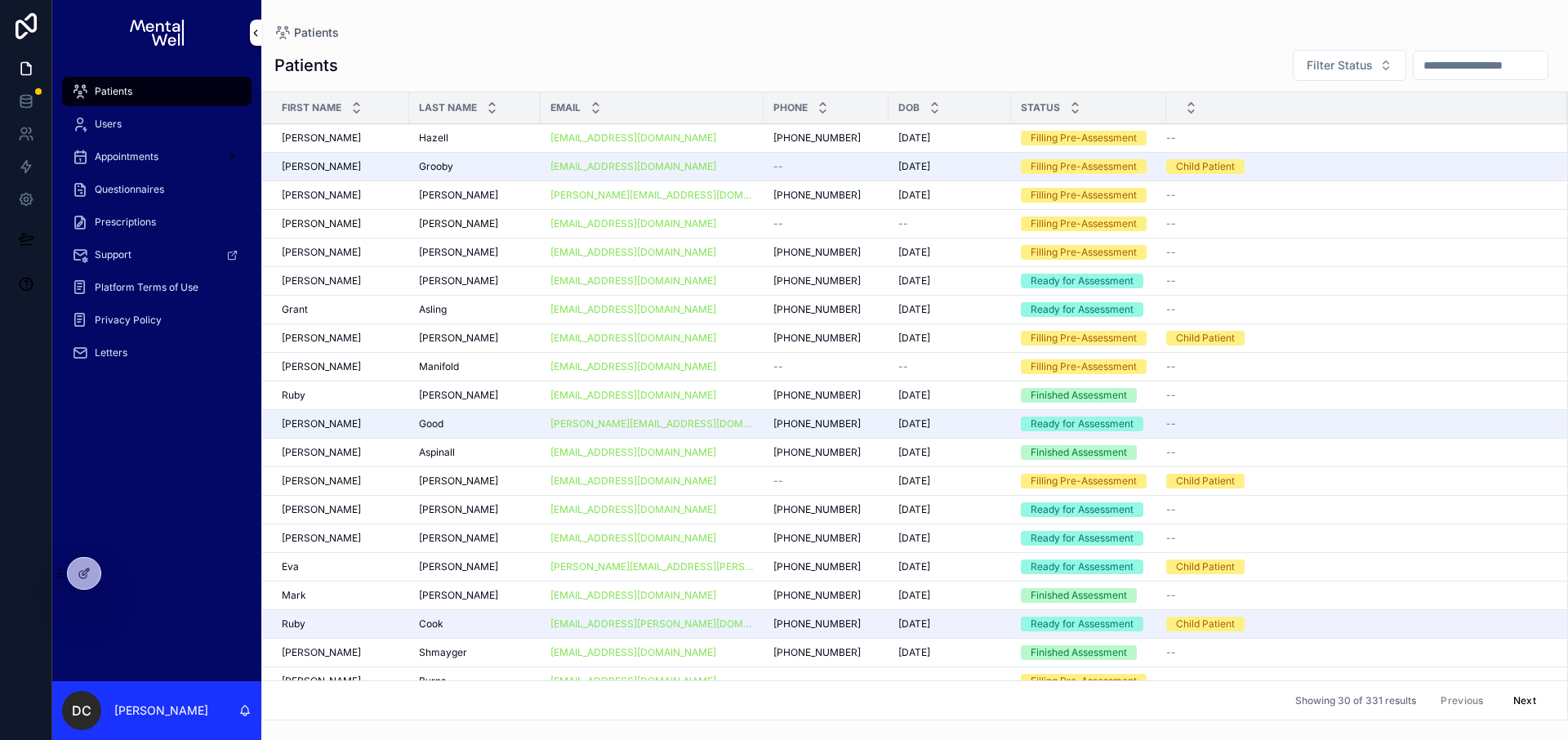
click at [1478, 67] on input "scrollable content" at bounding box center [1480, 65] width 134 height 23
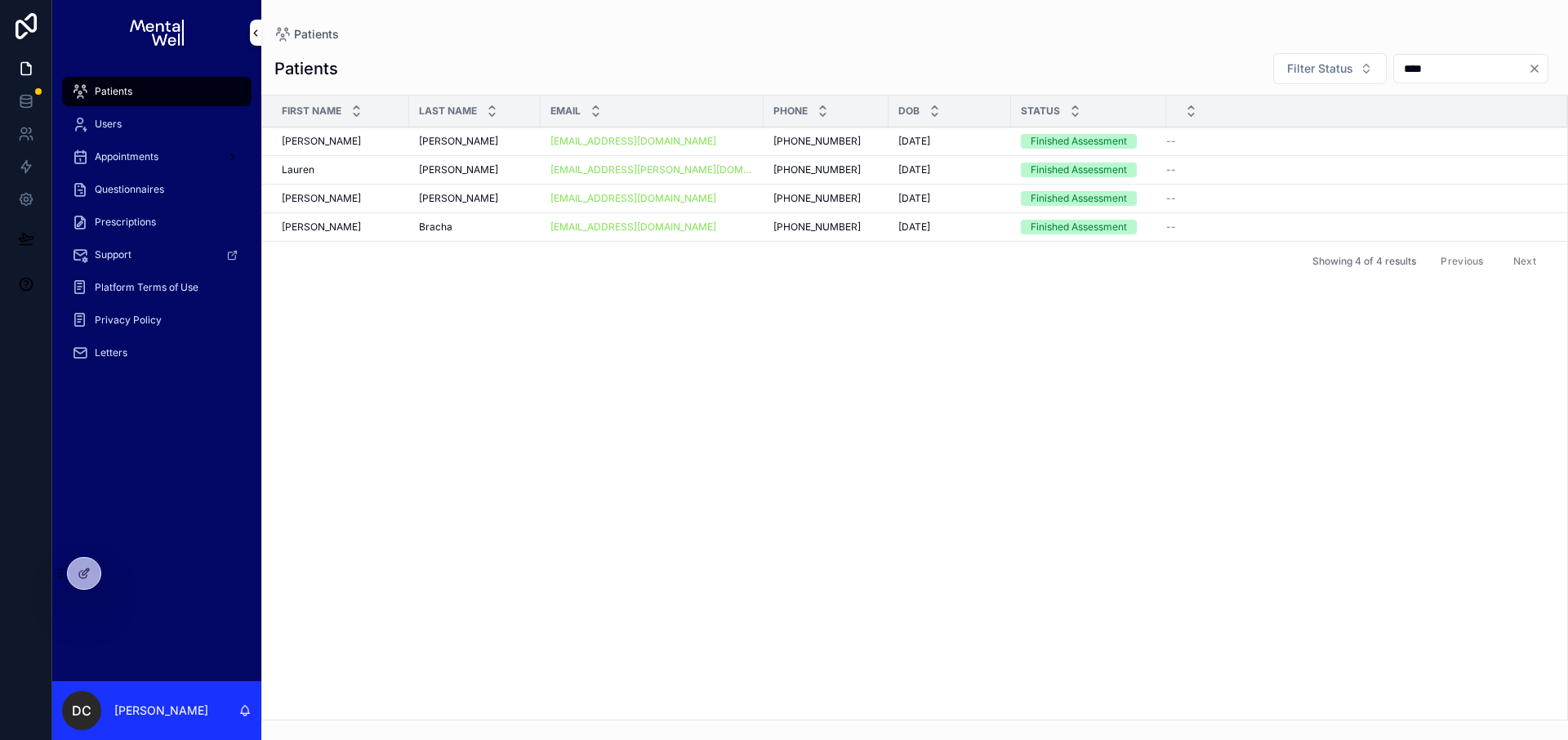
type input "****"
click at [519, 146] on div "[PERSON_NAME] [PERSON_NAME]" at bounding box center [475, 140] width 112 height 13
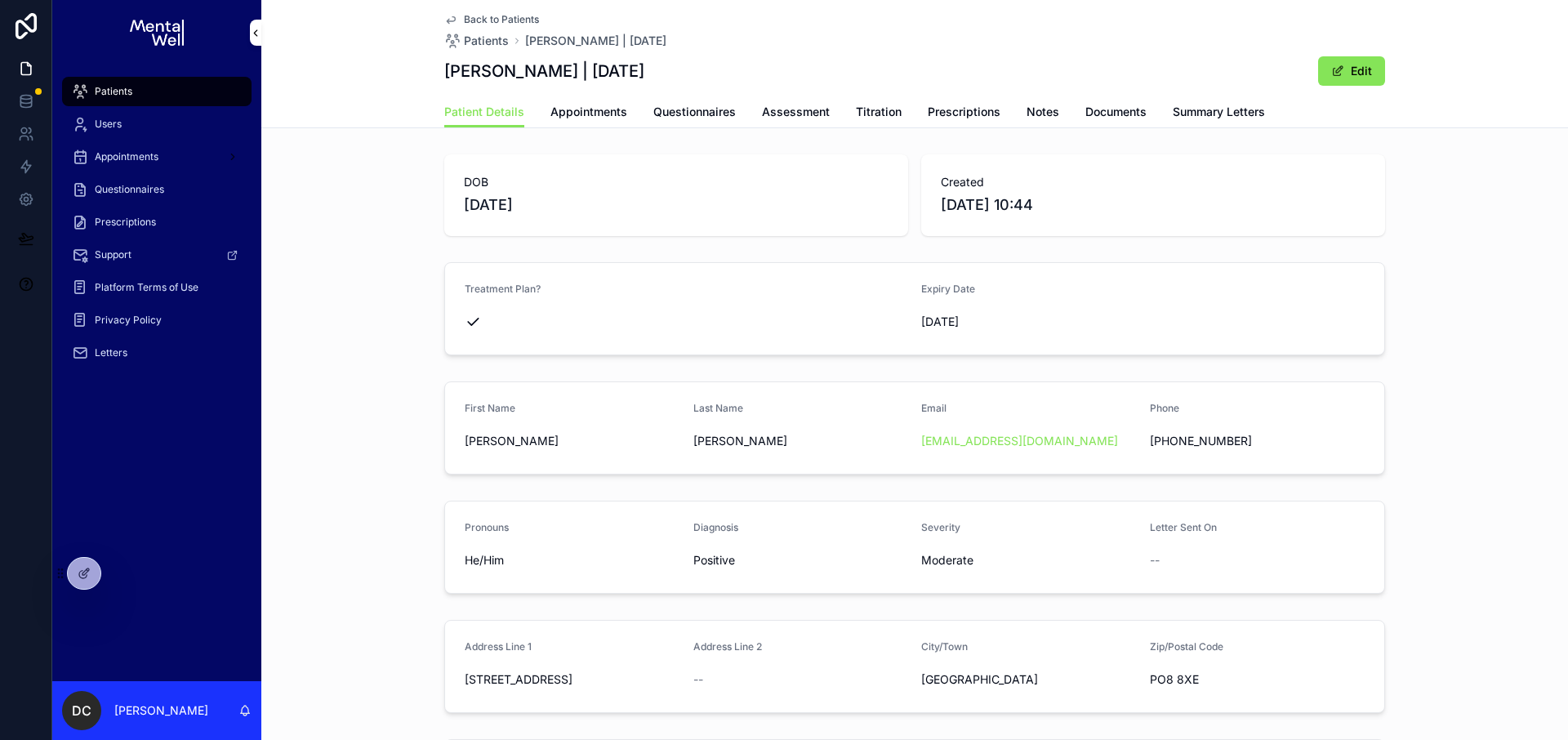
click at [598, 117] on span "Appointments" at bounding box center [588, 111] width 77 height 16
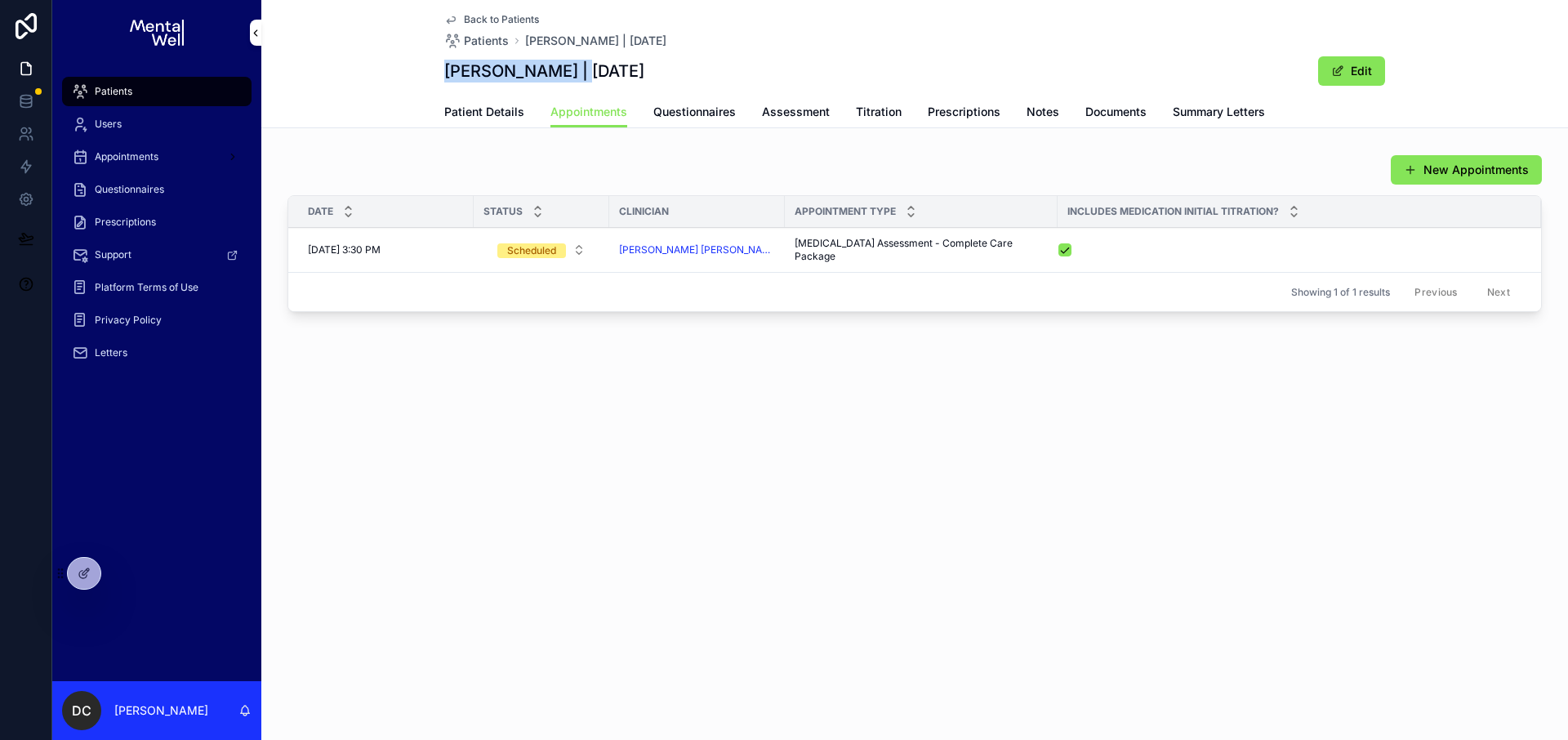
drag, startPoint x: 446, startPoint y: 74, endPoint x: 580, endPoint y: 68, distance: 134.1
click at [582, 68] on h1 "[PERSON_NAME] | [DATE]" at bounding box center [544, 71] width 200 height 23
copy h1 "[PERSON_NAME]"
click at [409, 158] on div "New Appointments" at bounding box center [915, 170] width 1254 height 31
click at [145, 221] on span "Prescriptions" at bounding box center [125, 221] width 61 height 13
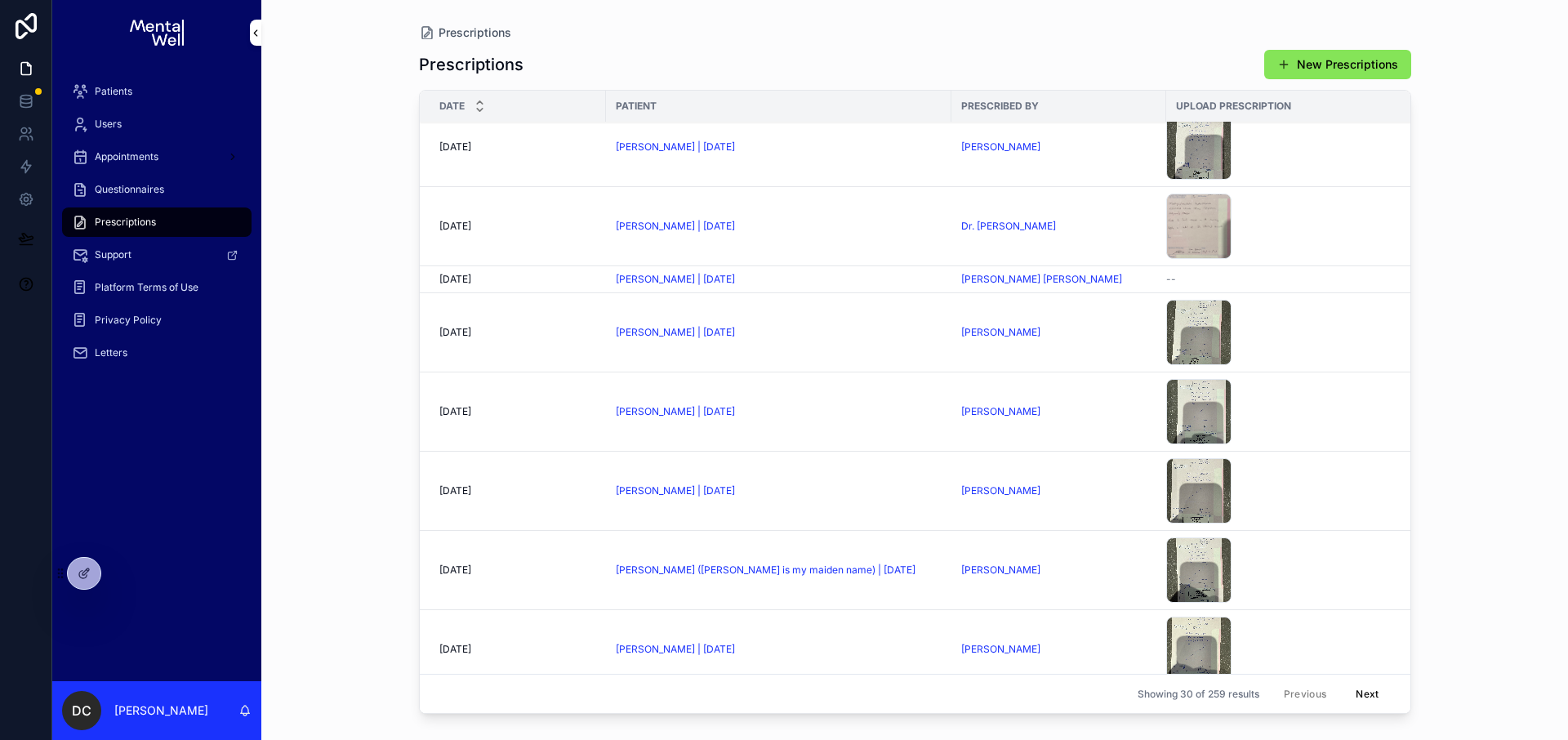
scroll to position [557, 0]
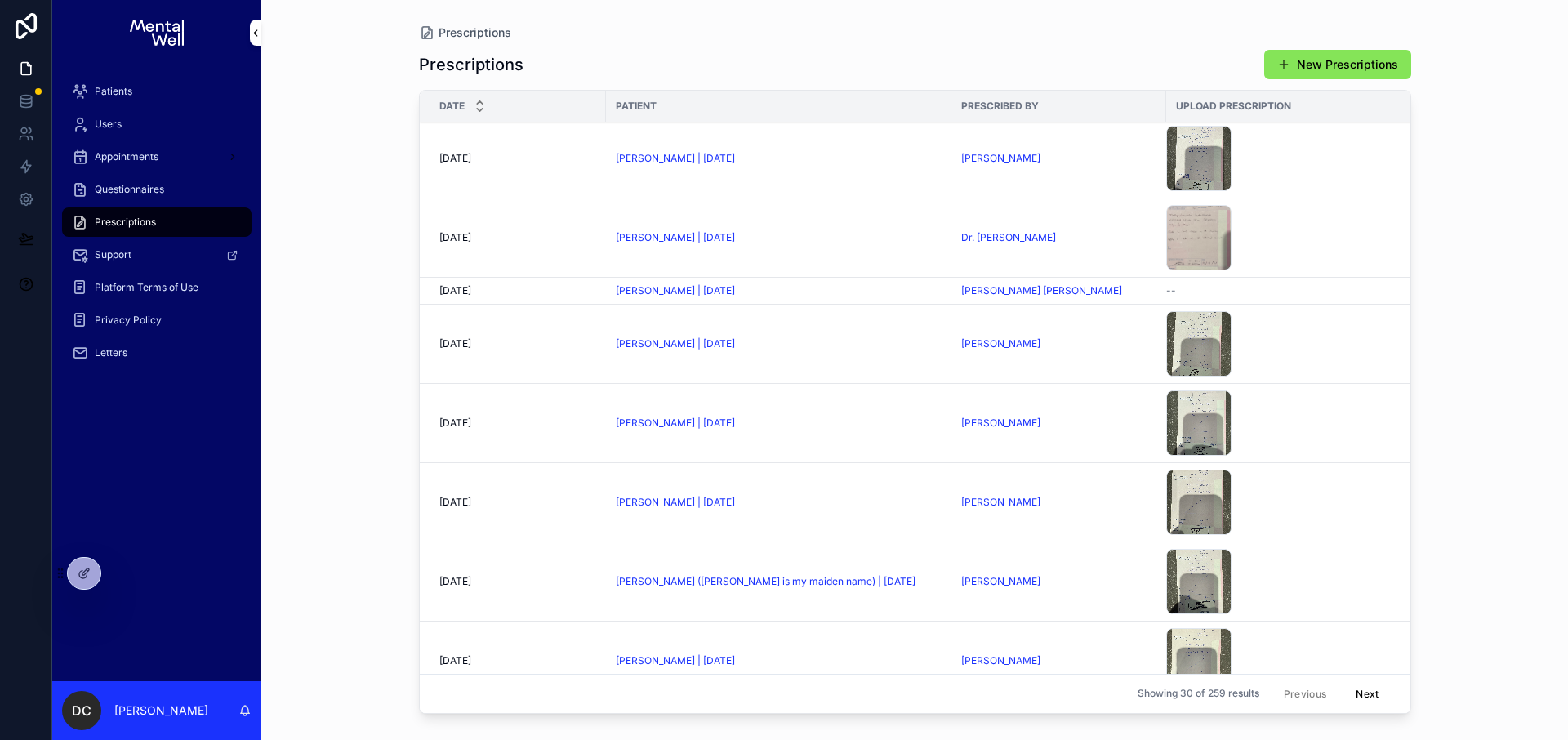
click at [784, 581] on span "[PERSON_NAME] ([PERSON_NAME] is my maiden name) | [DATE]" at bounding box center [766, 581] width 300 height 13
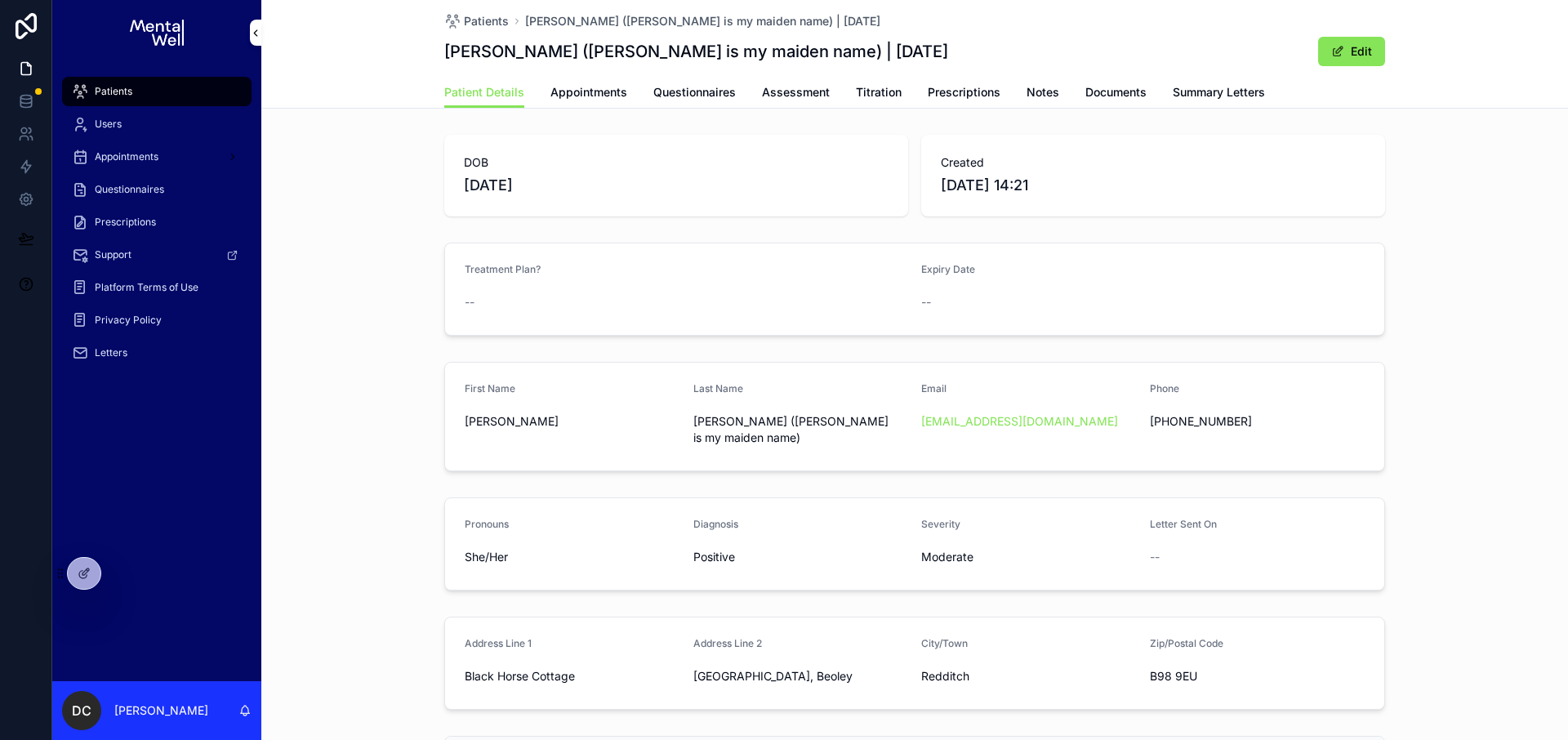
click at [600, 106] on link "Appointments" at bounding box center [588, 94] width 77 height 33
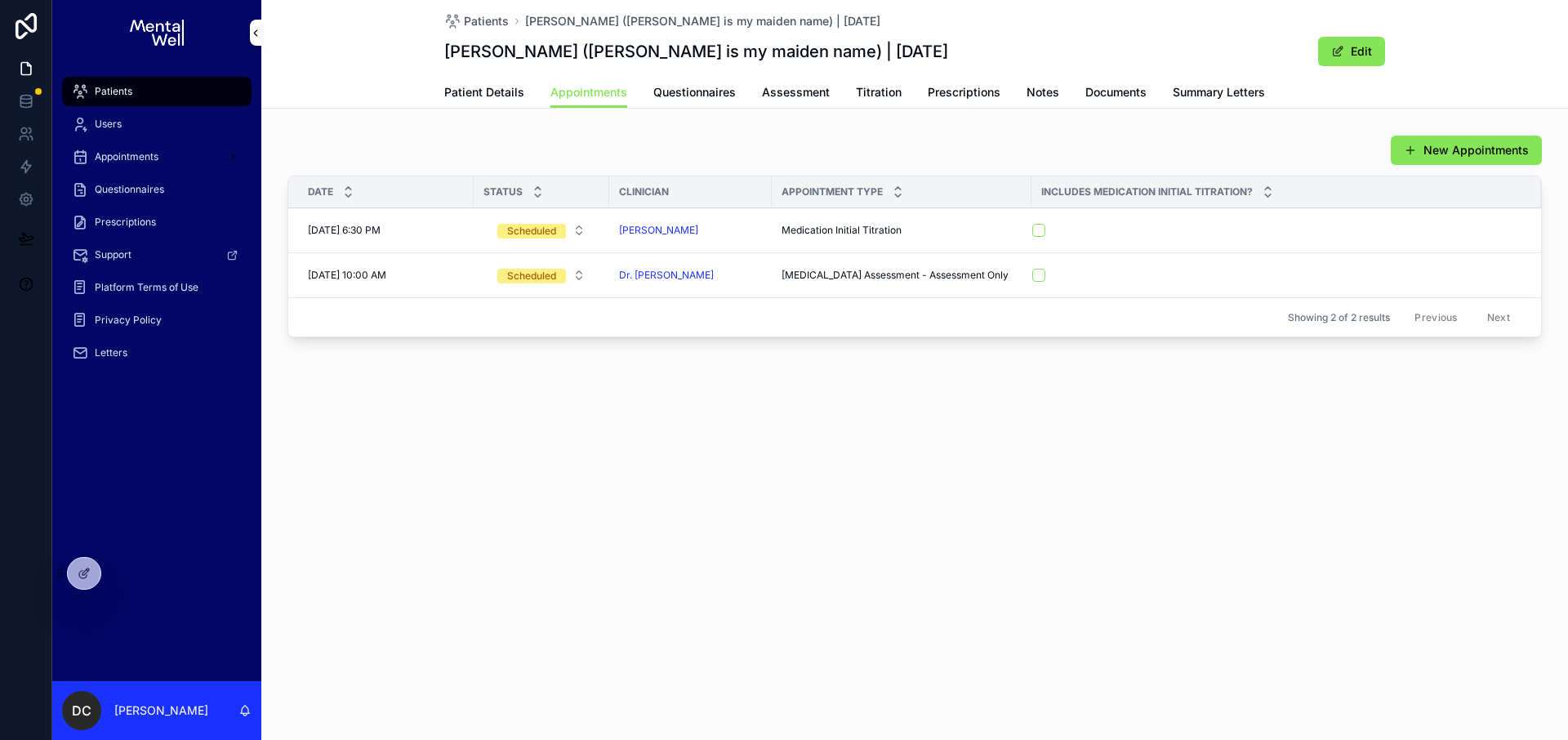
click at [971, 102] on link "Prescriptions" at bounding box center [964, 94] width 72 height 33
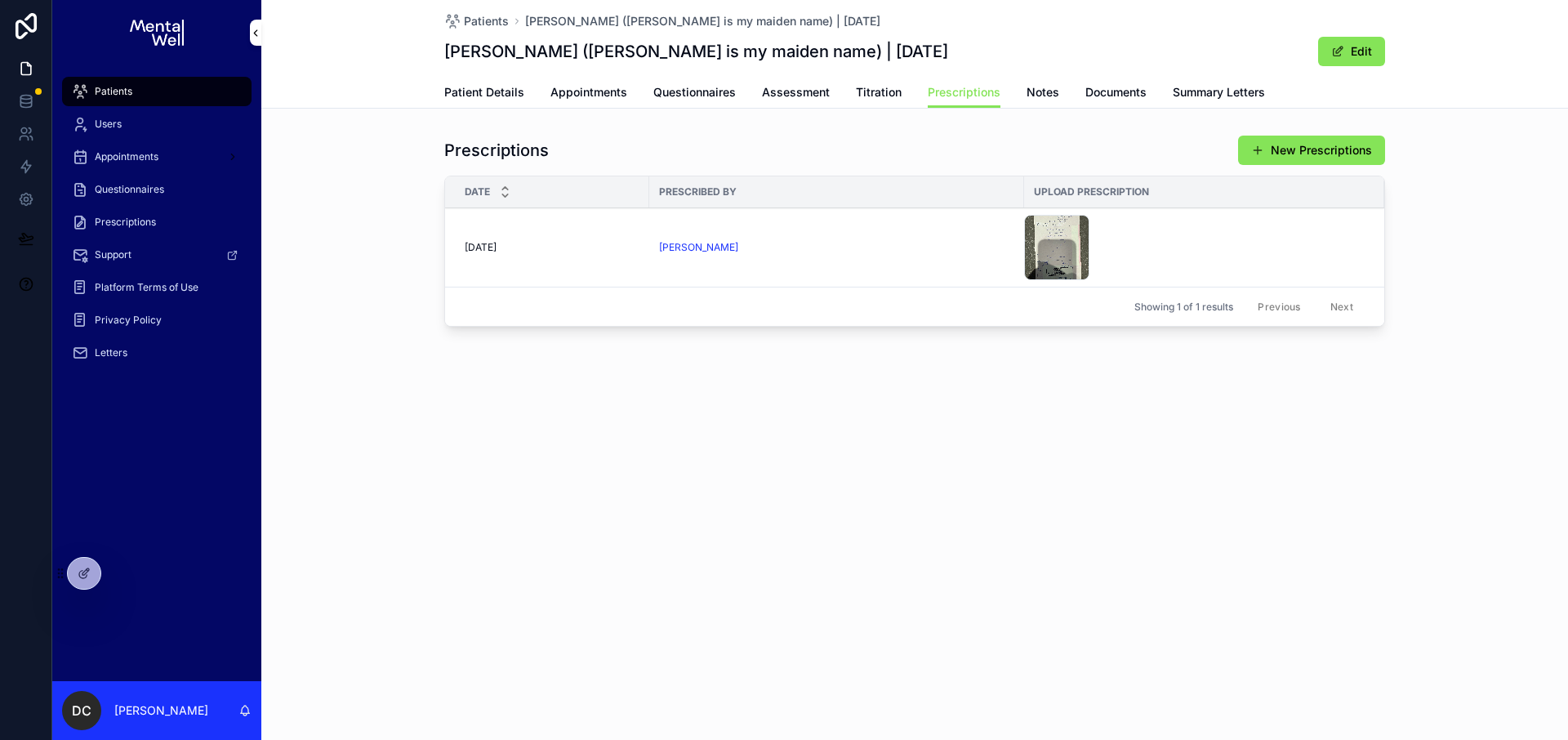
drag, startPoint x: 557, startPoint y: 88, endPoint x: 564, endPoint y: 97, distance: 11.4
click at [558, 87] on span "Appointments" at bounding box center [588, 92] width 77 height 16
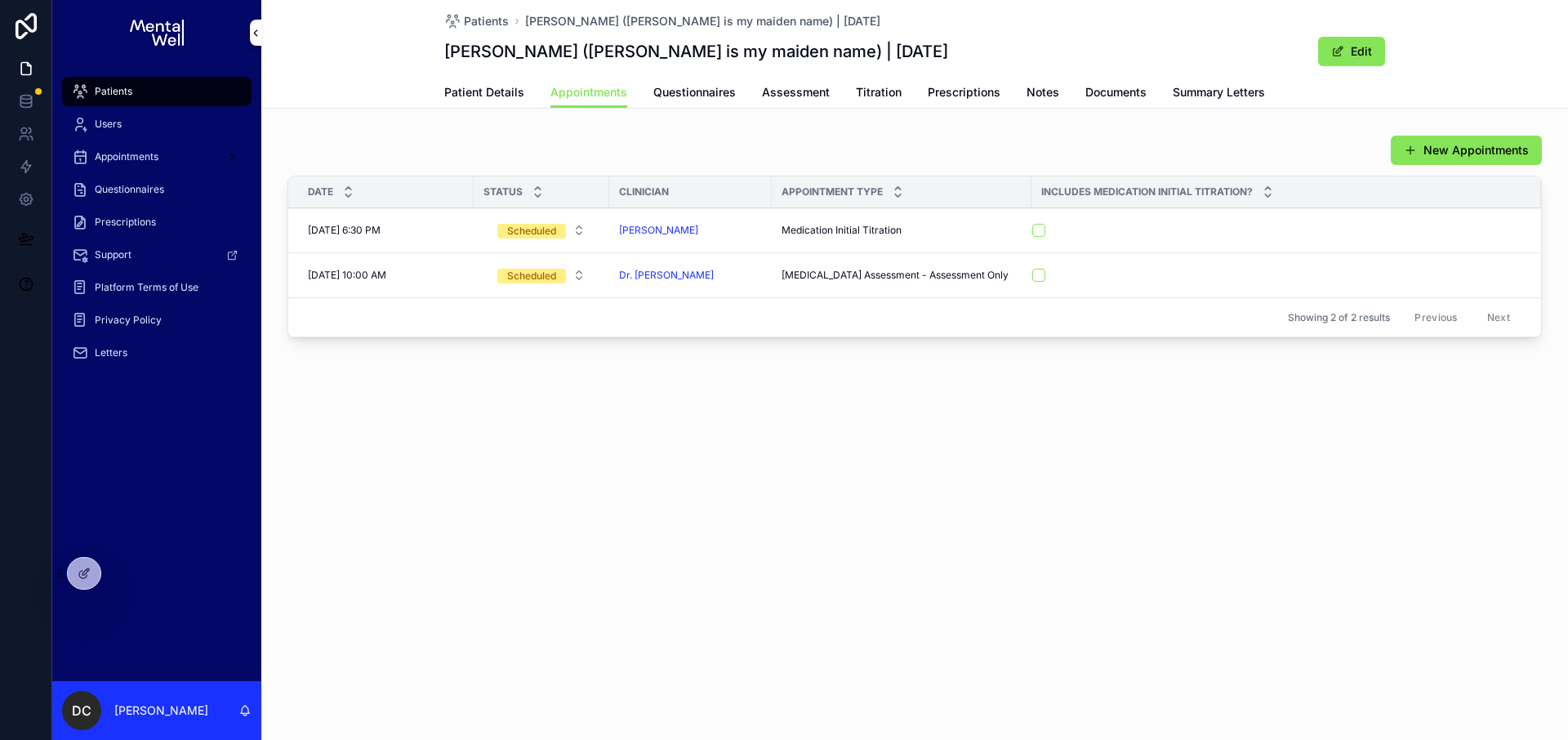
click at [466, 96] on span "Patient Details" at bounding box center [484, 92] width 80 height 16
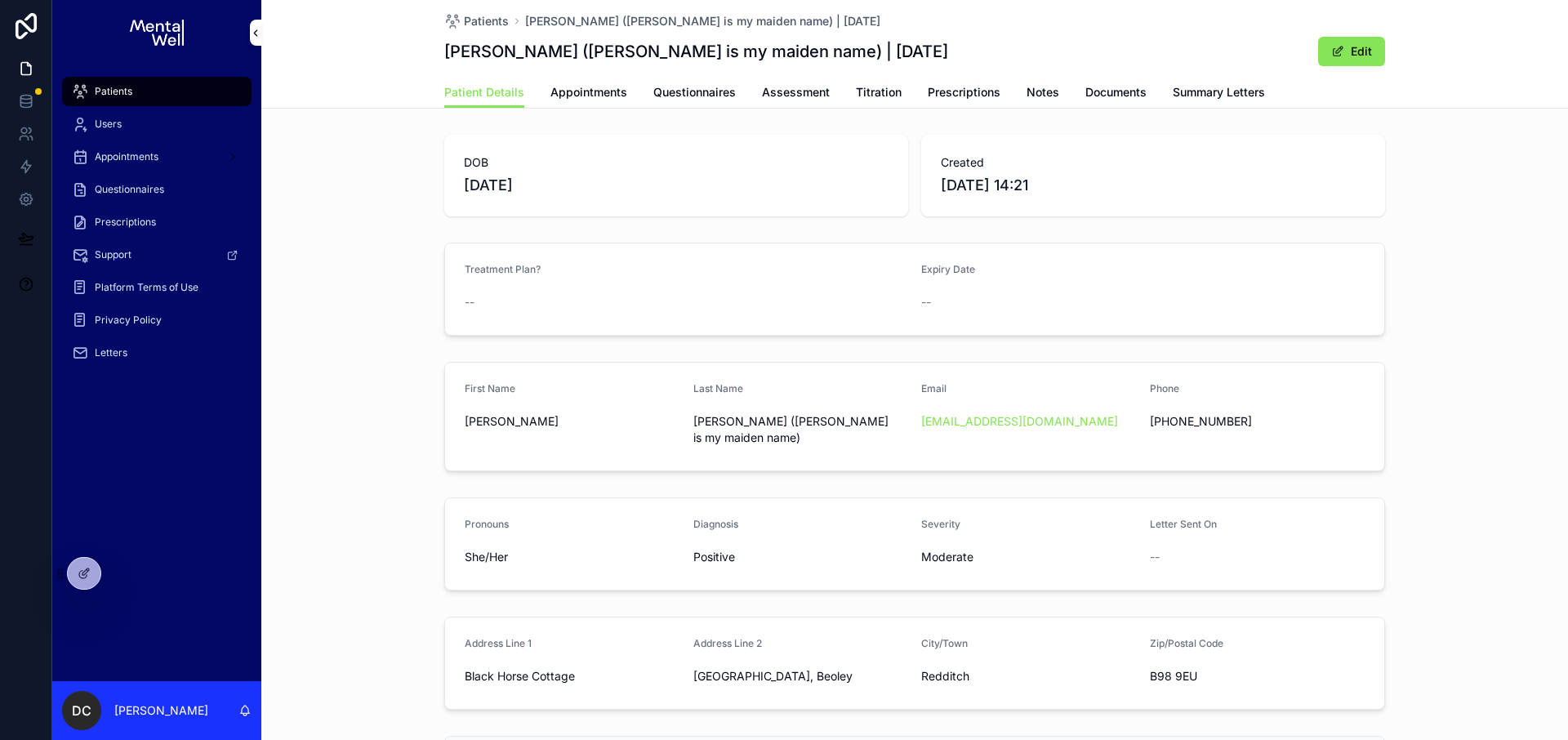
click at [180, 89] on div "Patients" at bounding box center [156, 91] width 170 height 26
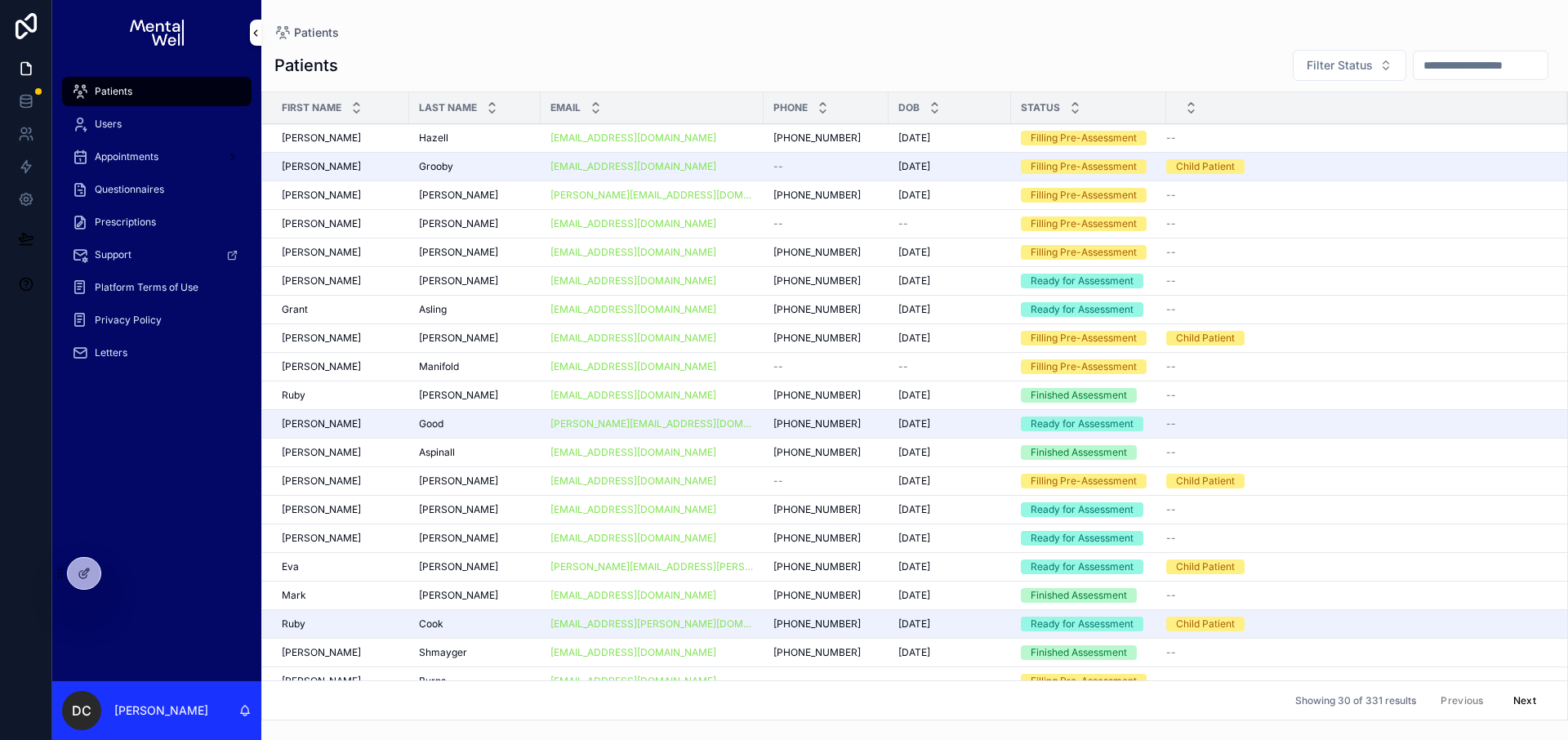
click at [135, 221] on span "Prescriptions" at bounding box center [125, 221] width 61 height 13
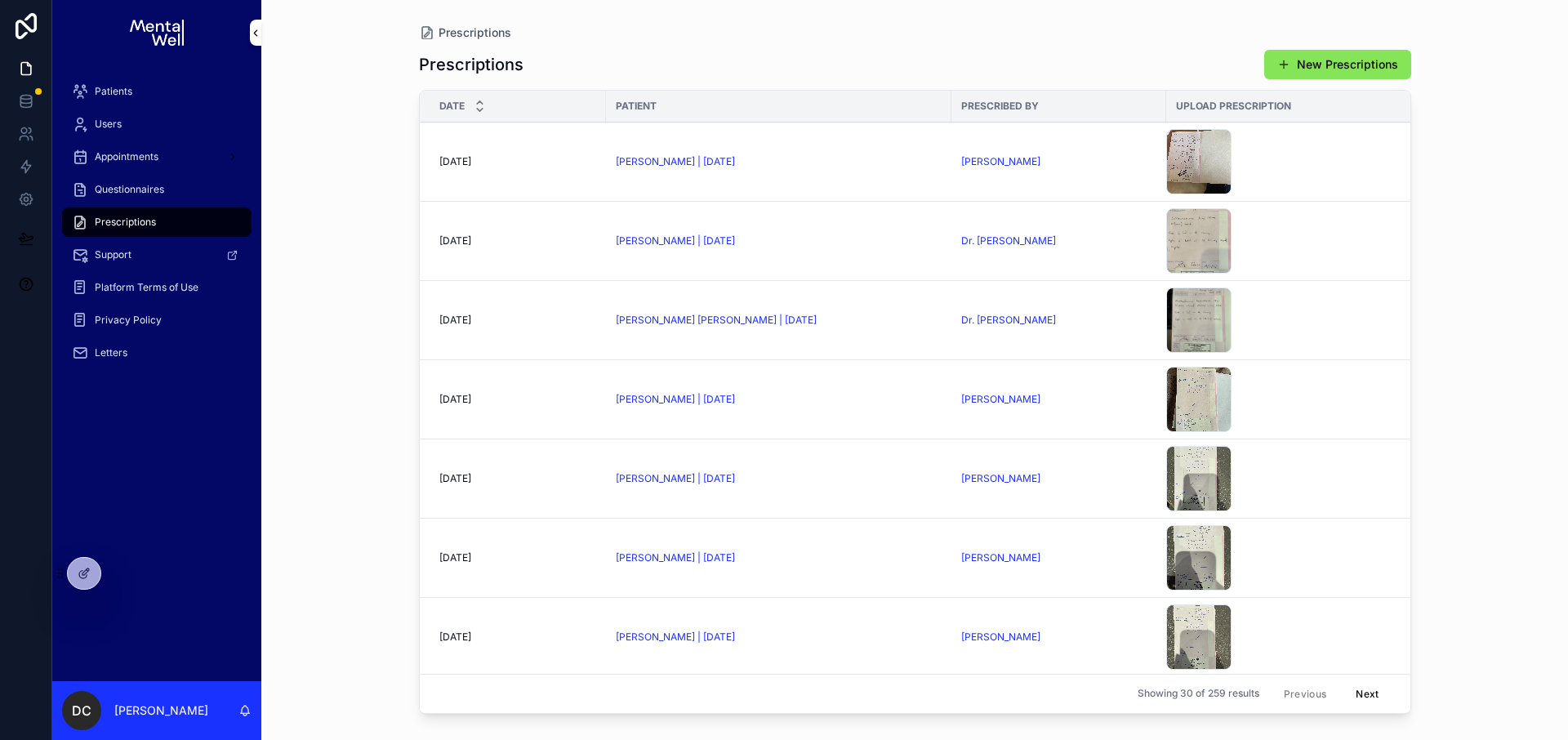
click at [145, 86] on div "Patients" at bounding box center [156, 91] width 170 height 26
